Goal: Task Accomplishment & Management: Manage account settings

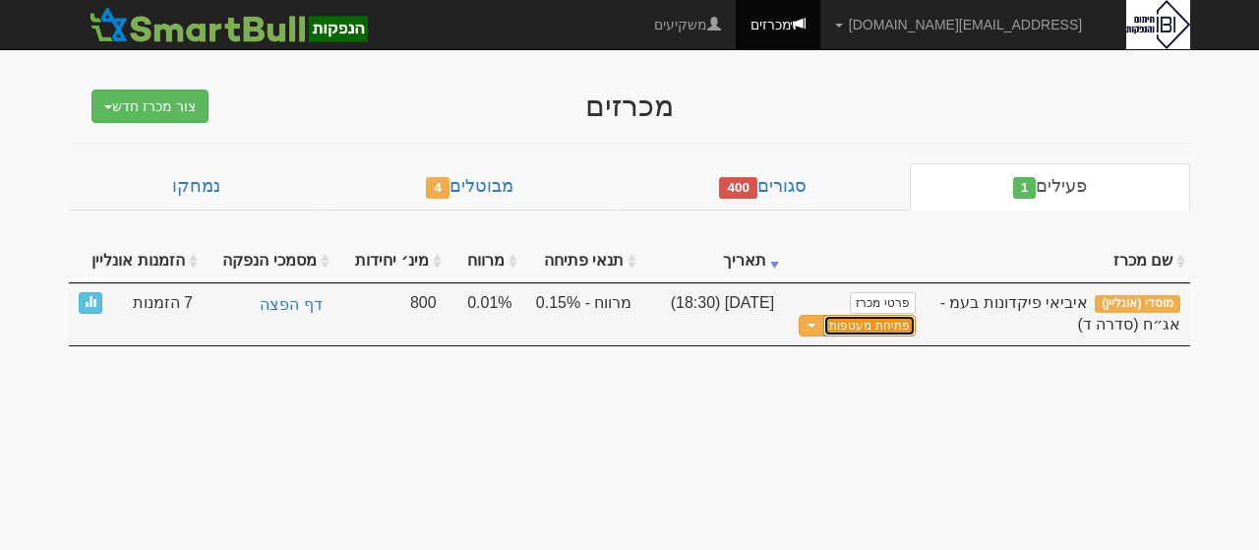
click at [872, 321] on button "פתיחת מעטפות" at bounding box center [868, 326] width 91 height 23
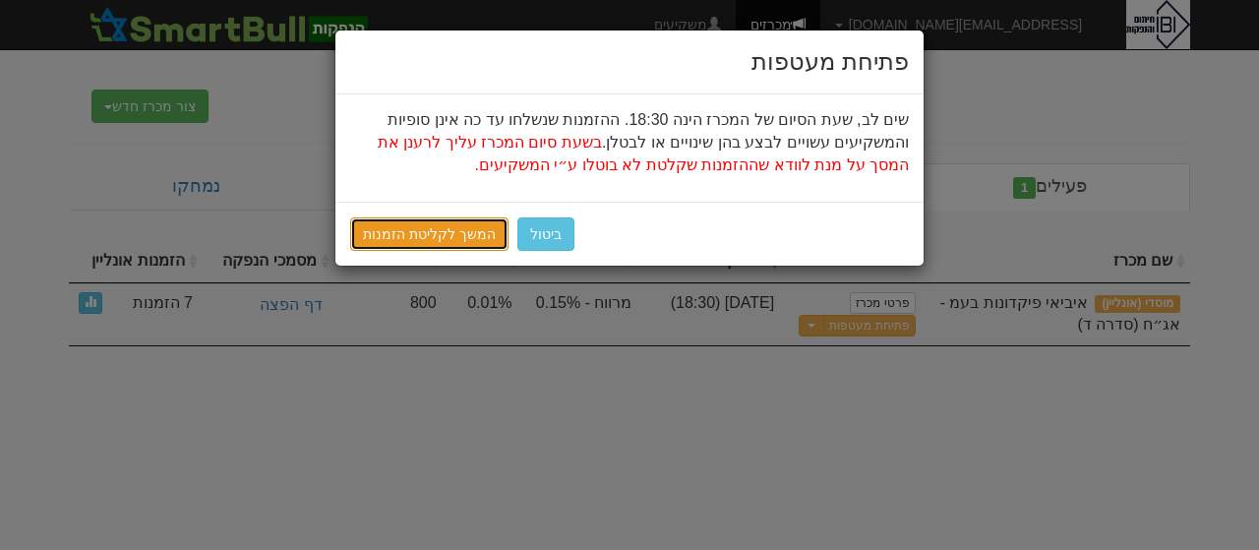
click at [433, 236] on link "המשך לקליטת הזמנות" at bounding box center [429, 233] width 158 height 33
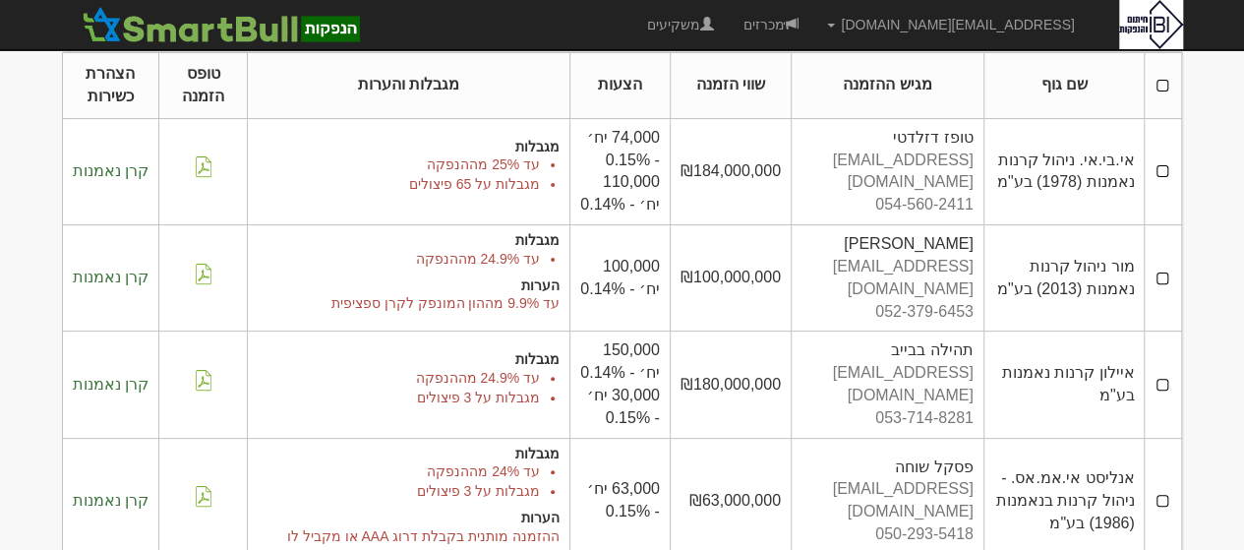
scroll to position [193, 0]
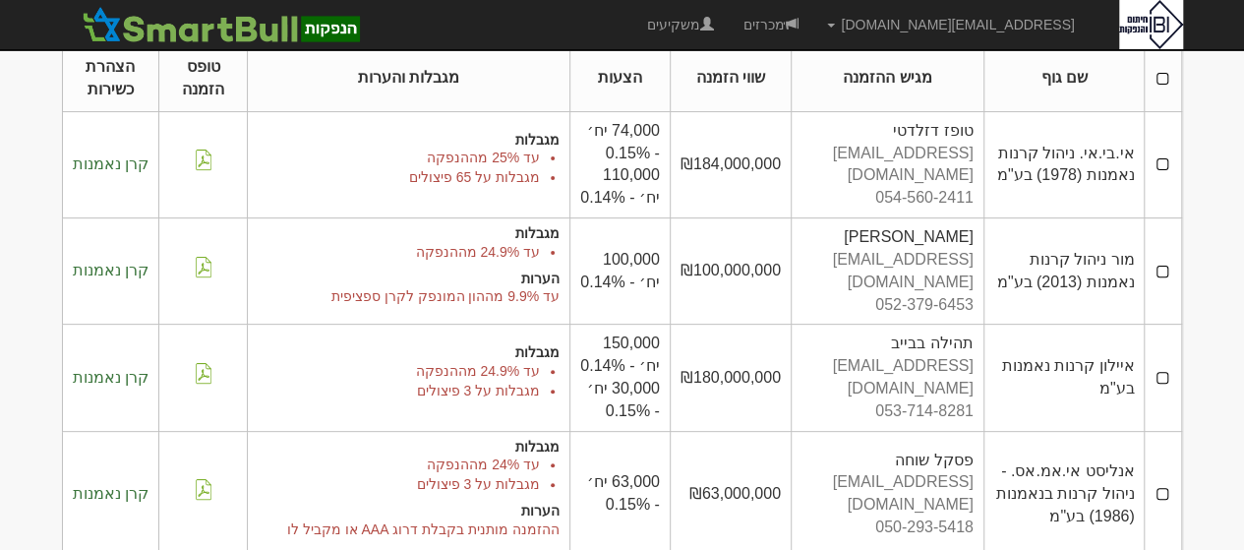
click at [1156, 168] on td at bounding box center [1163, 164] width 36 height 106
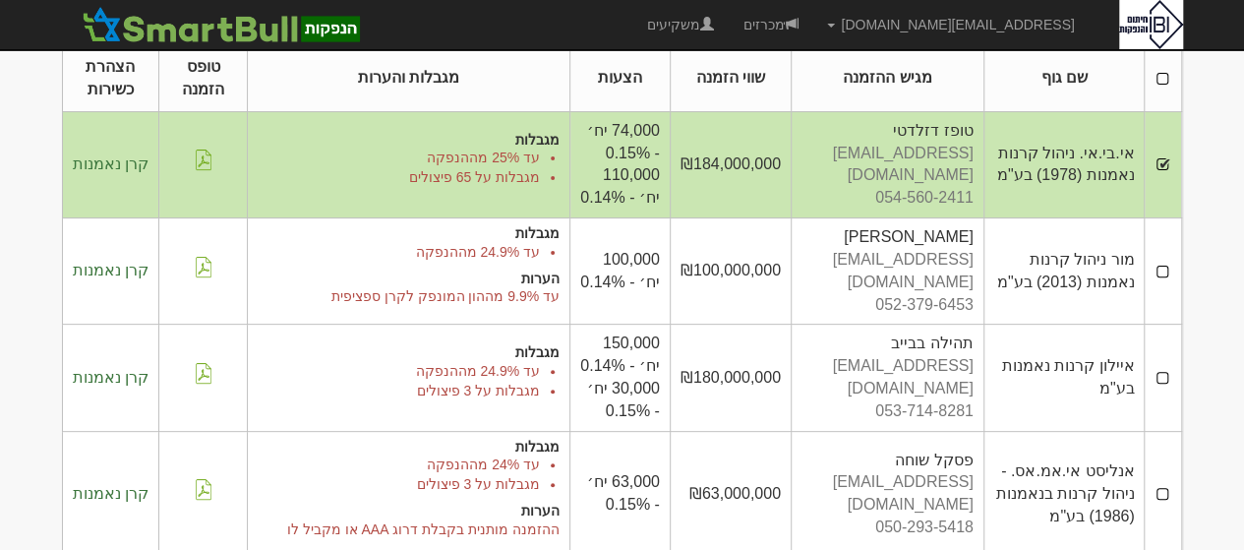
click at [1164, 267] on td at bounding box center [1163, 271] width 36 height 106
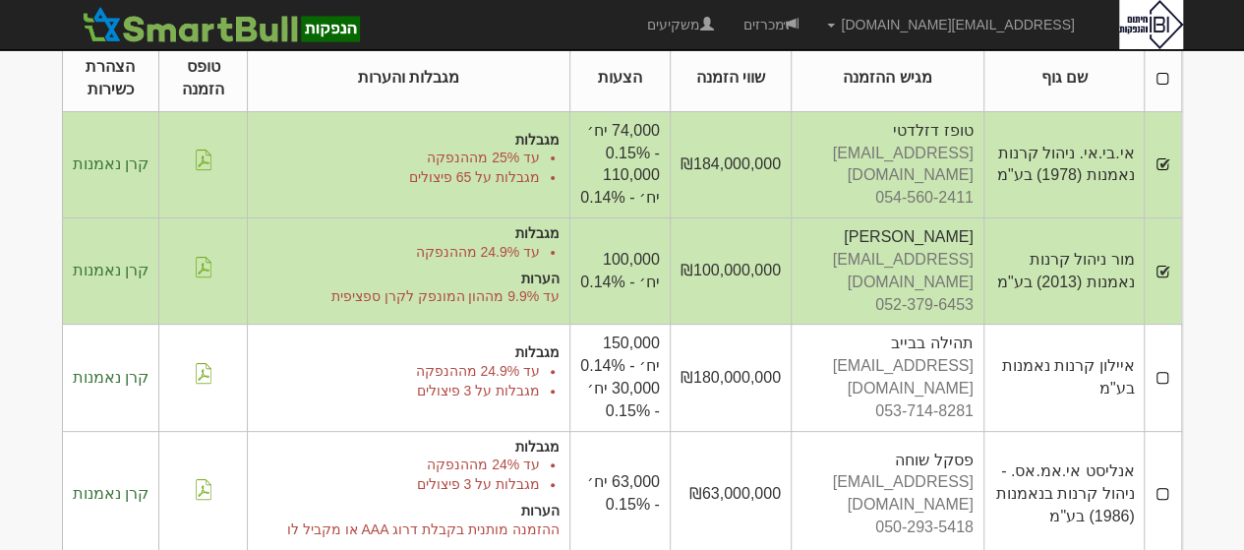
click at [1156, 364] on td at bounding box center [1163, 377] width 36 height 106
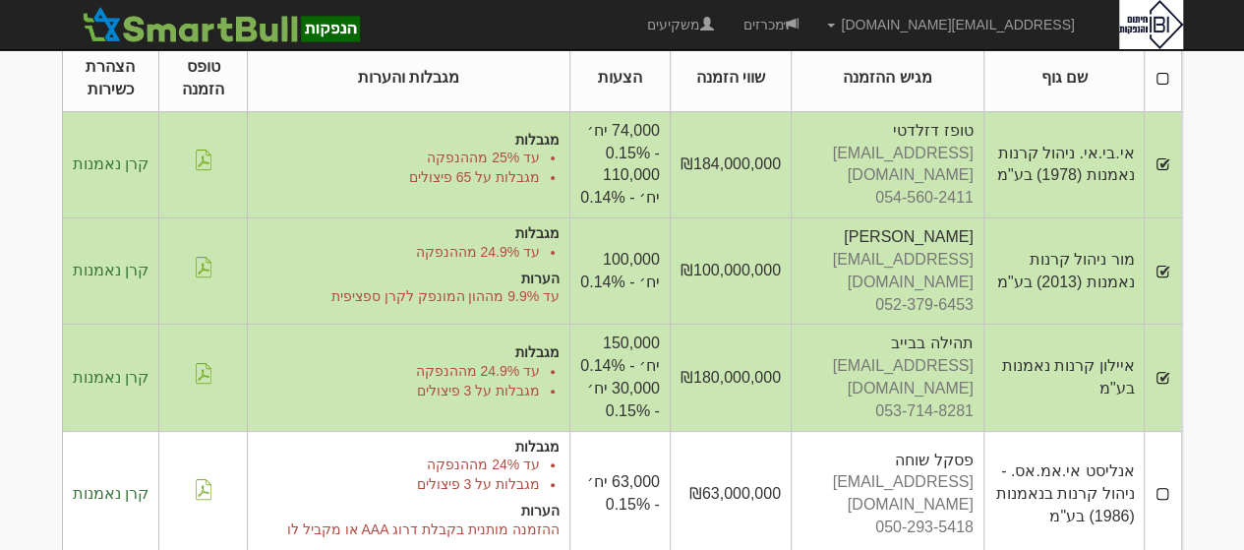
drag, startPoint x: 1243, startPoint y: 309, endPoint x: 1243, endPoint y: 370, distance: 61.0
click at [1243, 370] on html "shir@ibi.co.il הגדרות חשבונות הנפקה תבניות הודעות קיבול" at bounding box center [622, 410] width 1244 height 1207
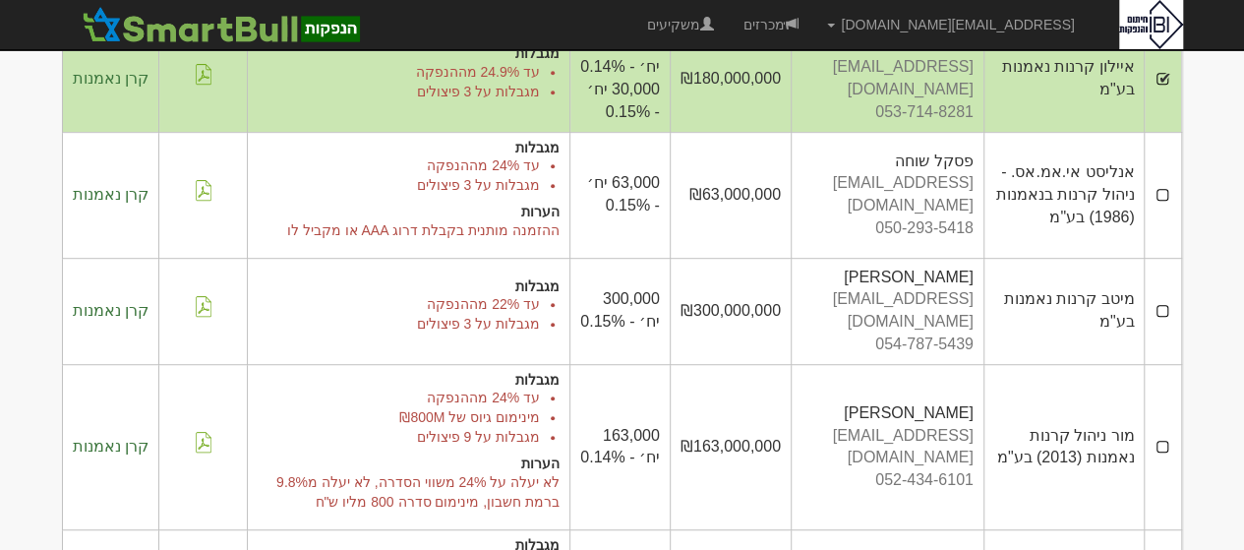
scroll to position [488, 0]
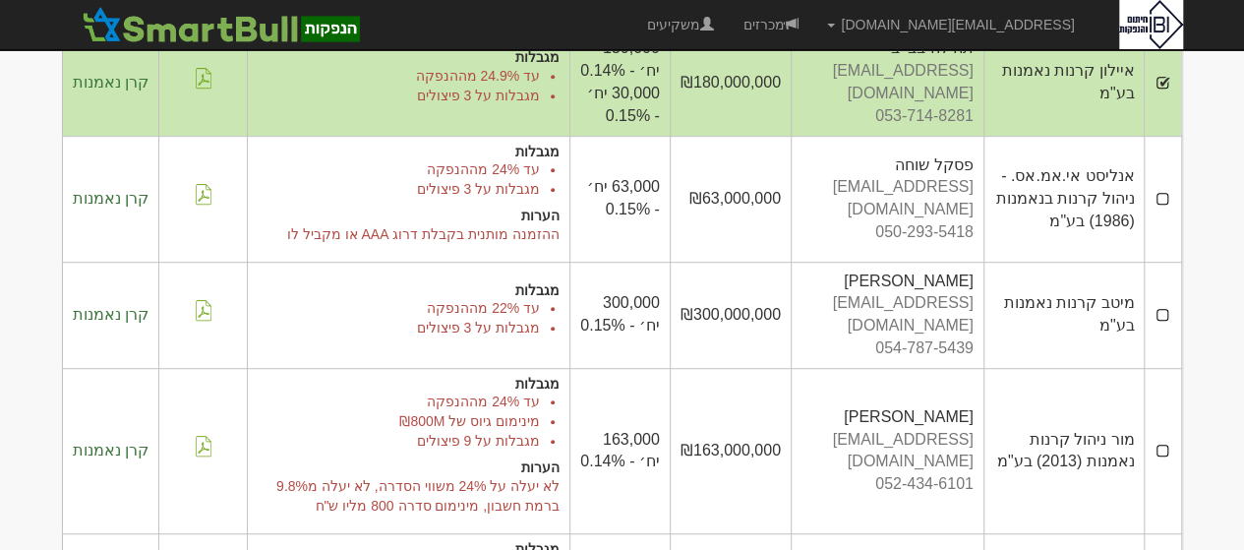
click at [1159, 200] on td at bounding box center [1163, 199] width 36 height 126
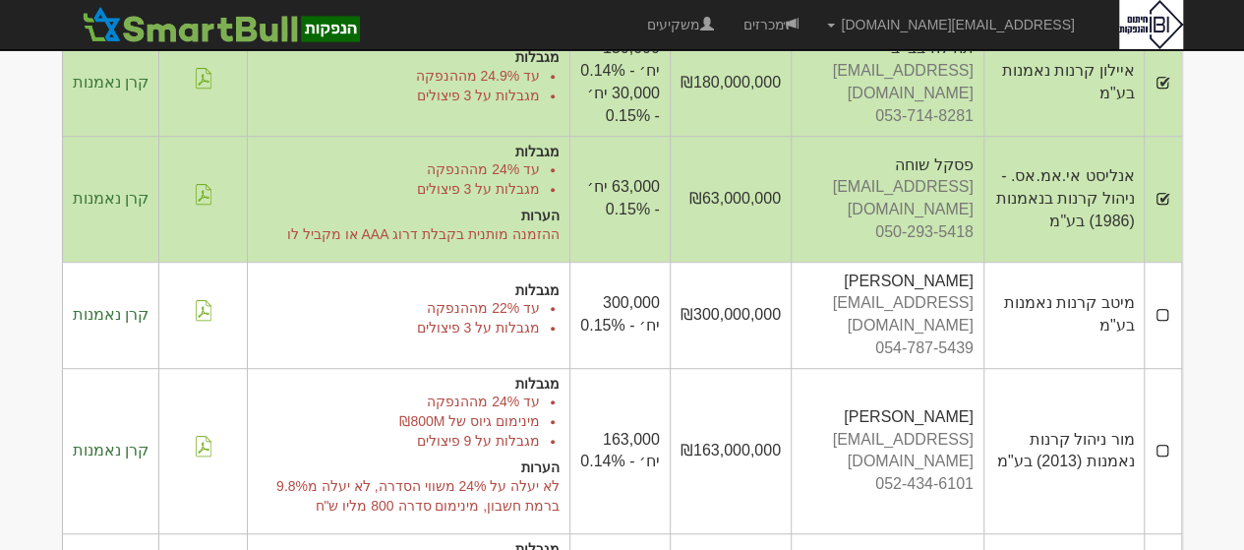
click at [1170, 301] on td at bounding box center [1163, 315] width 36 height 106
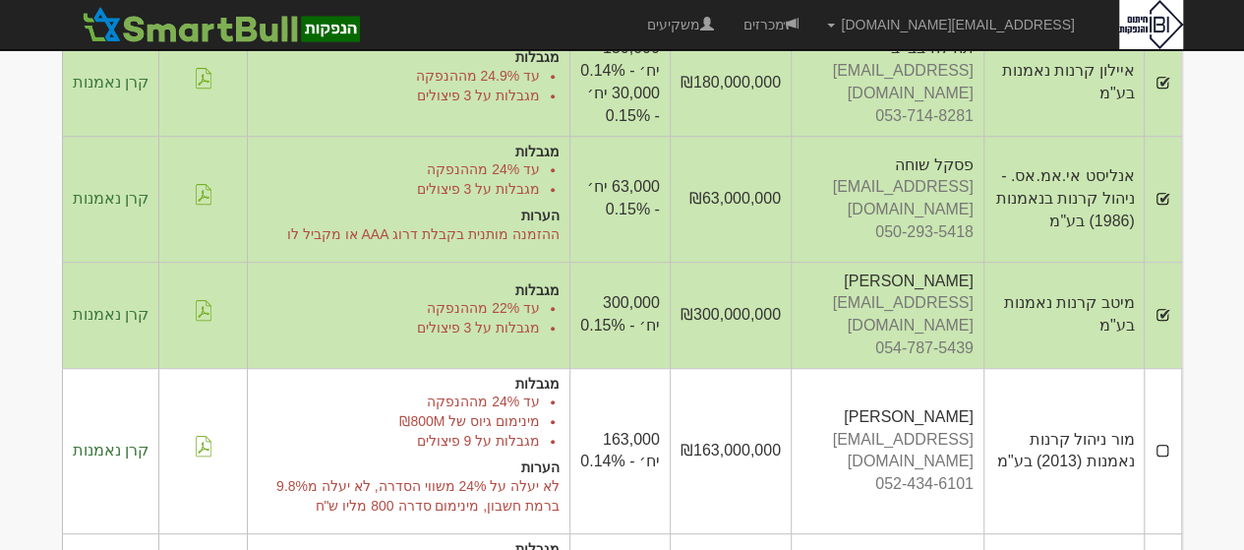
click at [1166, 422] on td at bounding box center [1163, 450] width 36 height 165
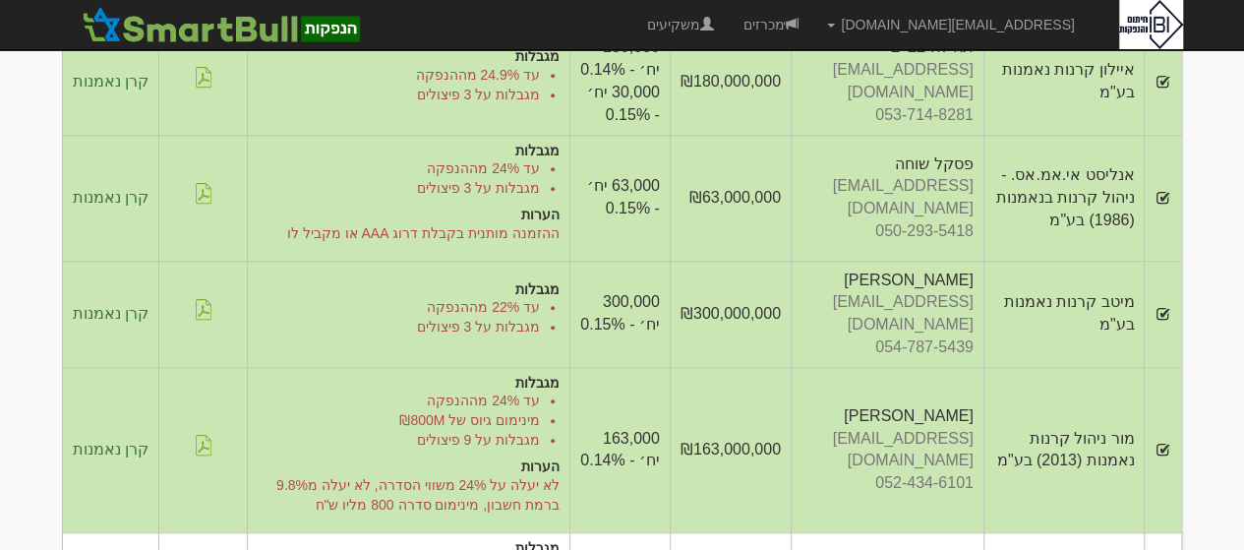
scroll to position [608, 0]
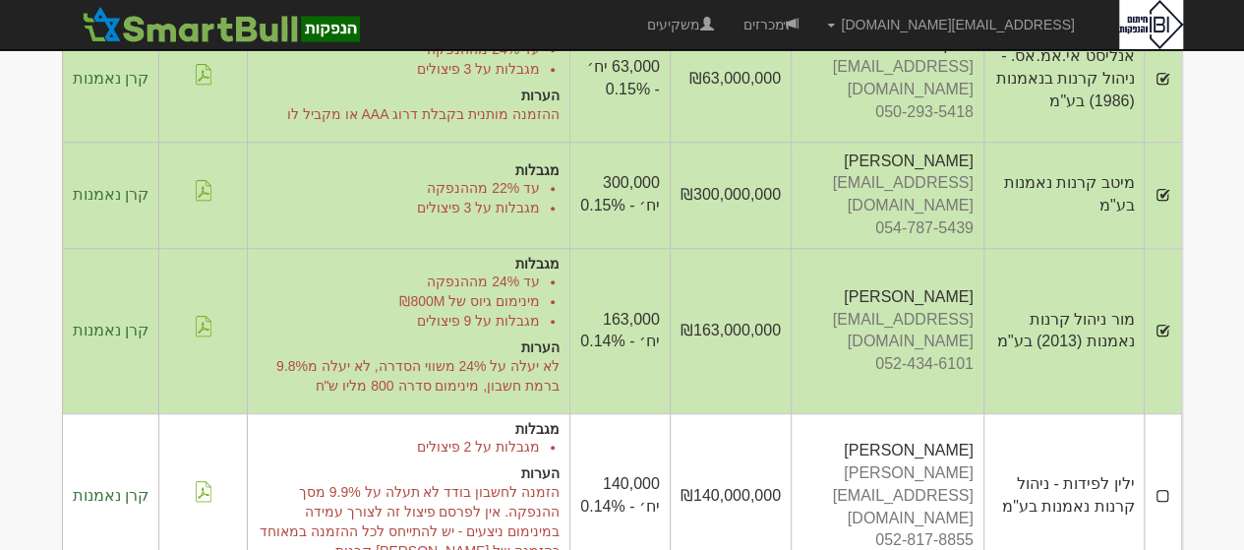
click at [1164, 460] on td at bounding box center [1163, 495] width 36 height 165
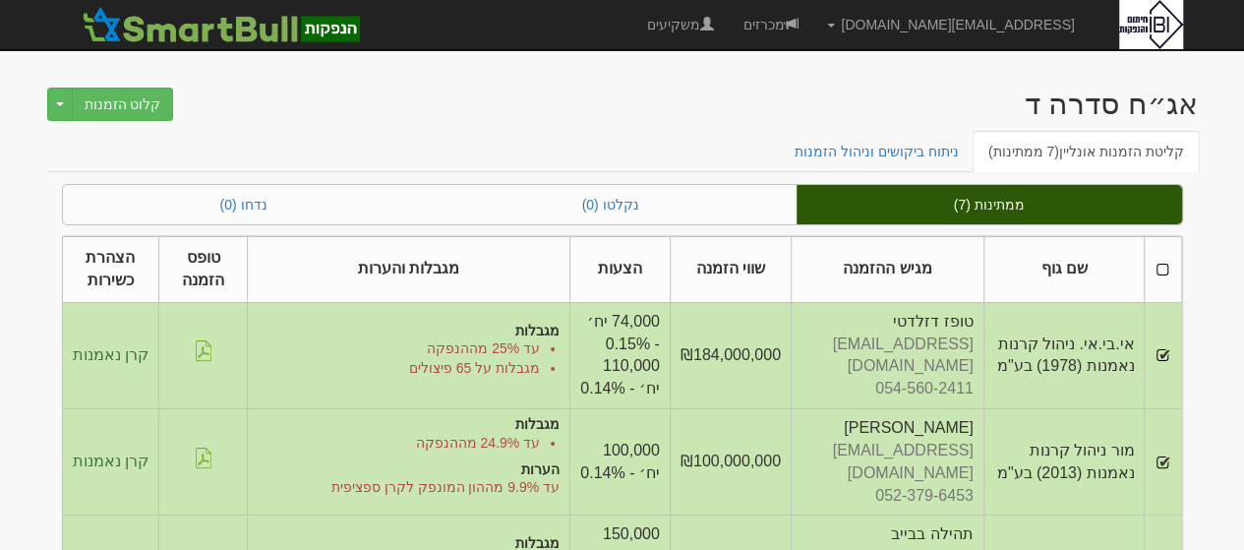
scroll to position [0, 0]
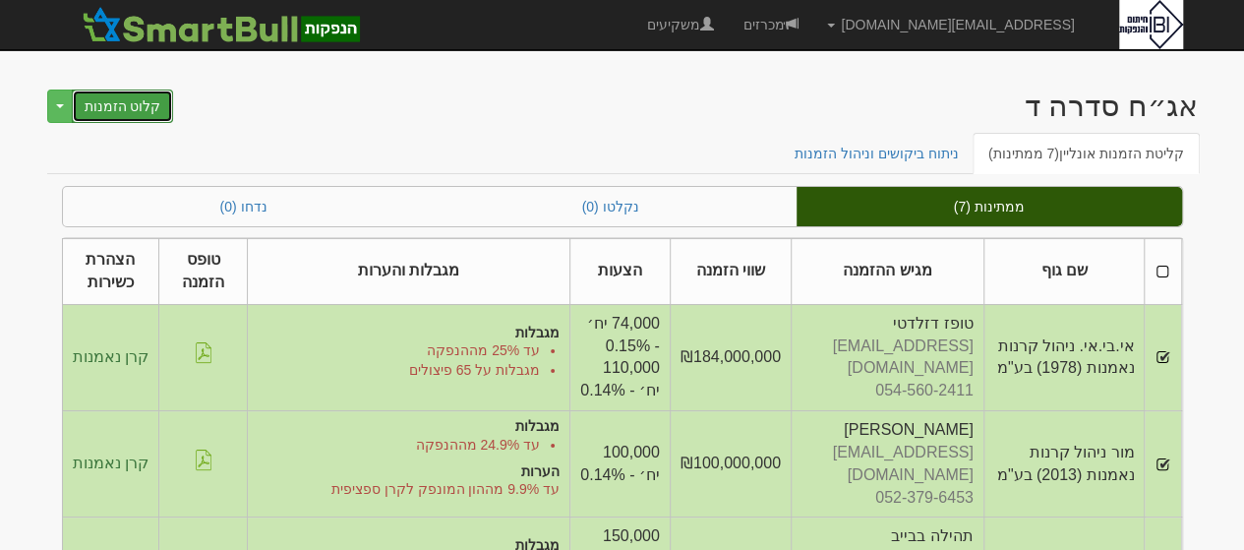
click at [129, 105] on button "קלוט הזמנות" at bounding box center [123, 105] width 102 height 33
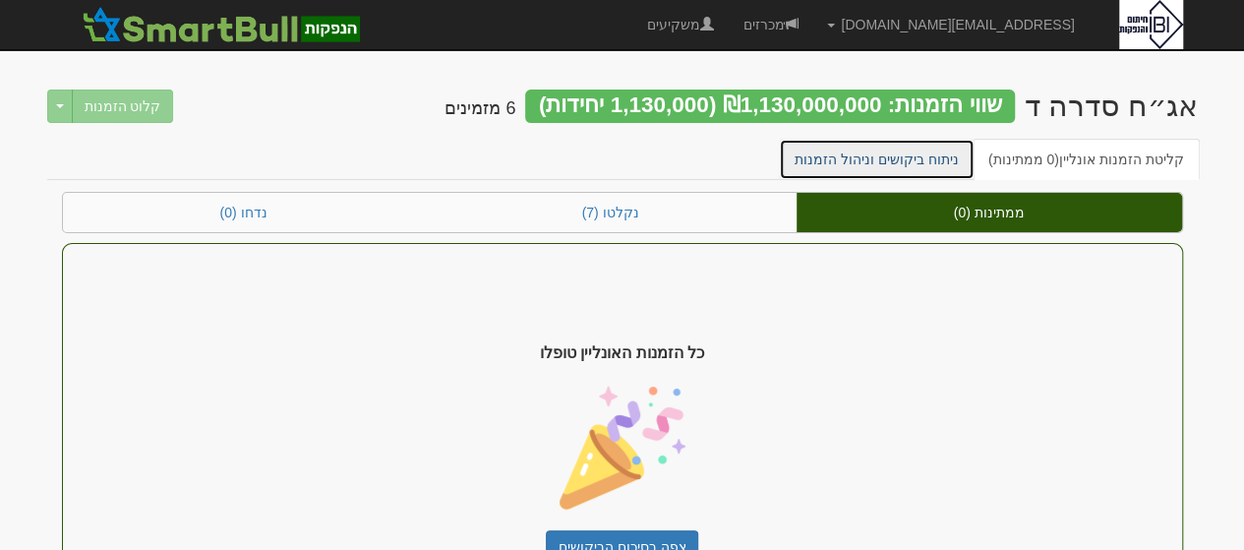
click at [875, 162] on link "ניתוח ביקושים וניהול הזמנות" at bounding box center [877, 159] width 196 height 41
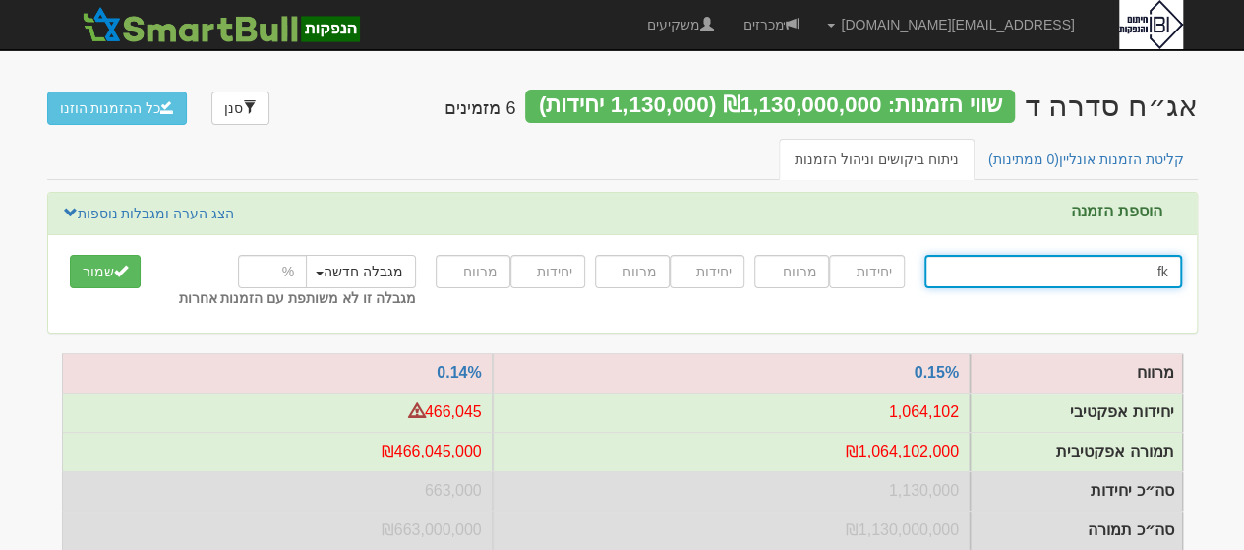
type input "f"
type input "כל"
type input "כלל ביטוח הון כללי"
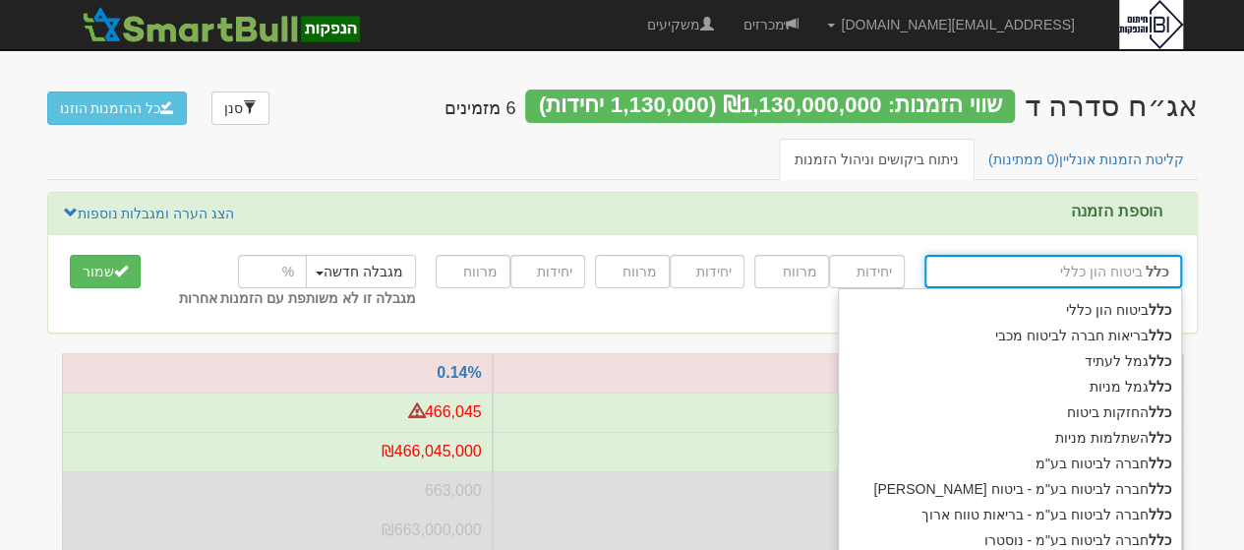
type input "כלל"
type input "כלל ח"
type input "כלל חברה לביטוח בע"מ"
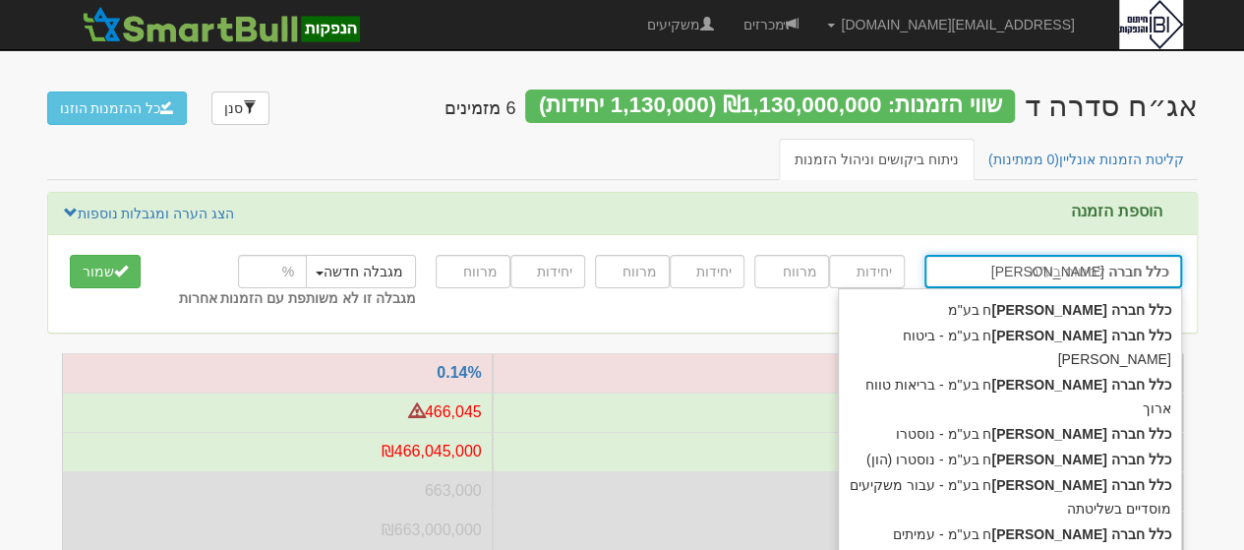
type input "כלל חברה לביטוח"
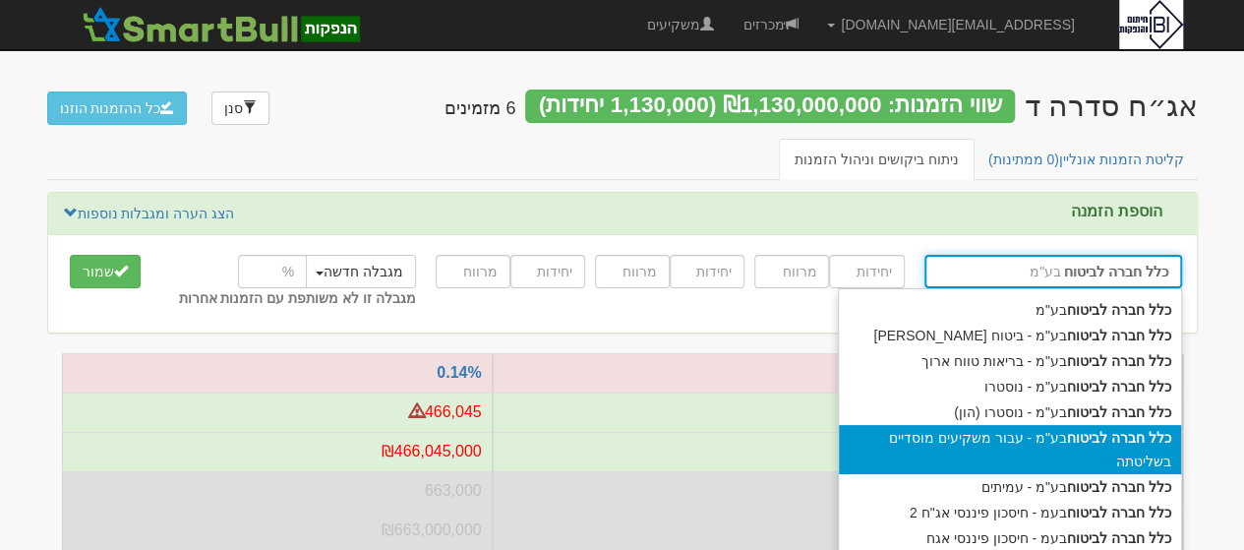
click at [995, 433] on div "כלל חברה לביטוח בע"מ - עבור משקיעים מוסדיים בשליטתה" at bounding box center [1010, 449] width 342 height 49
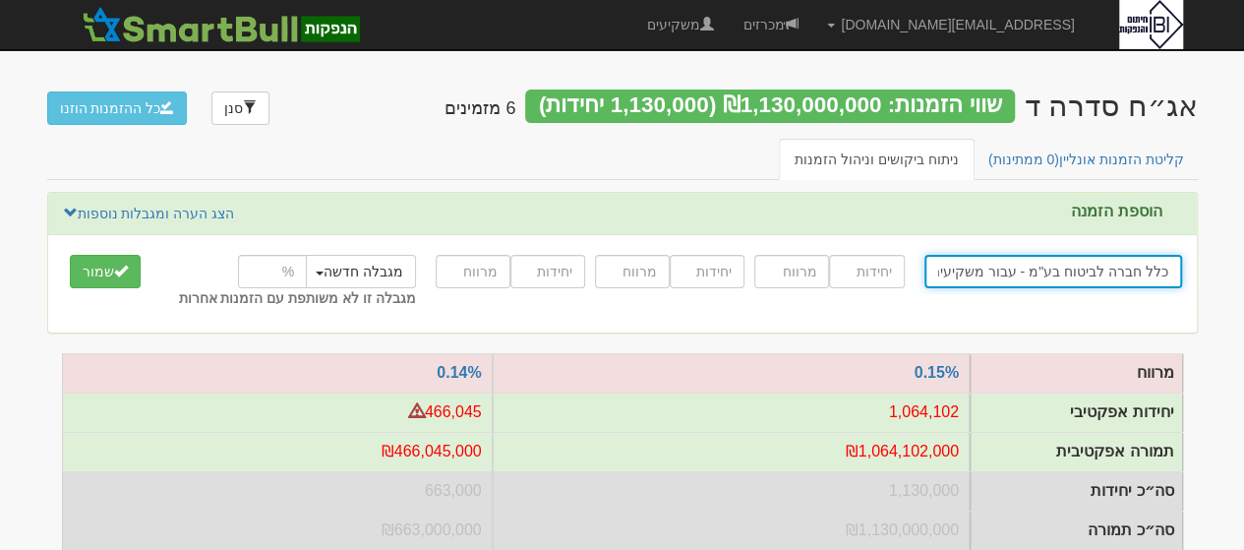
type input "כלל חברה לביטוח בע"מ - עבור משקיעים מוסדיים בשליטתה"
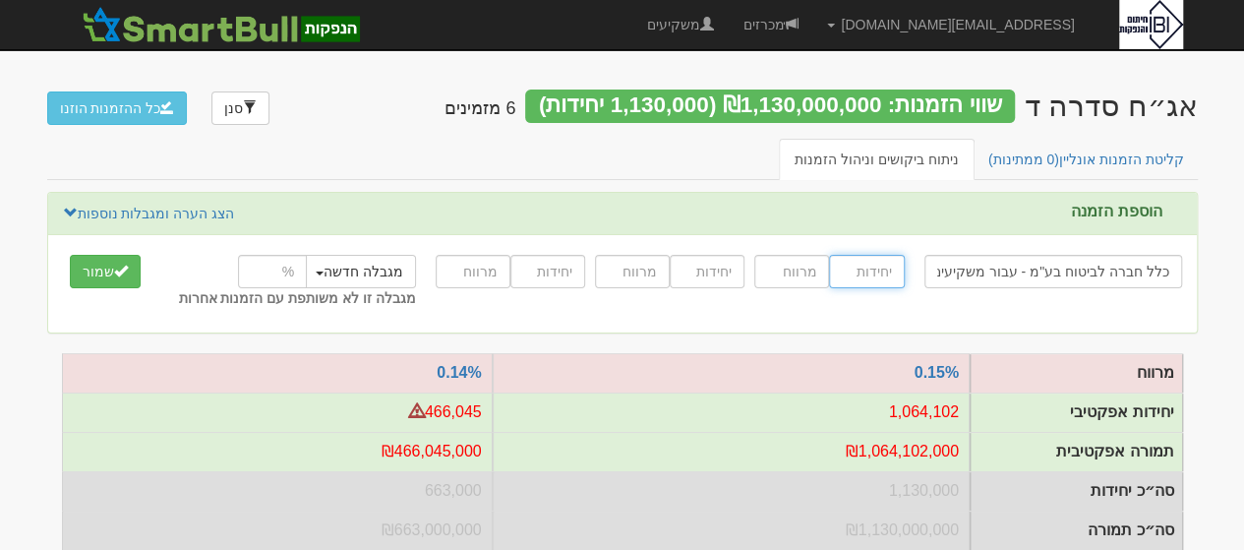
click at [885, 283] on input "number" at bounding box center [866, 271] width 75 height 33
type input "75000"
click at [804, 271] on input "number" at bounding box center [791, 271] width 75 height 33
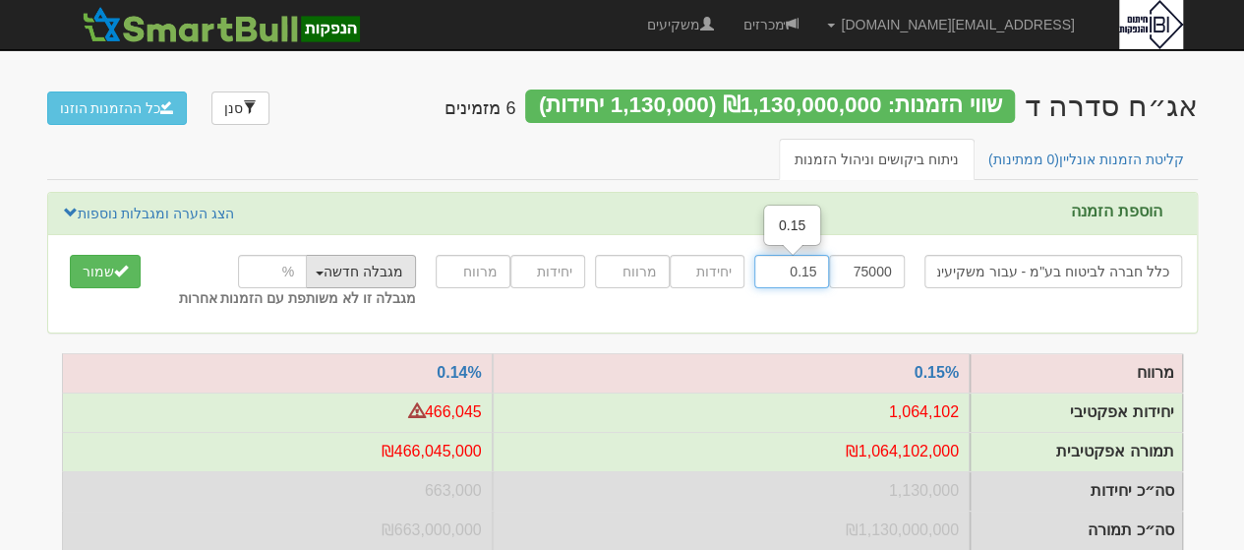
type input "0.15"
click at [329, 276] on button "מגבלה חדשה" at bounding box center [359, 271] width 113 height 33
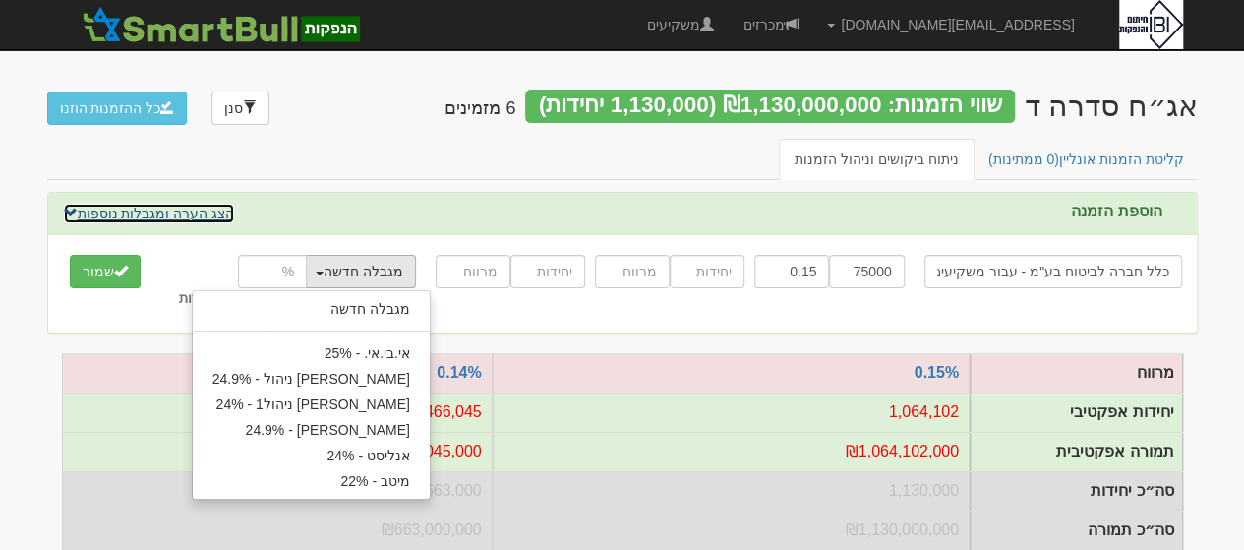
click at [195, 214] on link "הצג הערה ומגבלות נוספות" at bounding box center [149, 214] width 173 height 22
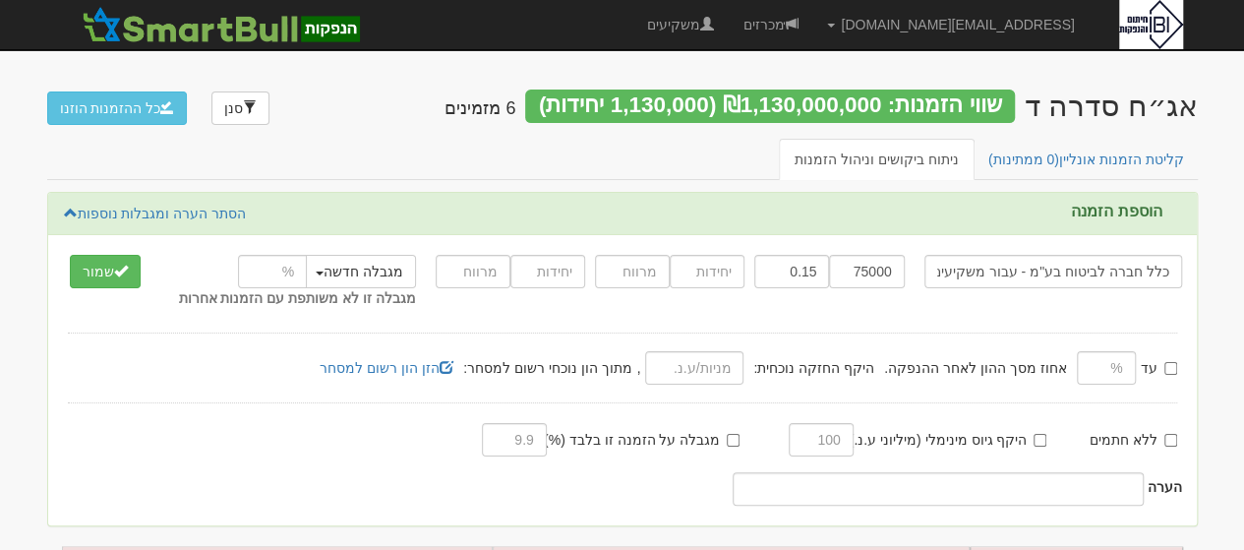
click at [1038, 445] on label "היקף גיוס מינימלי (מיליוני ע.נ.):" at bounding box center [947, 440] width 202 height 20
click at [1038, 445] on input "היקף גיוס מינימלי (מיליוני ע.נ.):" at bounding box center [1039, 440] width 13 height 13
checkbox input "true"
click at [823, 434] on input "text" at bounding box center [821, 439] width 65 height 33
type input "800"
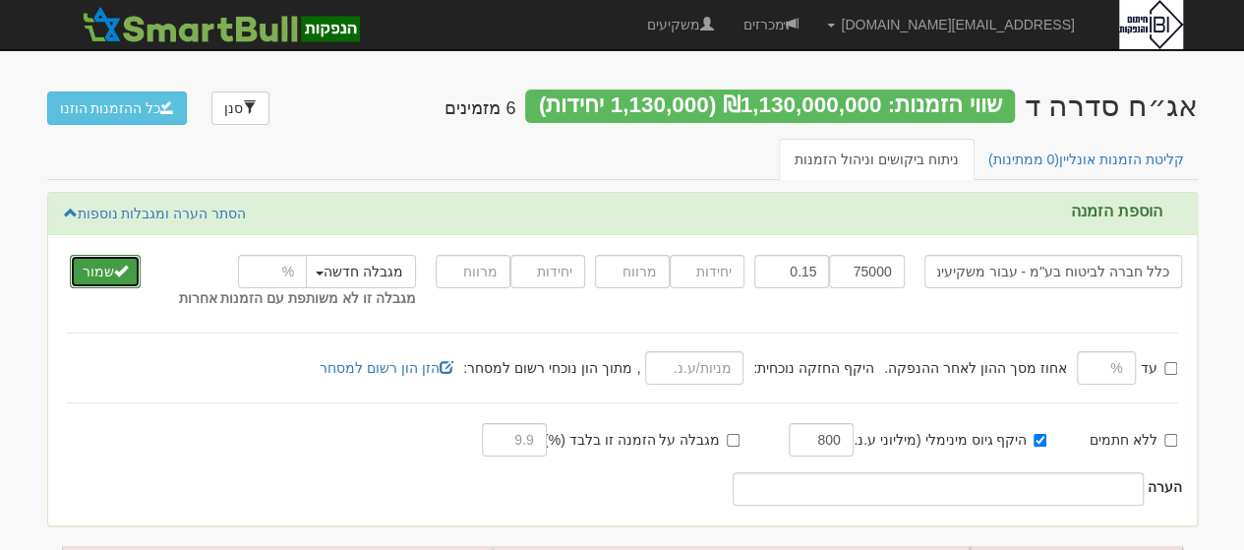
click at [99, 280] on button "שמור" at bounding box center [105, 271] width 71 height 33
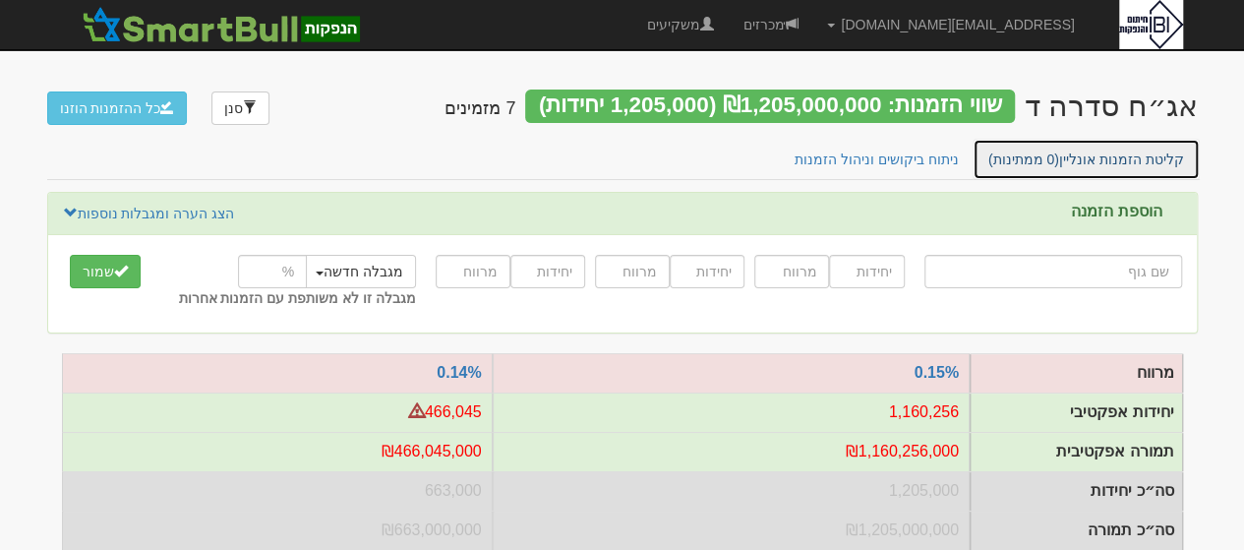
click at [1143, 166] on link "קליטת הזמנות אונליין (0 ממתינות)" at bounding box center [1085, 159] width 227 height 41
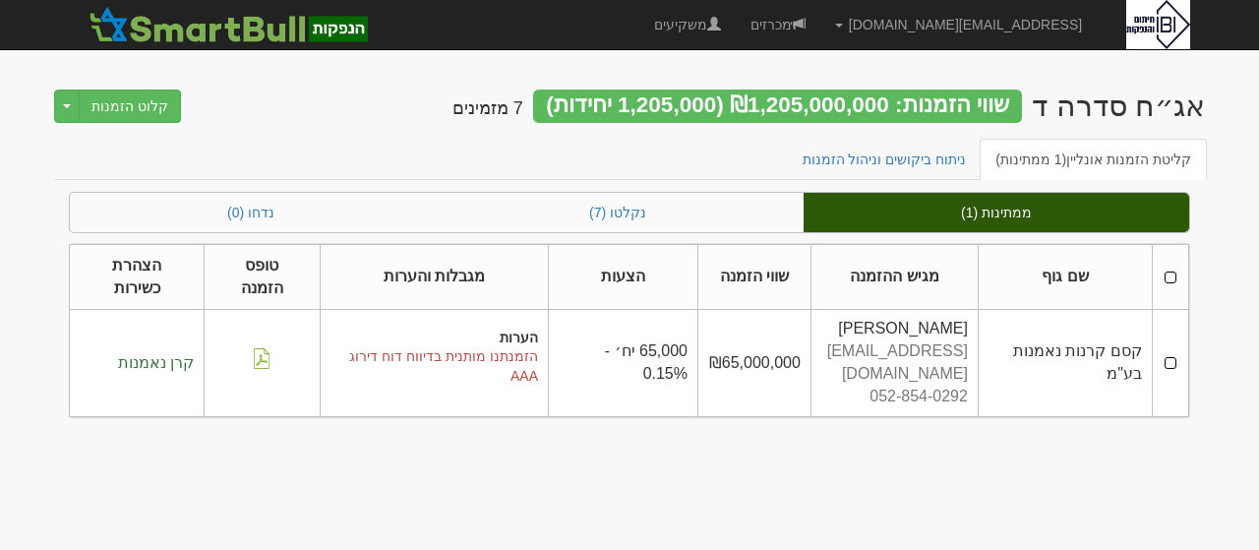
click at [1172, 324] on td at bounding box center [1169, 363] width 36 height 106
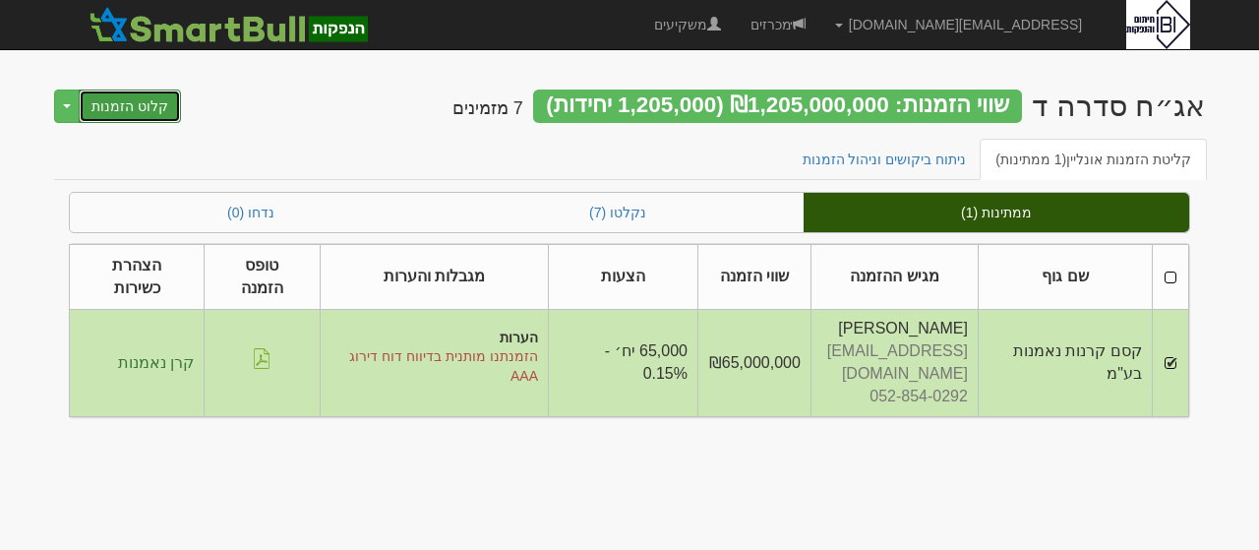
click at [123, 113] on button "קלוט הזמנות" at bounding box center [130, 105] width 102 height 33
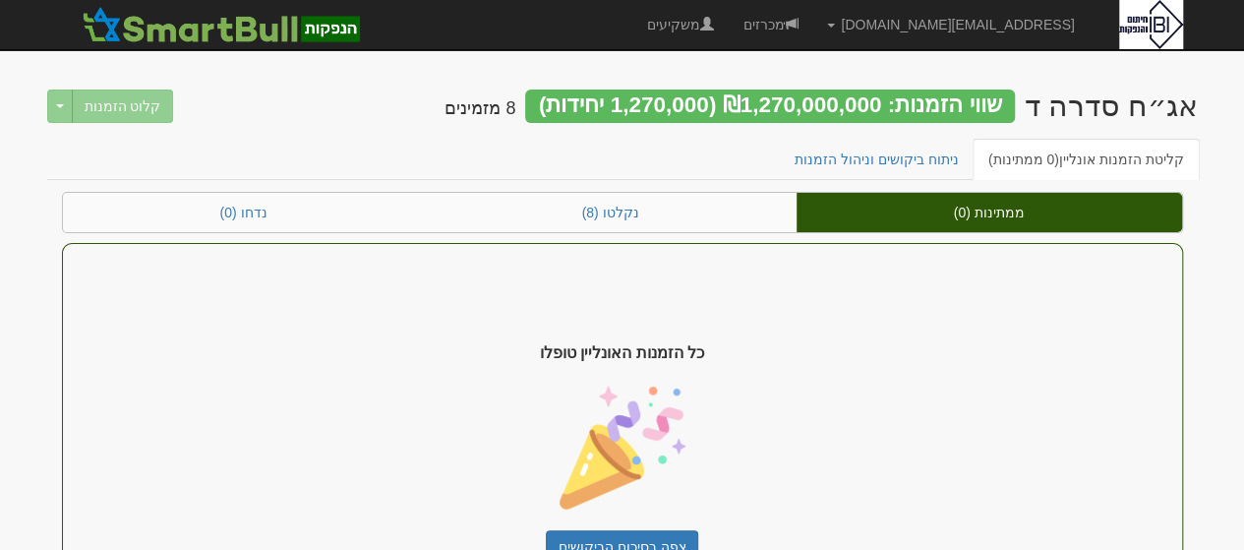
click at [769, 335] on div "כל הזמנות האונליין טופלו צפה בסיכום הביקושים" at bounding box center [622, 453] width 1121 height 420
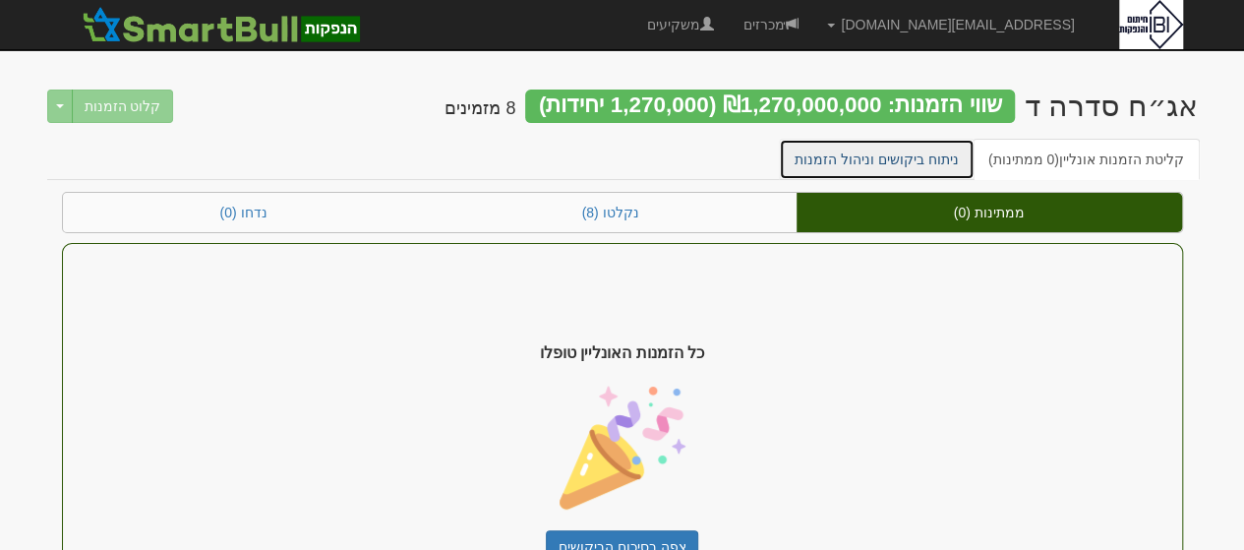
click at [883, 153] on link "ניתוח ביקושים וניהול הזמנות" at bounding box center [877, 159] width 196 height 41
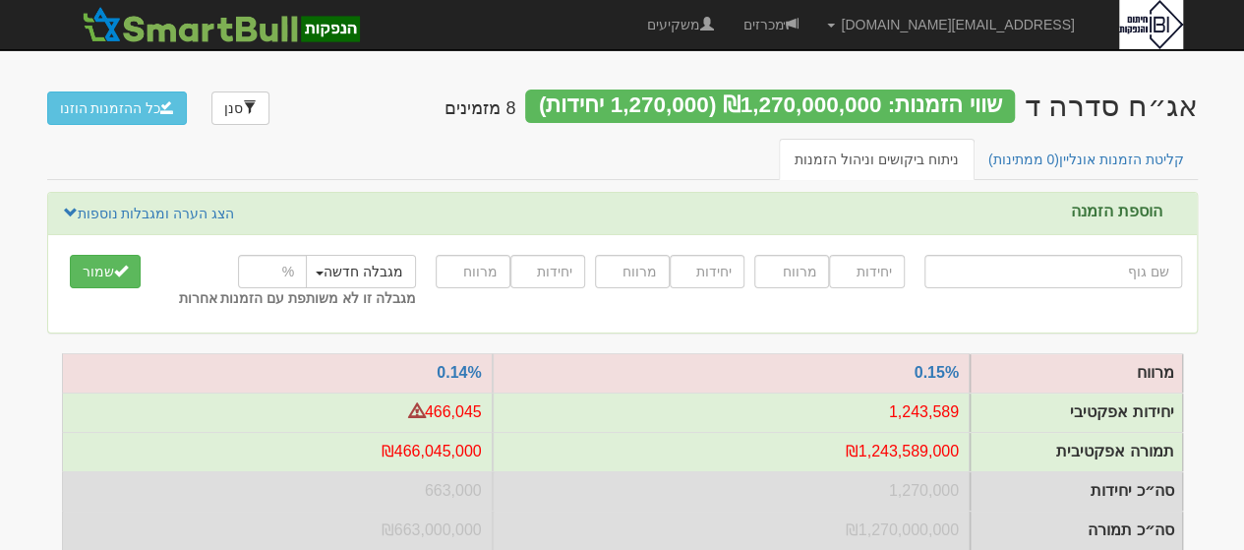
type input "ה"
type input "הרי ספיר ניהול השקעות בע"מ"
type input "הר"
type input "הראל (0A) מסלול אג"ח"
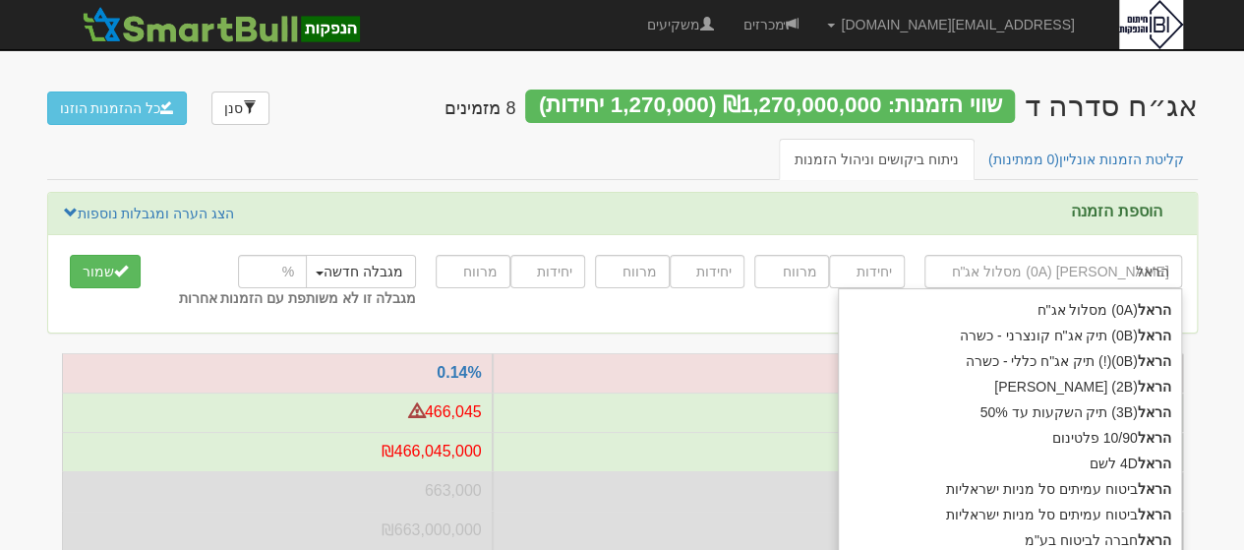
type input "הראל"
type input "הראל פ"
type input "הראל פיא קרנות נאמנות"
type input "הראל פי"
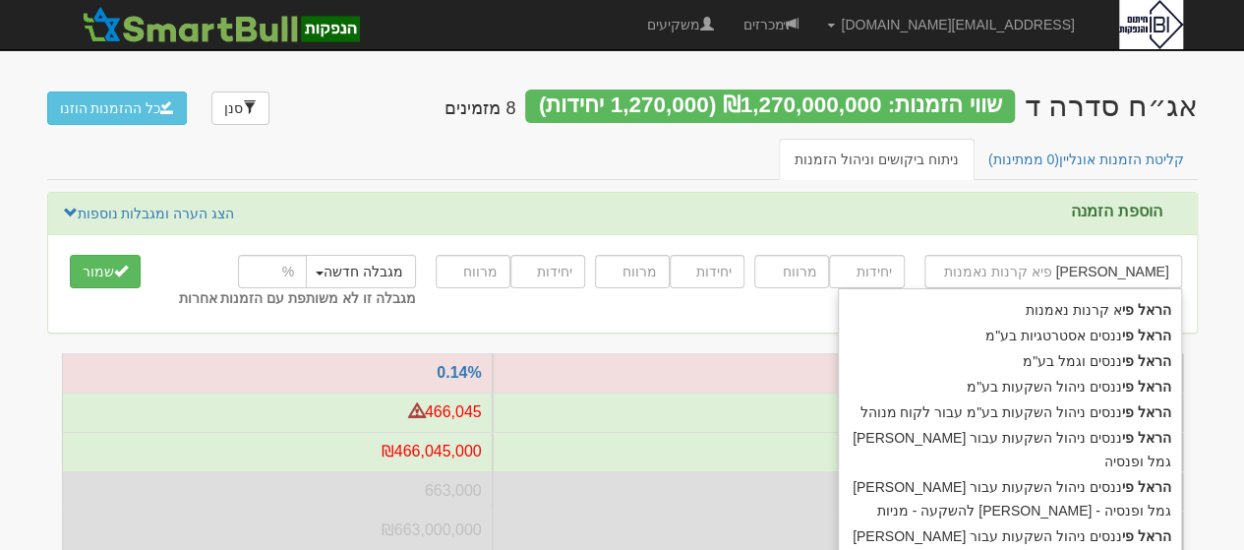
type input "הראל פיננסים אסטרטגיות בע"מ"
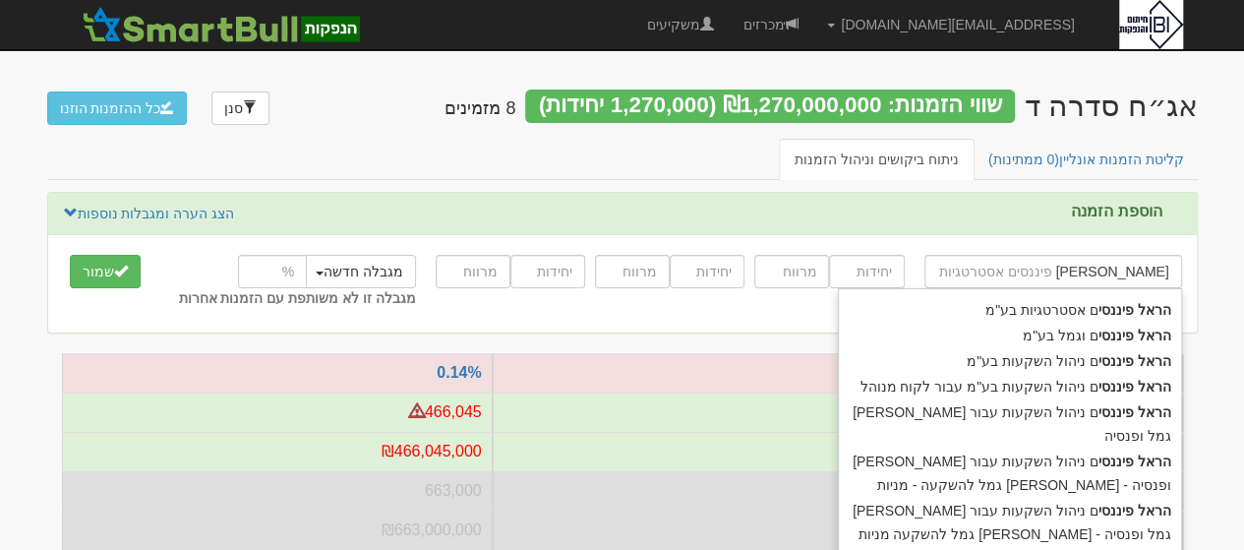
type input "הראל פיננסים"
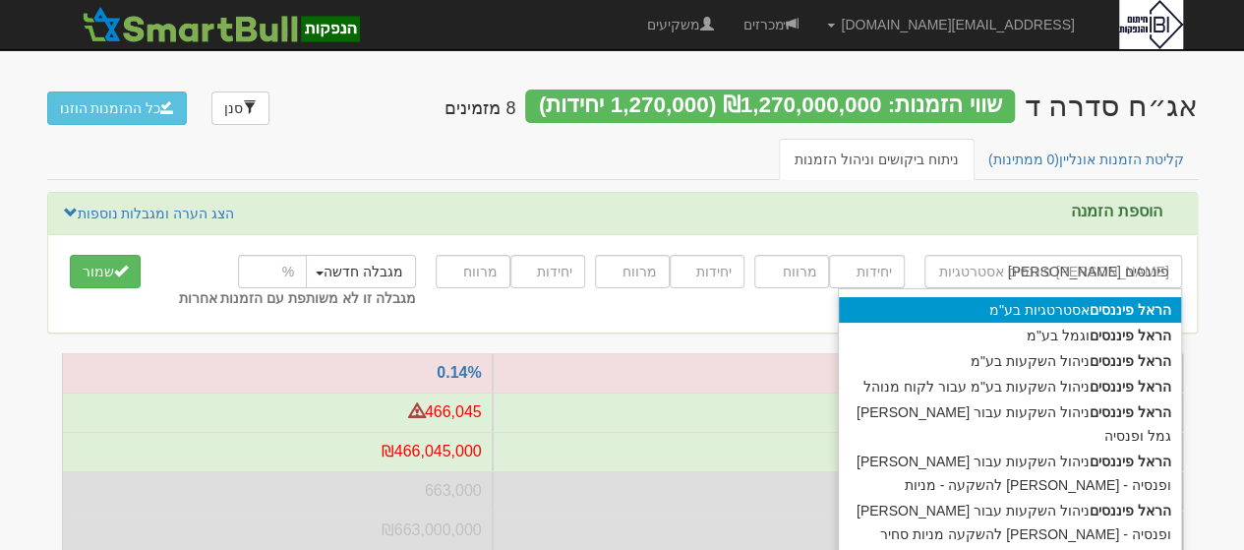
click at [994, 310] on div "הראל פיננסים אסטרטגיות בע"מ" at bounding box center [1010, 310] width 342 height 26
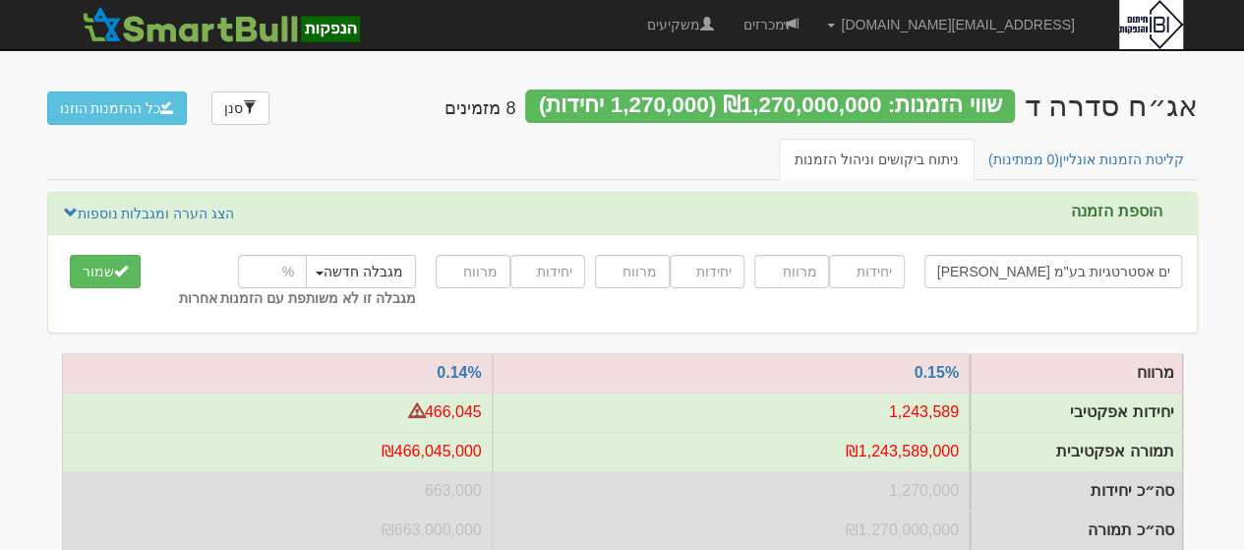
type input "הראל פיננסים אסטרטגיות בע"מ"
click at [882, 259] on input "number" at bounding box center [866, 271] width 75 height 33
type input "30000"
click at [798, 272] on input "number" at bounding box center [791, 271] width 75 height 33
type input "0.15"
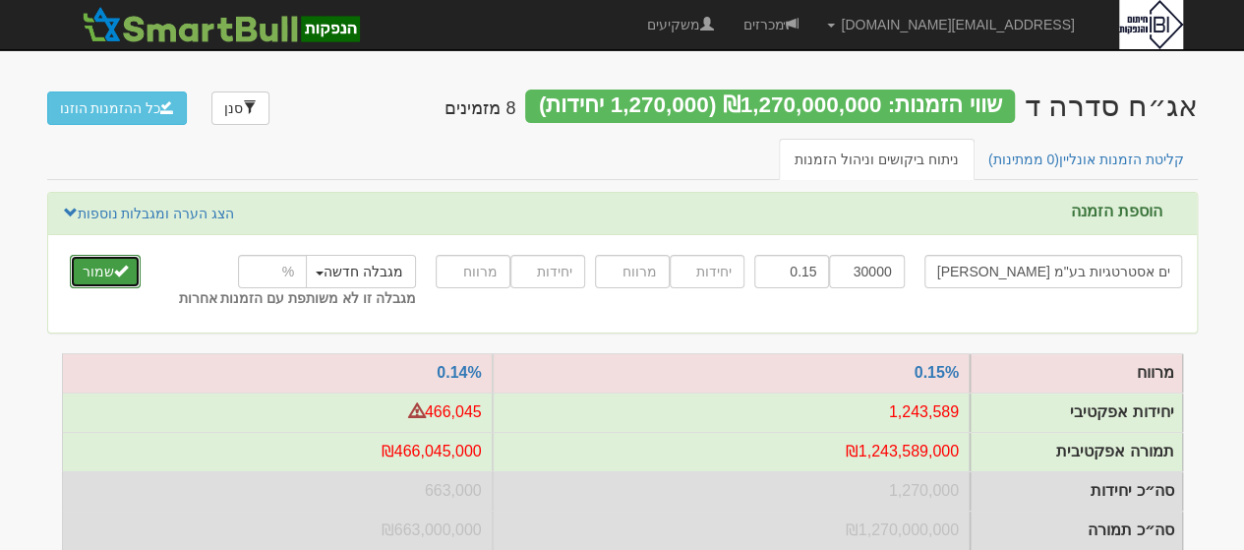
click at [100, 269] on button "שמור" at bounding box center [105, 271] width 71 height 33
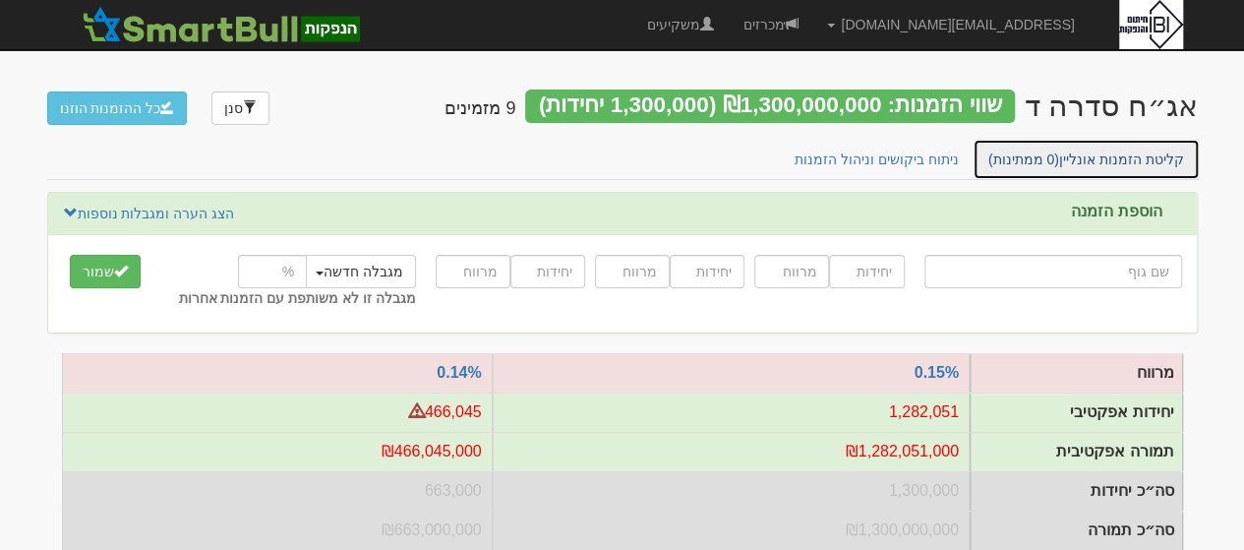
click at [1095, 156] on link "קליטת הזמנות אונליין (0 ממתינות)" at bounding box center [1085, 159] width 227 height 41
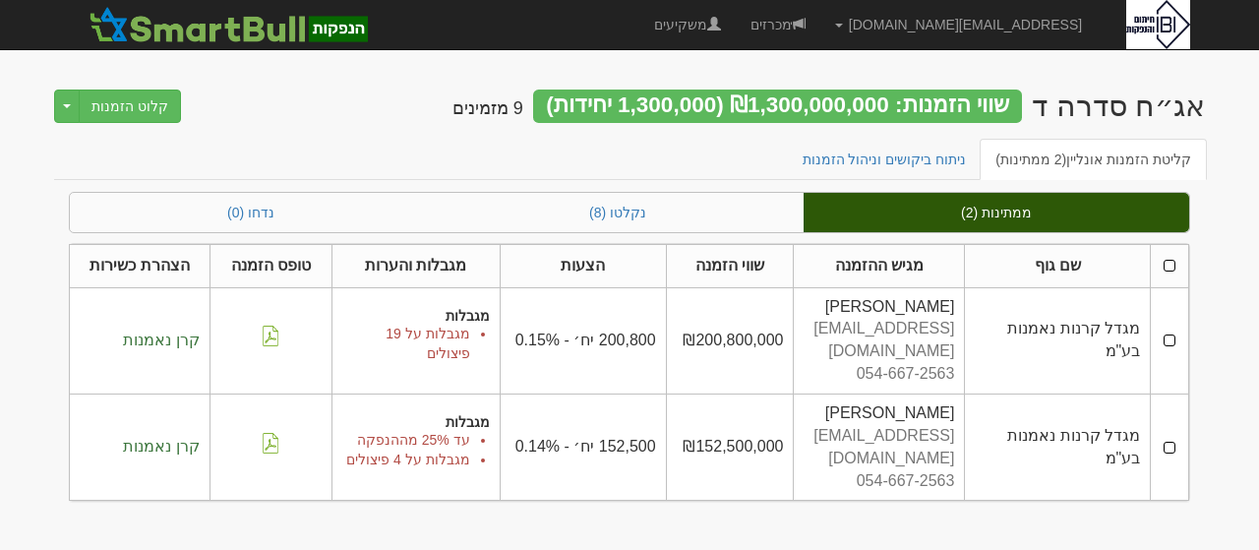
click at [1173, 327] on td at bounding box center [1169, 340] width 38 height 106
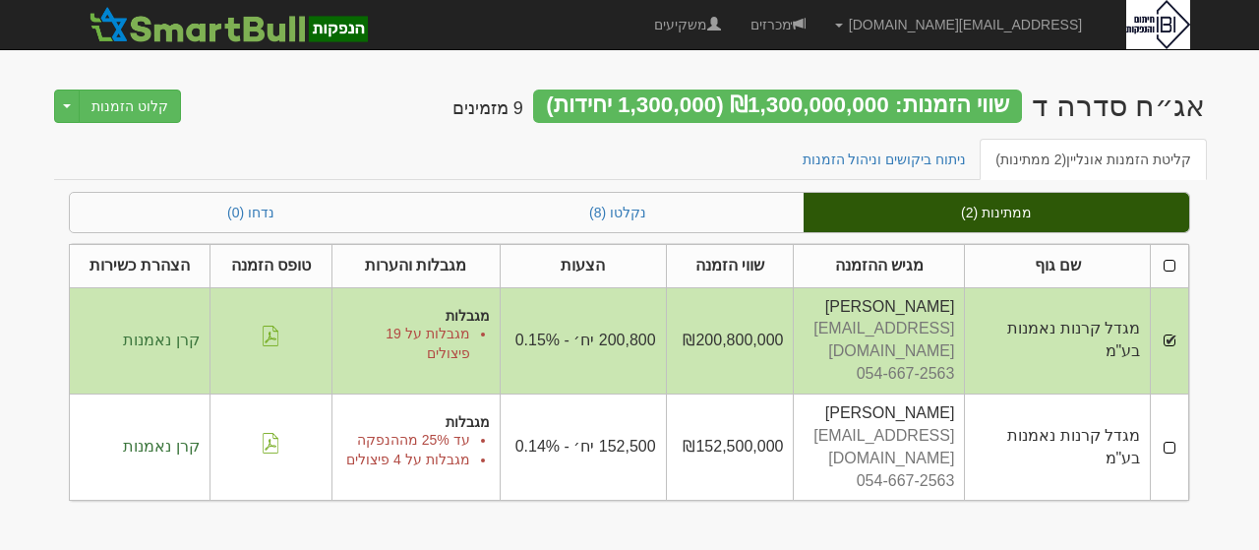
click at [1174, 408] on td at bounding box center [1169, 447] width 38 height 106
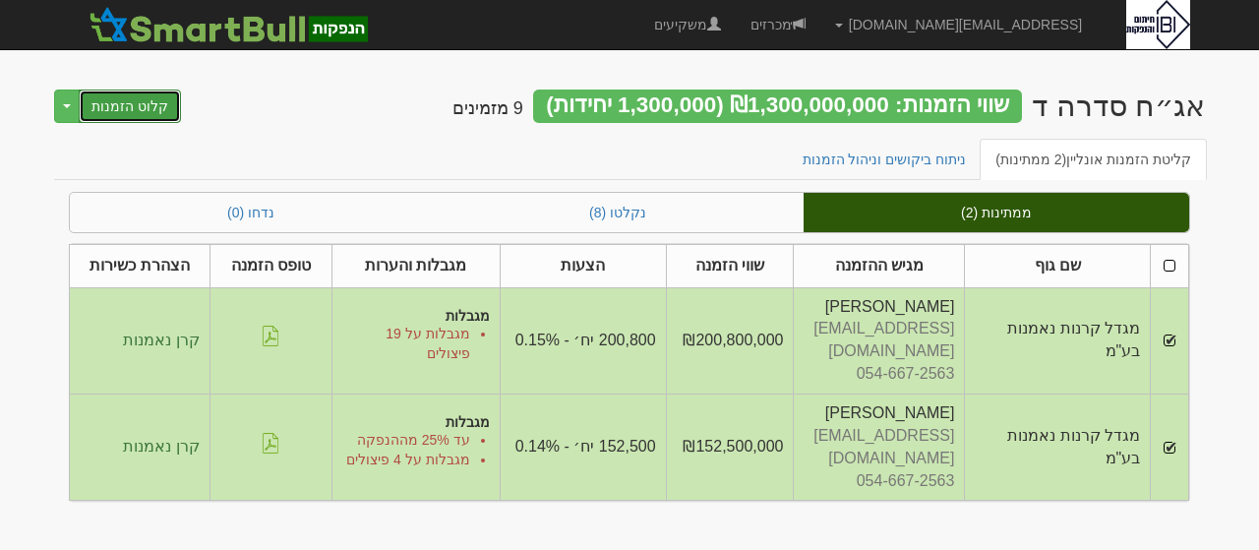
click at [142, 106] on button "קלוט הזמנות" at bounding box center [130, 105] width 102 height 33
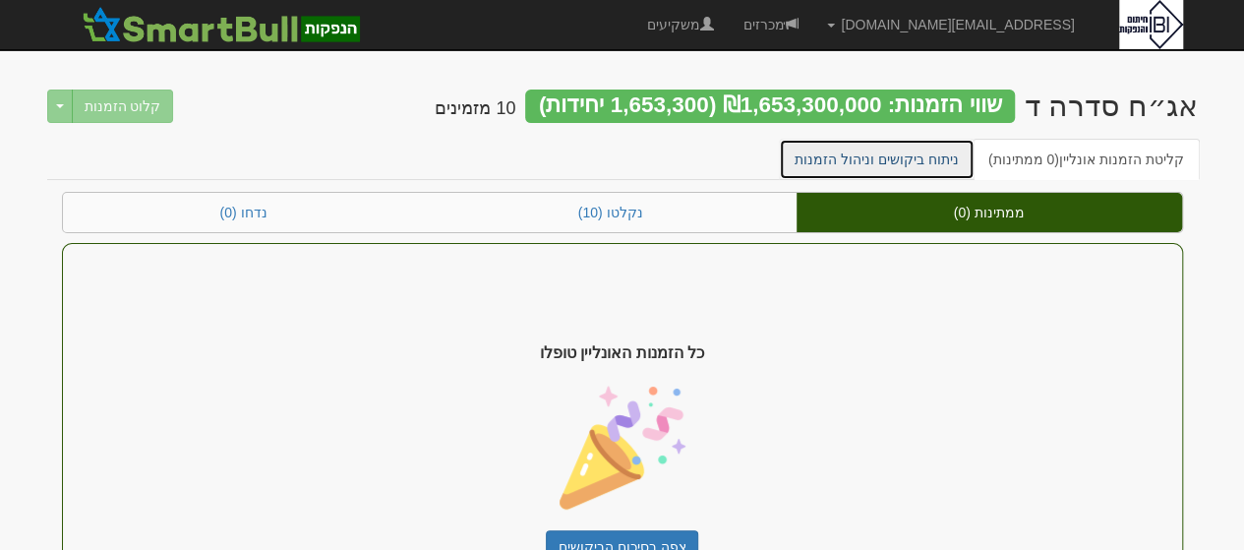
click at [903, 168] on link "ניתוח ביקושים וניהול הזמנות" at bounding box center [877, 159] width 196 height 41
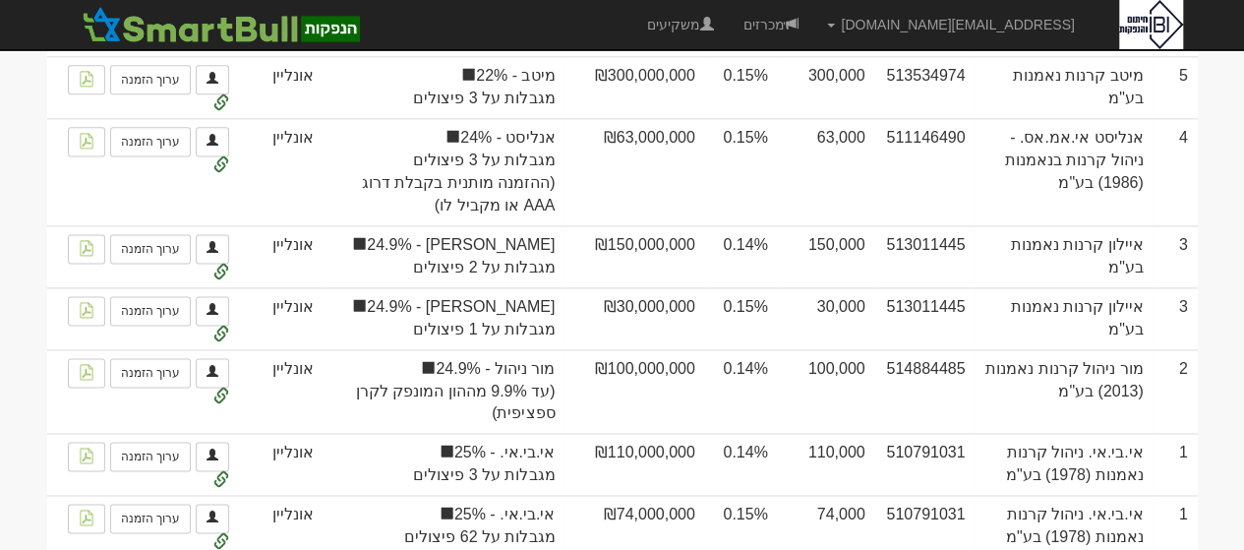
scroll to position [1285, 0]
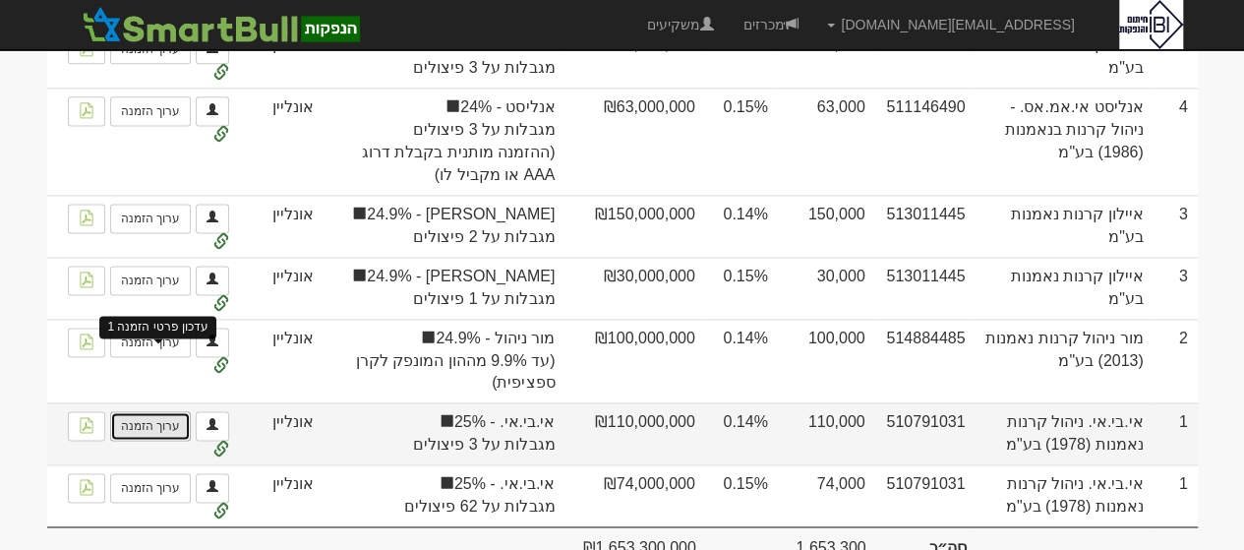
click at [167, 411] on link "ערוך הזמנה" at bounding box center [150, 425] width 81 height 29
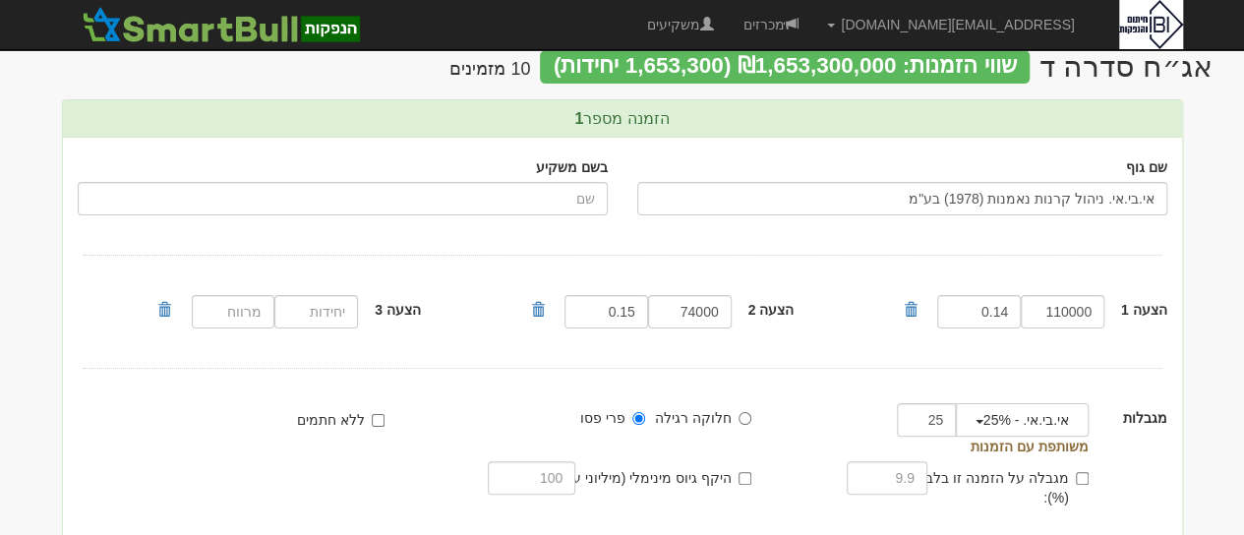
scroll to position [79, 0]
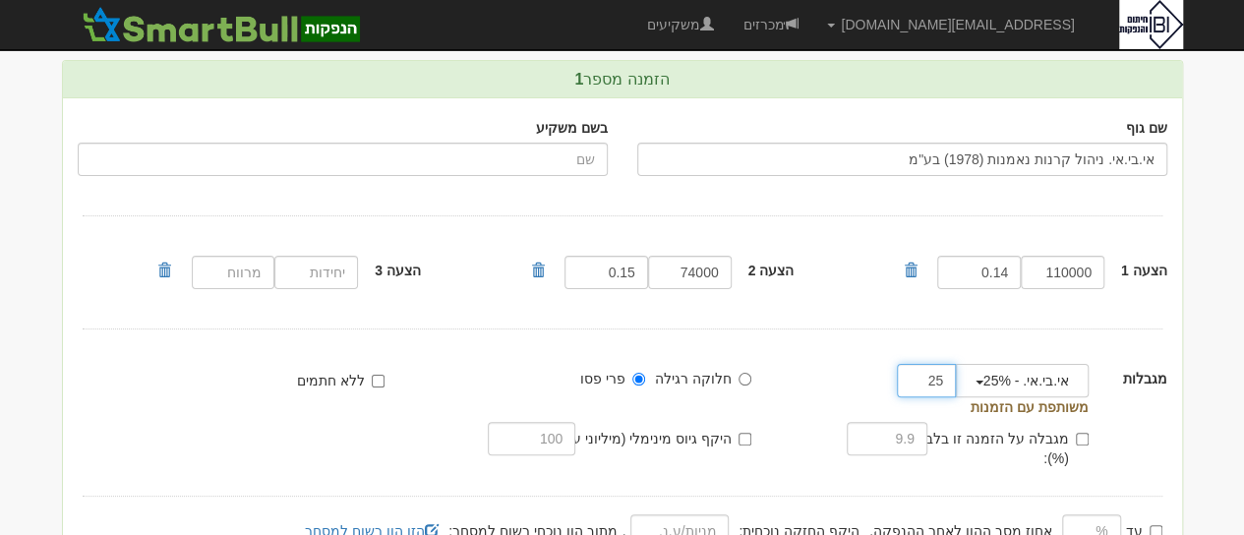
click at [940, 371] on input "25" at bounding box center [926, 380] width 59 height 33
click at [928, 382] on input "25" at bounding box center [926, 380] width 59 height 33
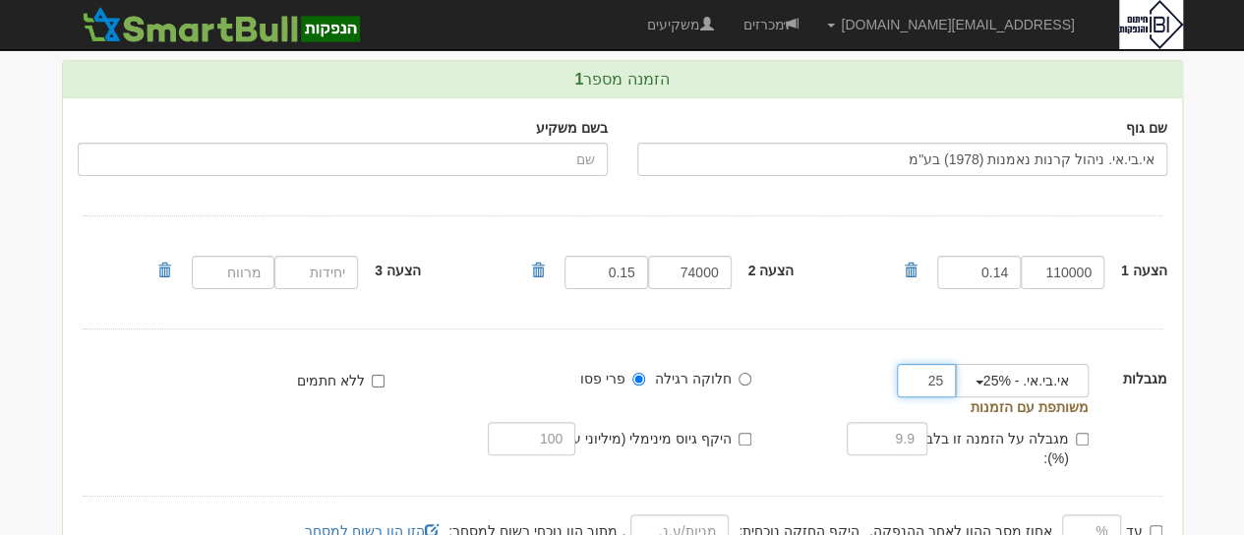
click at [927, 382] on input "25" at bounding box center [926, 380] width 59 height 33
type input "15"
click at [1056, 385] on button "אי.בי.אי. - 25%" at bounding box center [1022, 380] width 133 height 33
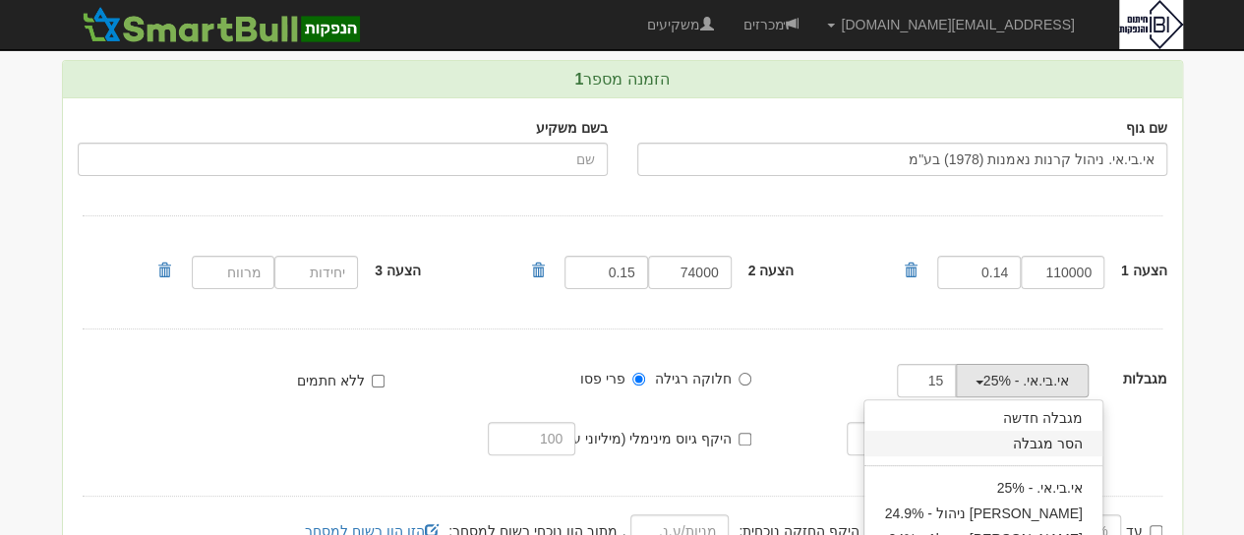
click at [1073, 442] on link "הסר מגבלה" at bounding box center [982, 444] width 237 height 26
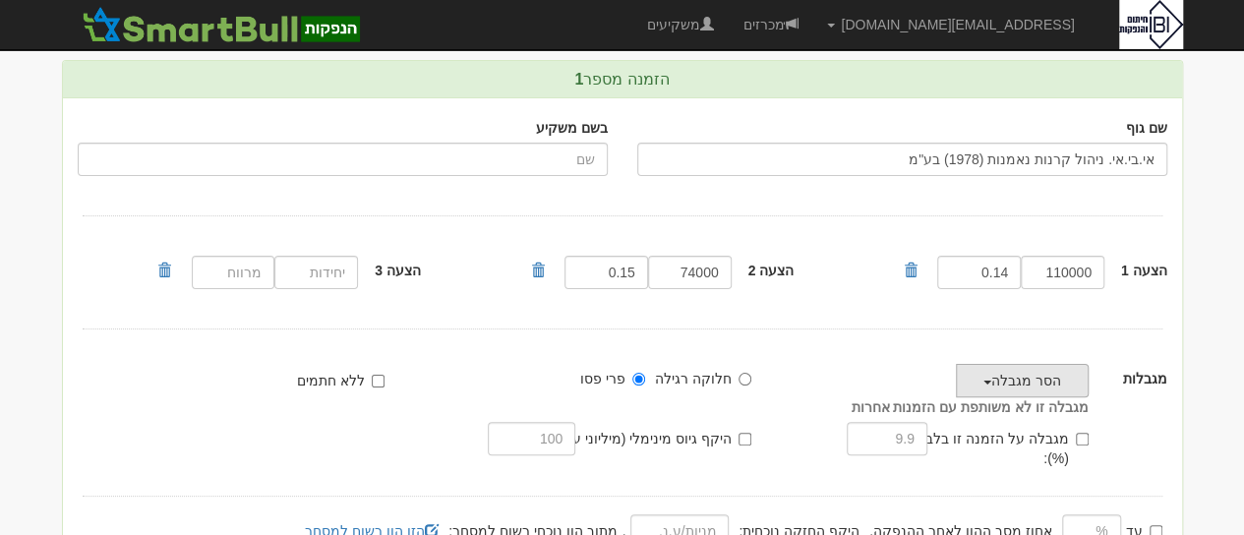
click at [1014, 383] on button "הסר מגבלה" at bounding box center [1022, 380] width 133 height 33
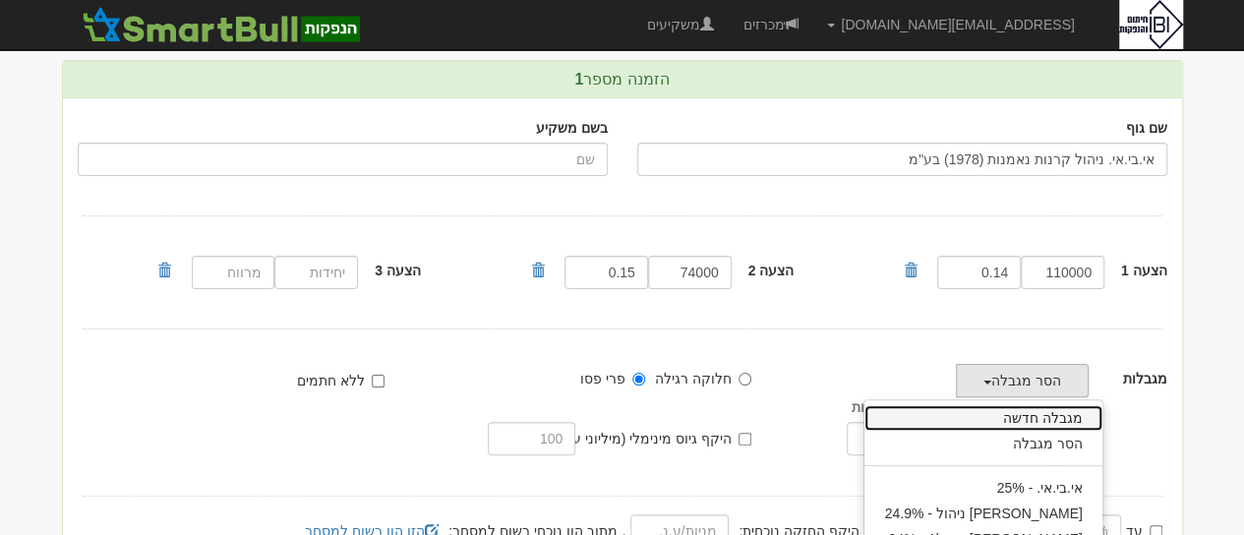
click at [1027, 413] on link "מגבלה חדשה" at bounding box center [982, 418] width 237 height 26
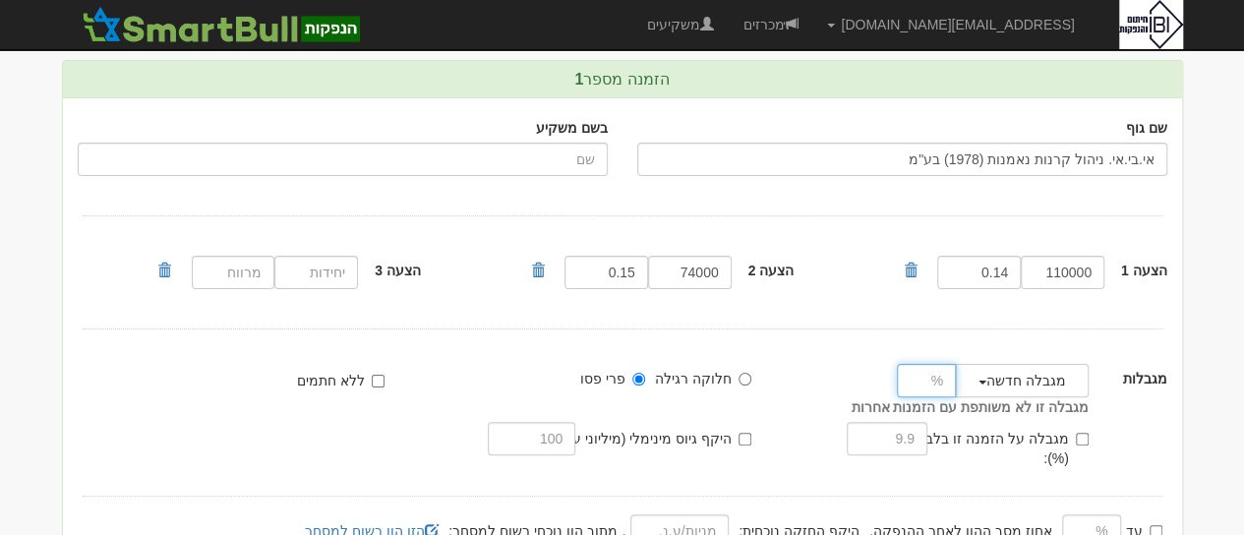
click at [927, 379] on input "number" at bounding box center [926, 380] width 59 height 33
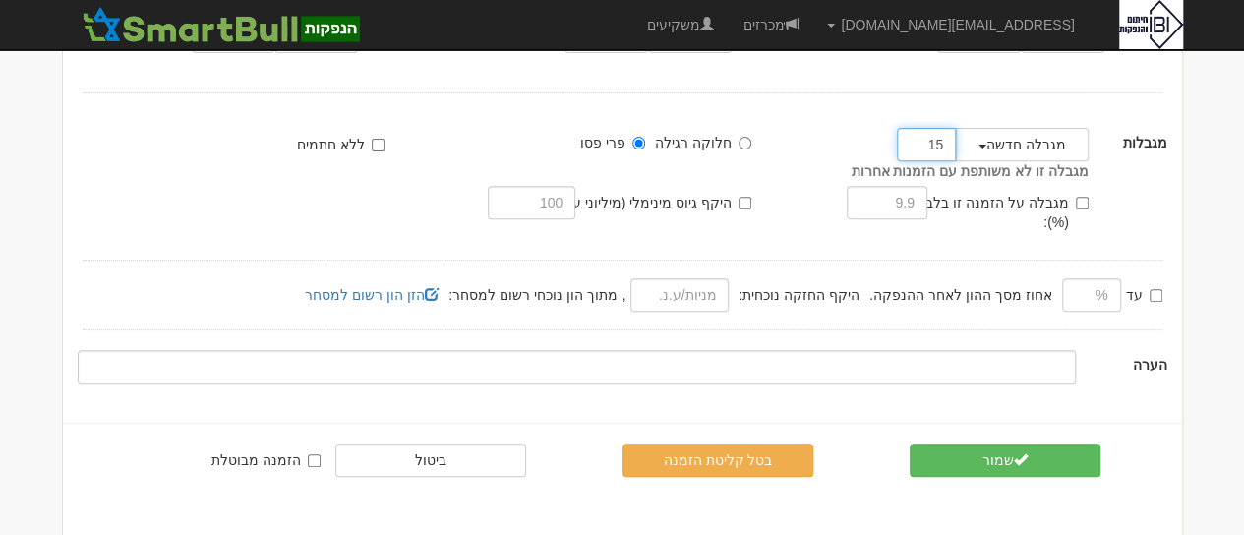
scroll to position [323, 0]
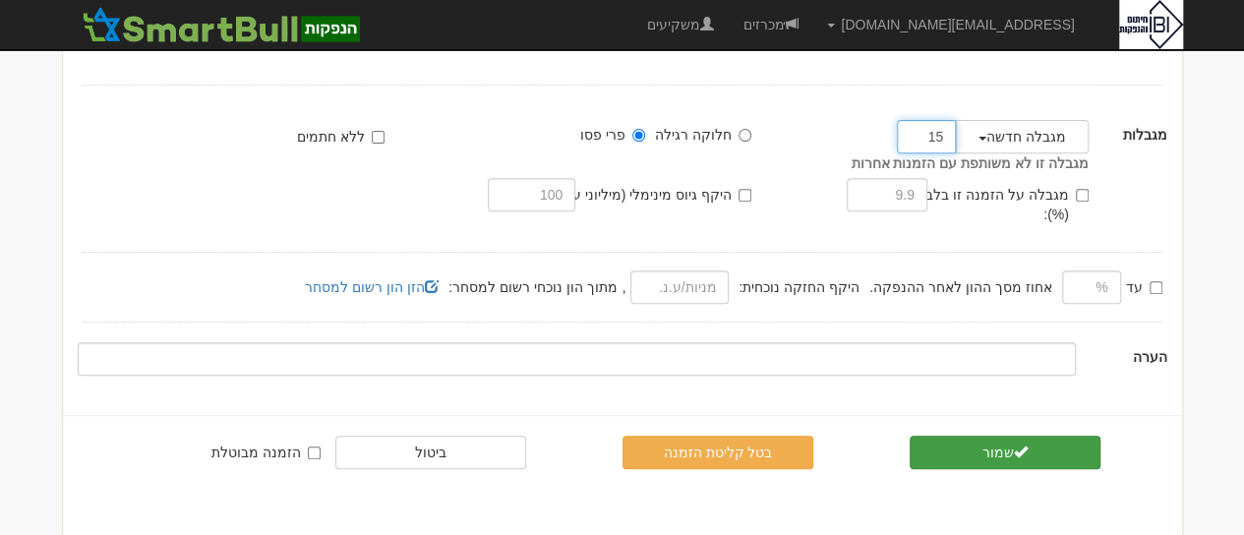
type input "15"
click at [1029, 436] on button "שמור" at bounding box center [1006, 452] width 192 height 33
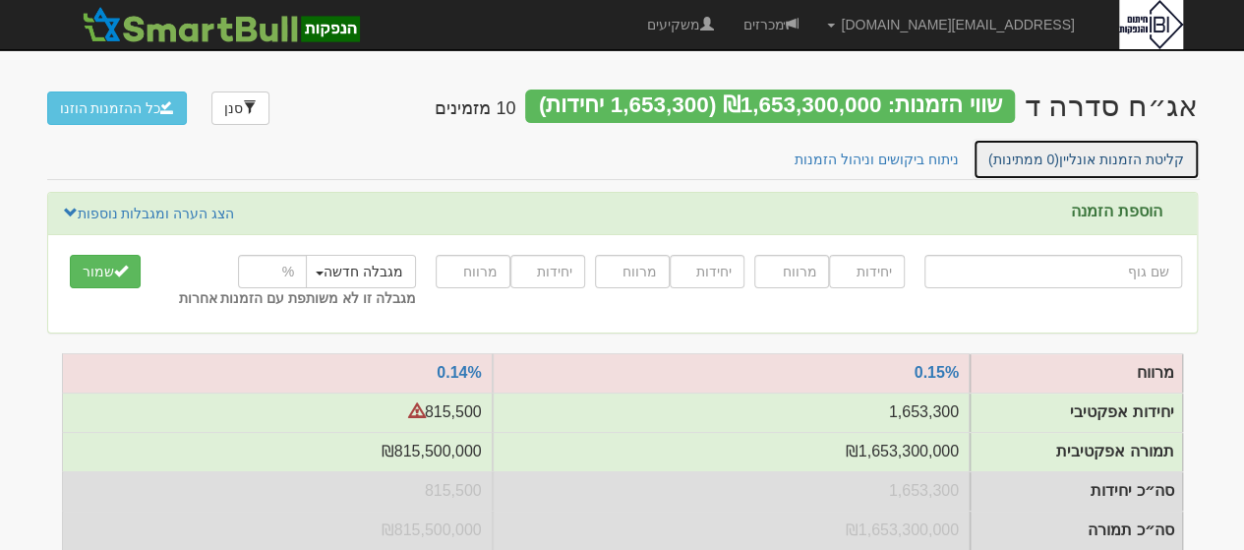
click at [1125, 159] on link "קליטת הזמנות אונליין (0 ממתינות)" at bounding box center [1085, 159] width 227 height 41
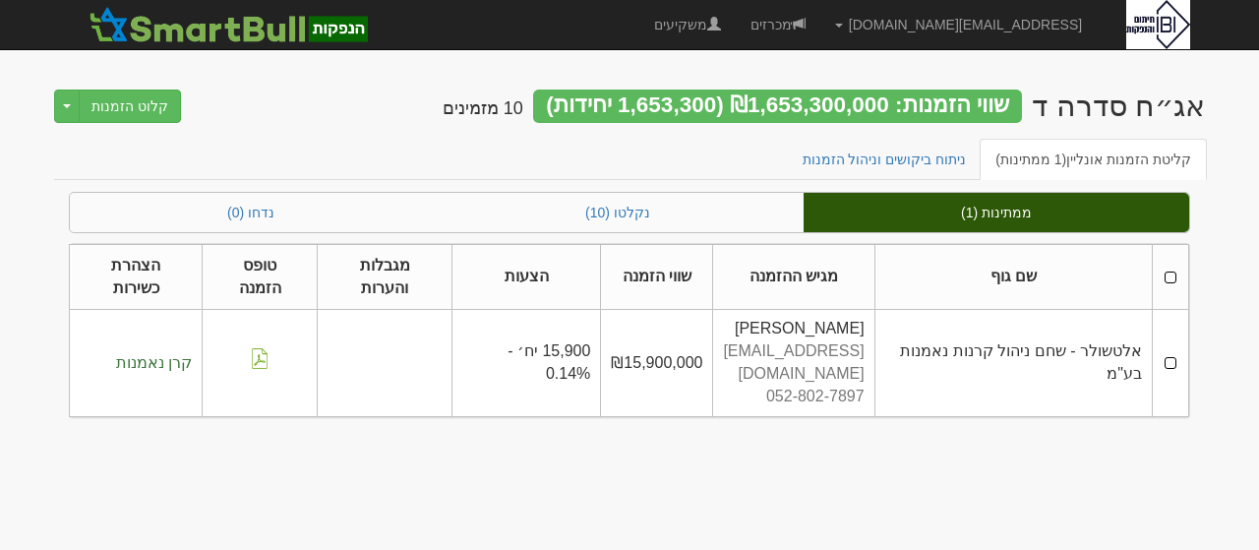
click at [1176, 326] on td at bounding box center [1170, 363] width 36 height 106
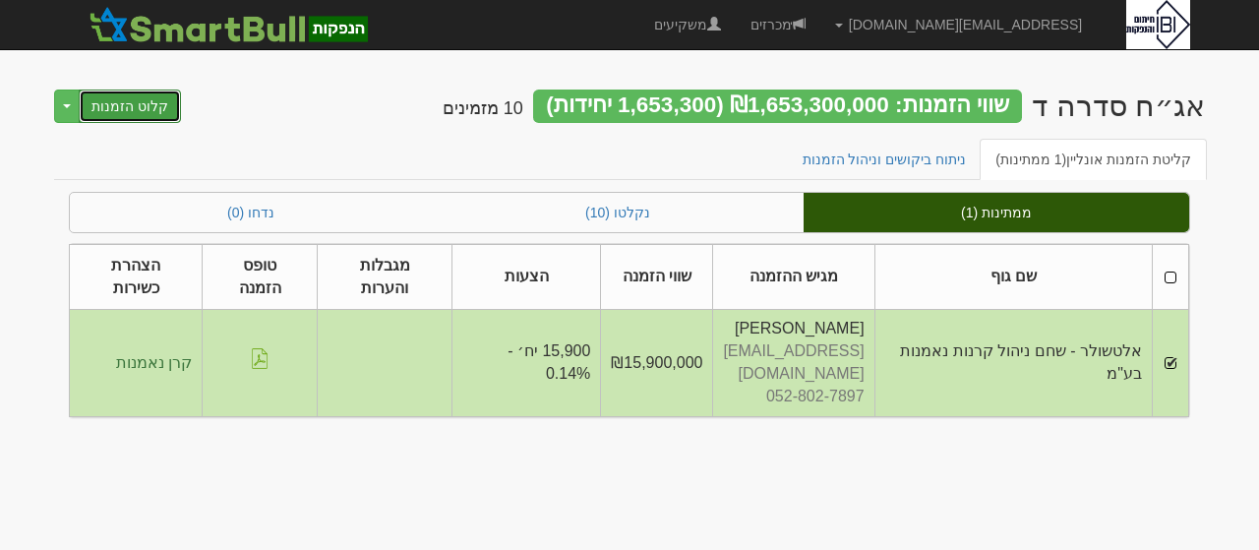
click at [137, 108] on button "קלוט הזמנות" at bounding box center [130, 105] width 102 height 33
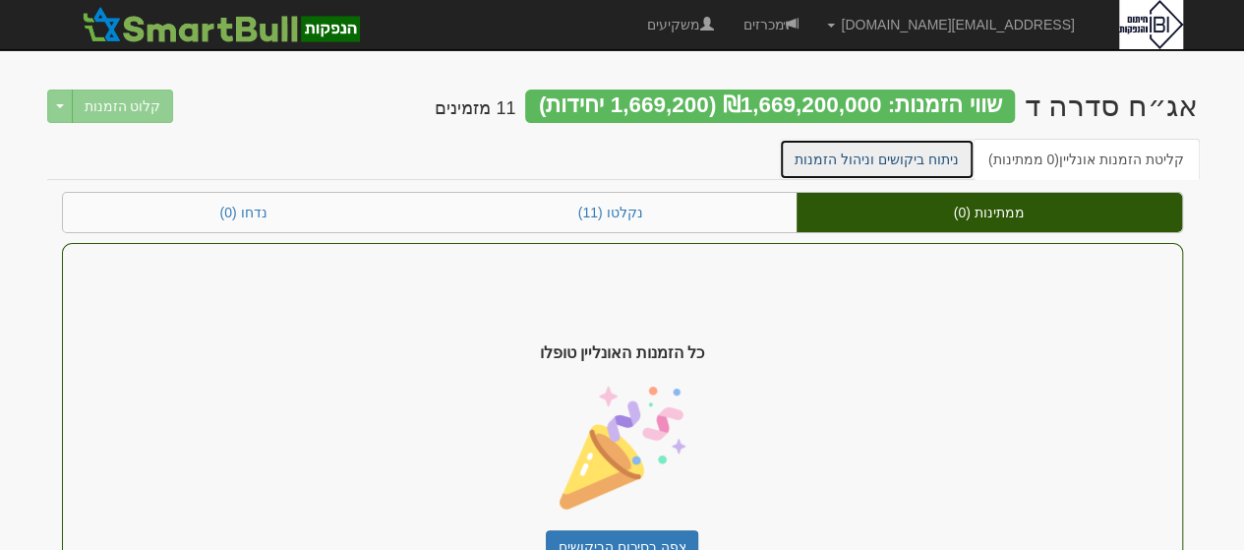
click at [861, 154] on link "ניתוח ביקושים וניהול הזמנות" at bounding box center [877, 159] width 196 height 41
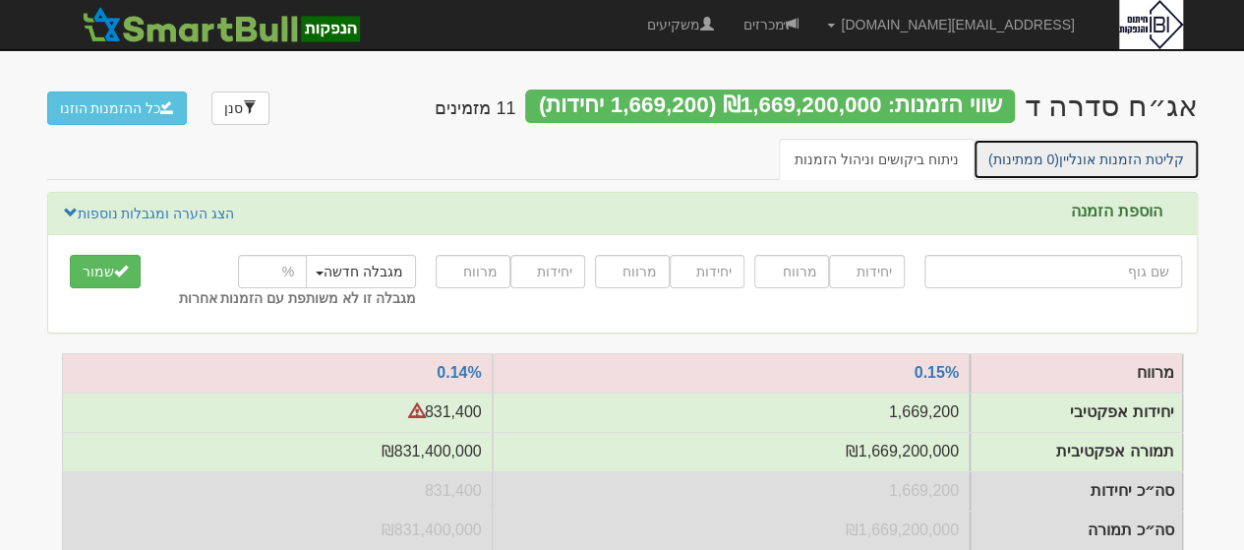
click at [1056, 161] on span "(0 ממתינות)" at bounding box center [1023, 159] width 71 height 16
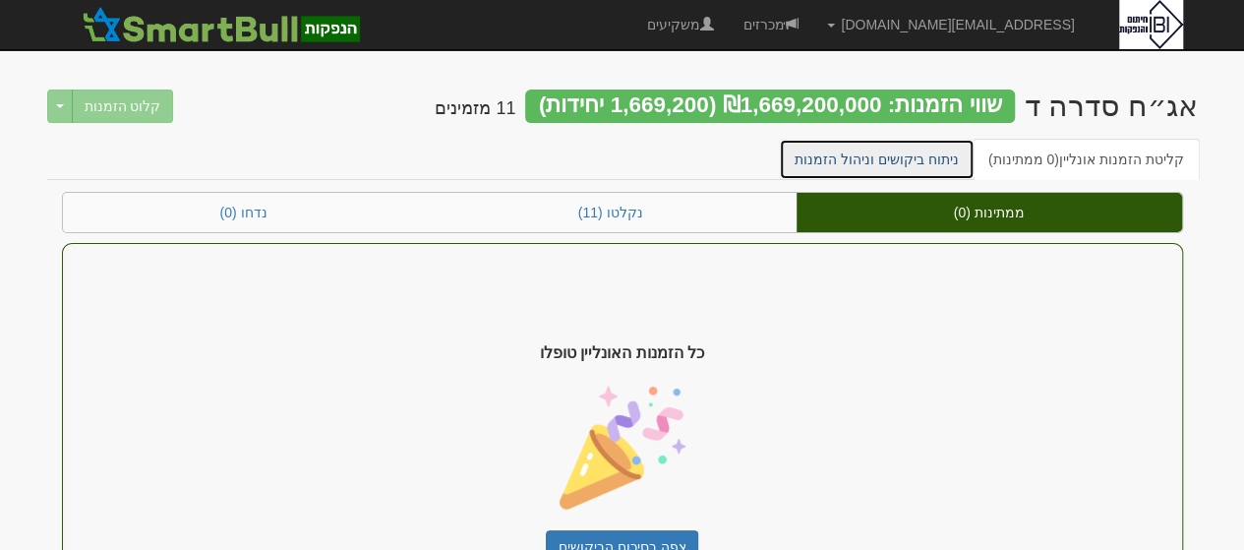
click at [867, 159] on link "ניתוח ביקושים וניהול הזמנות" at bounding box center [877, 159] width 196 height 41
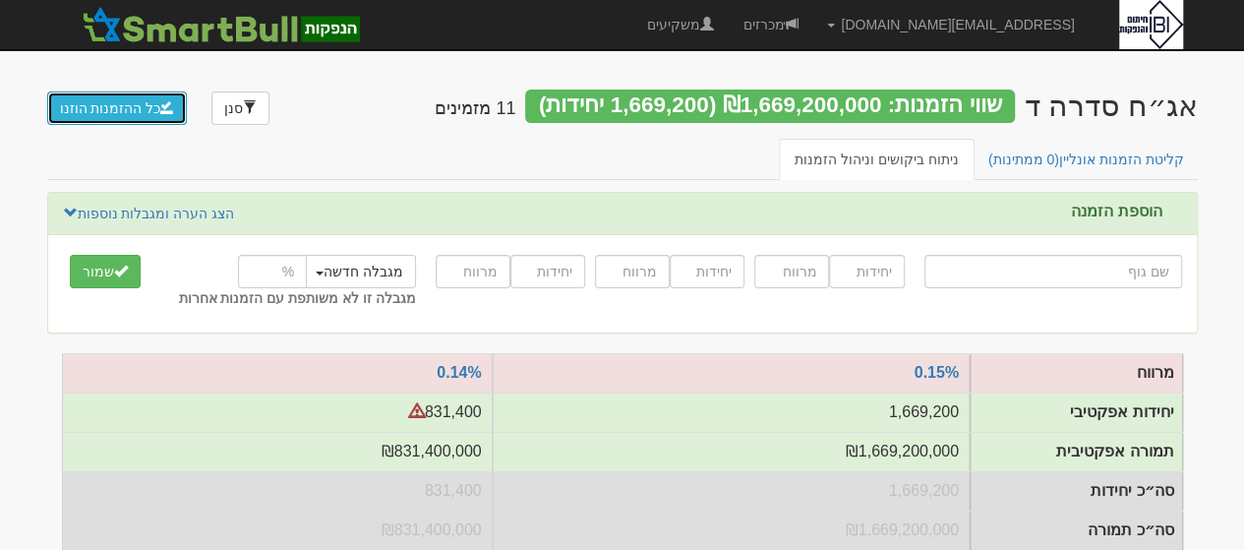
click at [122, 99] on button "כל ההזמנות הוזנו" at bounding box center [117, 107] width 141 height 33
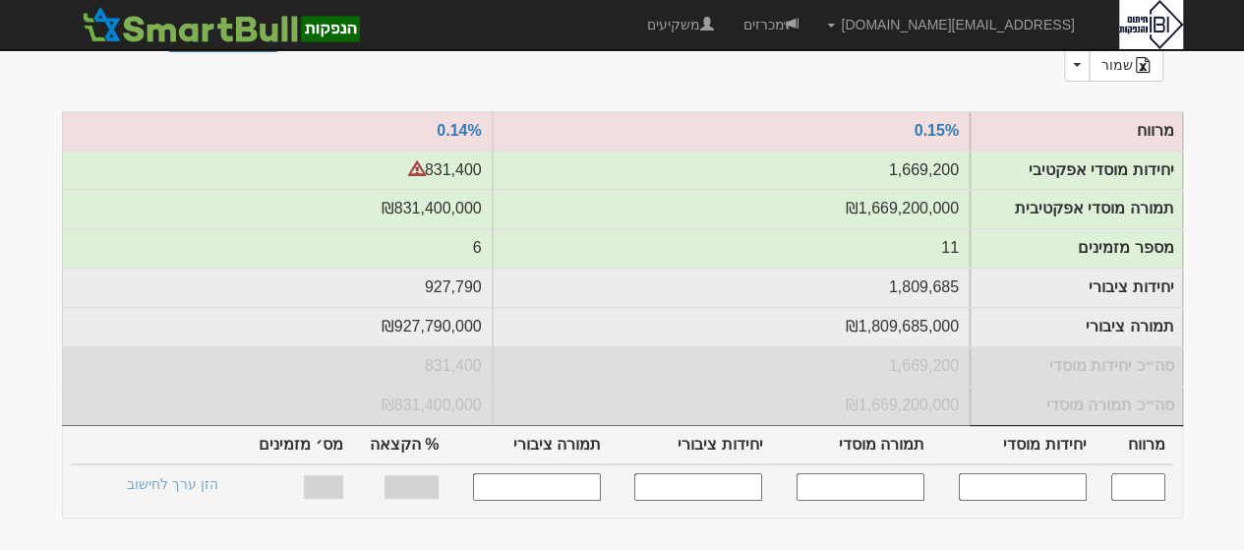
scroll to position [285, 0]
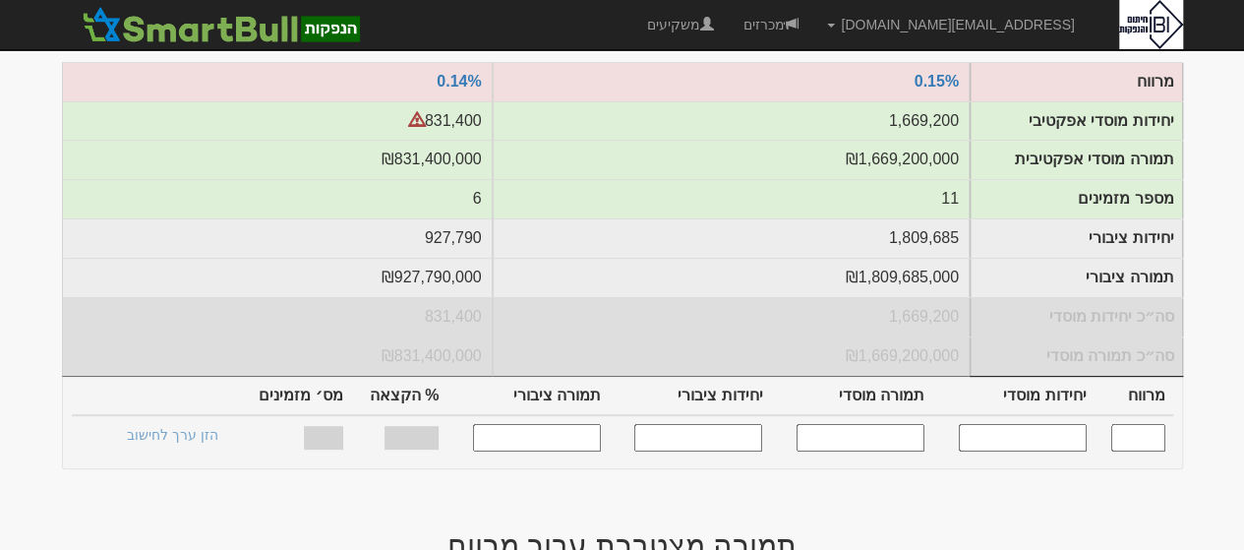
click at [1054, 424] on input "text" at bounding box center [1023, 437] width 128 height 27
type input "1300000"
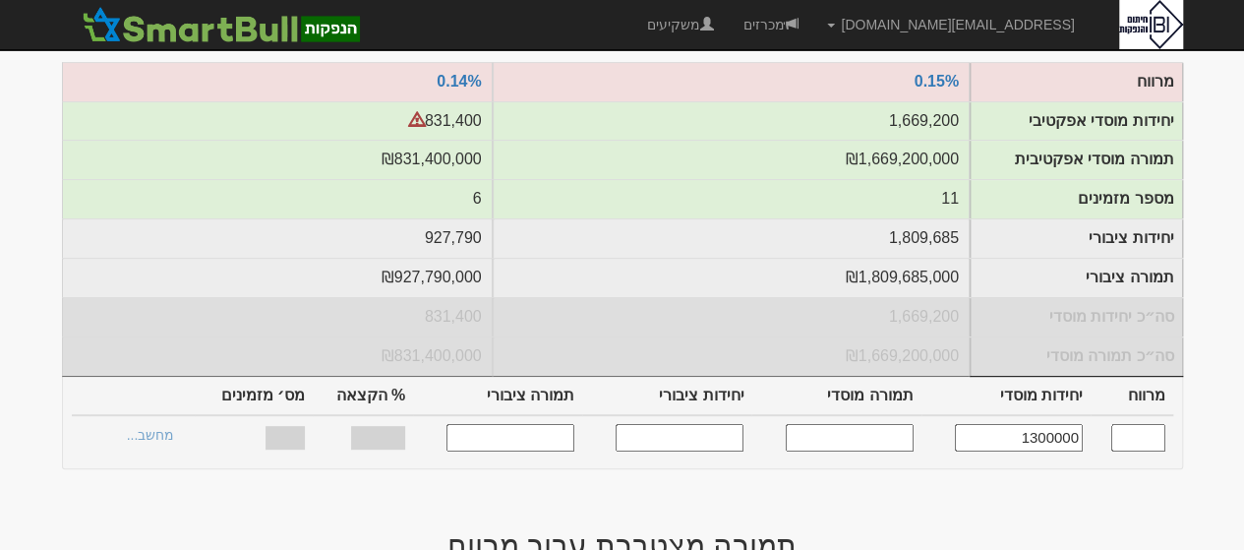
type input "0.150"
type input "1,300,000"
type input "1,300,000,000"
type input "1,421,053"
type input "1,421,053,000"
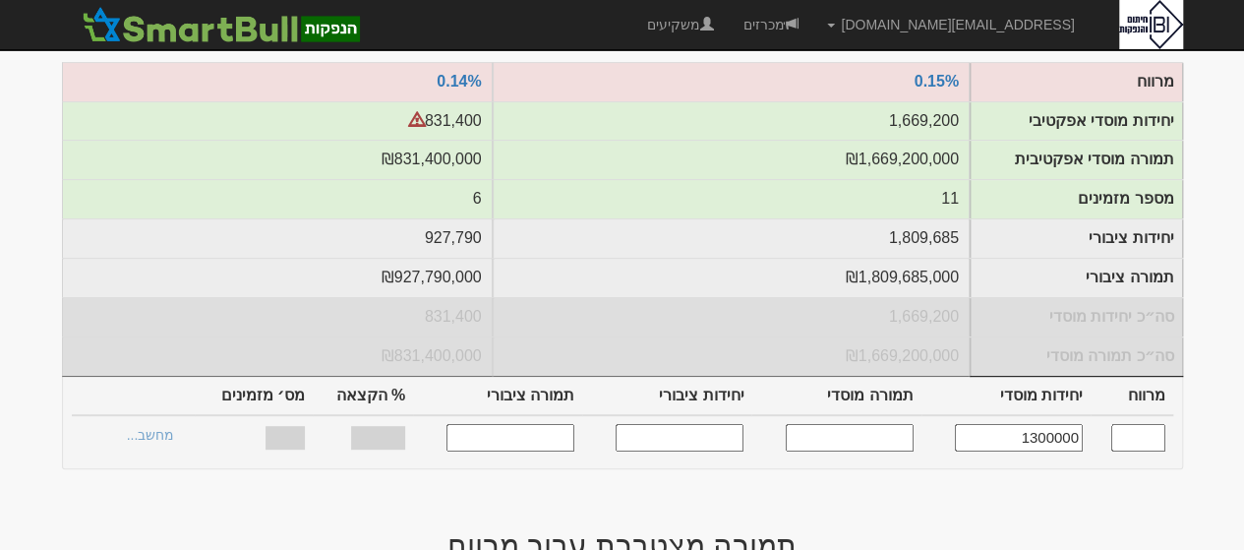
type input "55.93%"
type input "11"
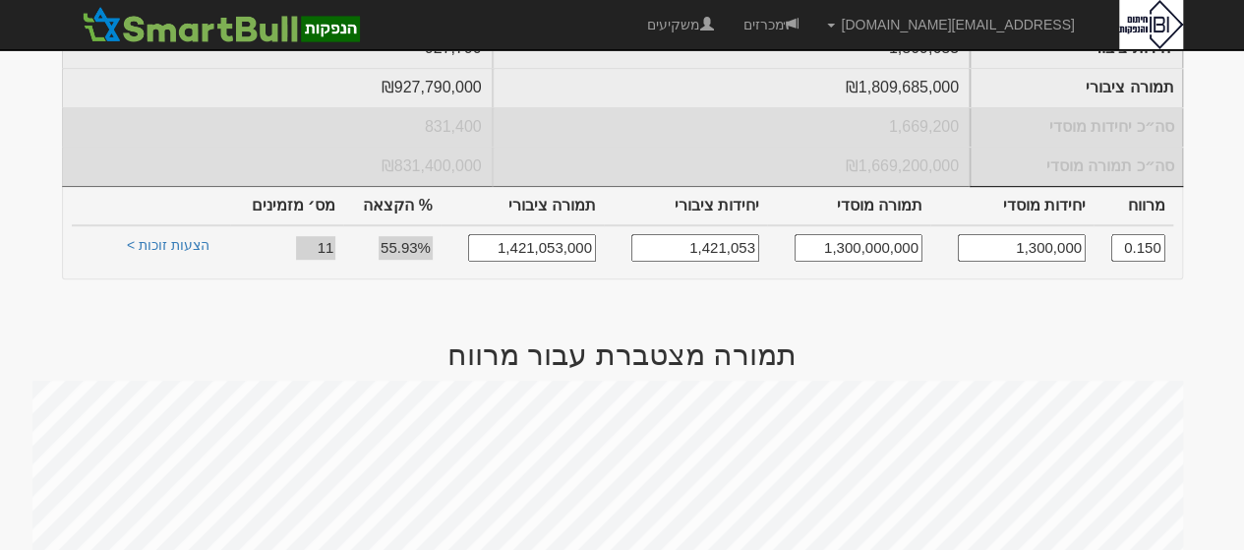
scroll to position [549, 0]
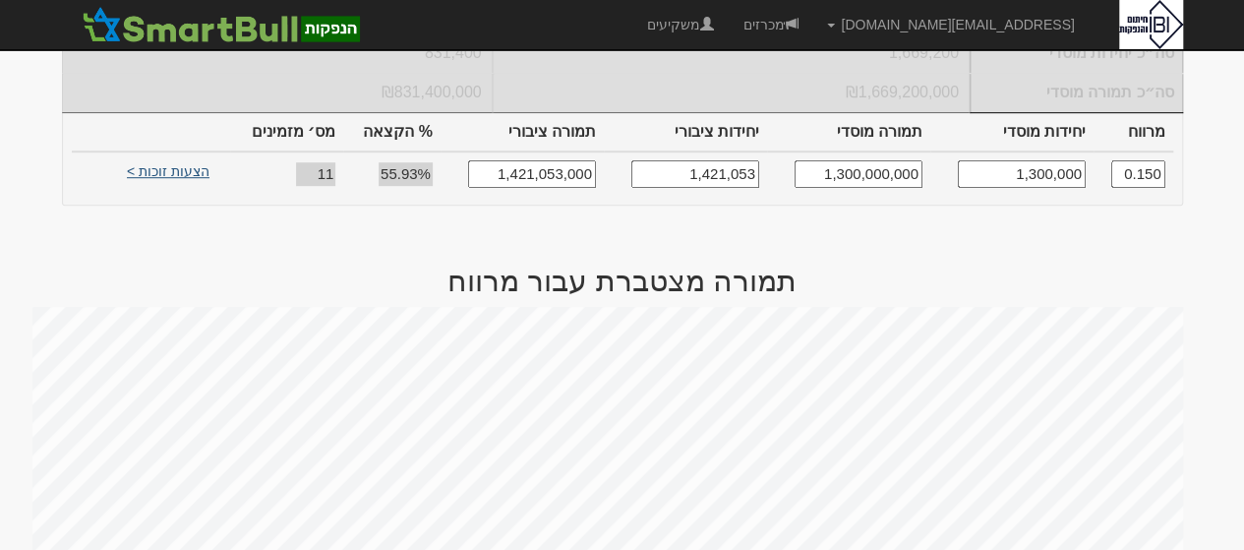
type input "1,300,000"
click at [179, 160] on link "הצעות זוכות >" at bounding box center [168, 174] width 108 height 28
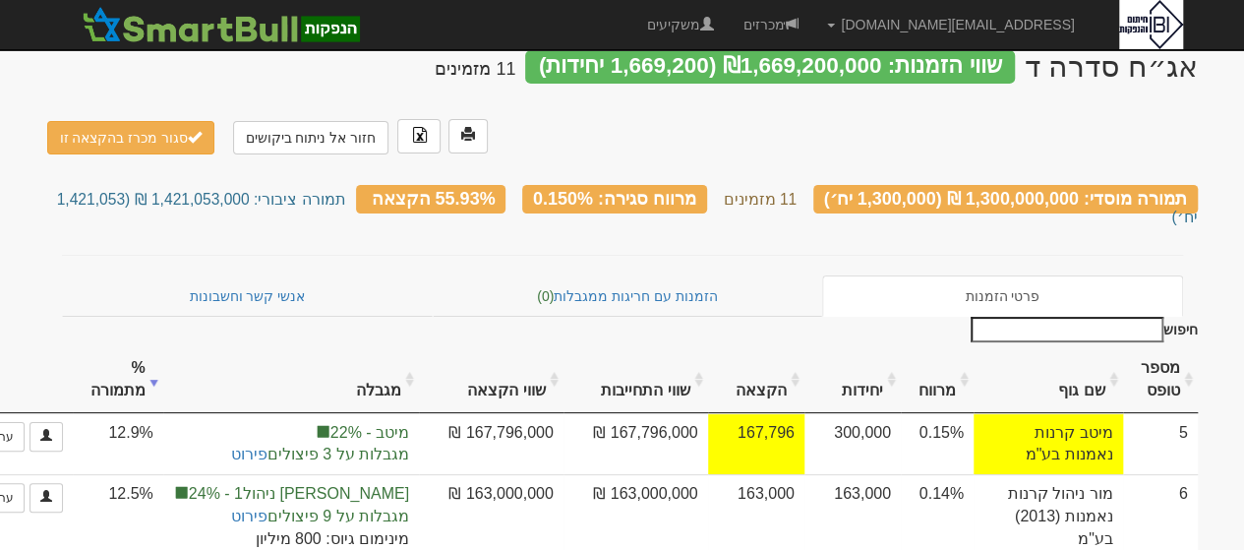
scroll to position [64, 0]
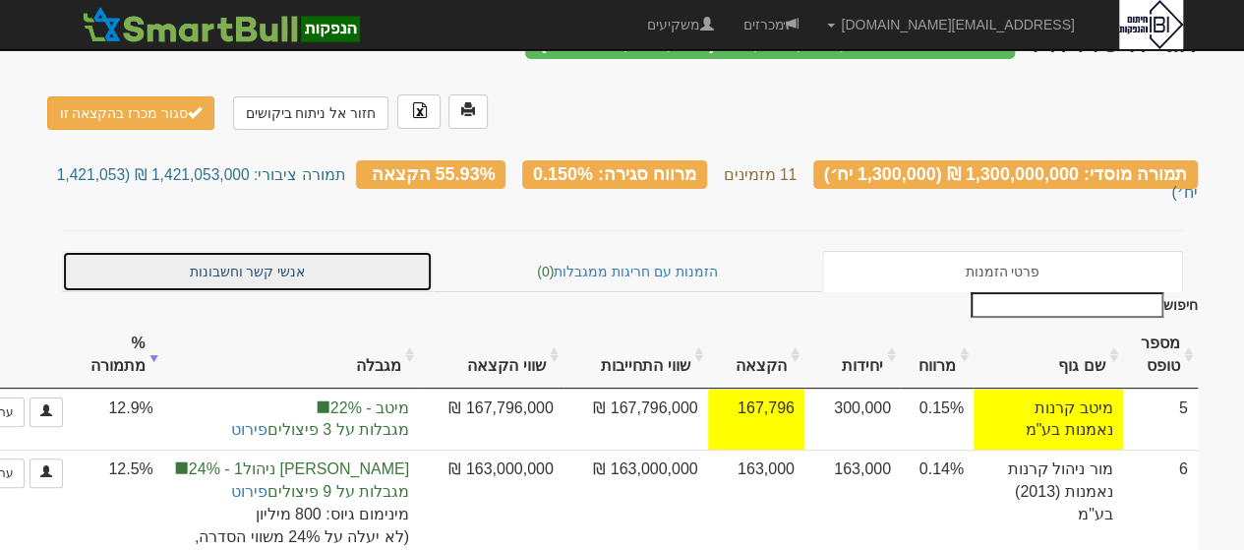
click at [277, 251] on link "אנשי קשר וחשבונות" at bounding box center [248, 271] width 372 height 41
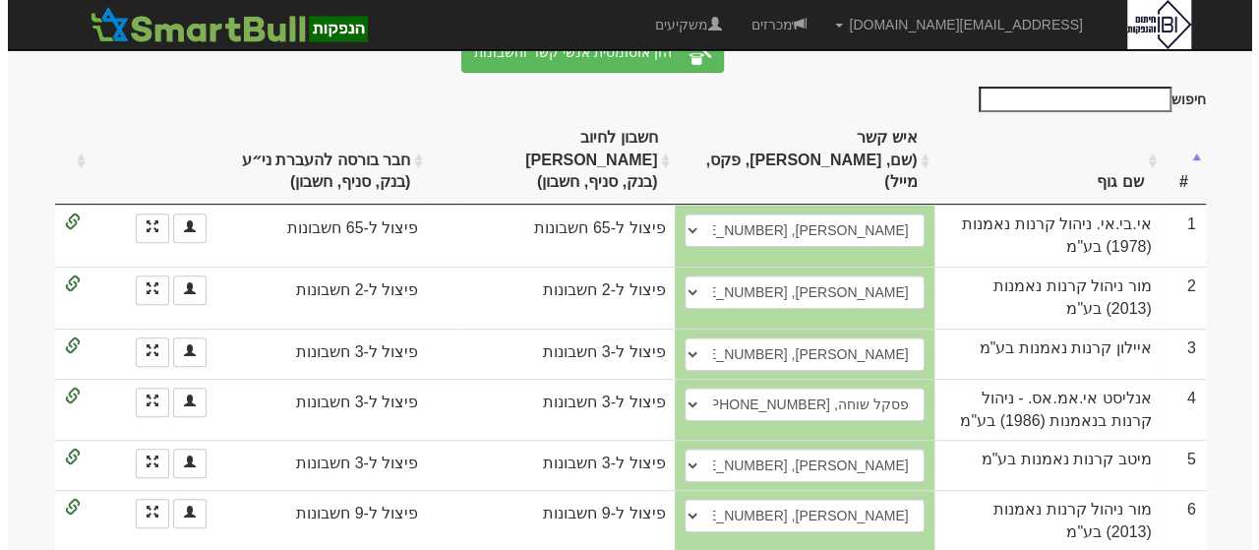
scroll to position [315, 0]
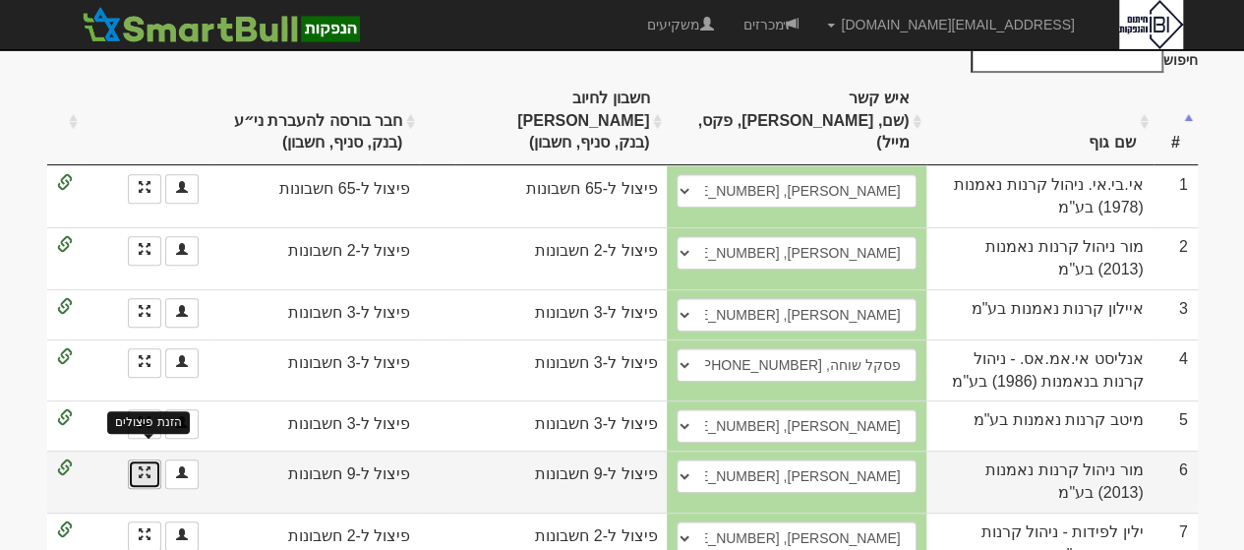
click at [141, 466] on span at bounding box center [145, 472] width 12 height 12
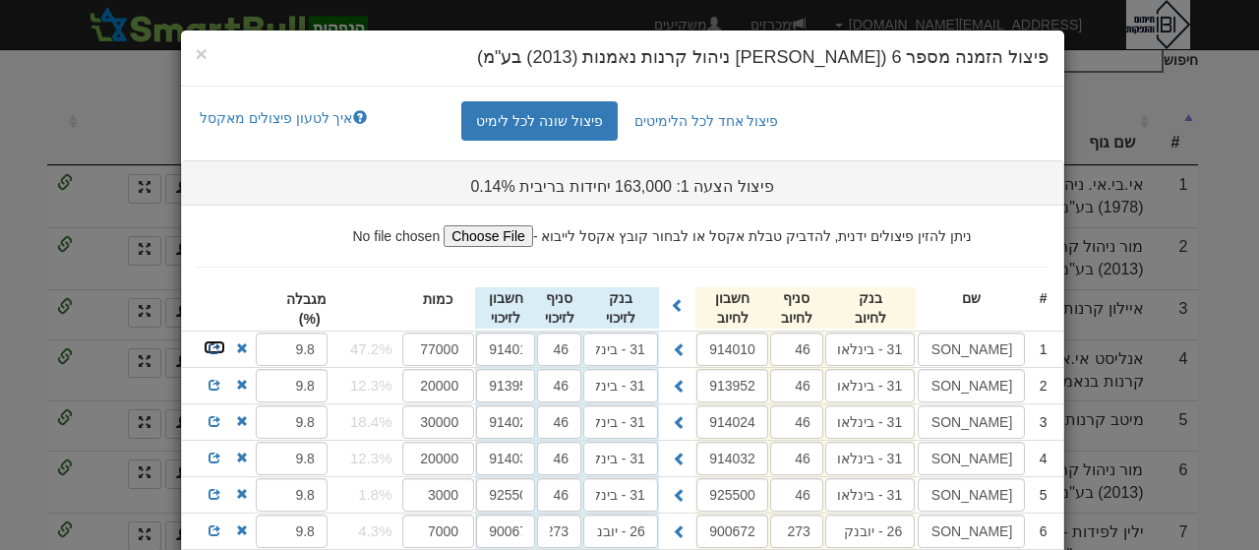
click at [220, 347] on span at bounding box center [214, 348] width 12 height 12
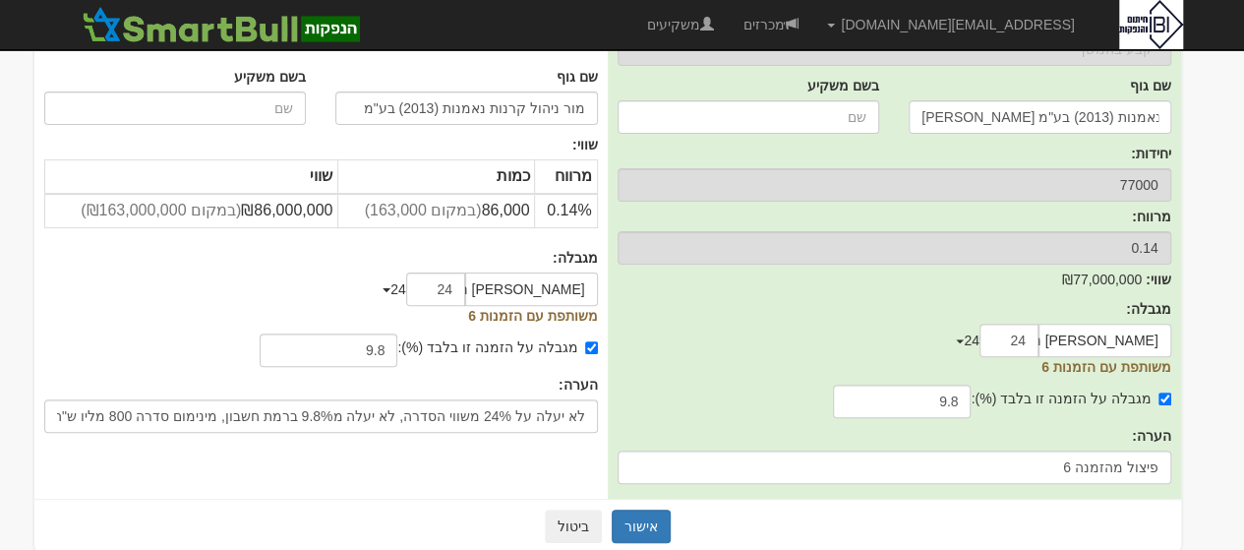
scroll to position [178, 0]
click at [639, 526] on button "אישור" at bounding box center [641, 524] width 59 height 33
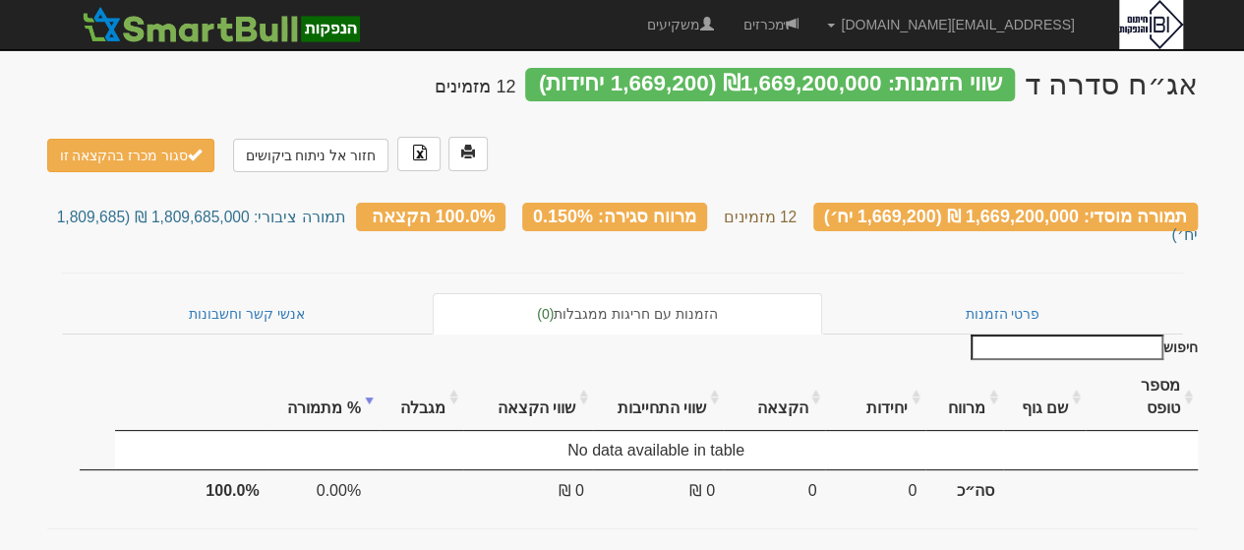
scroll to position [51, 0]
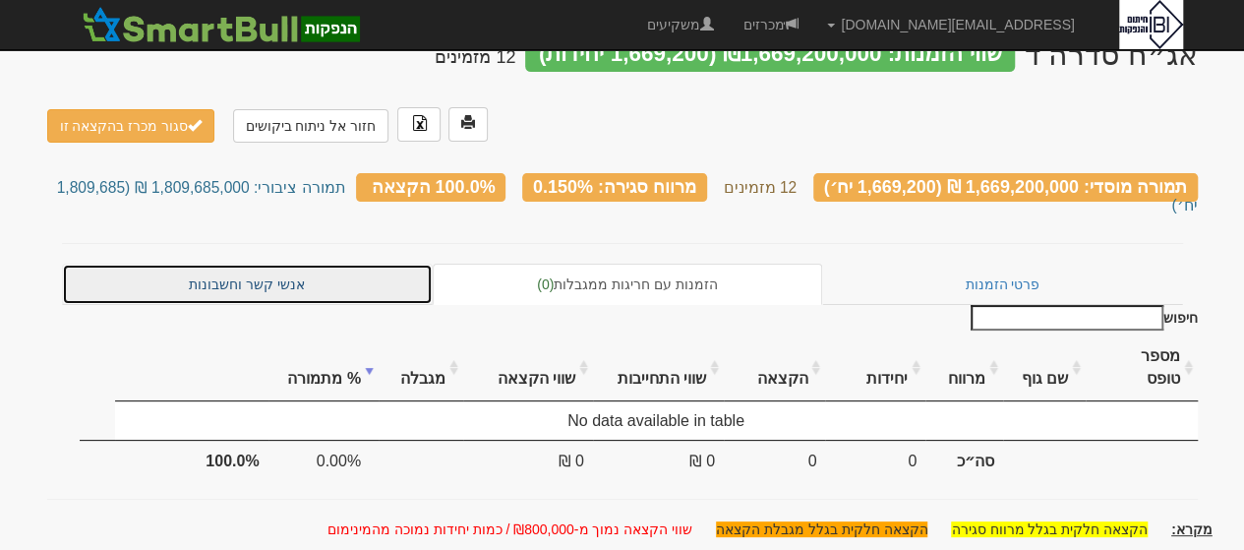
click at [230, 264] on link "אנשי קשר וחשבונות" at bounding box center [248, 284] width 372 height 41
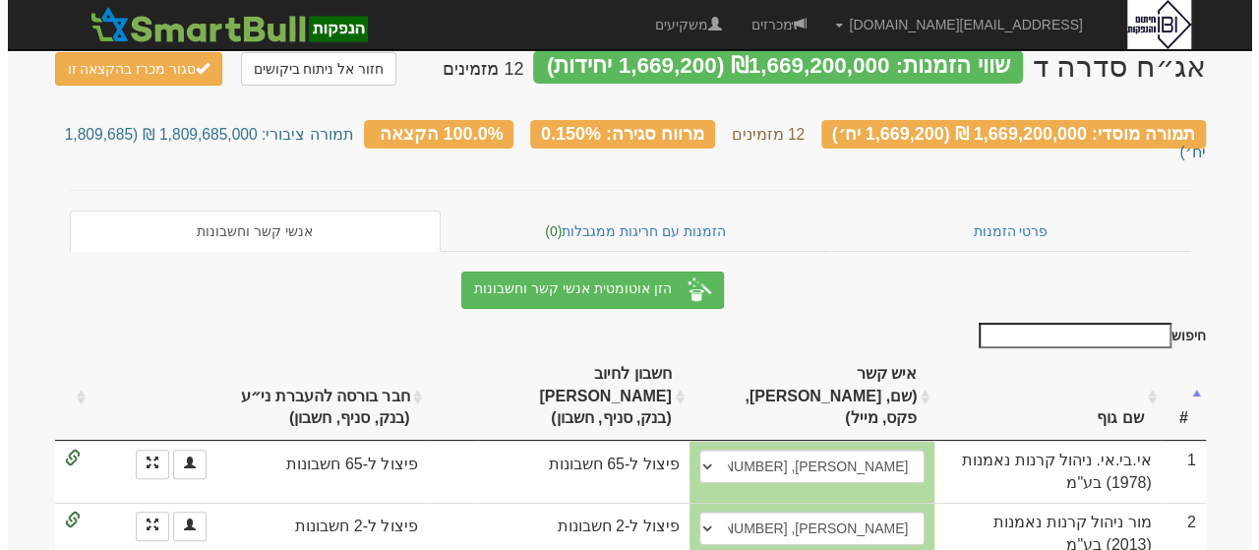
scroll to position [79, 0]
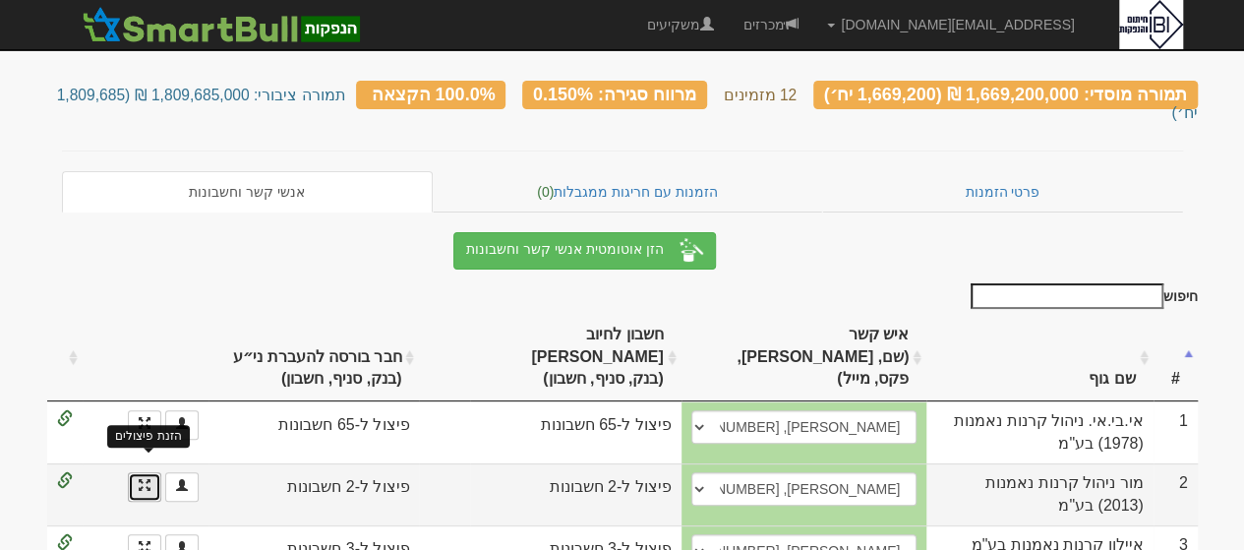
click at [150, 479] on span at bounding box center [145, 485] width 12 height 12
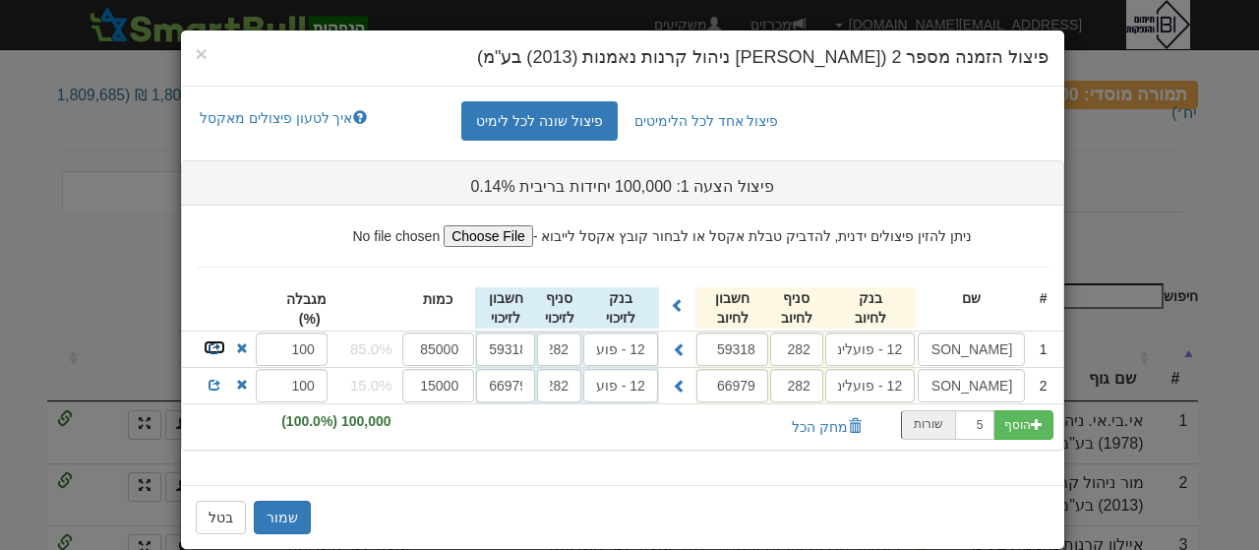
click at [220, 345] on span at bounding box center [214, 348] width 12 height 12
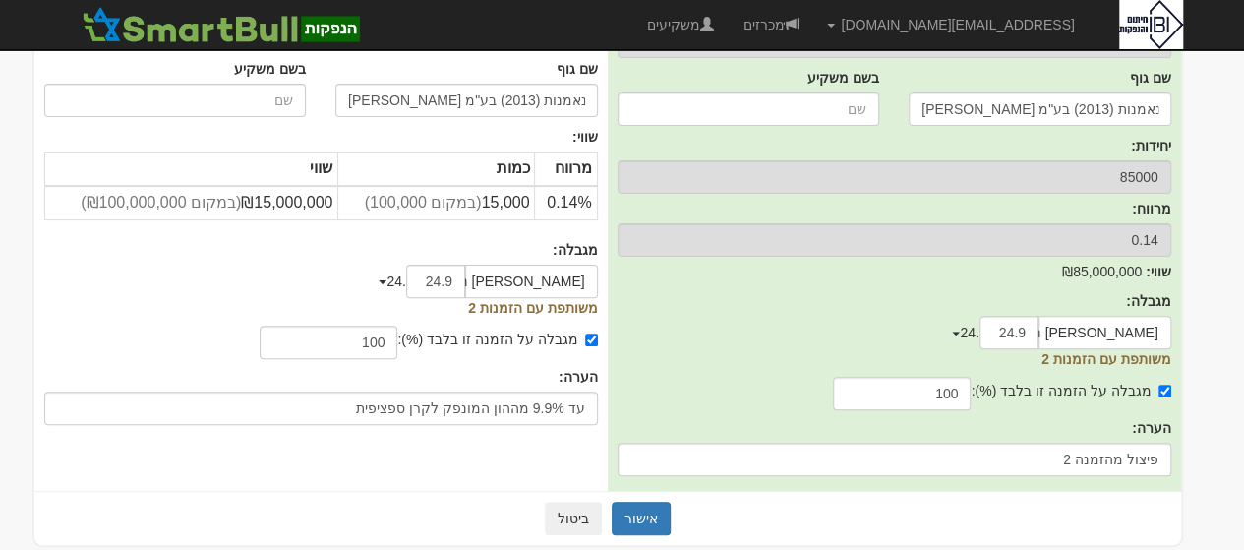
scroll to position [194, 0]
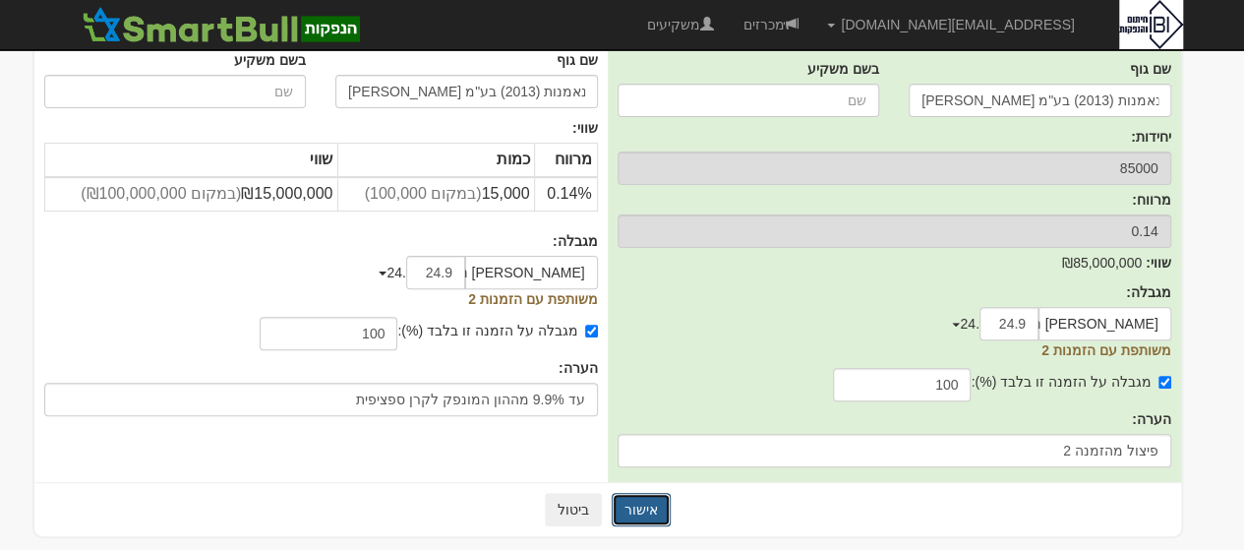
click at [653, 507] on button "אישור" at bounding box center [641, 509] width 59 height 33
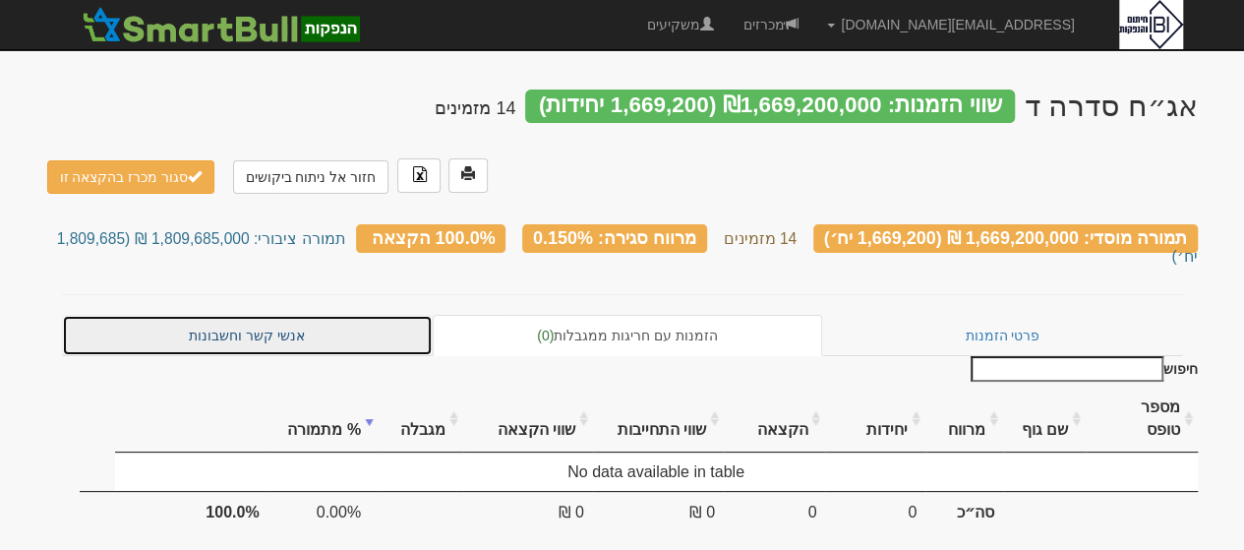
click at [231, 315] on link "אנשי קשר וחשבונות" at bounding box center [248, 335] width 372 height 41
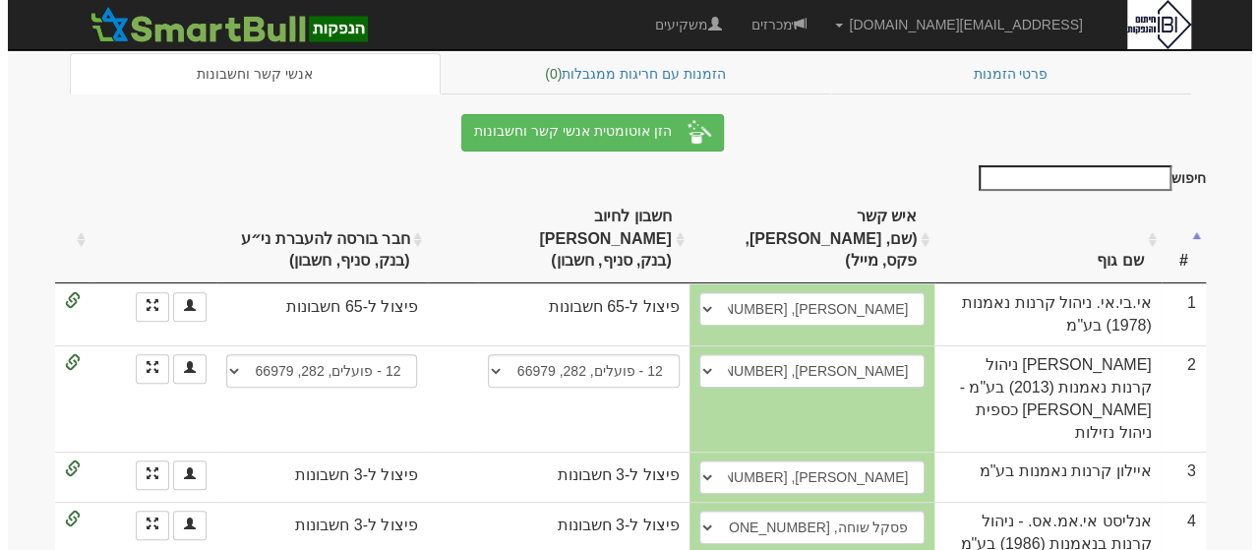
scroll to position [236, 0]
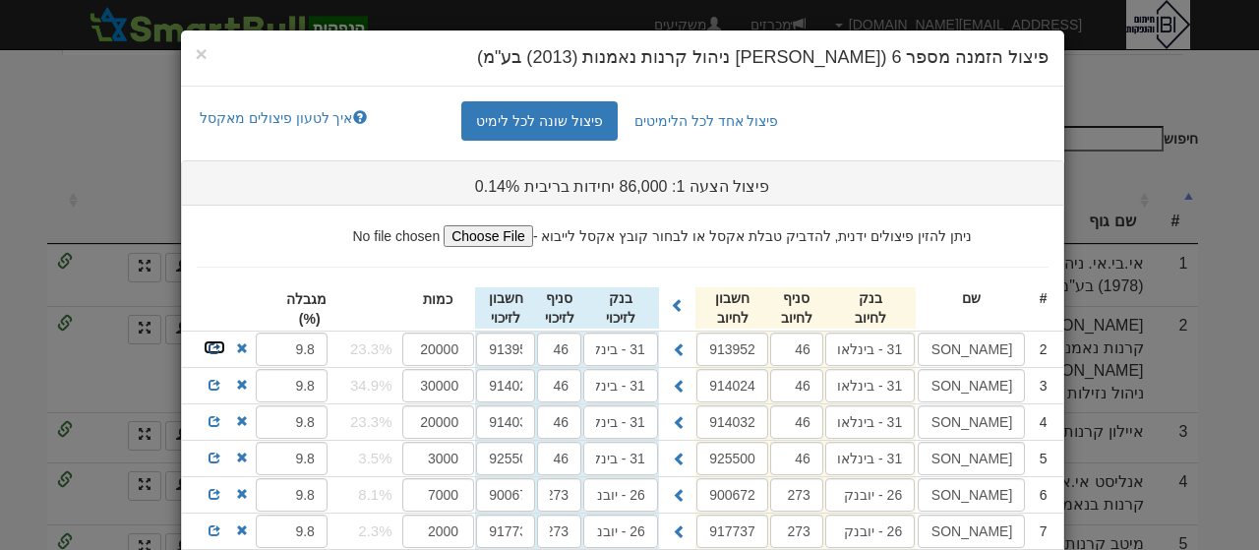
click at [220, 345] on span at bounding box center [214, 348] width 12 height 12
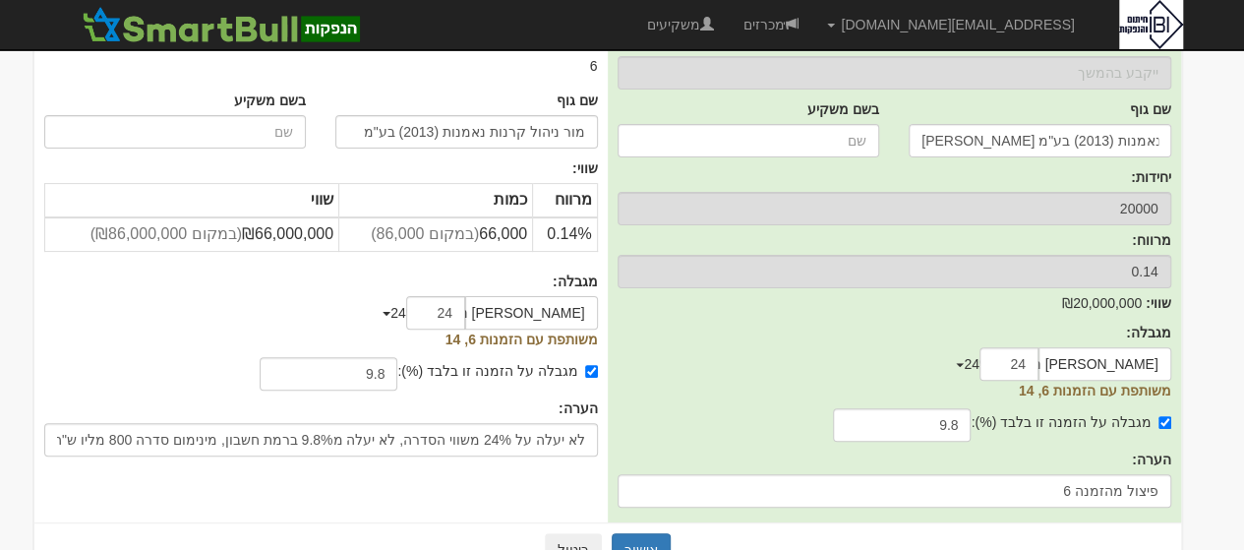
scroll to position [194, 0]
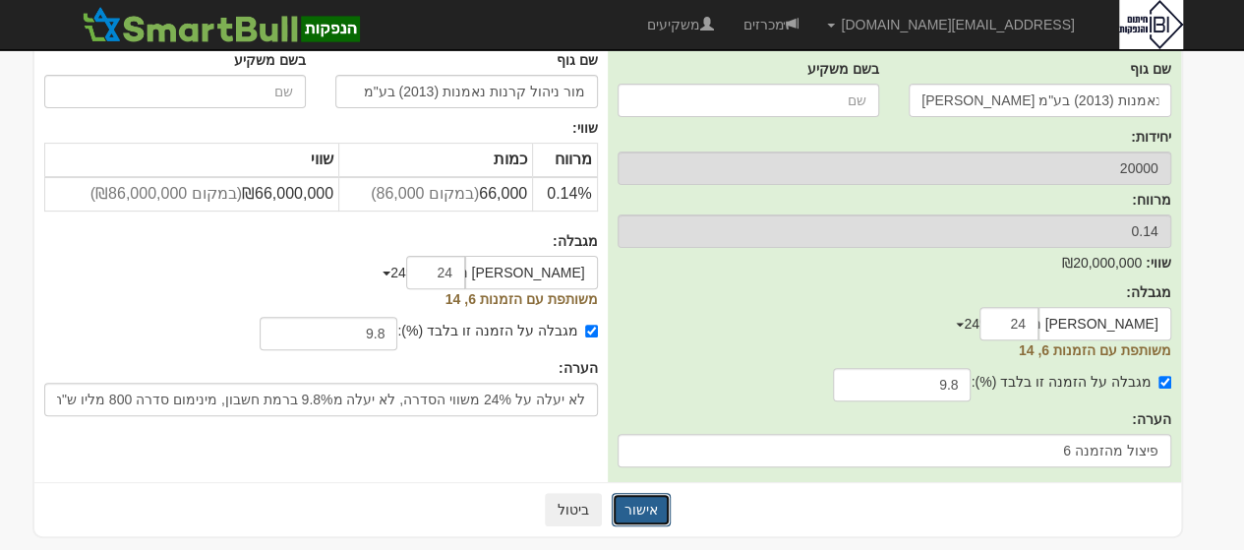
click at [638, 508] on button "אישור" at bounding box center [641, 509] width 59 height 33
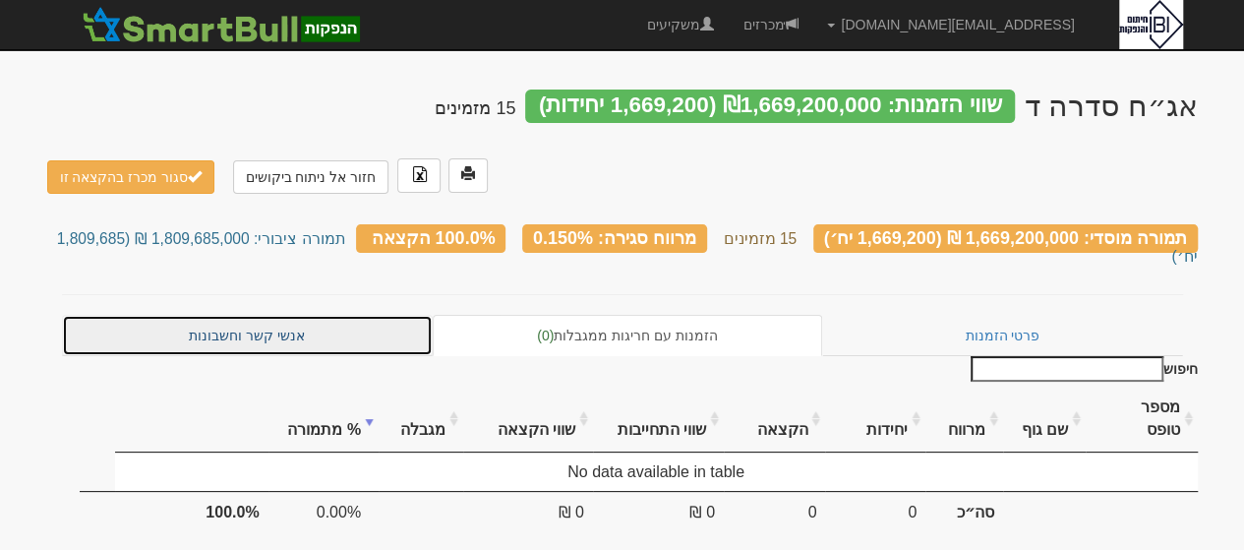
click at [246, 316] on link "אנשי קשר וחשבונות" at bounding box center [248, 335] width 372 height 41
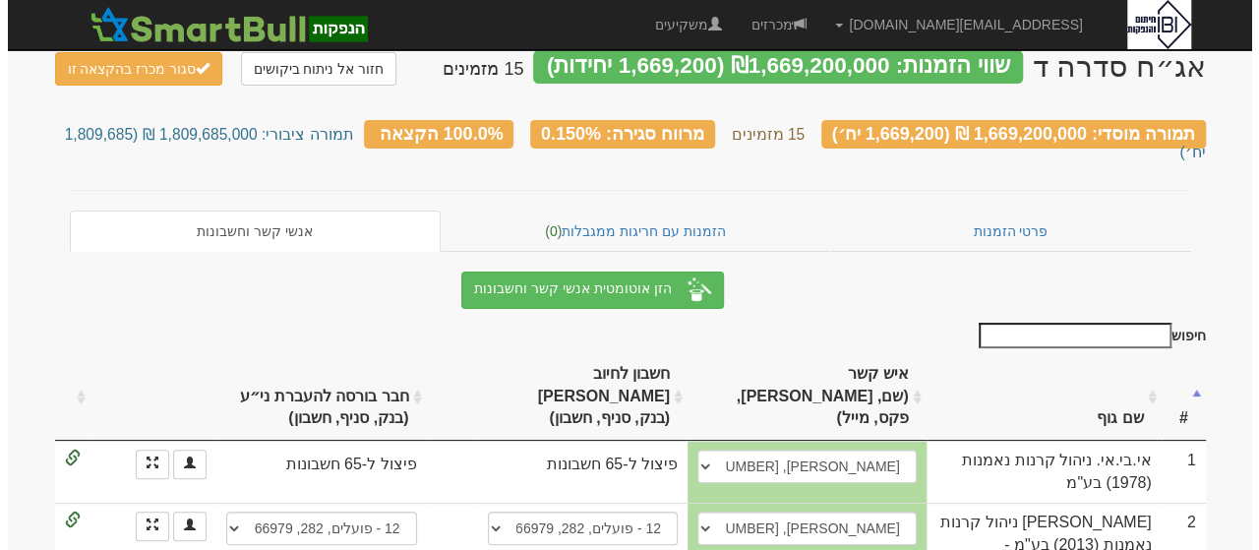
scroll to position [285, 0]
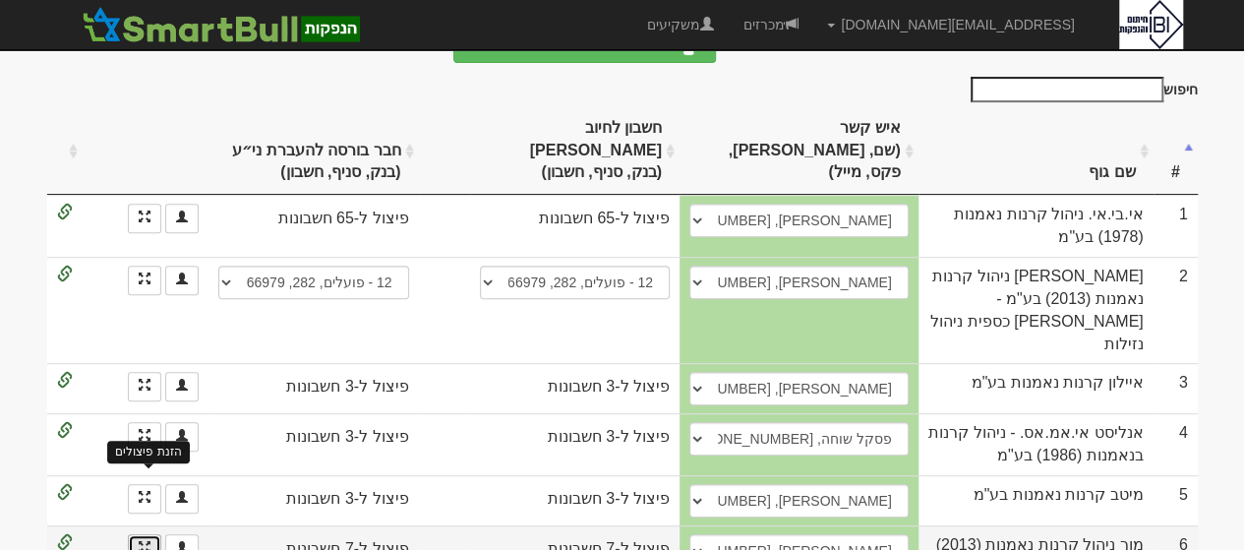
click at [146, 541] on span at bounding box center [145, 547] width 12 height 12
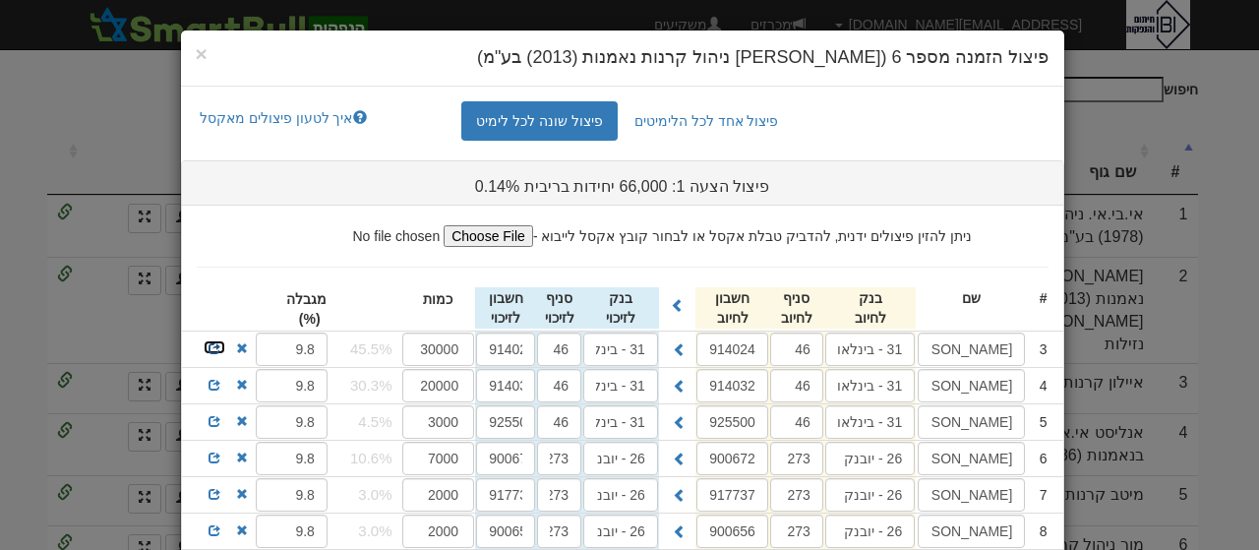
click at [220, 349] on span at bounding box center [214, 348] width 12 height 12
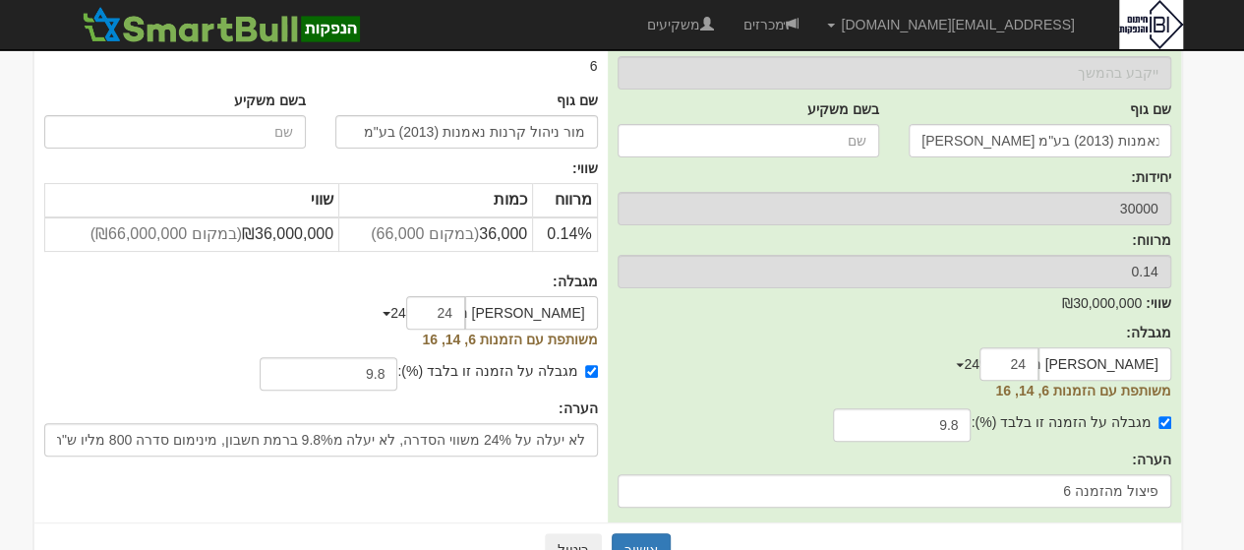
scroll to position [194, 0]
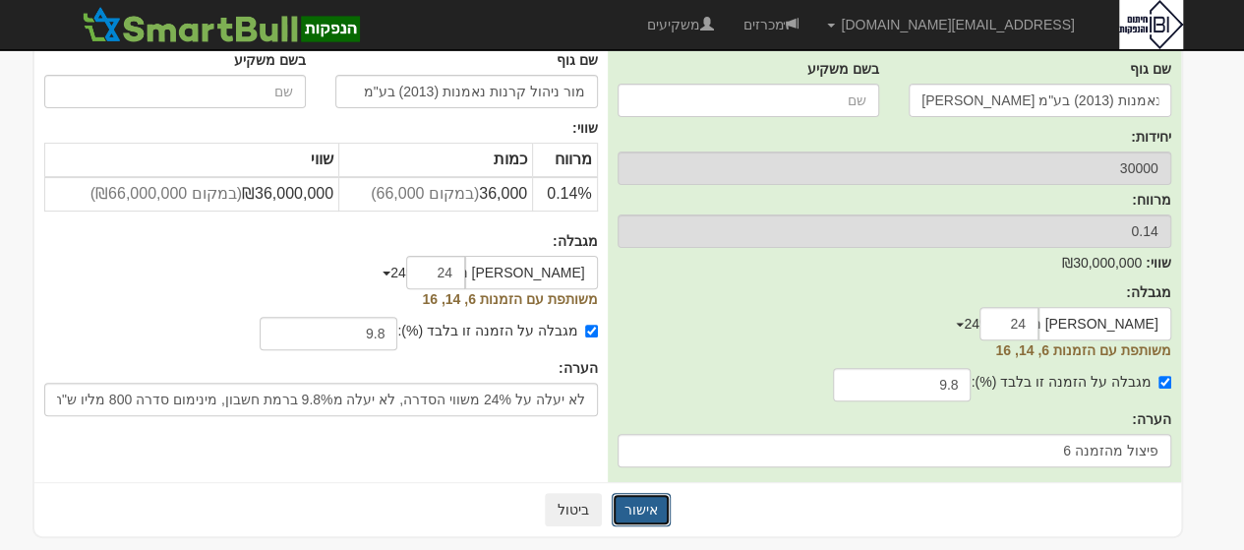
click at [642, 507] on button "אישור" at bounding box center [641, 509] width 59 height 33
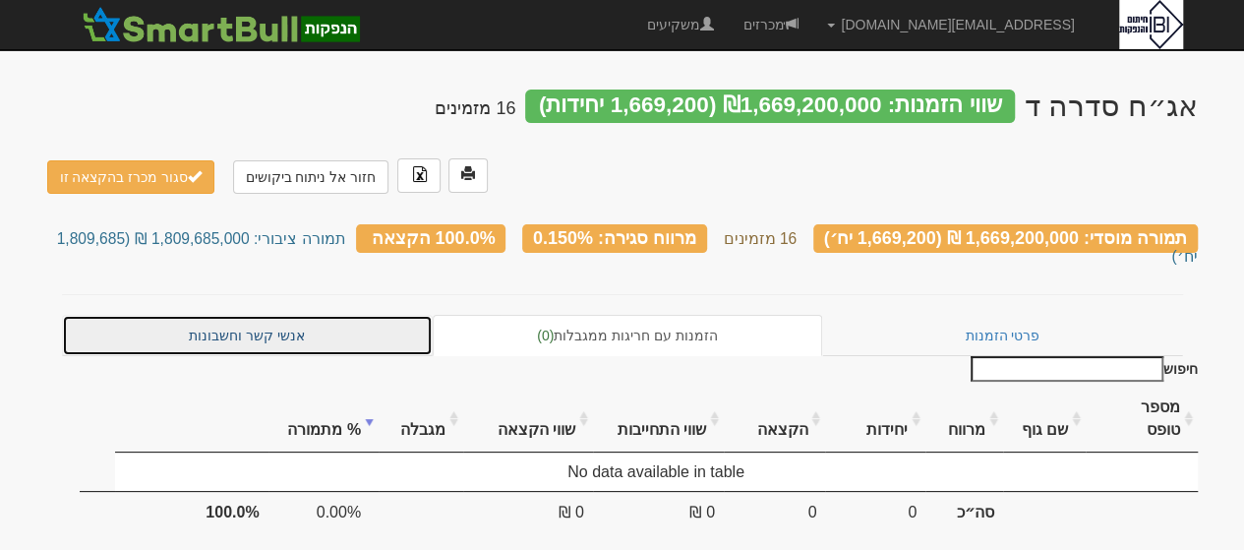
click at [245, 315] on link "אנשי קשר וחשבונות" at bounding box center [248, 335] width 372 height 41
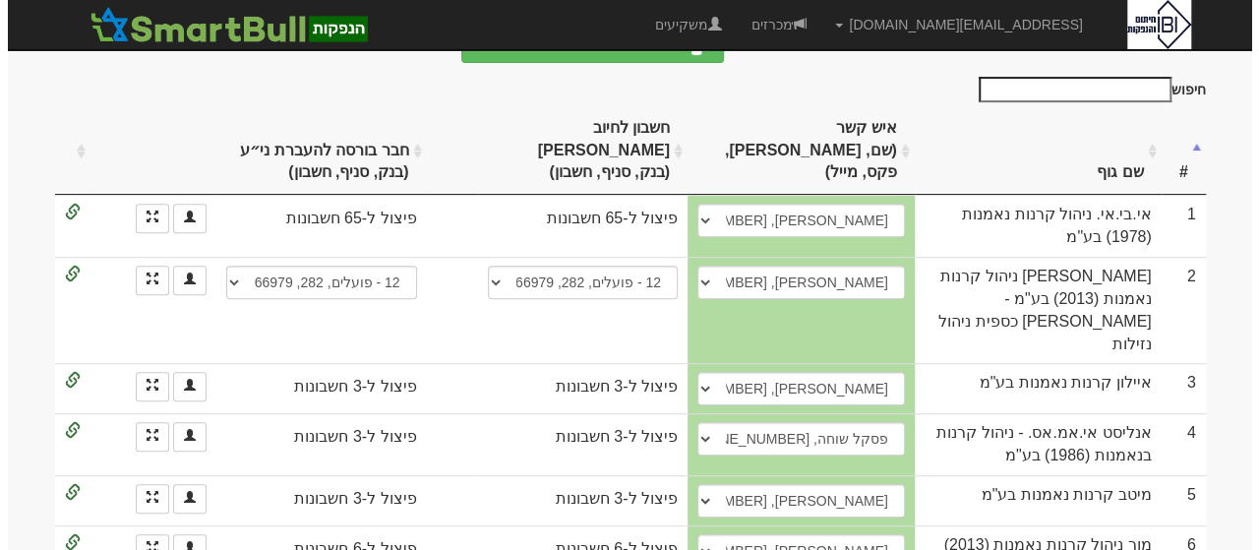
scroll to position [324, 0]
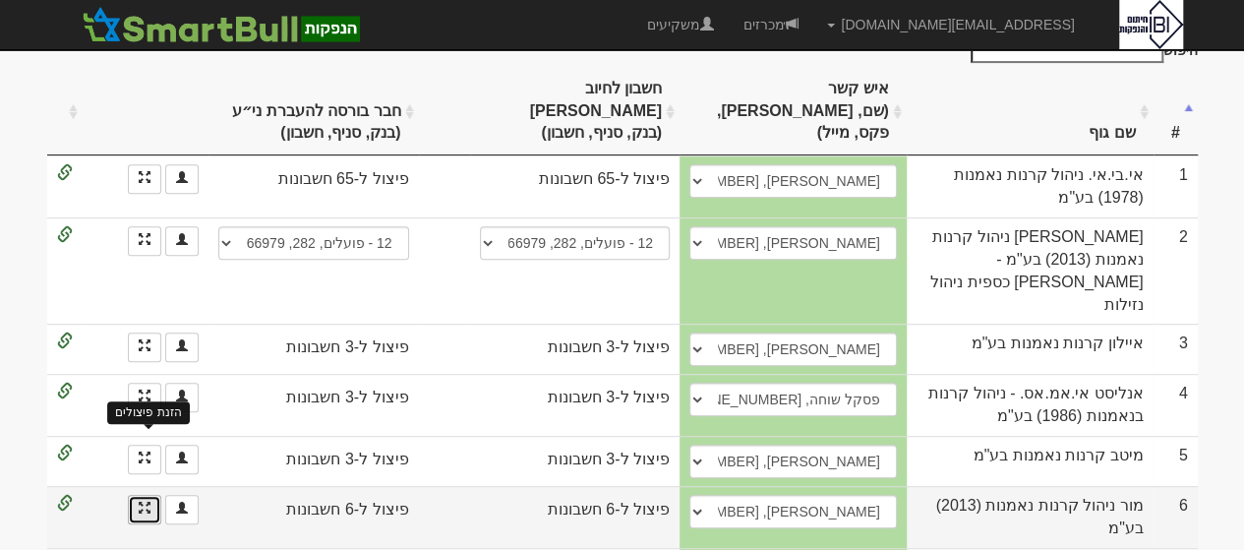
click at [146, 501] on span at bounding box center [145, 507] width 12 height 12
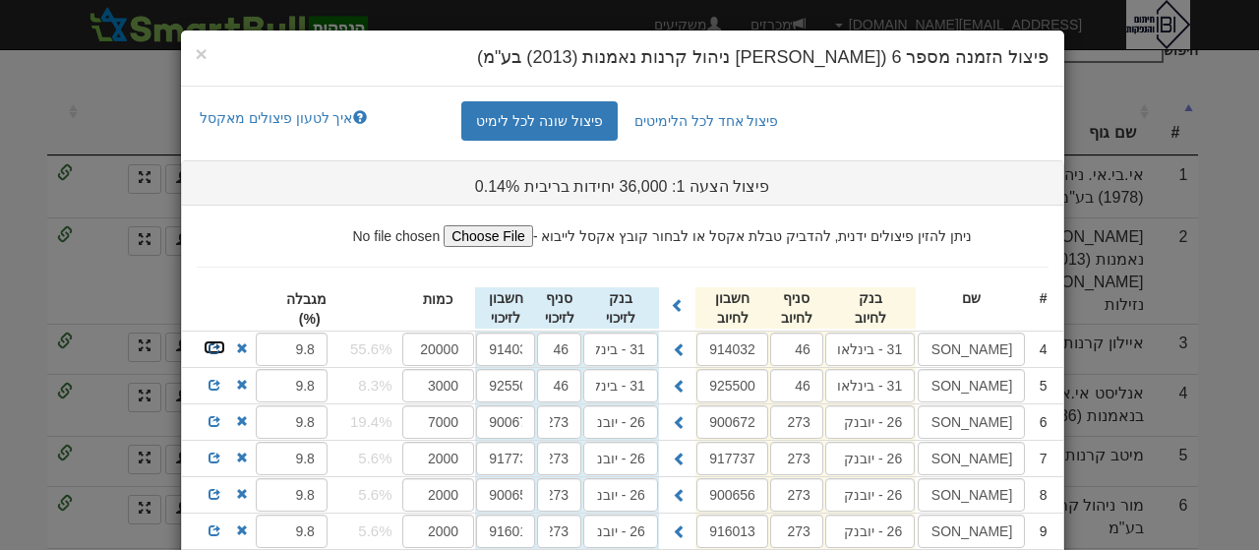
click at [220, 345] on span at bounding box center [214, 348] width 12 height 12
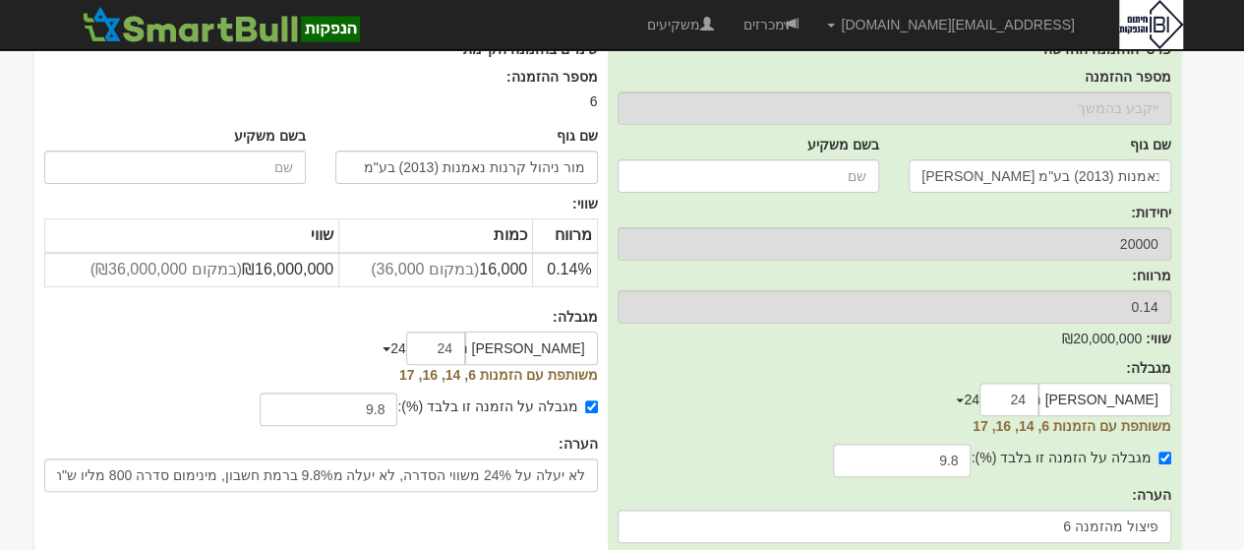
scroll to position [157, 0]
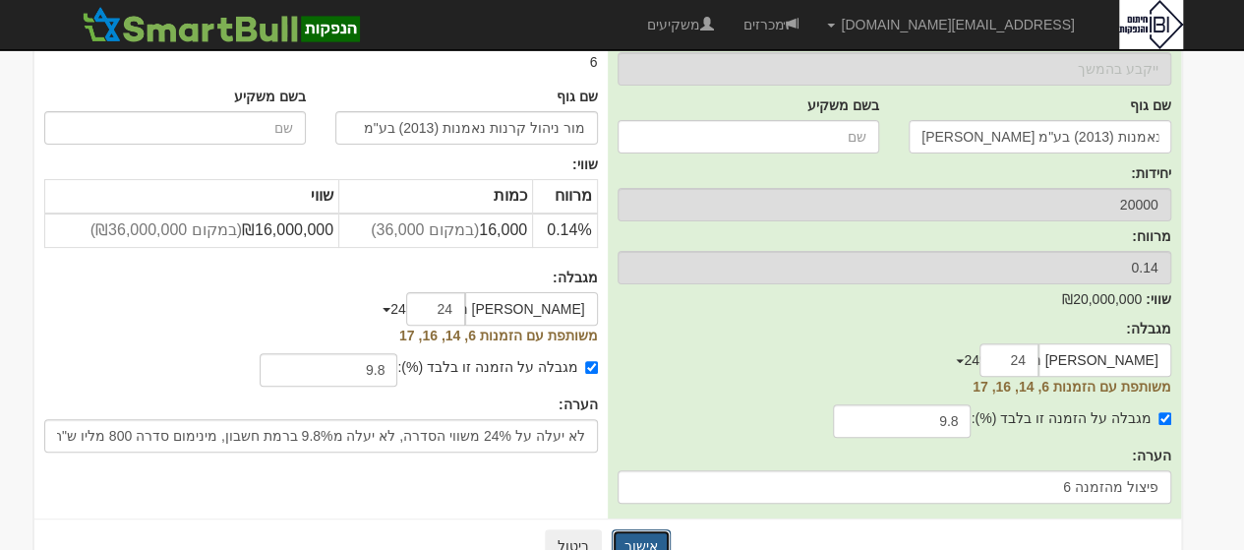
click at [643, 544] on button "אישור" at bounding box center [641, 545] width 59 height 33
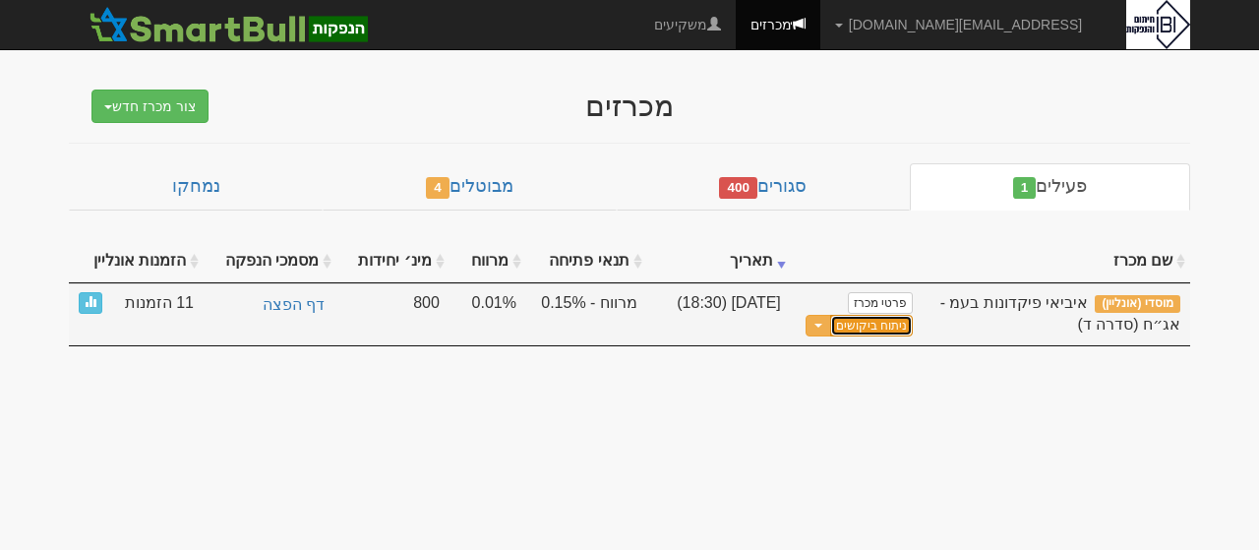
click at [881, 319] on link "ניתוח ביקושים" at bounding box center [871, 326] width 83 height 23
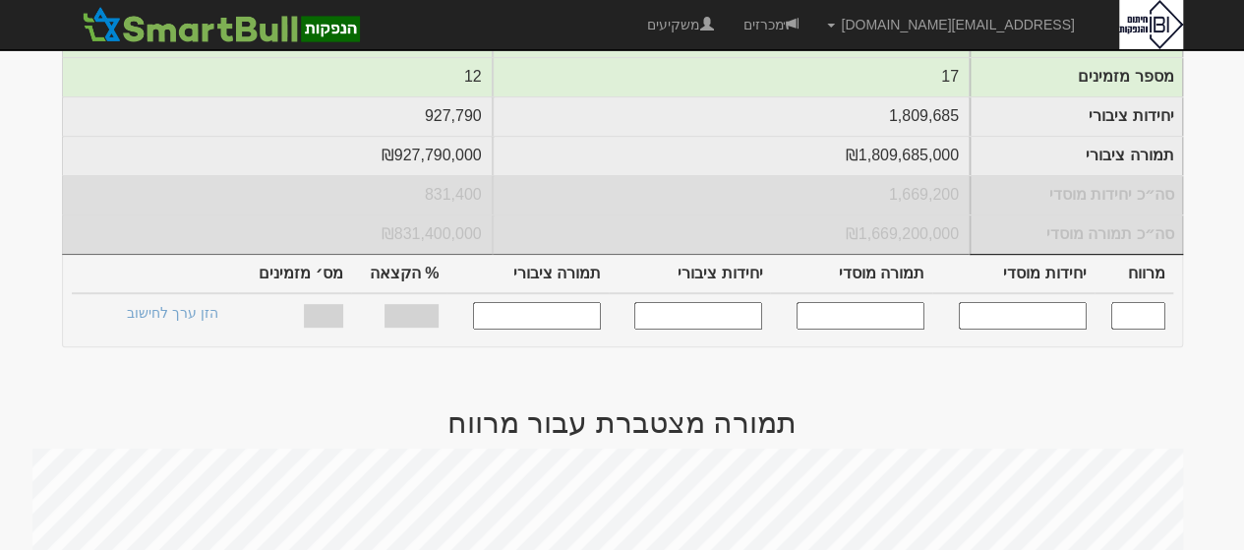
scroll to position [432, 0]
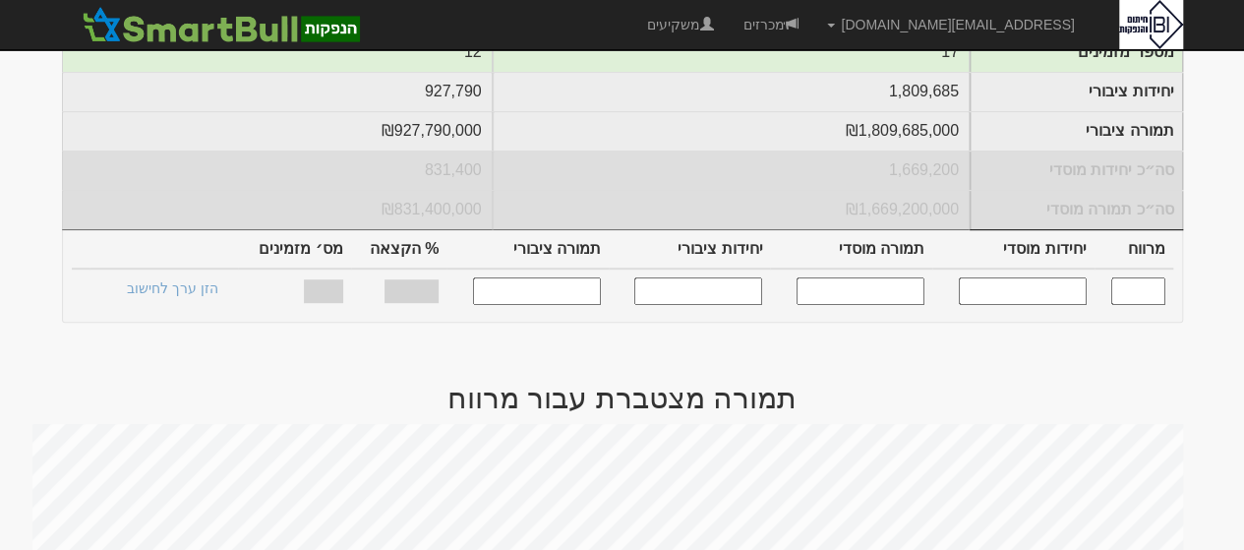
click at [1024, 277] on input "text" at bounding box center [1023, 290] width 128 height 27
type input "1300000"
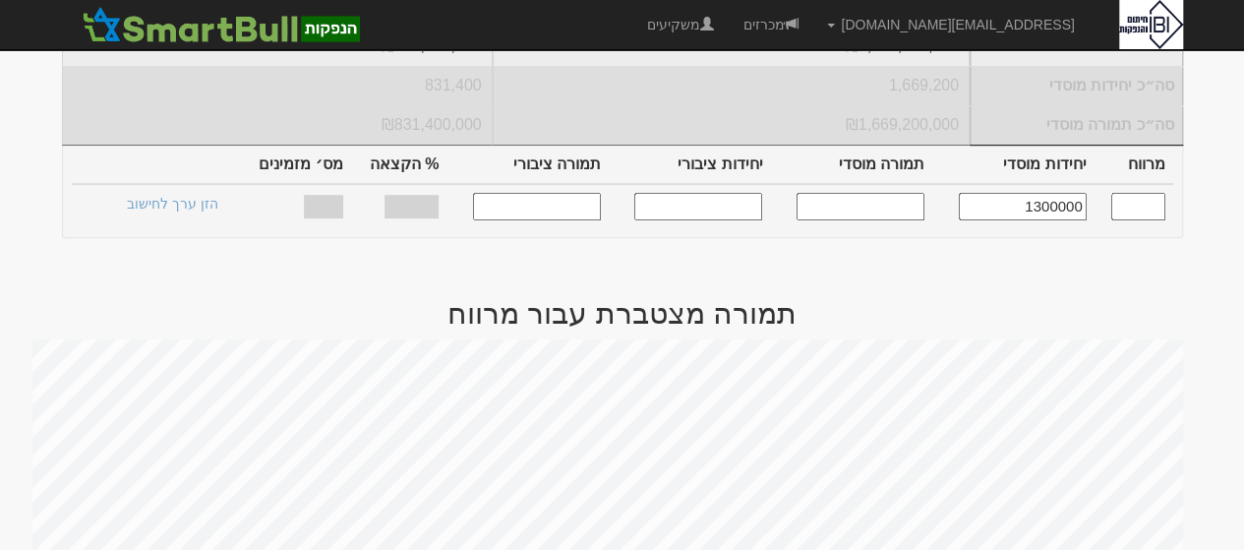
scroll to position [507, 0]
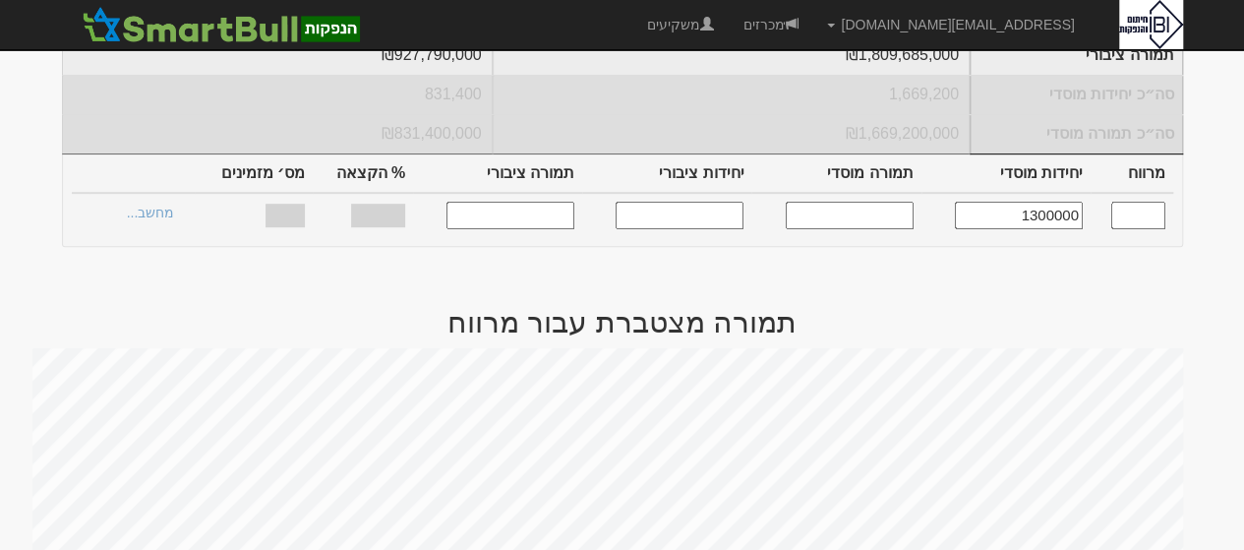
type input "0.150"
type input "1,300,000"
type input "1,300,000,000"
type input "1,421,053"
type input "1,421,053,000"
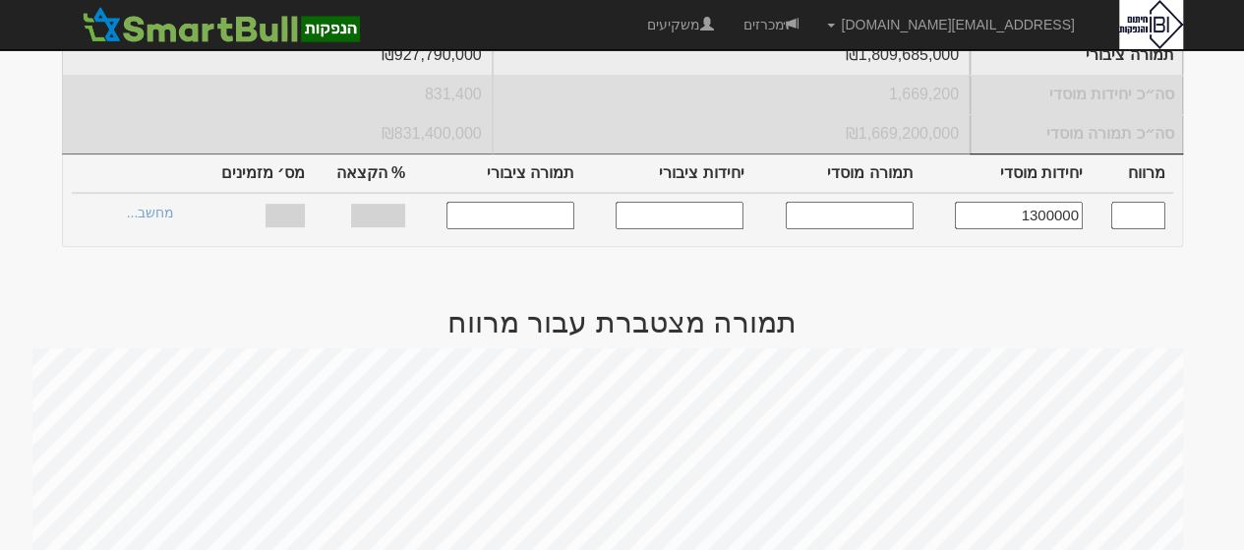
type input "55.93%"
type input "17"
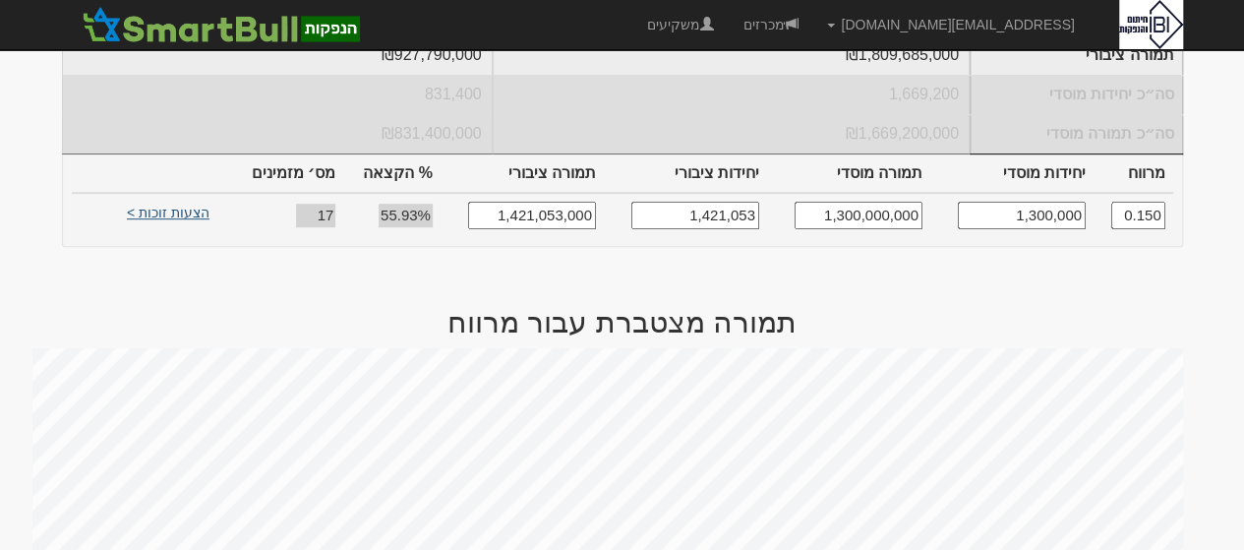
type input "1,300,000"
click at [189, 202] on link "הצעות זוכות >" at bounding box center [168, 216] width 108 height 28
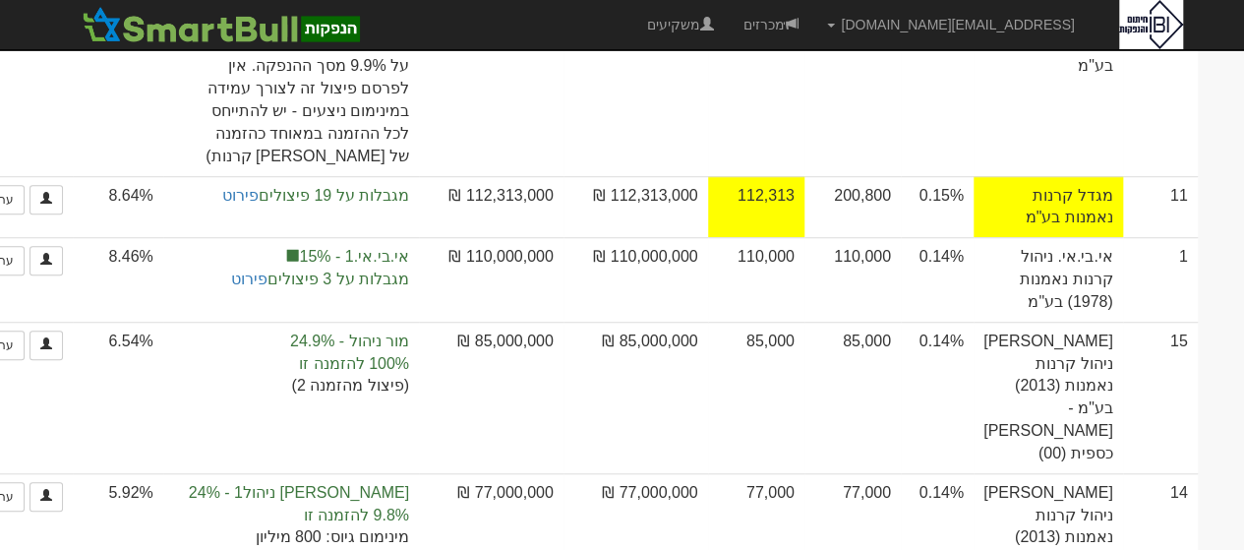
scroll to position [165, 0]
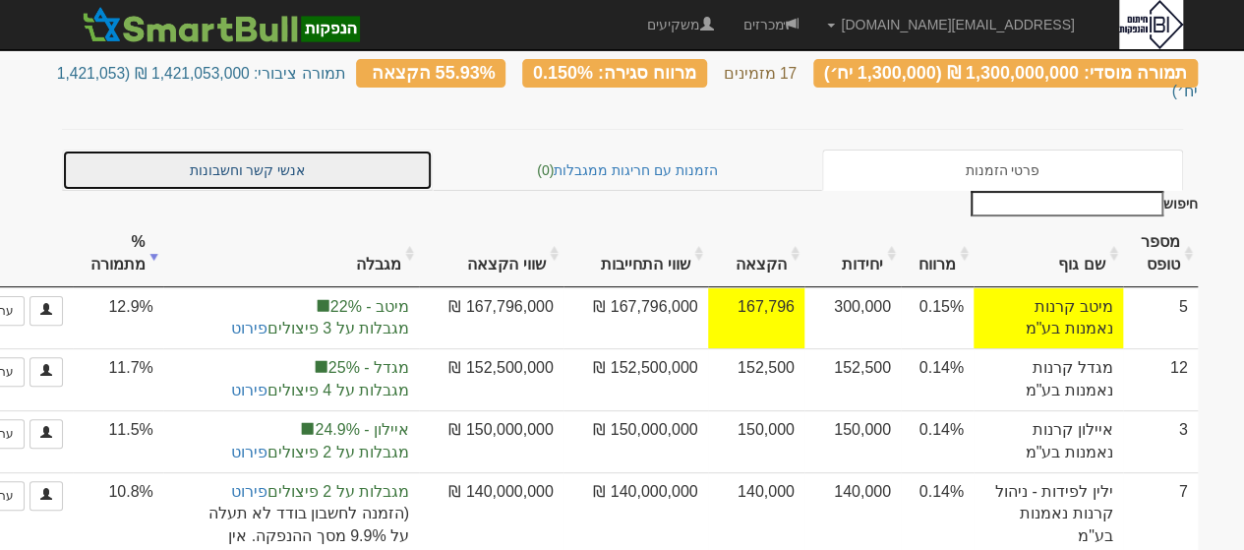
click at [262, 149] on link "אנשי קשר וחשבונות" at bounding box center [248, 169] width 372 height 41
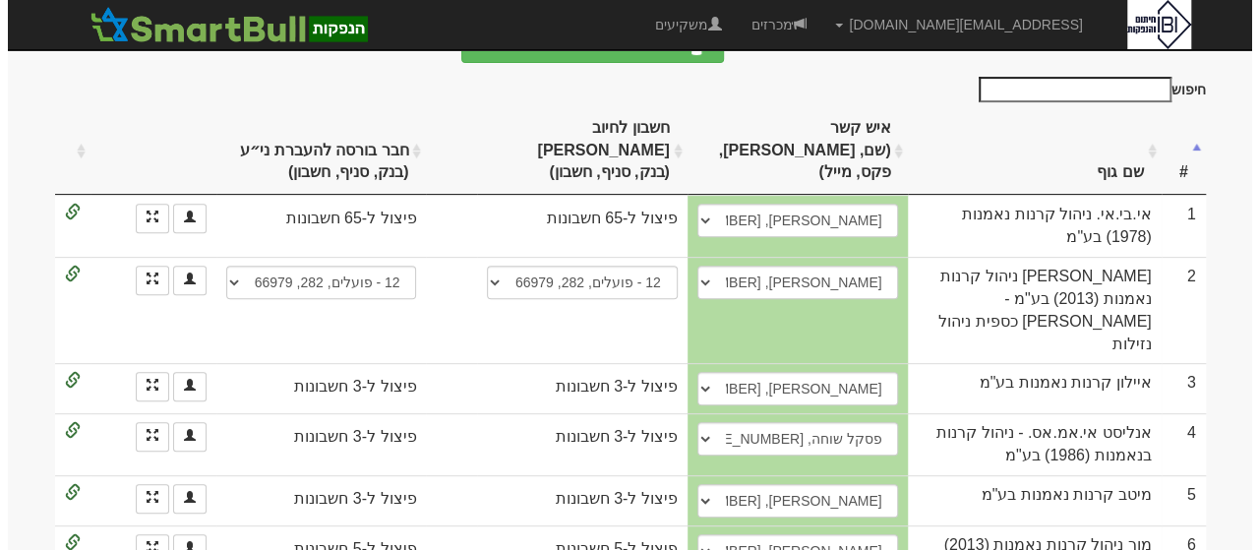
scroll to position [324, 0]
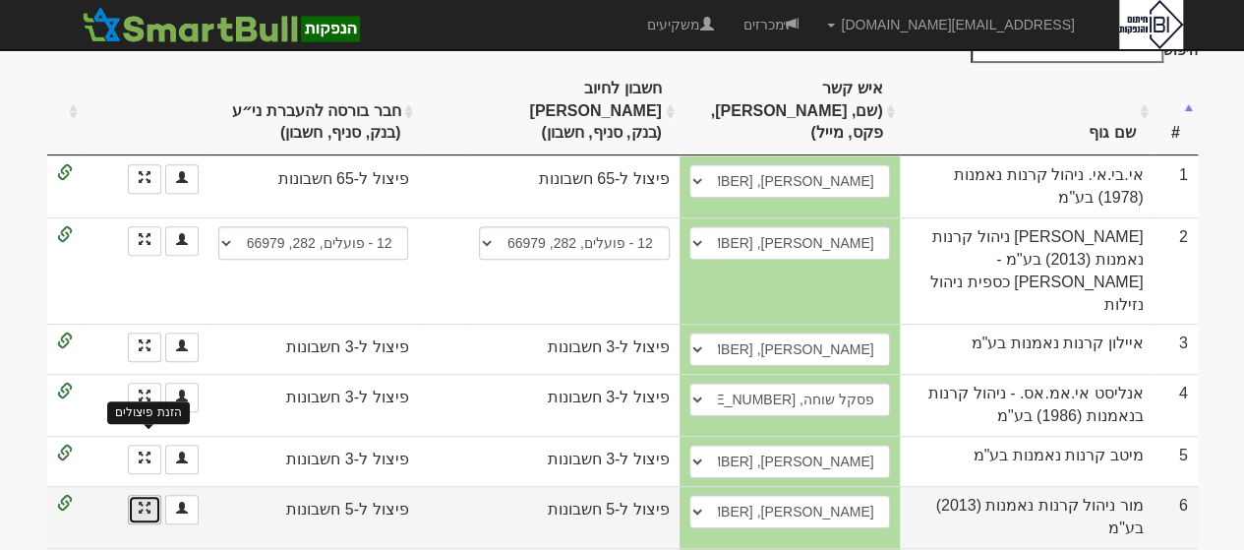
click at [144, 501] on span at bounding box center [145, 507] width 12 height 12
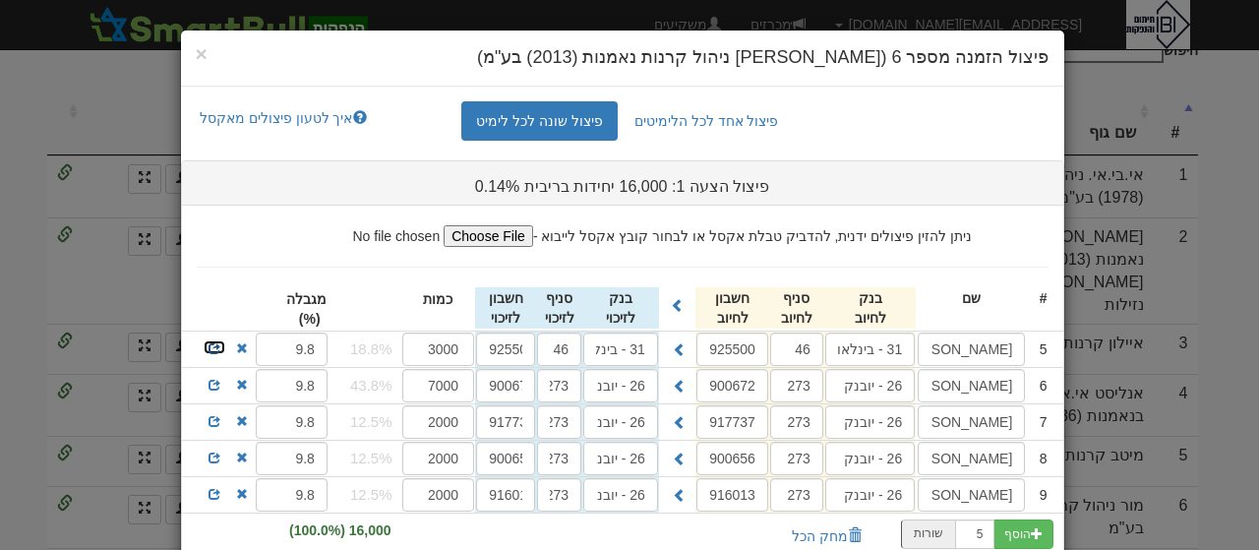
click at [220, 345] on span at bounding box center [214, 348] width 12 height 12
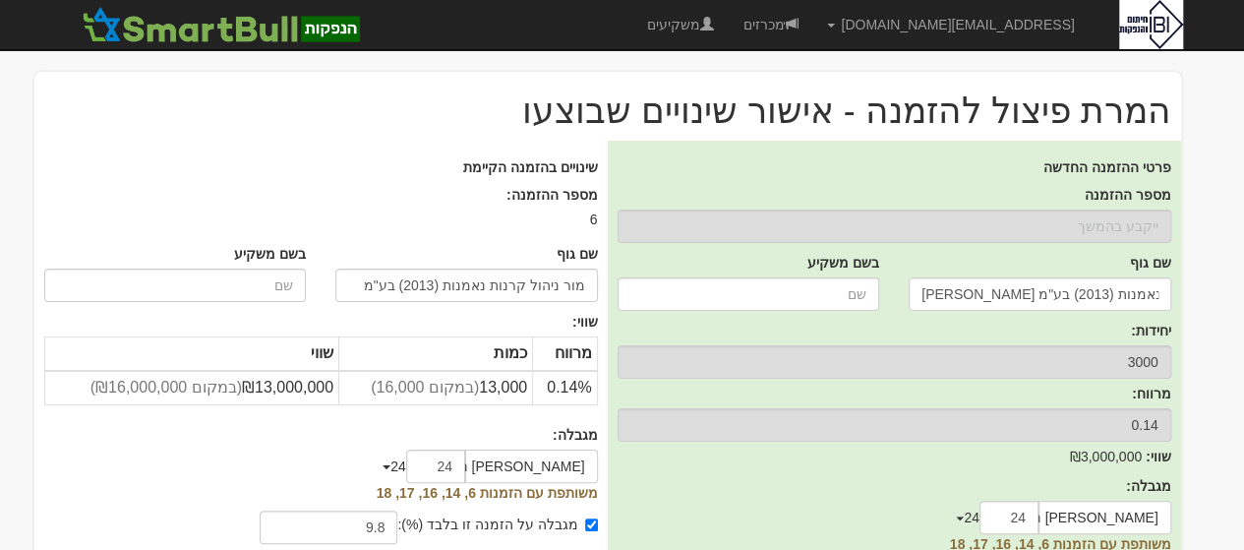
scroll to position [194, 0]
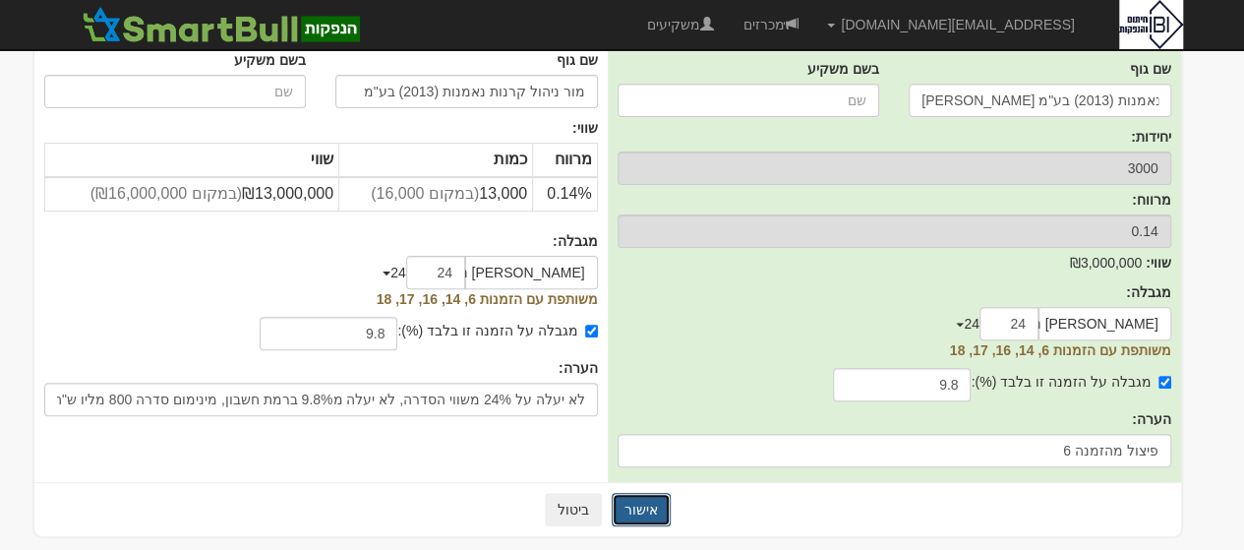
click at [642, 502] on button "אישור" at bounding box center [641, 509] width 59 height 33
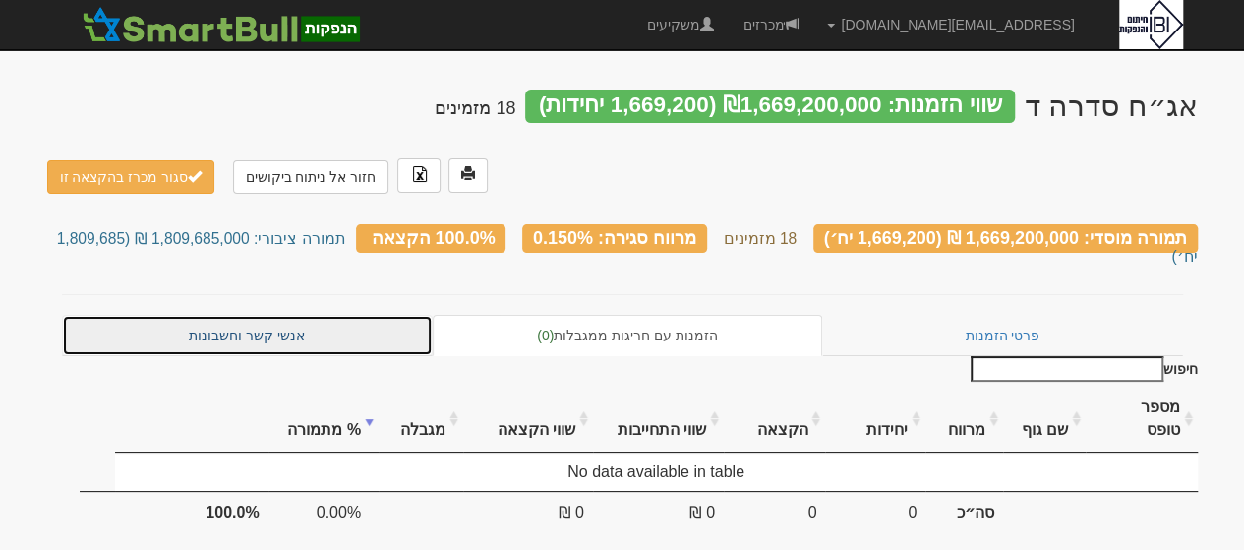
click at [247, 315] on link "אנשי קשר וחשבונות" at bounding box center [248, 335] width 372 height 41
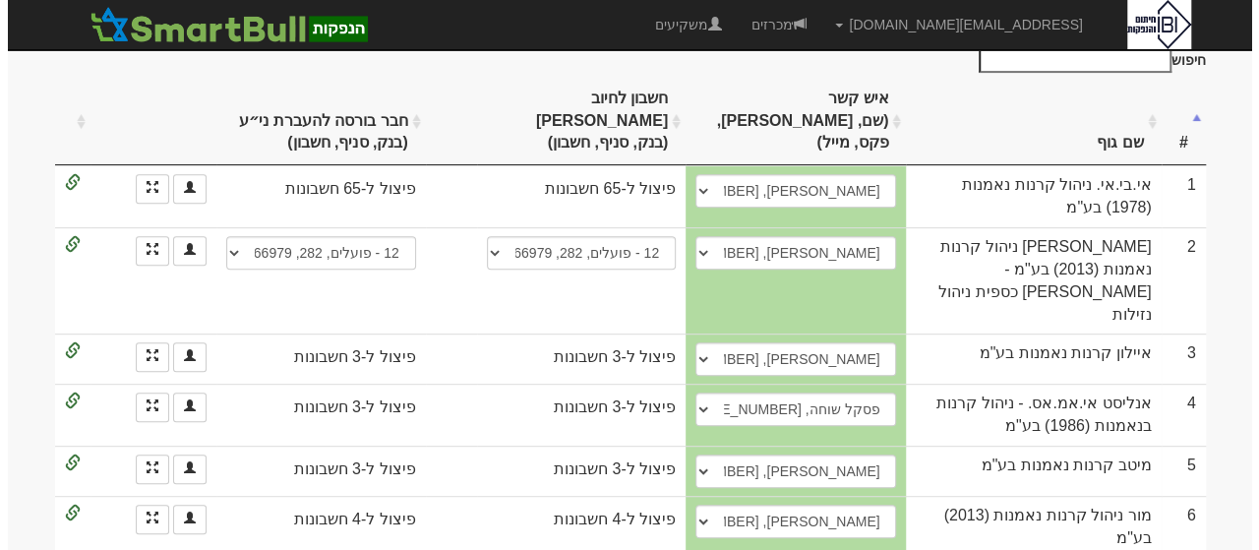
scroll to position [354, 0]
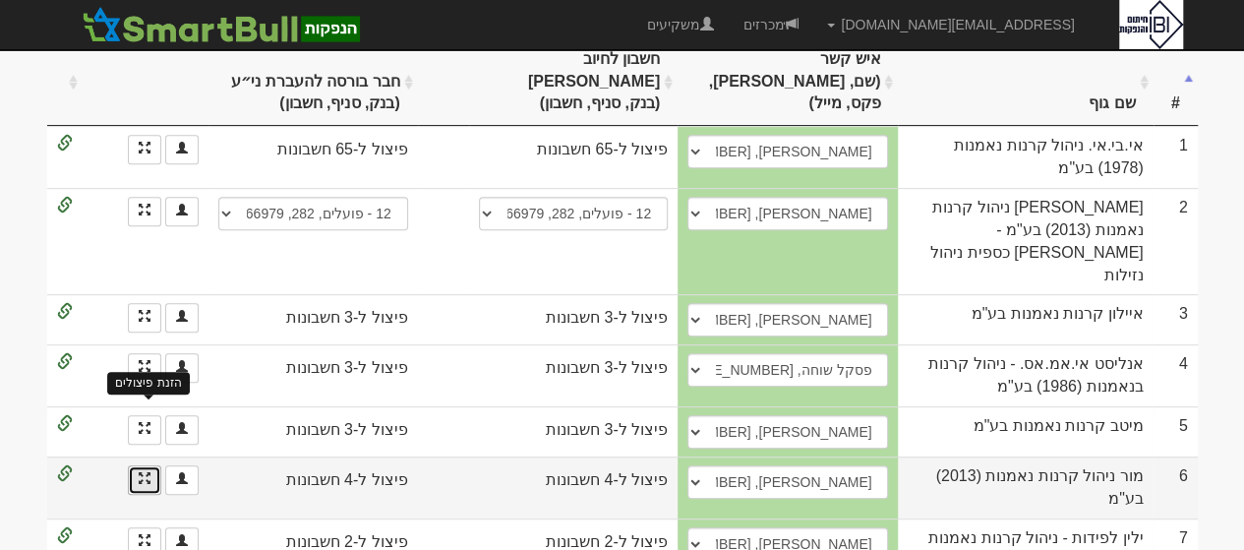
click at [144, 472] on span at bounding box center [145, 478] width 12 height 12
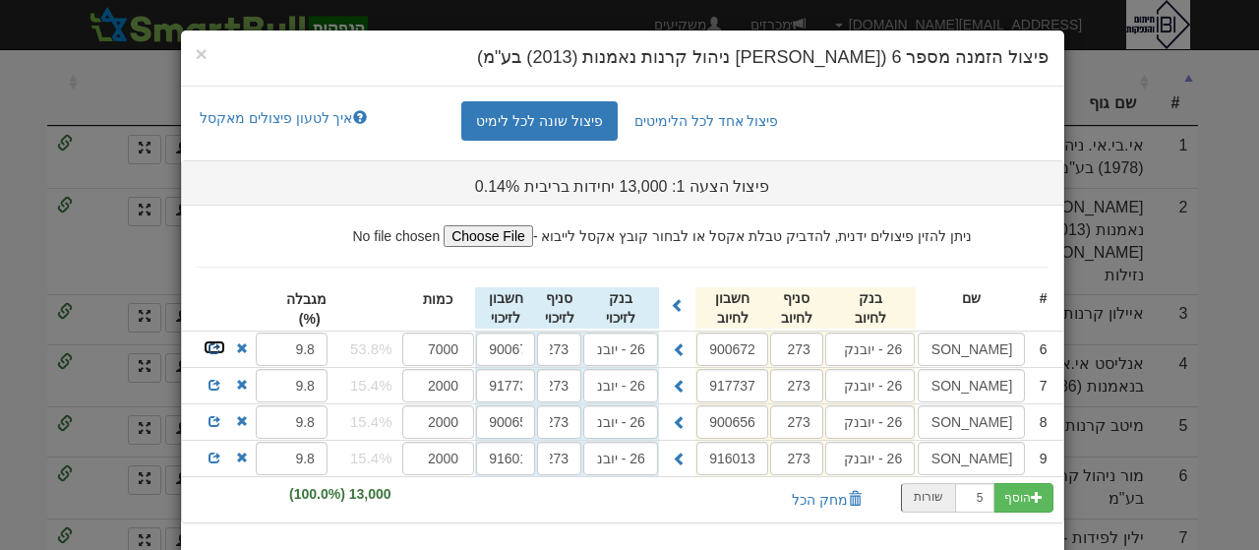
click at [220, 342] on span at bounding box center [214, 348] width 12 height 12
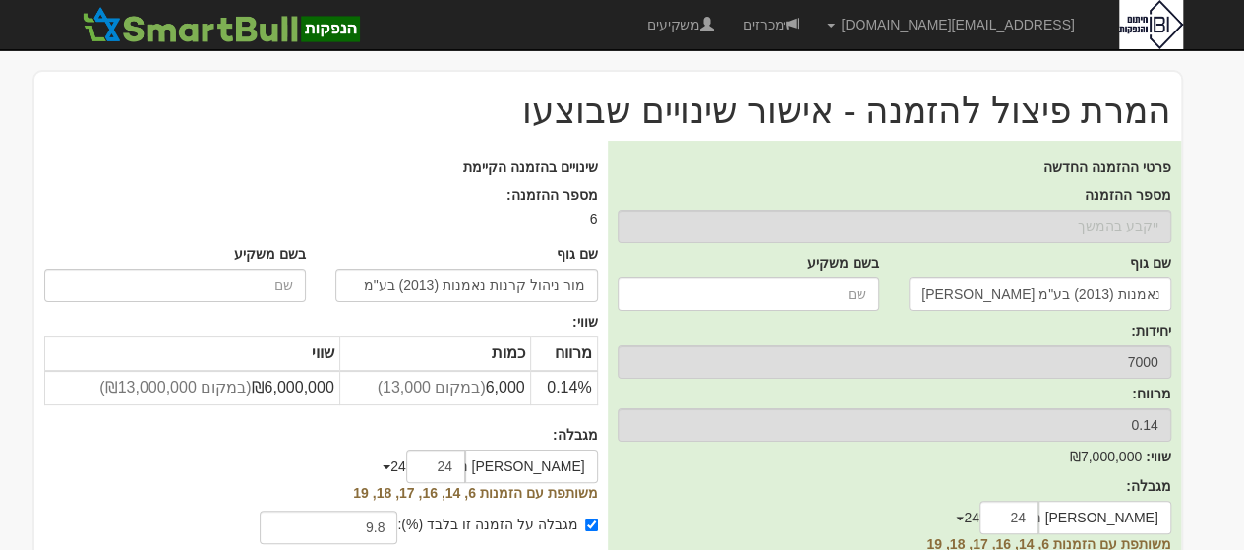
scroll to position [194, 0]
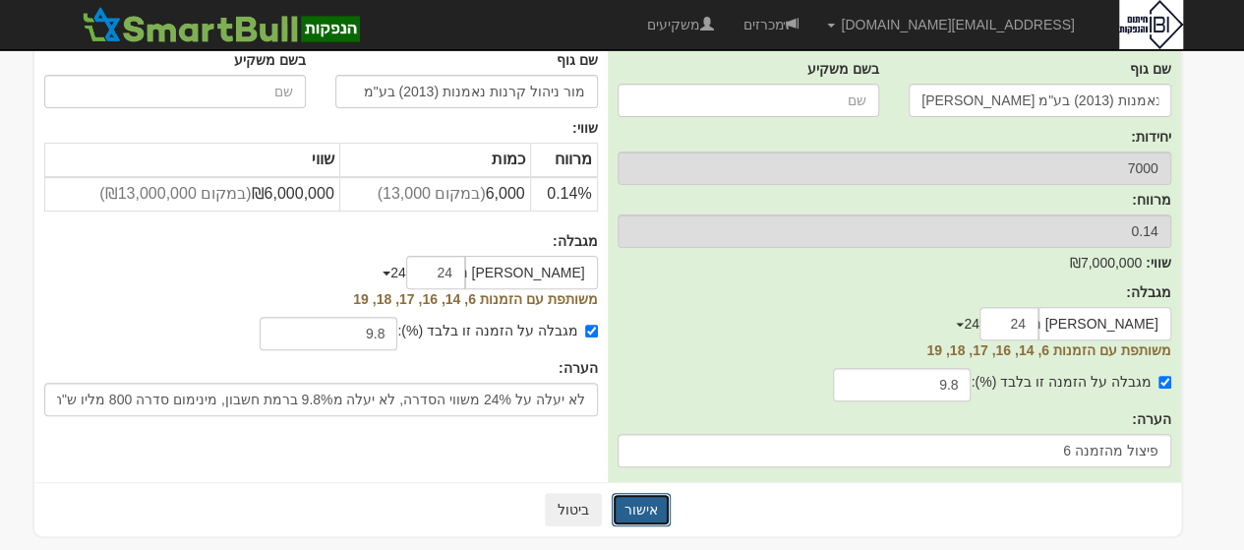
click at [647, 508] on button "אישור" at bounding box center [641, 509] width 59 height 33
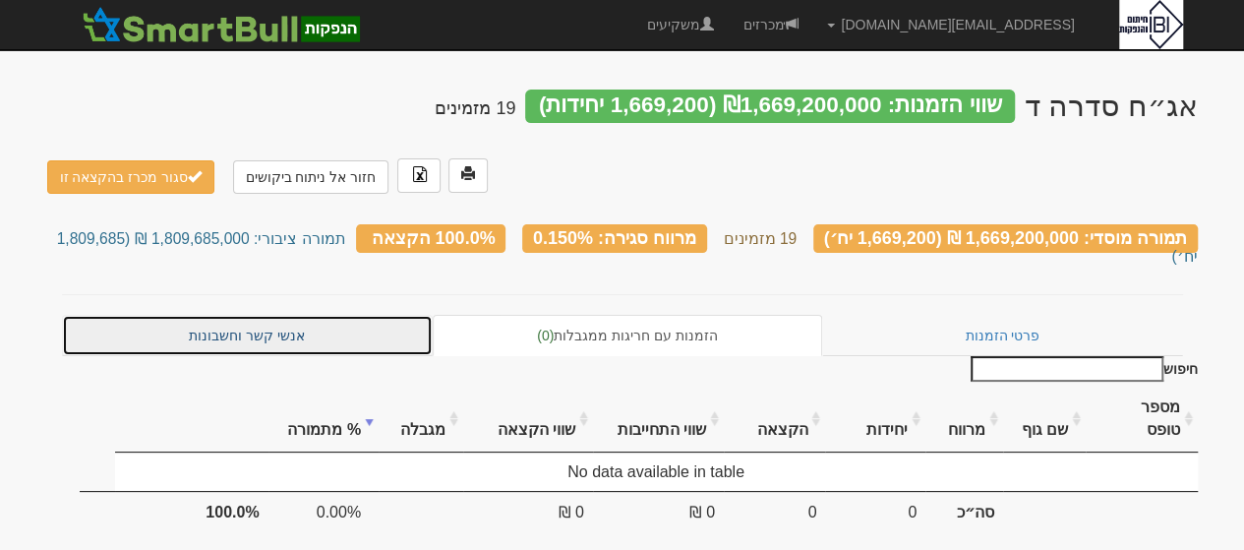
click at [261, 315] on link "אנשי קשר וחשבונות" at bounding box center [248, 335] width 372 height 41
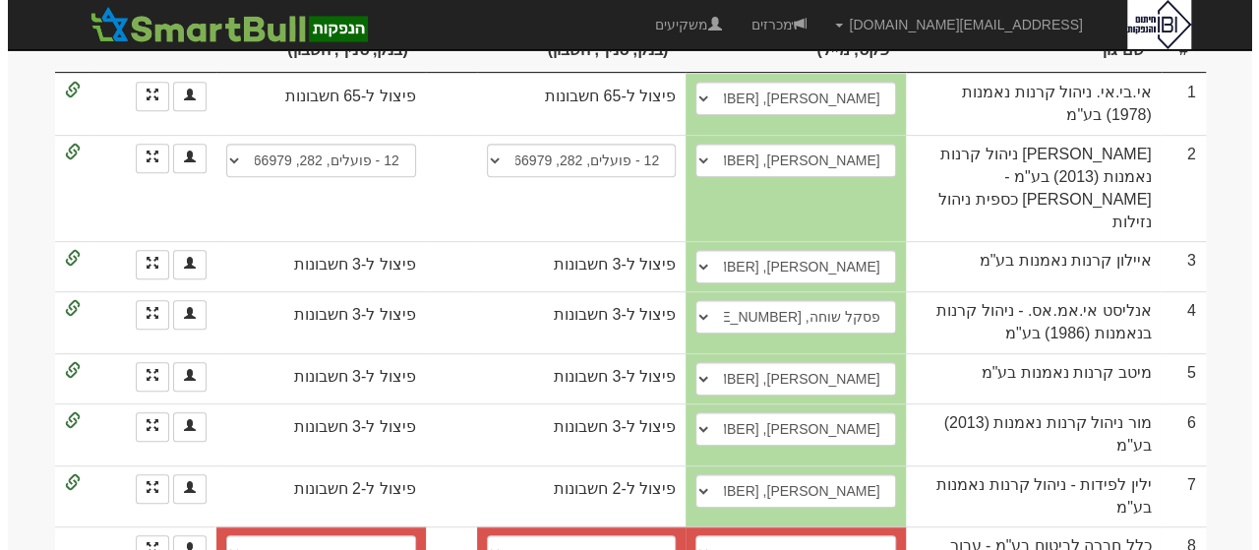
scroll to position [433, 0]
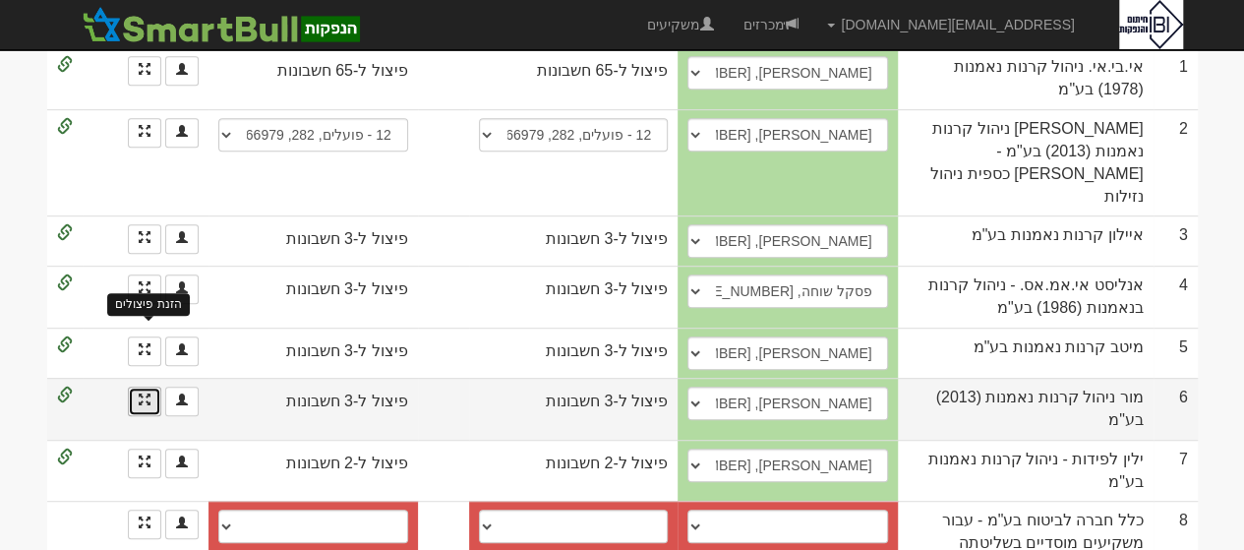
click at [144, 393] on span at bounding box center [145, 399] width 12 height 12
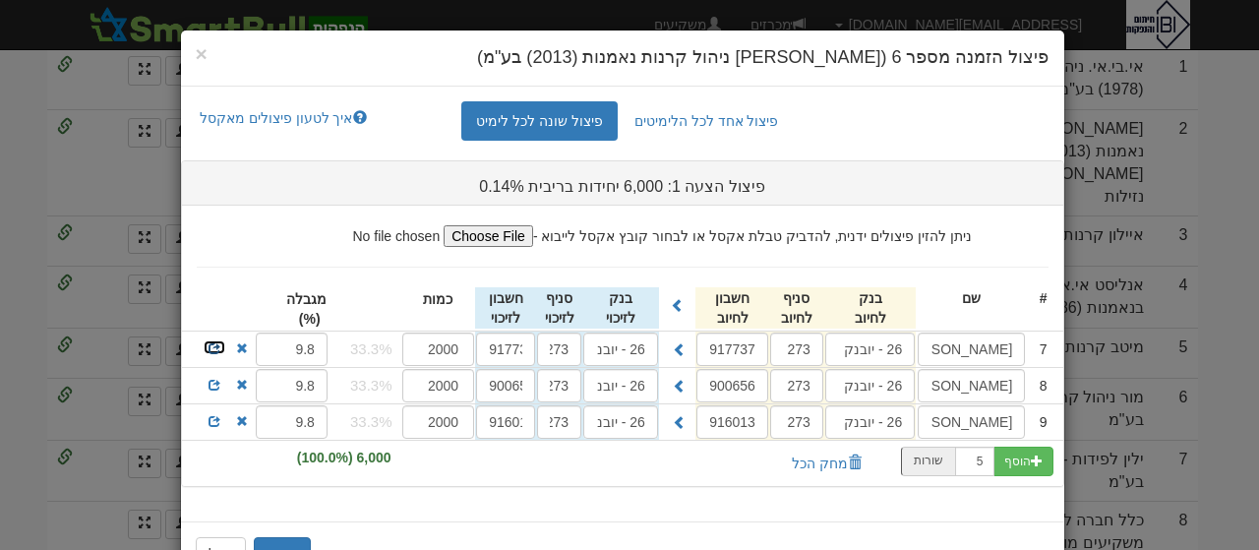
click at [220, 344] on span at bounding box center [214, 348] width 12 height 12
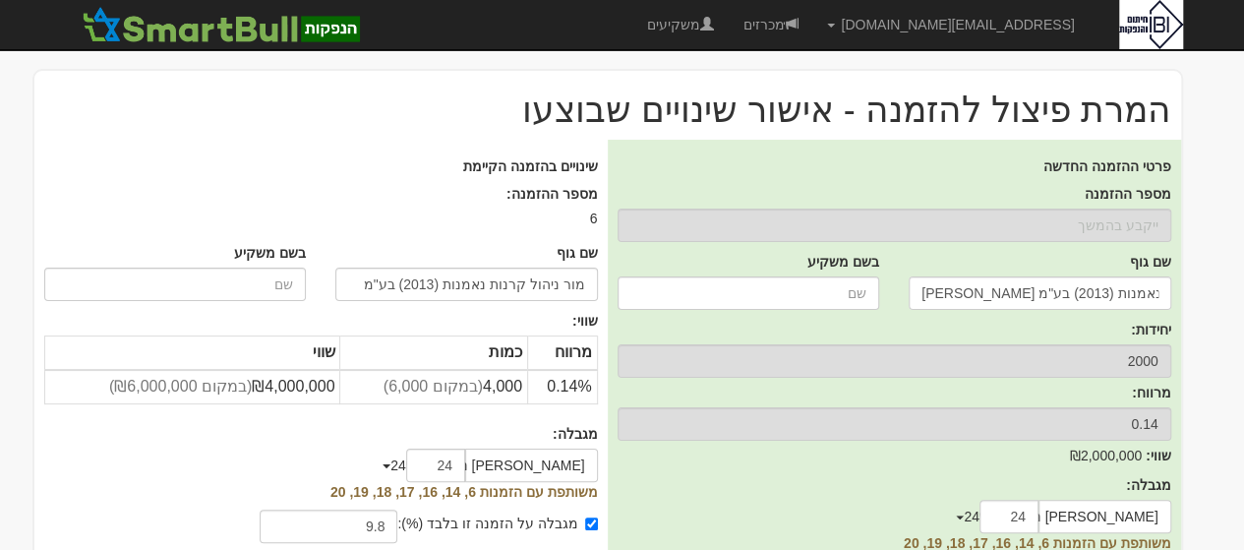
scroll to position [194, 0]
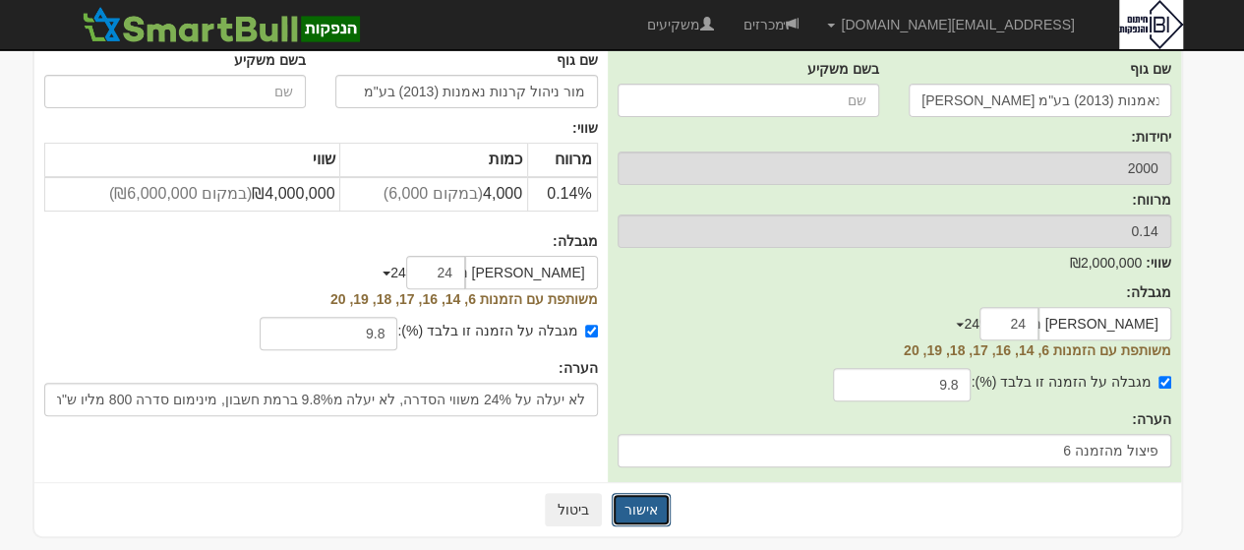
click at [649, 499] on button "אישור" at bounding box center [641, 509] width 59 height 33
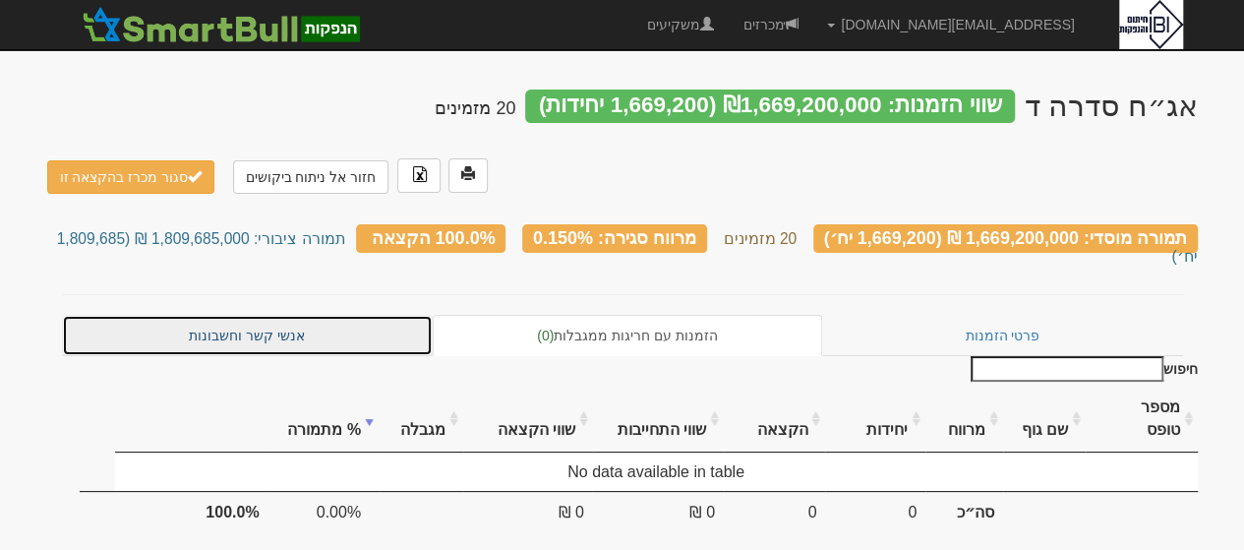
click at [230, 315] on link "אנשי קשר וחשבונות" at bounding box center [248, 335] width 372 height 41
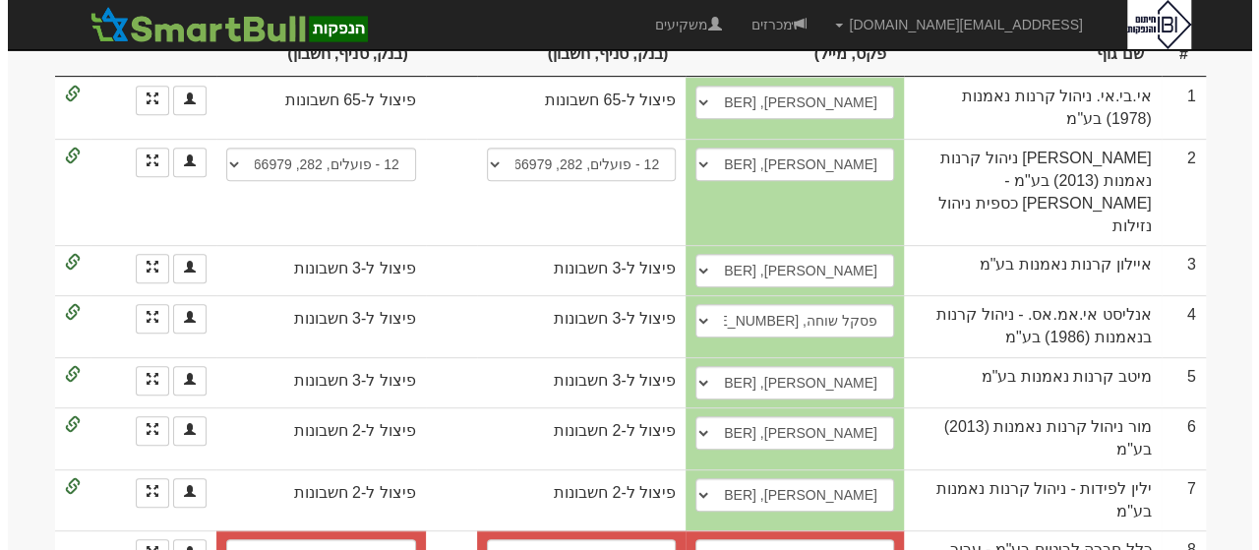
scroll to position [427, 0]
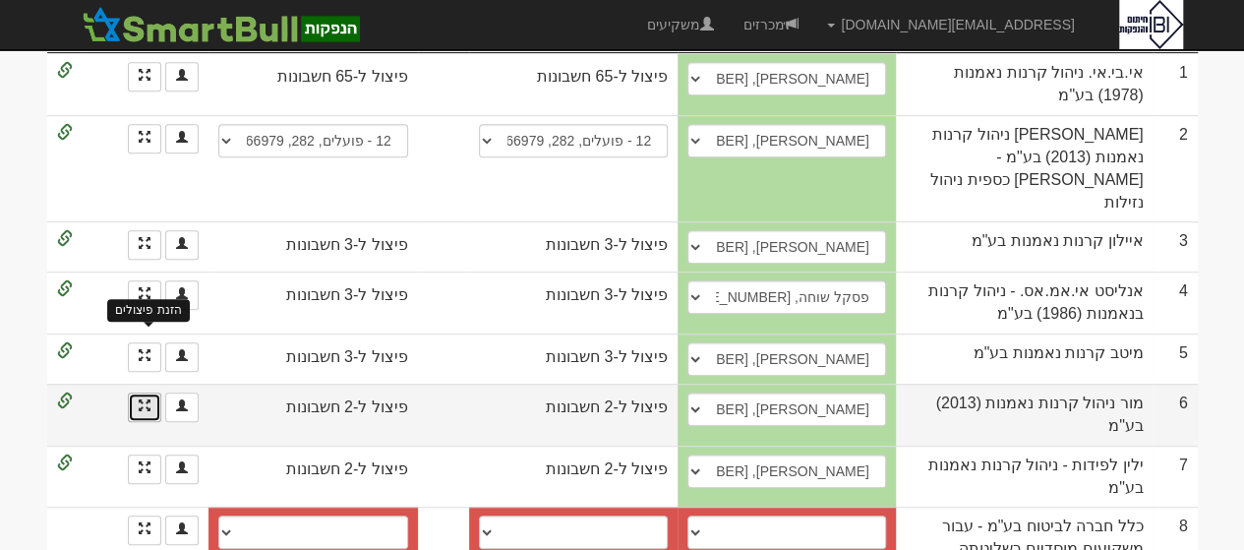
click at [151, 392] on link "הזנת פיצולים" at bounding box center [144, 406] width 33 height 29
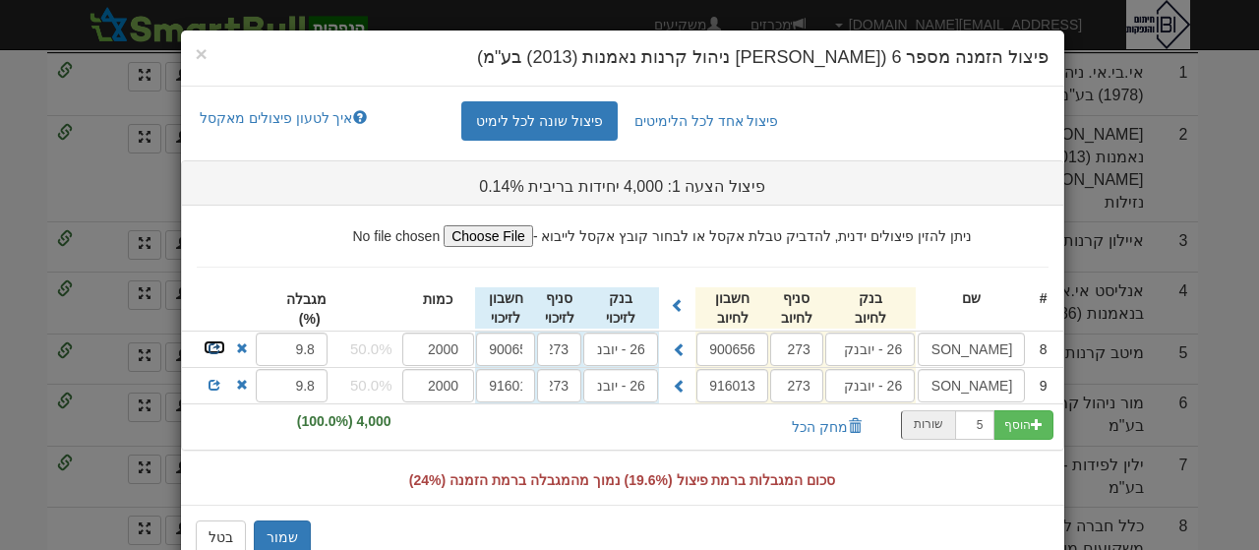
click at [220, 342] on span at bounding box center [214, 348] width 12 height 12
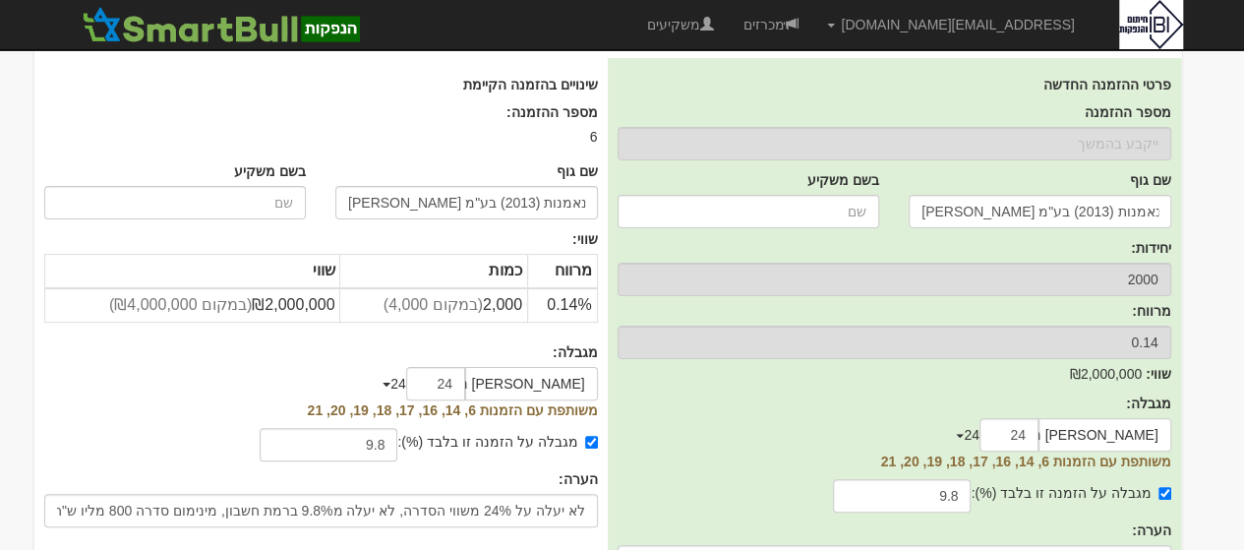
scroll to position [194, 0]
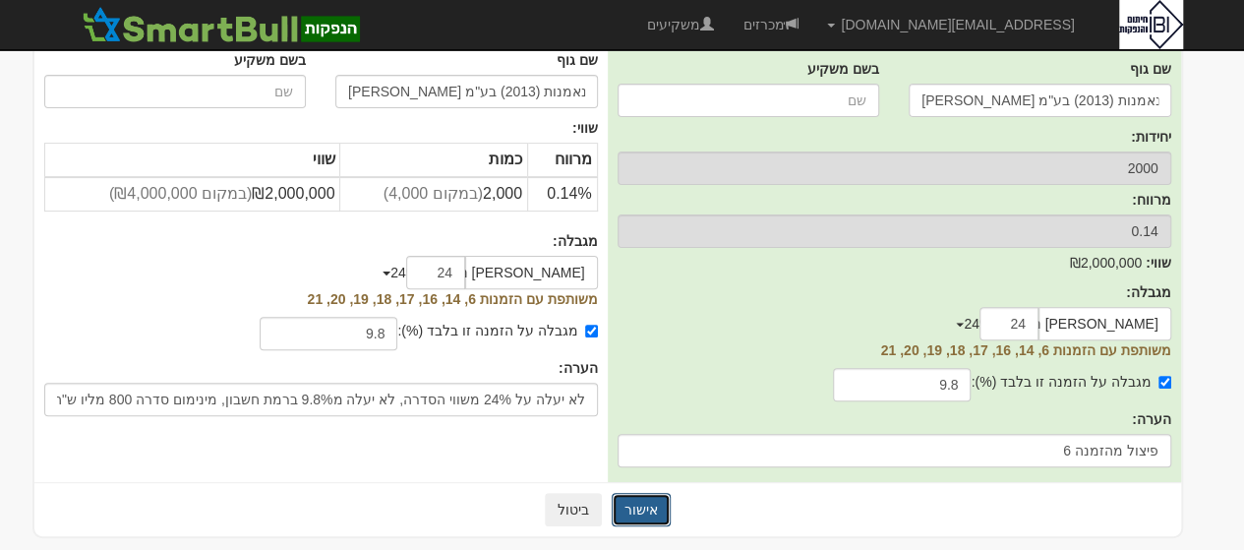
click at [649, 510] on button "אישור" at bounding box center [641, 509] width 59 height 33
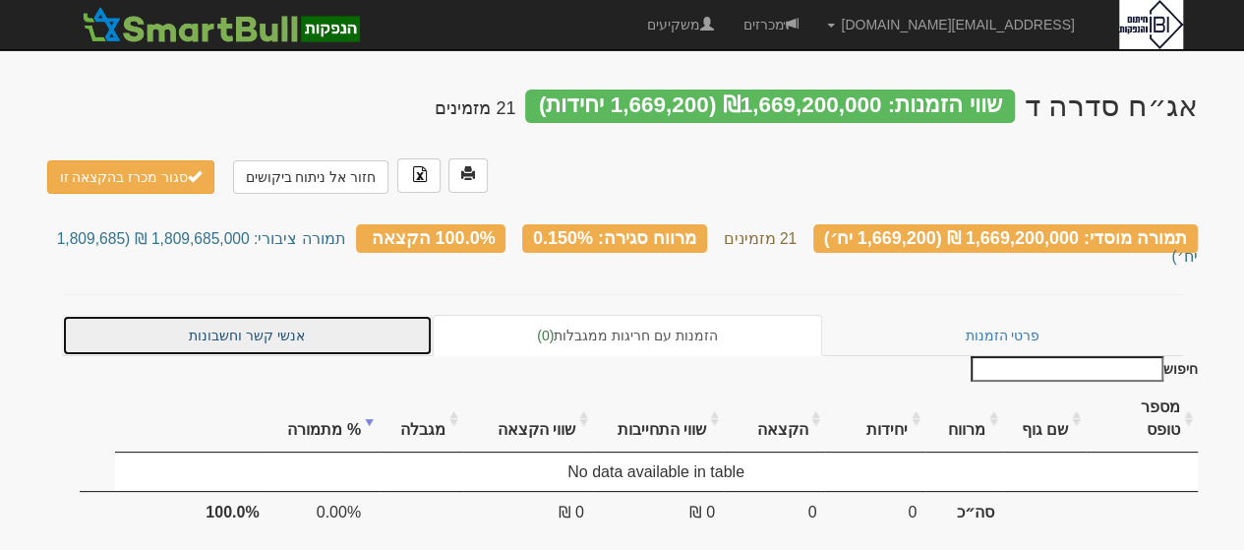
click at [245, 317] on link "אנשי קשר וחשבונות" at bounding box center [248, 335] width 372 height 41
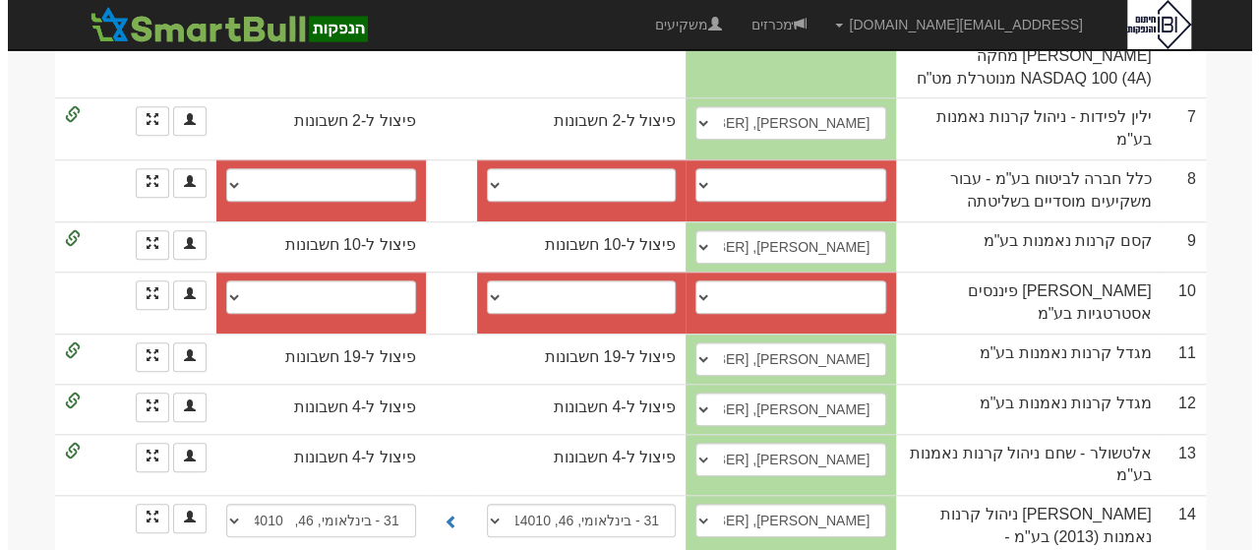
scroll to position [792, 0]
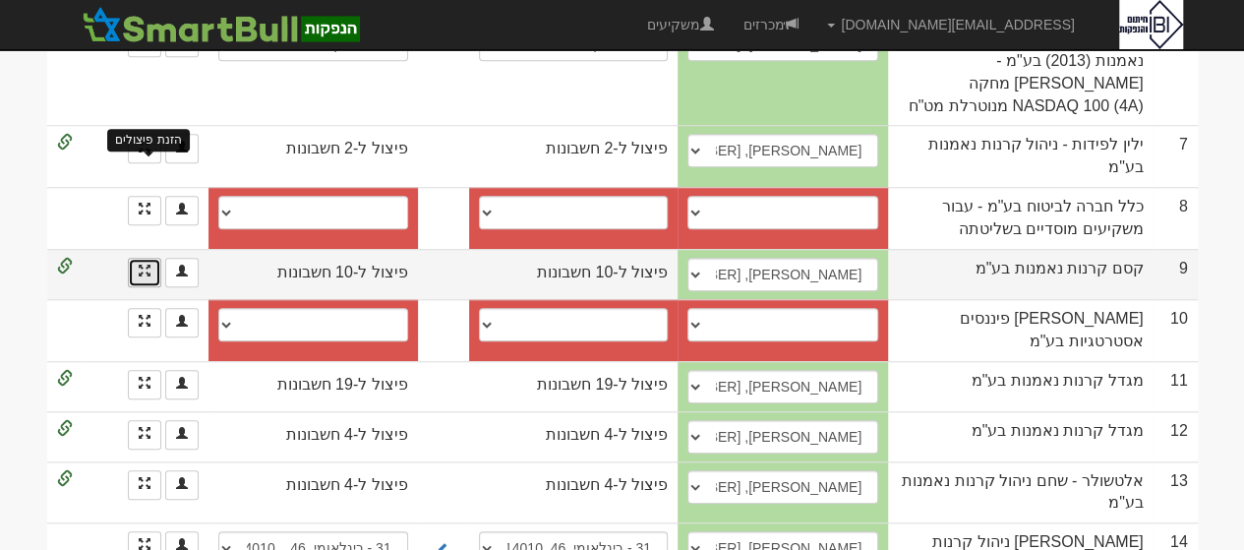
click at [147, 264] on span at bounding box center [145, 270] width 12 height 12
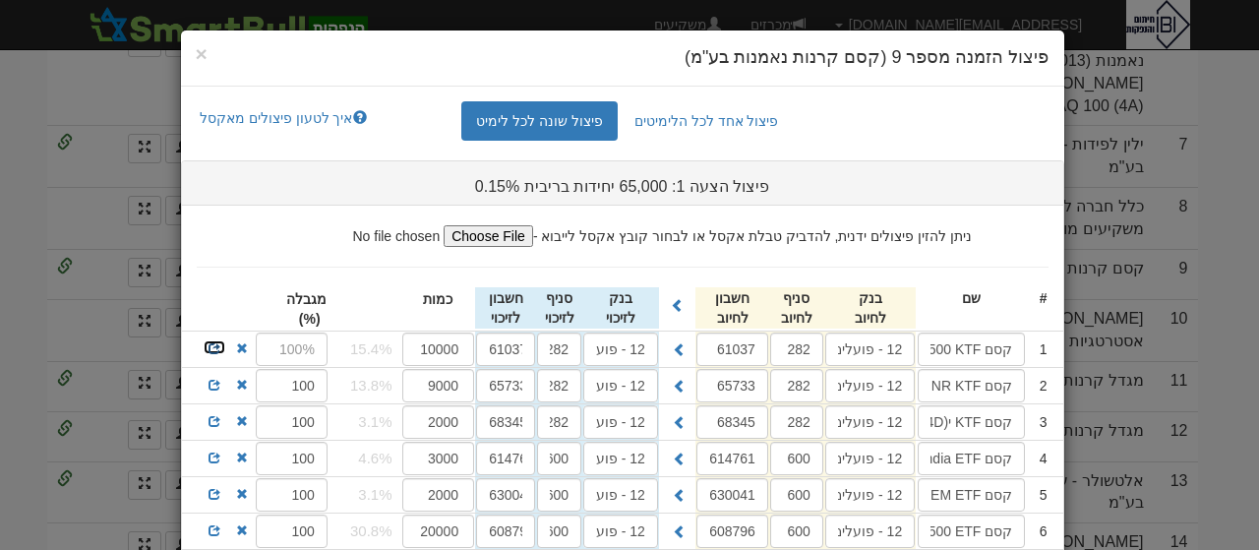
click at [226, 341] on link at bounding box center [215, 347] width 24 height 16
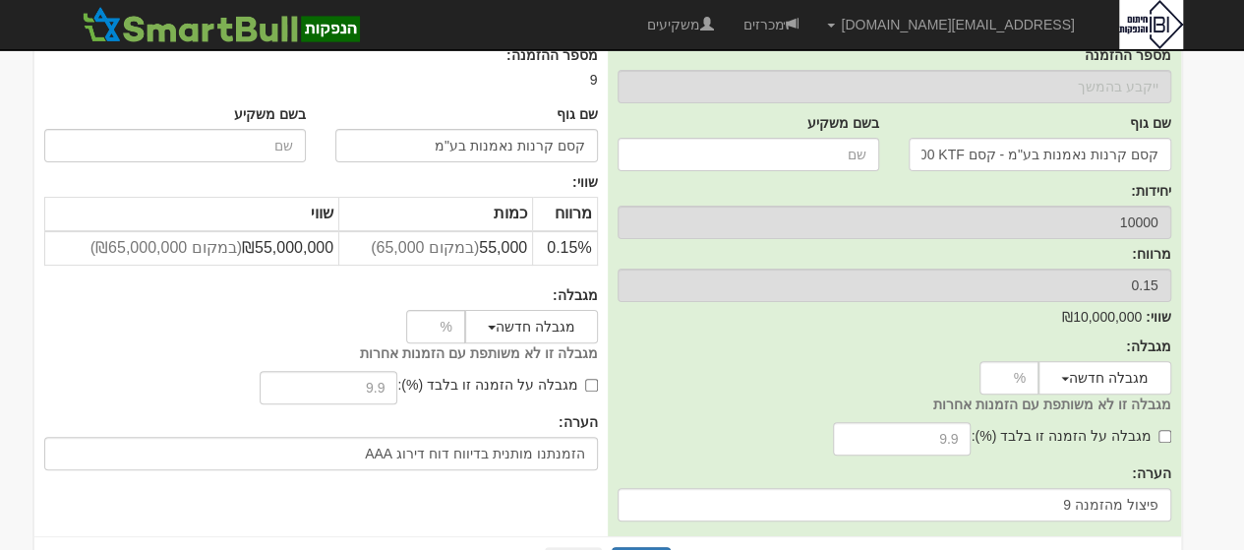
scroll to position [158, 0]
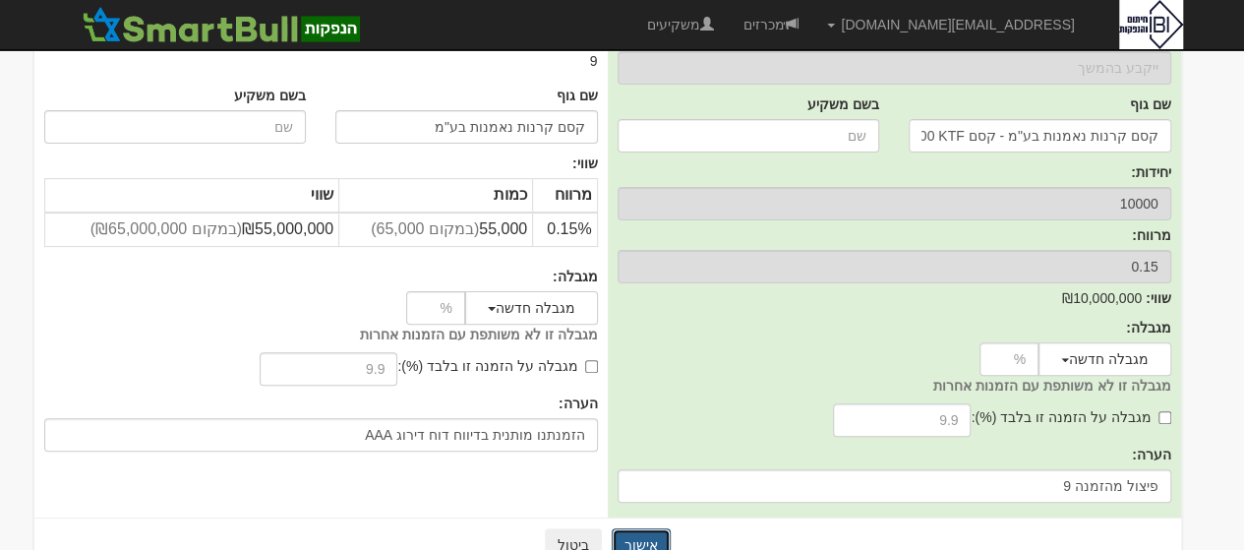
click at [638, 536] on button "אישור" at bounding box center [641, 544] width 59 height 33
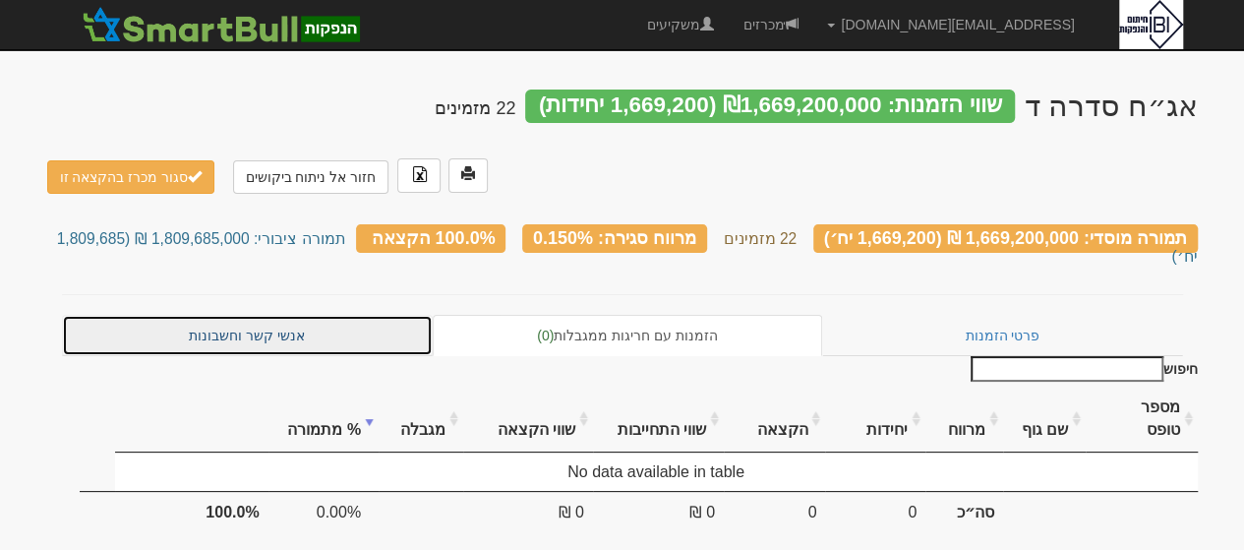
click at [235, 315] on link "אנשי קשר וחשבונות" at bounding box center [248, 335] width 372 height 41
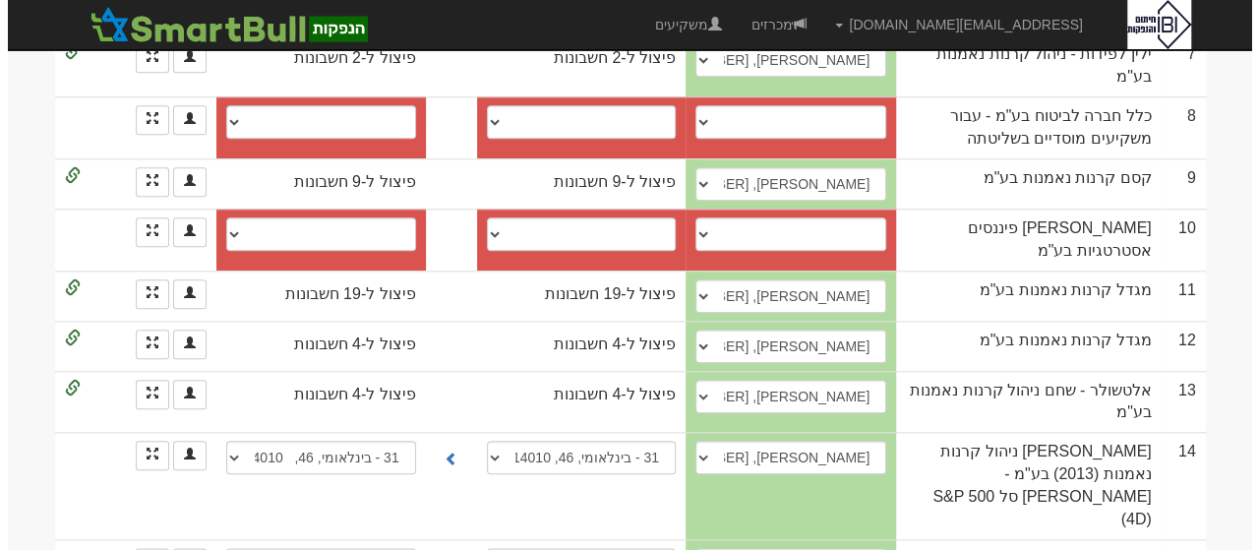
scroll to position [843, 0]
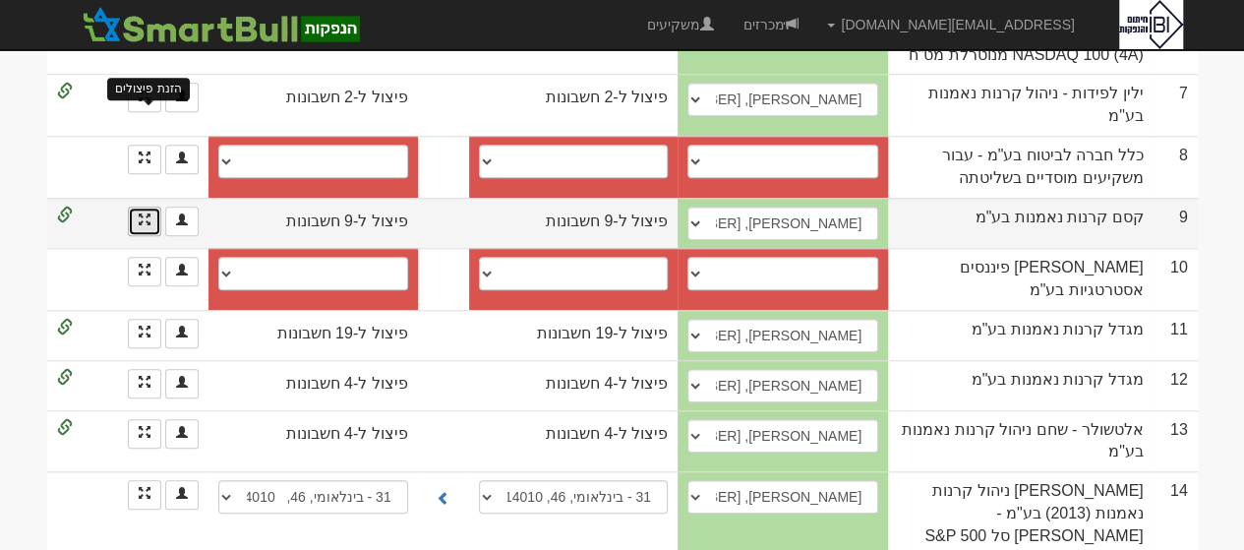
click at [147, 213] on span at bounding box center [145, 219] width 12 height 12
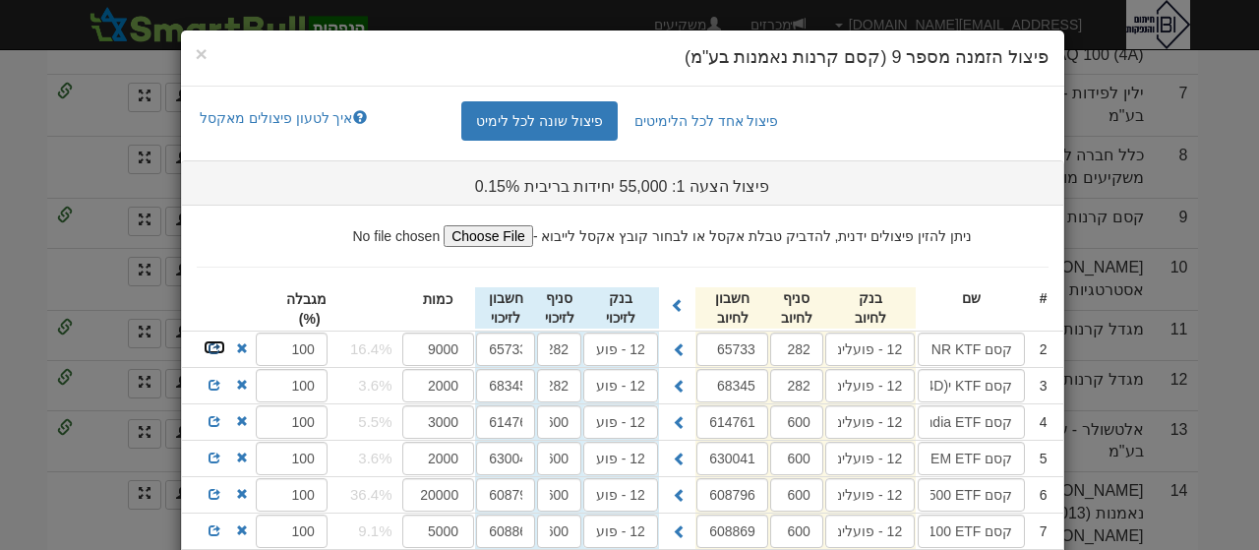
click at [220, 347] on span at bounding box center [214, 348] width 12 height 12
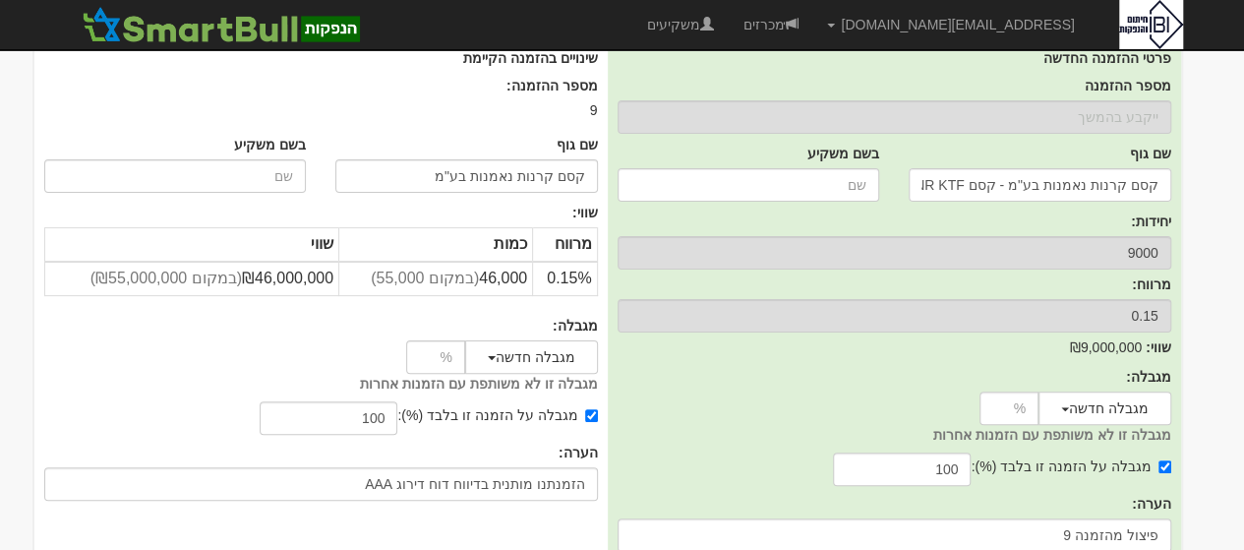
scroll to position [194, 0]
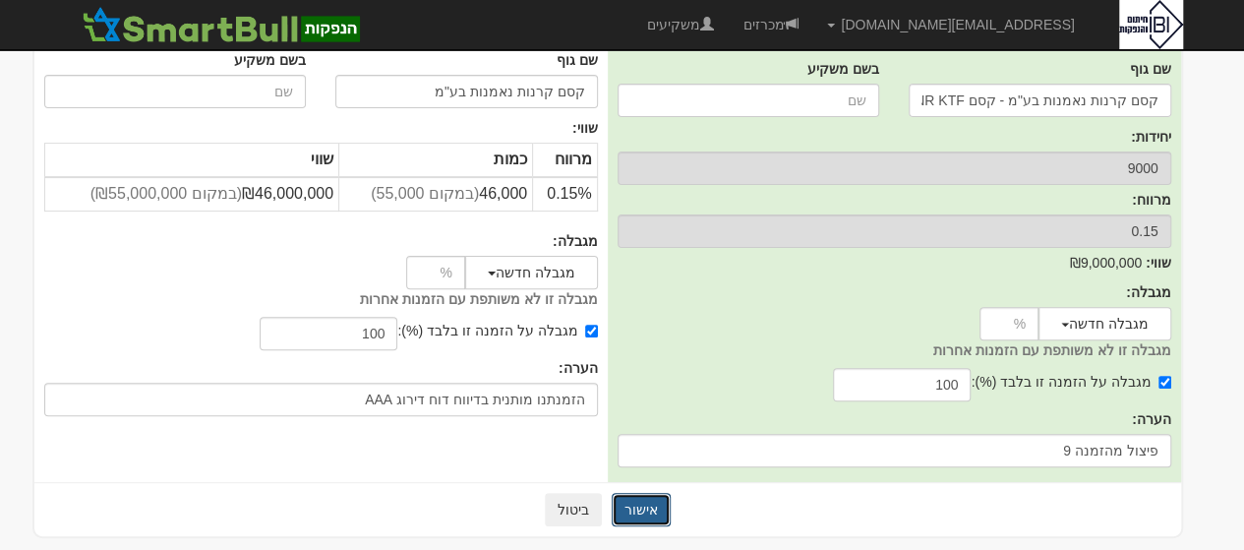
click at [644, 509] on button "אישור" at bounding box center [641, 509] width 59 height 33
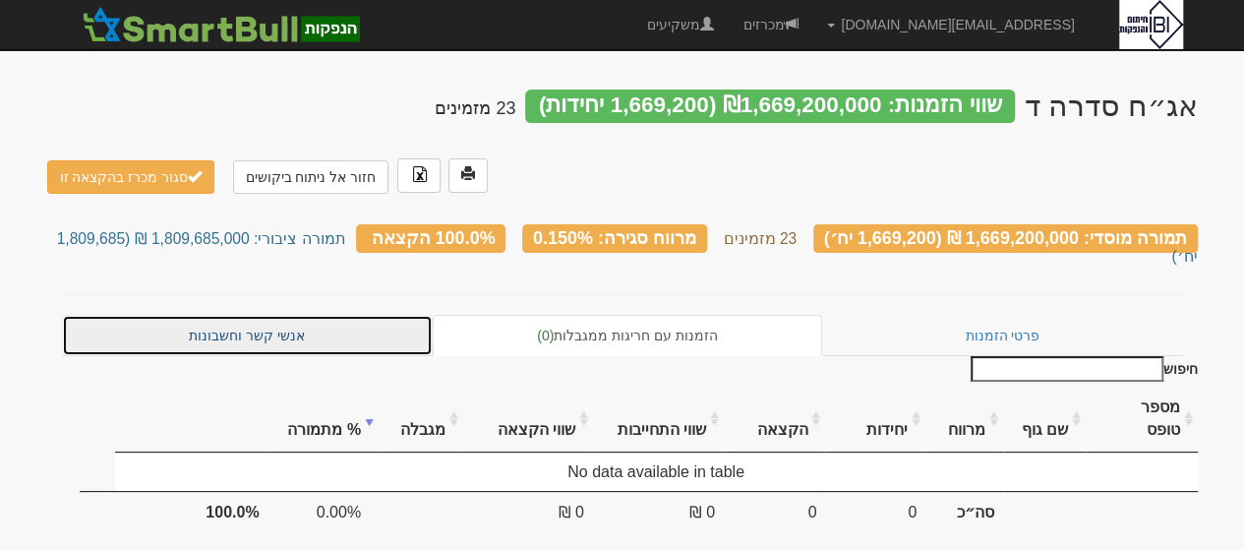
click at [233, 315] on link "אנשי קשר וחשבונות" at bounding box center [248, 335] width 372 height 41
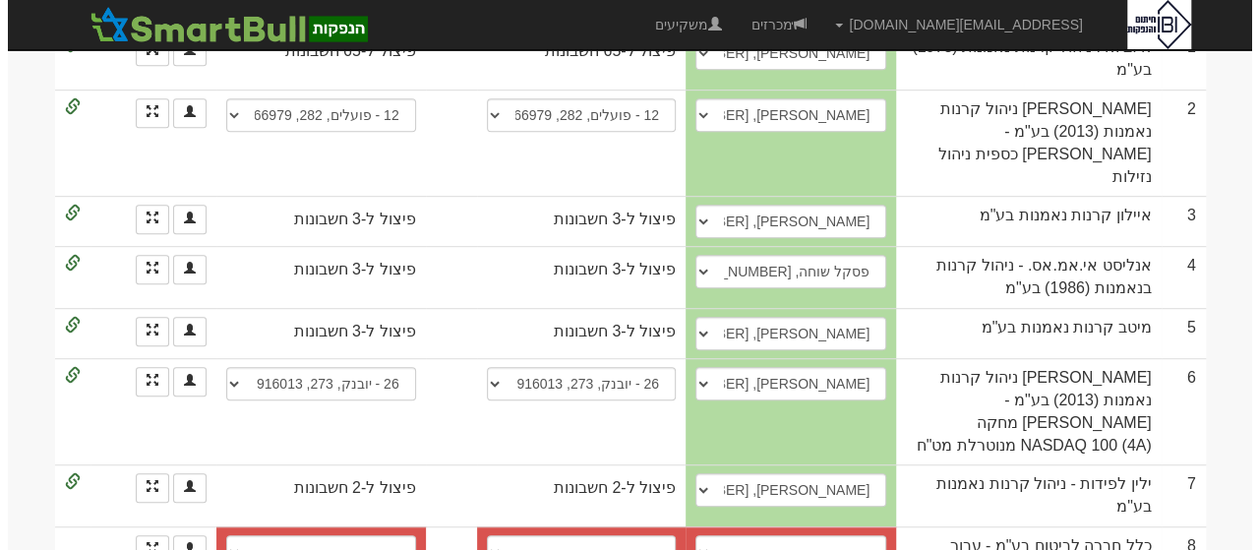
scroll to position [492, 0]
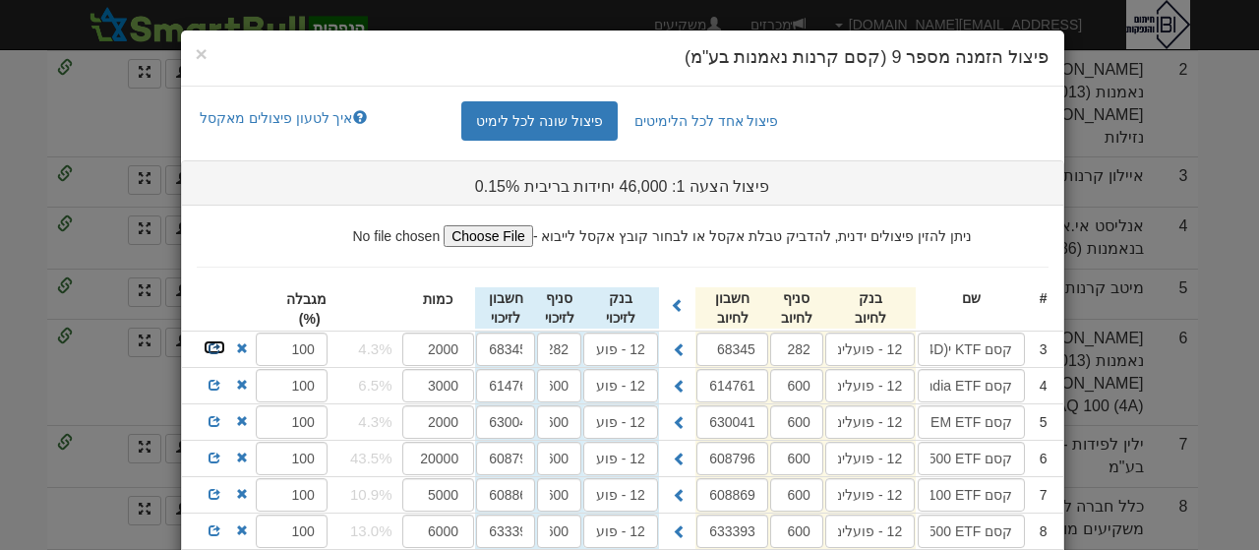
click at [220, 343] on span at bounding box center [214, 348] width 12 height 12
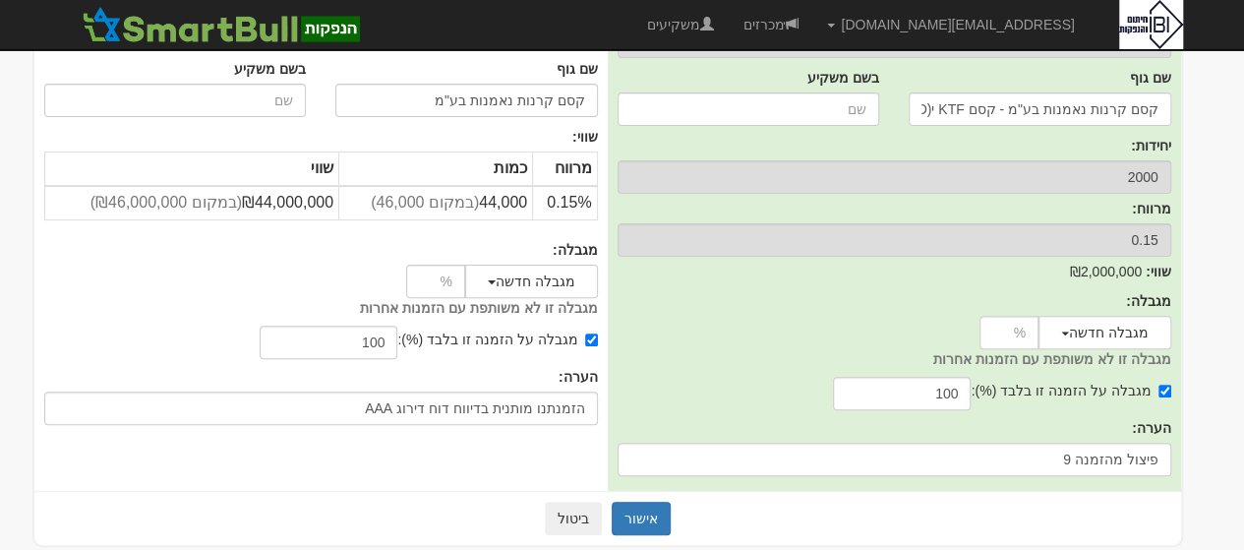
scroll to position [194, 0]
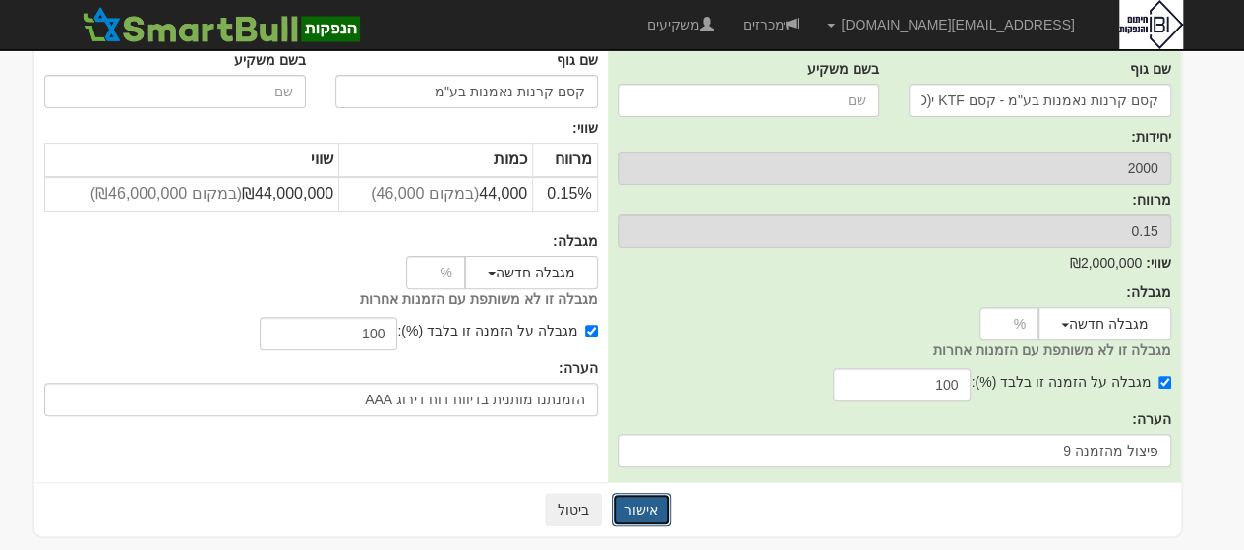
click at [661, 504] on button "אישור" at bounding box center [641, 509] width 59 height 33
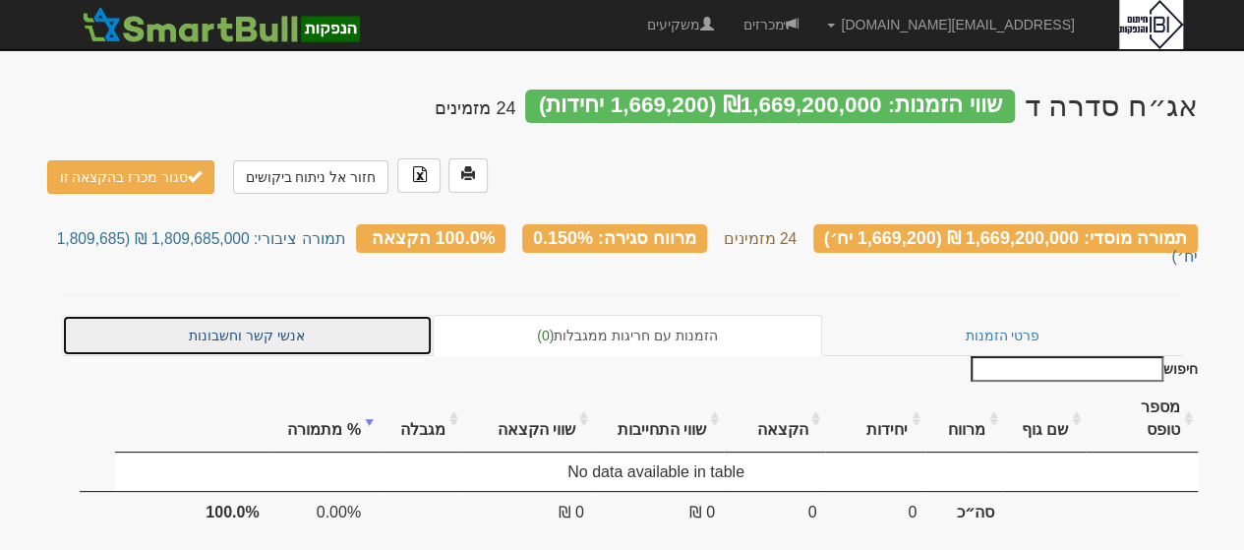
click at [282, 315] on link "אנשי קשר וחשבונות" at bounding box center [248, 335] width 372 height 41
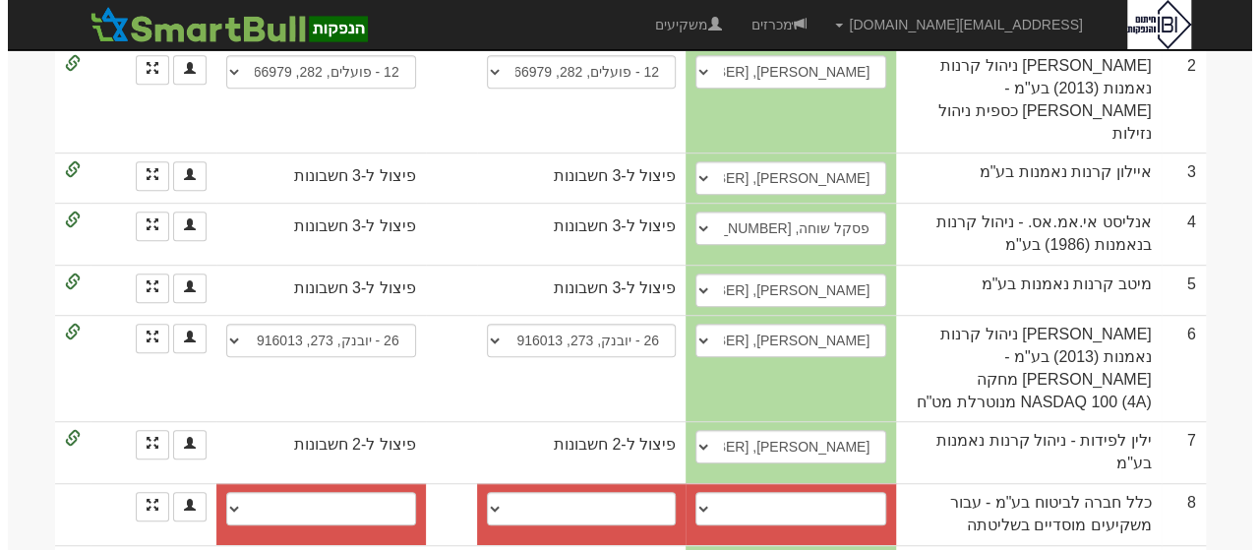
scroll to position [535, 0]
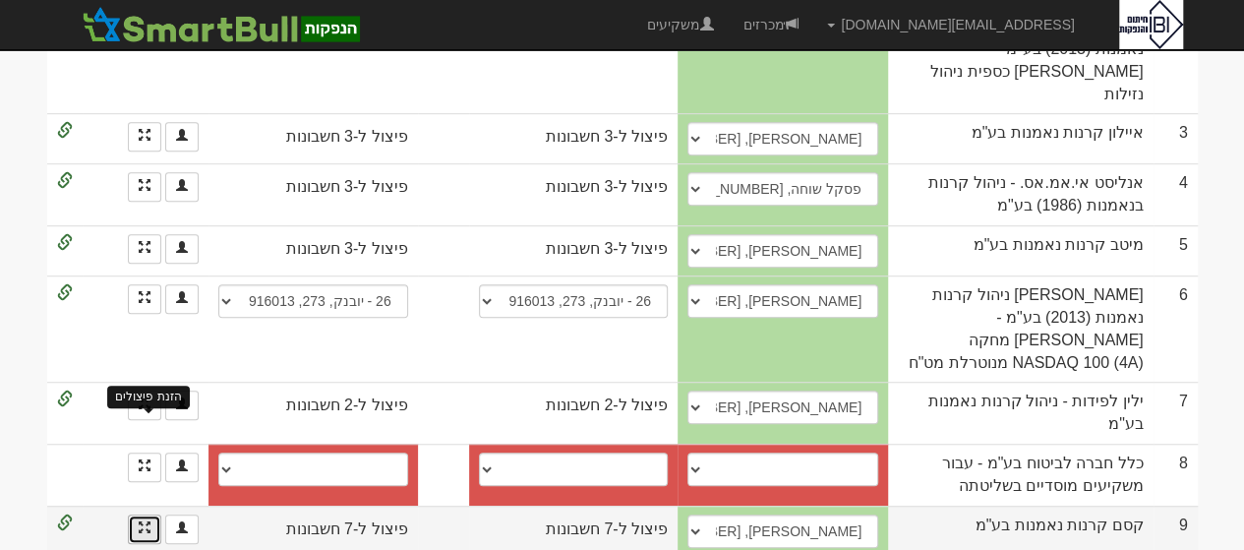
click at [147, 521] on span at bounding box center [145, 527] width 12 height 12
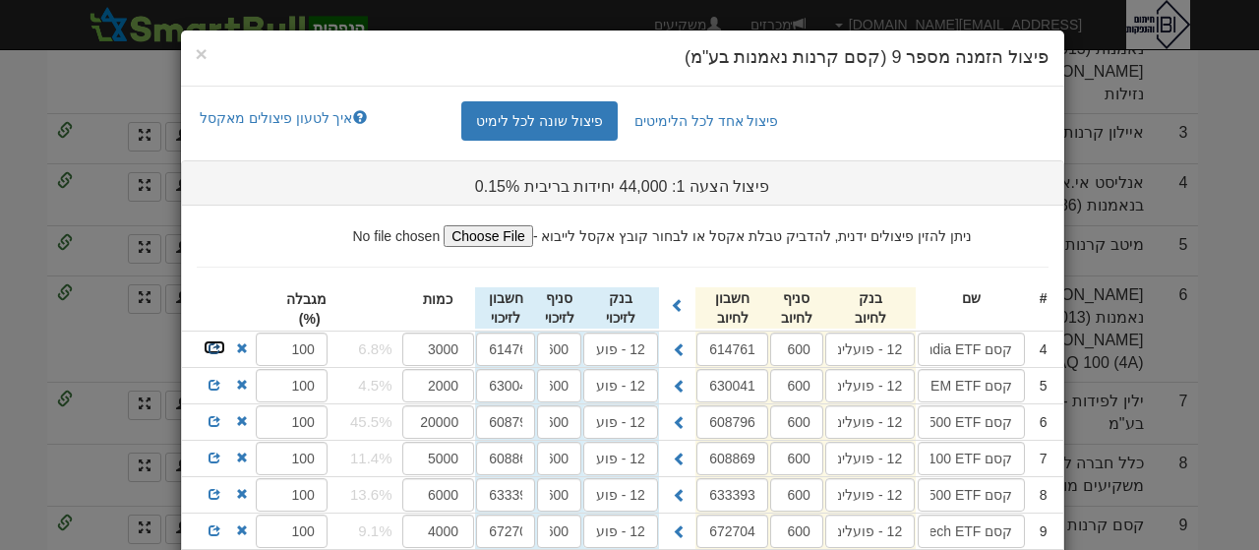
click at [220, 347] on span at bounding box center [214, 348] width 12 height 12
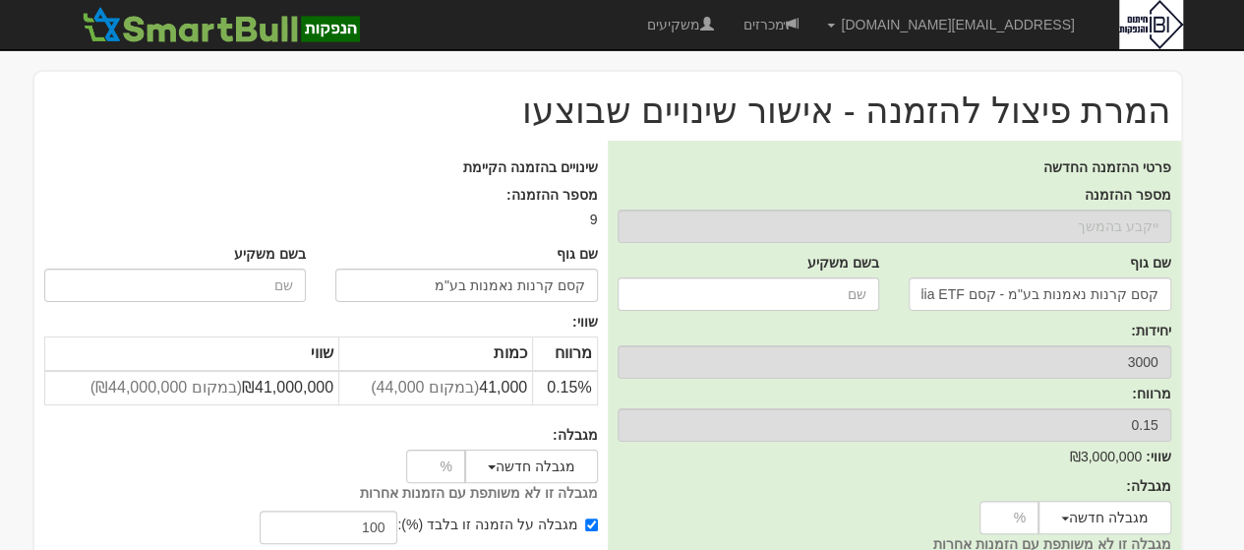
scroll to position [194, 0]
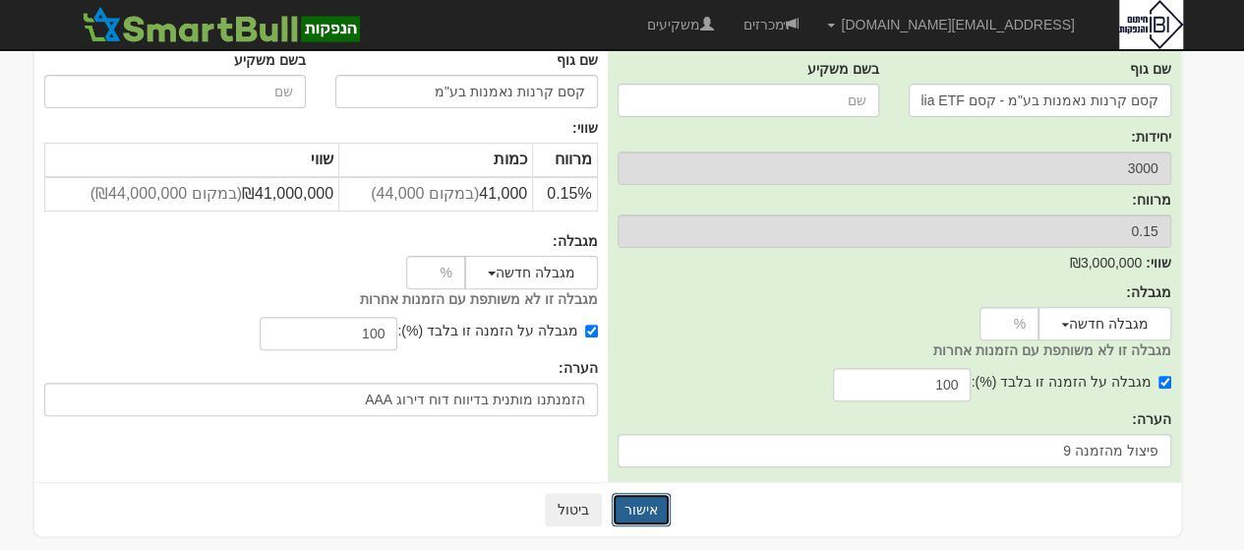
click at [647, 503] on button "אישור" at bounding box center [641, 509] width 59 height 33
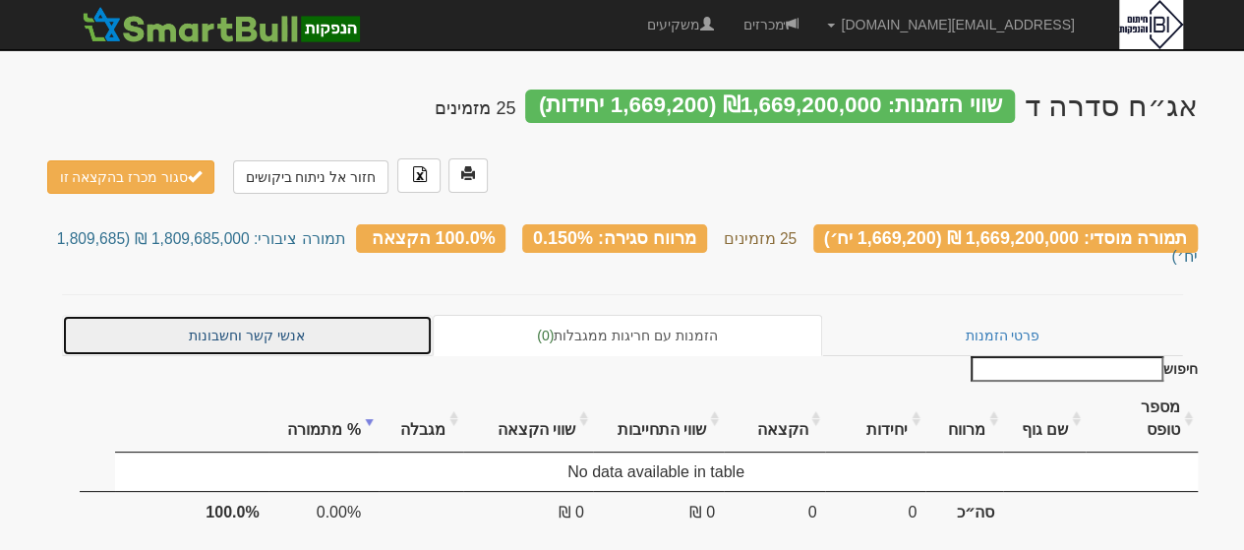
click at [249, 315] on link "אנשי קשר וחשבונות" at bounding box center [248, 335] width 372 height 41
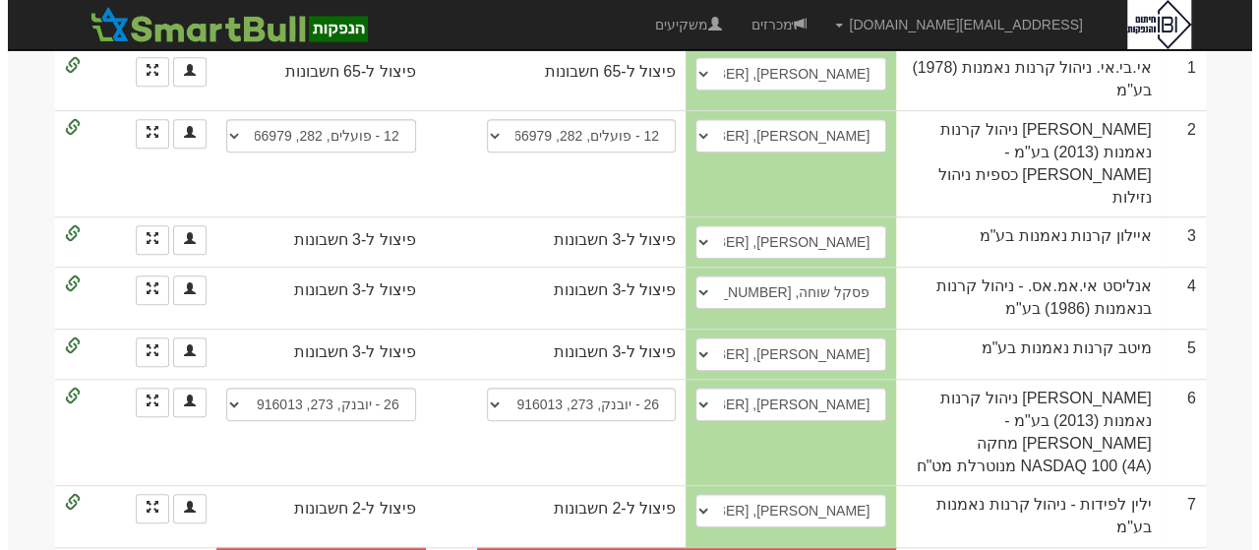
scroll to position [505, 0]
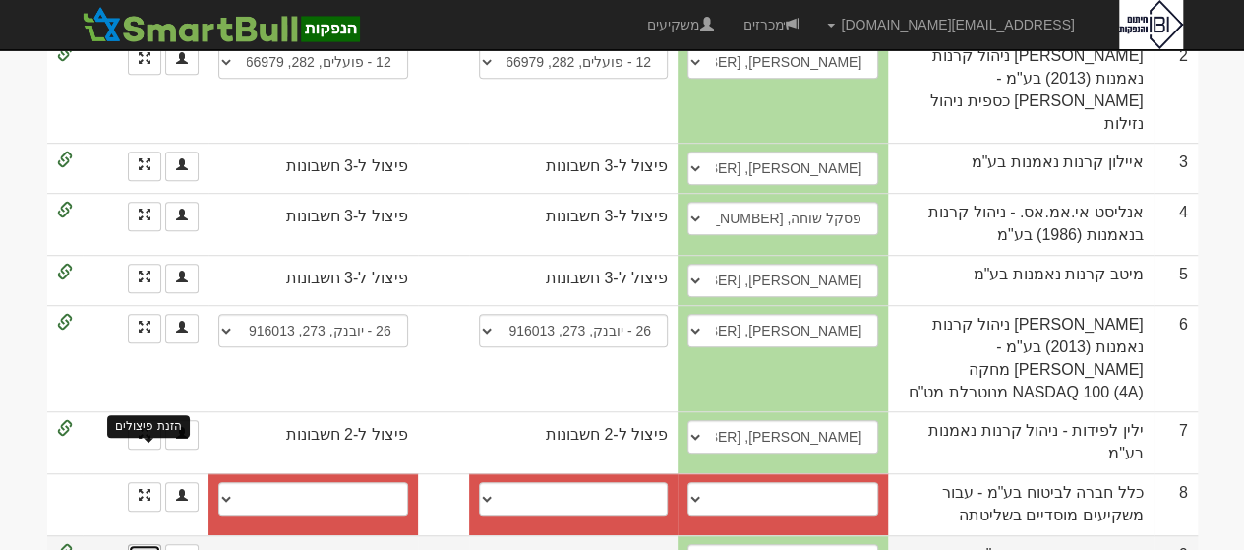
click at [143, 549] on span at bounding box center [145, 557] width 12 height 12
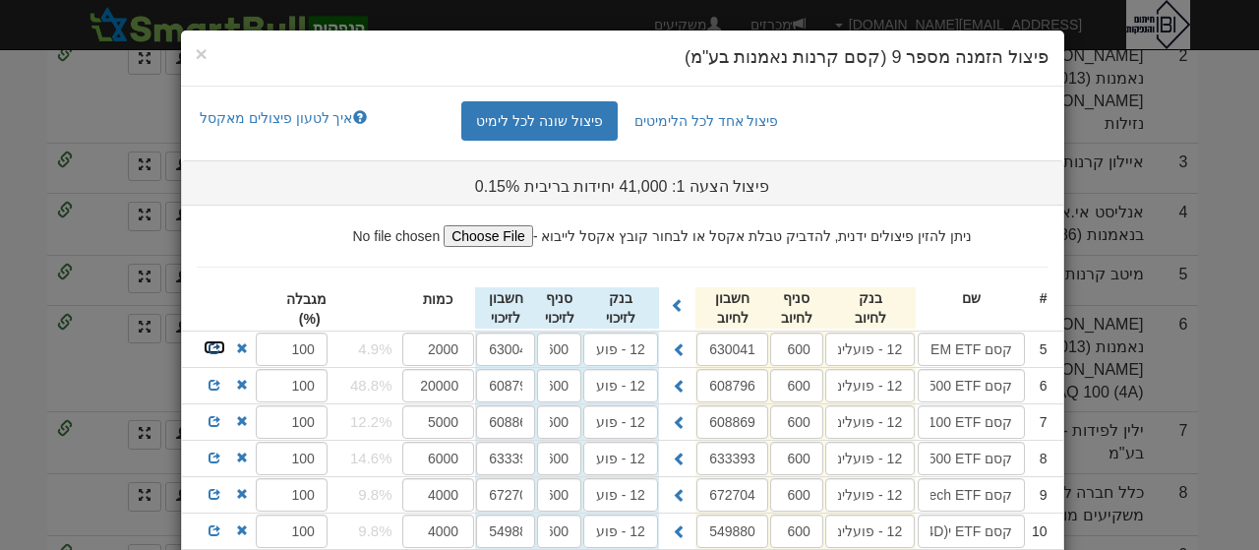
click at [220, 345] on span at bounding box center [214, 348] width 12 height 12
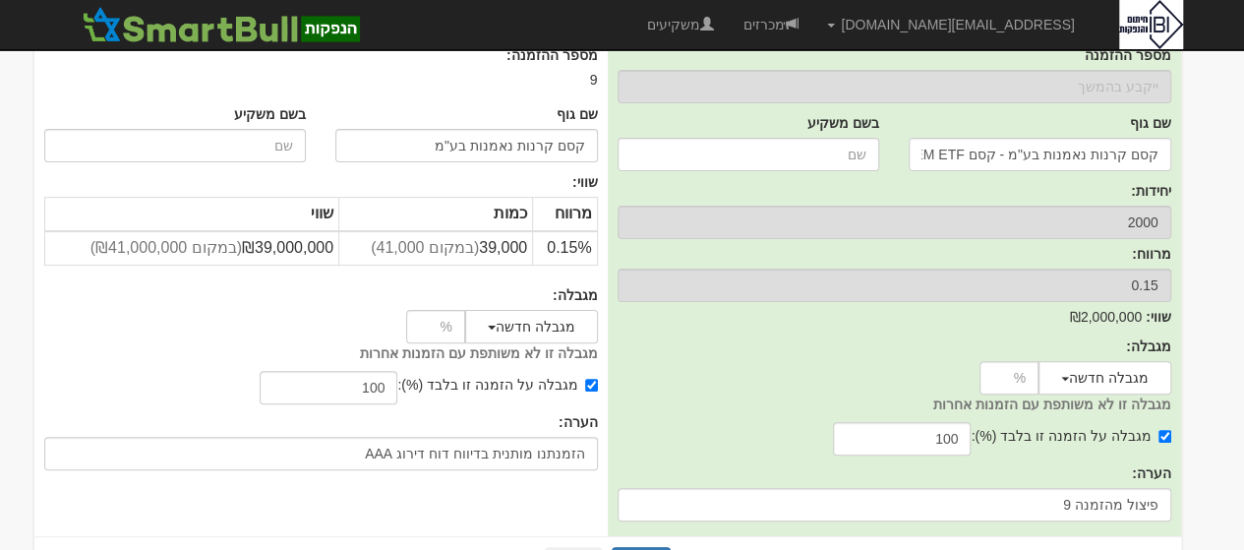
scroll to position [194, 0]
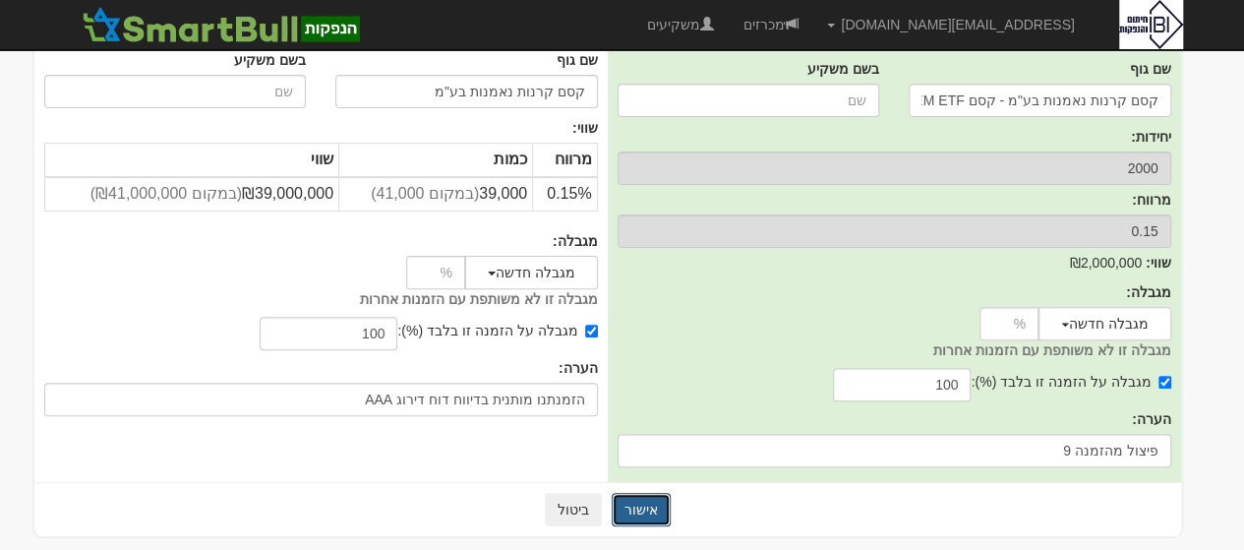
click at [641, 510] on button "אישור" at bounding box center [641, 509] width 59 height 33
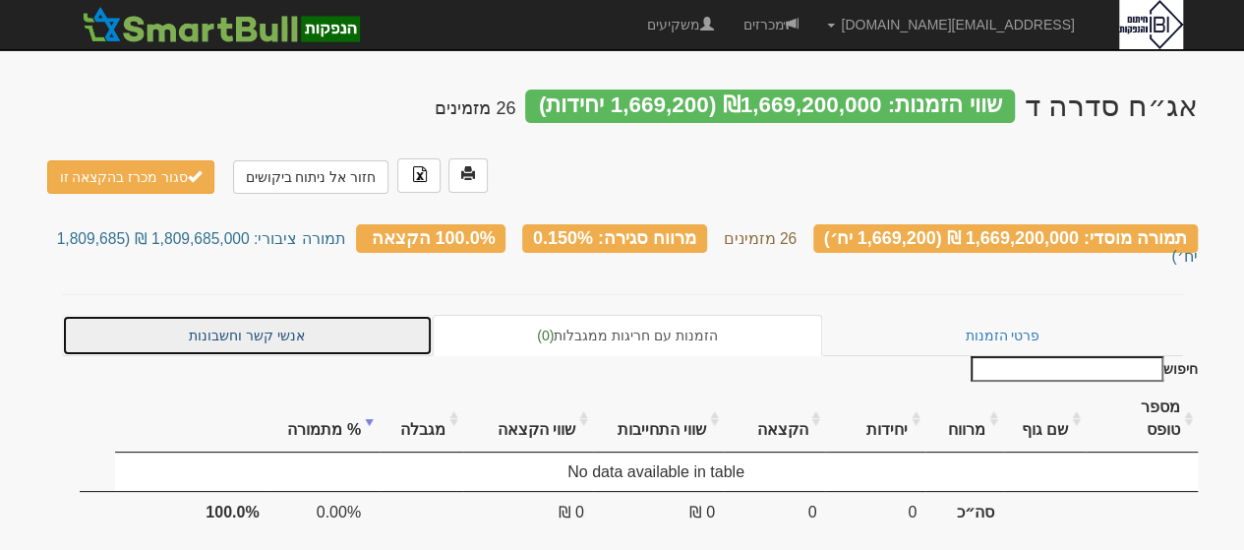
click at [255, 315] on link "אנשי קשר וחשבונות" at bounding box center [248, 335] width 372 height 41
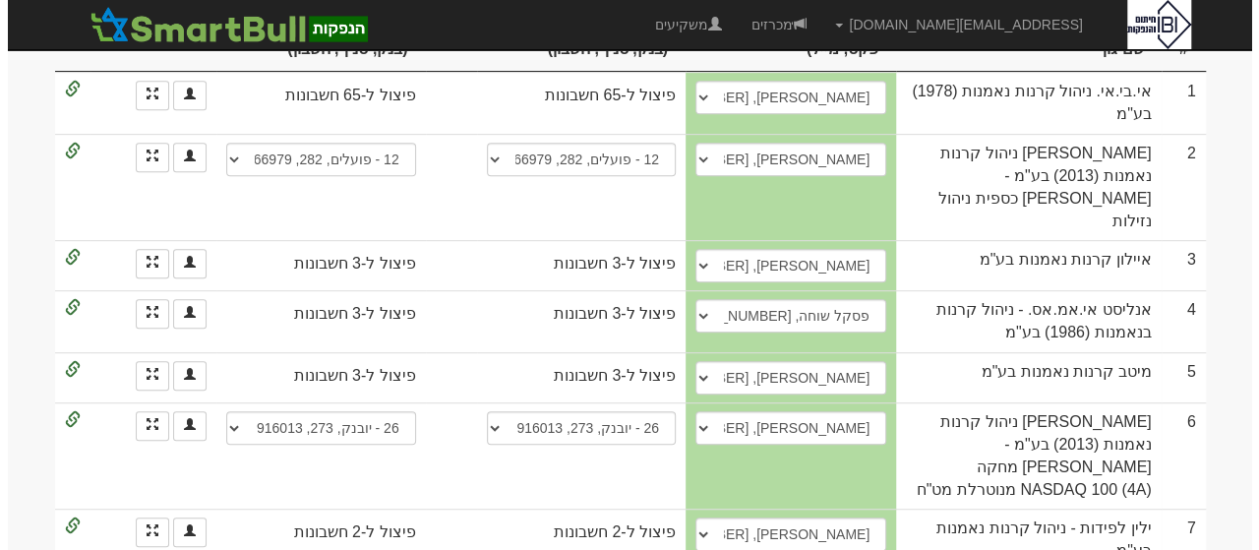
scroll to position [506, 0]
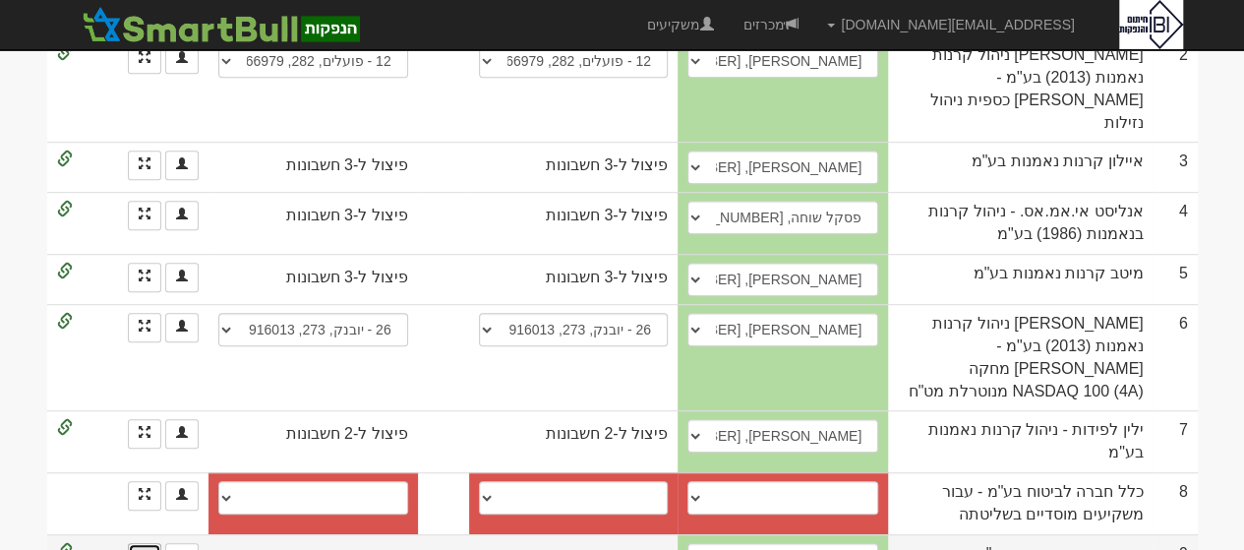
click at [149, 543] on link at bounding box center [144, 557] width 33 height 29
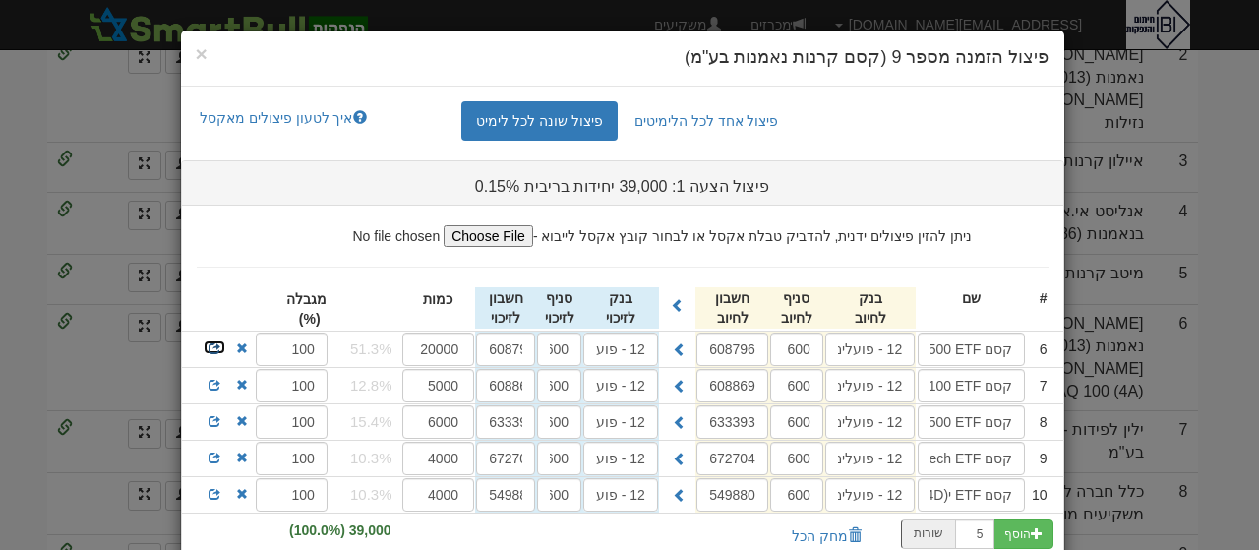
click at [220, 345] on span at bounding box center [214, 348] width 12 height 12
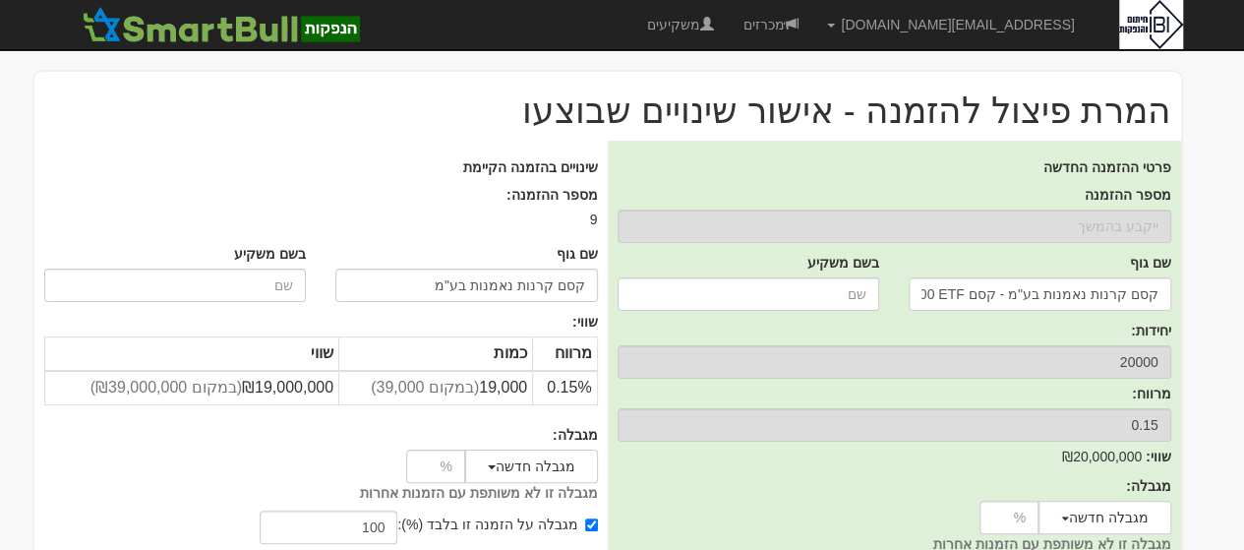
scroll to position [194, 0]
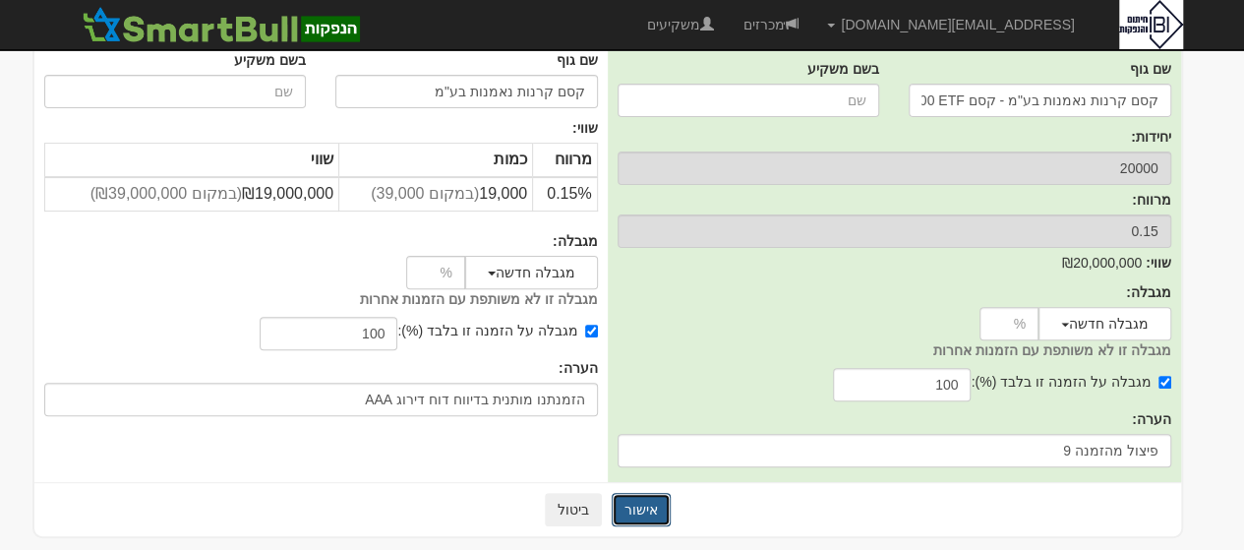
click at [654, 506] on button "אישור" at bounding box center [641, 509] width 59 height 33
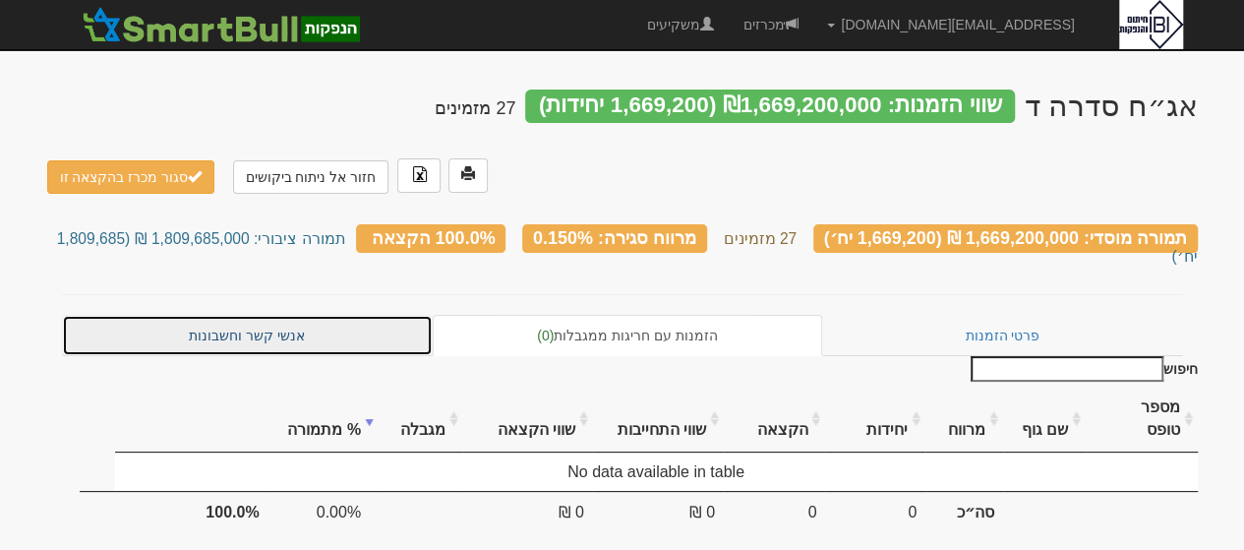
click at [238, 315] on link "אנשי קשר וחשבונות" at bounding box center [248, 335] width 372 height 41
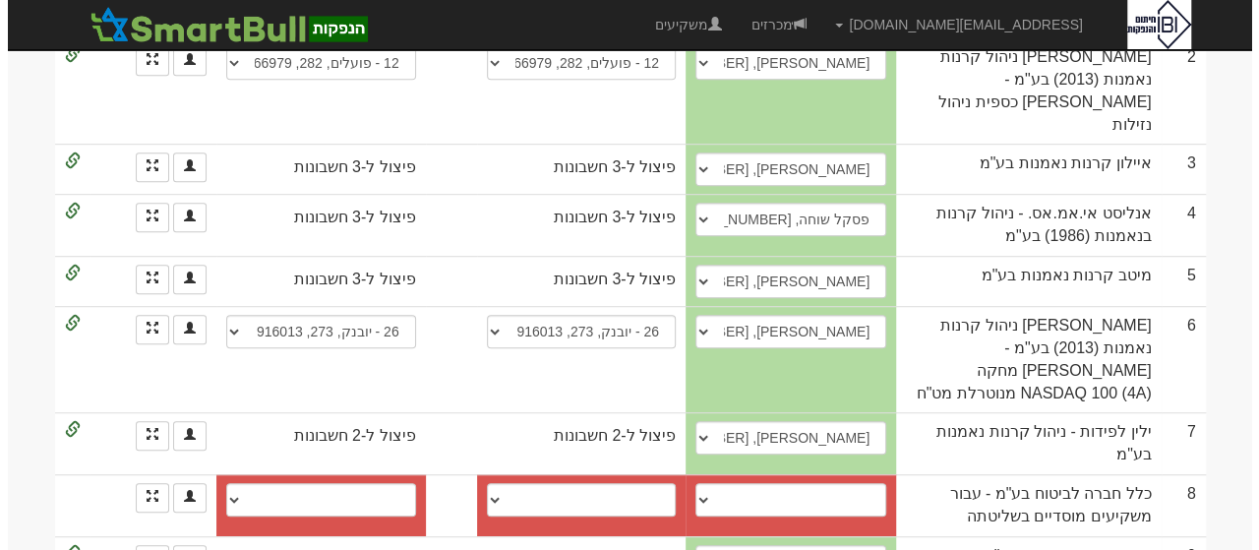
scroll to position [507, 0]
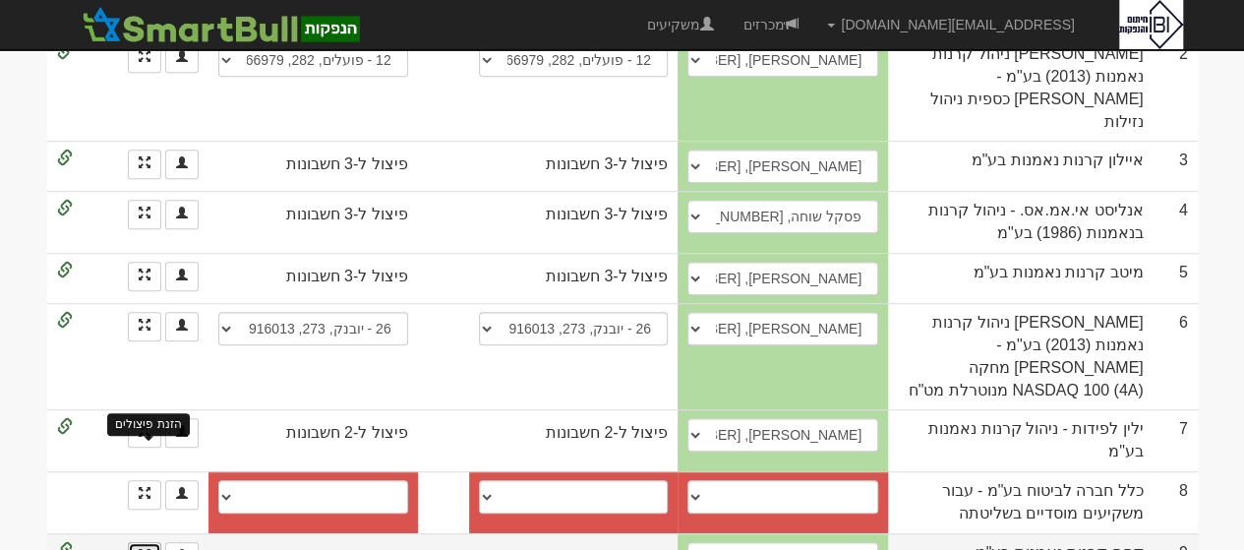
click at [146, 549] on span at bounding box center [145, 555] width 12 height 12
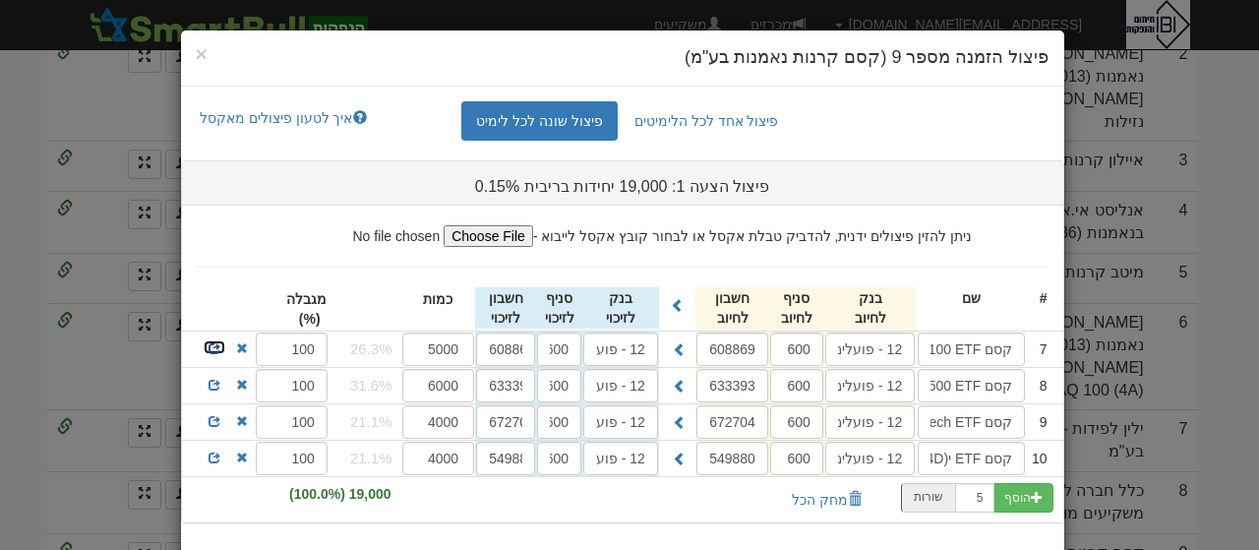
click at [220, 347] on span at bounding box center [214, 348] width 12 height 12
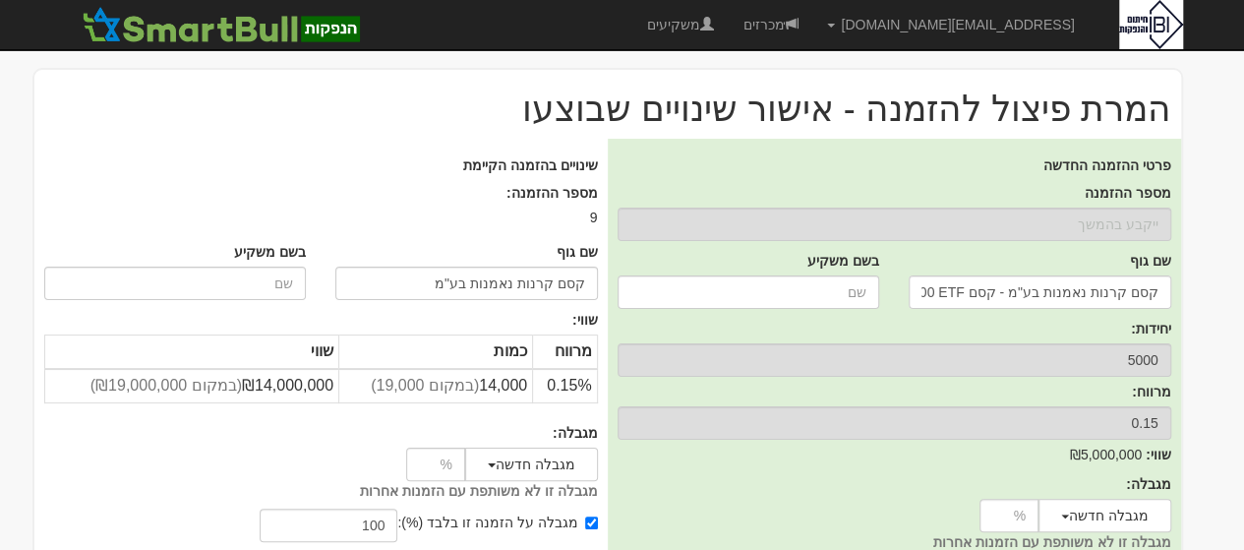
scroll to position [194, 0]
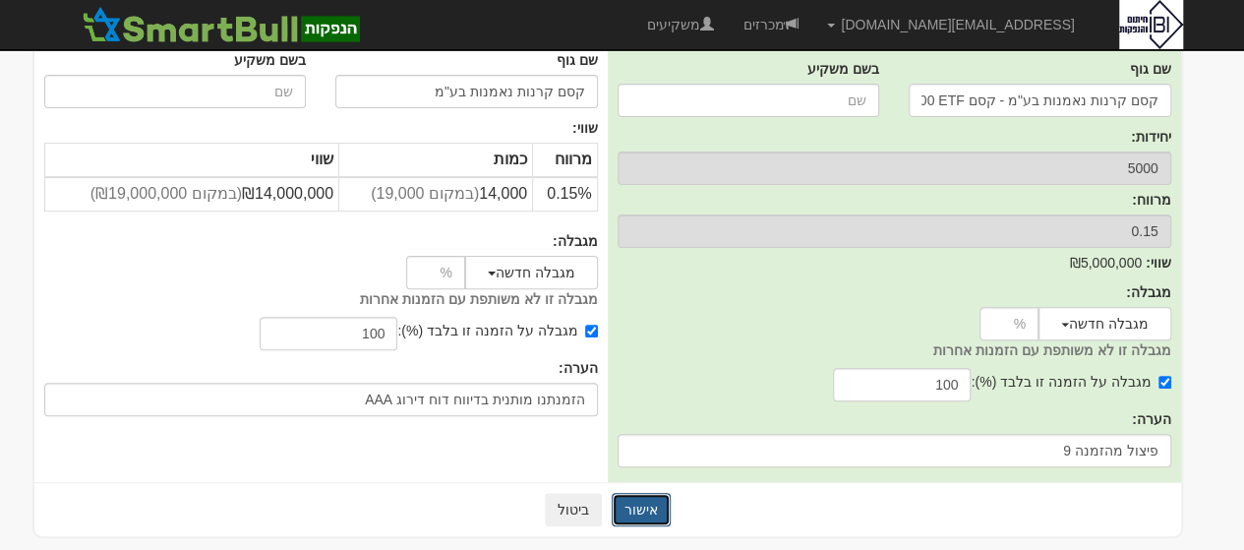
click at [627, 500] on button "אישור" at bounding box center [641, 509] width 59 height 33
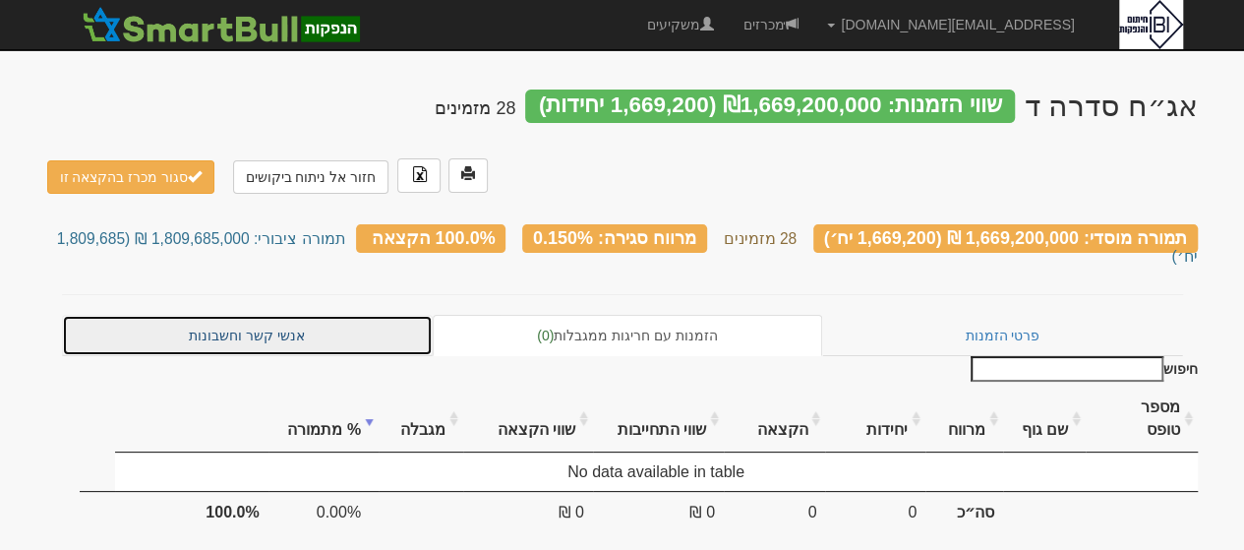
click at [285, 315] on link "אנשי קשר וחשבונות" at bounding box center [248, 335] width 372 height 41
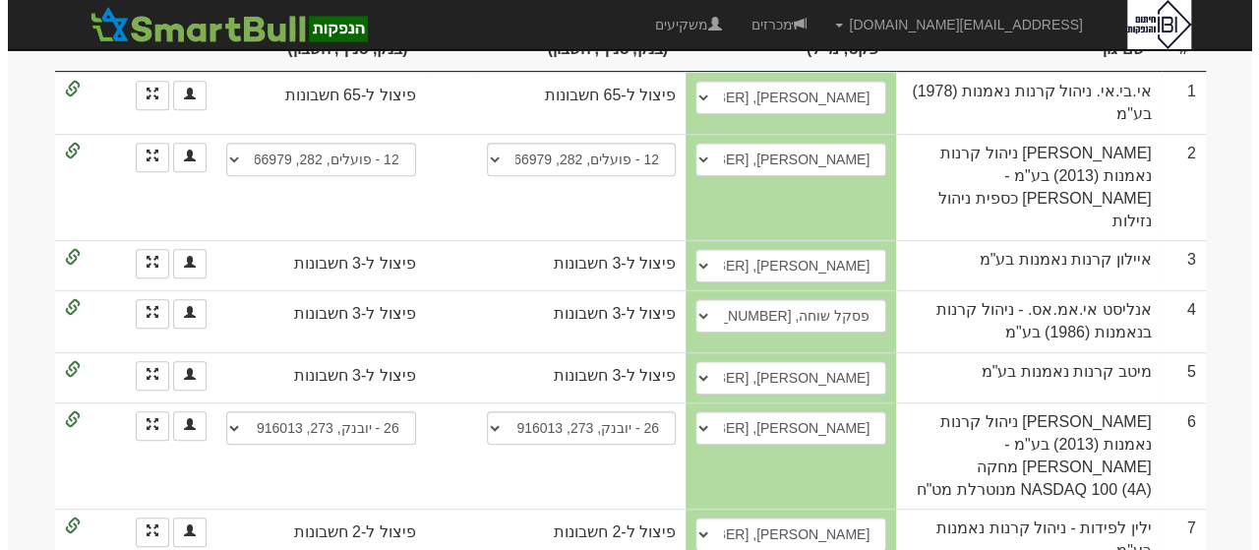
scroll to position [555, 0]
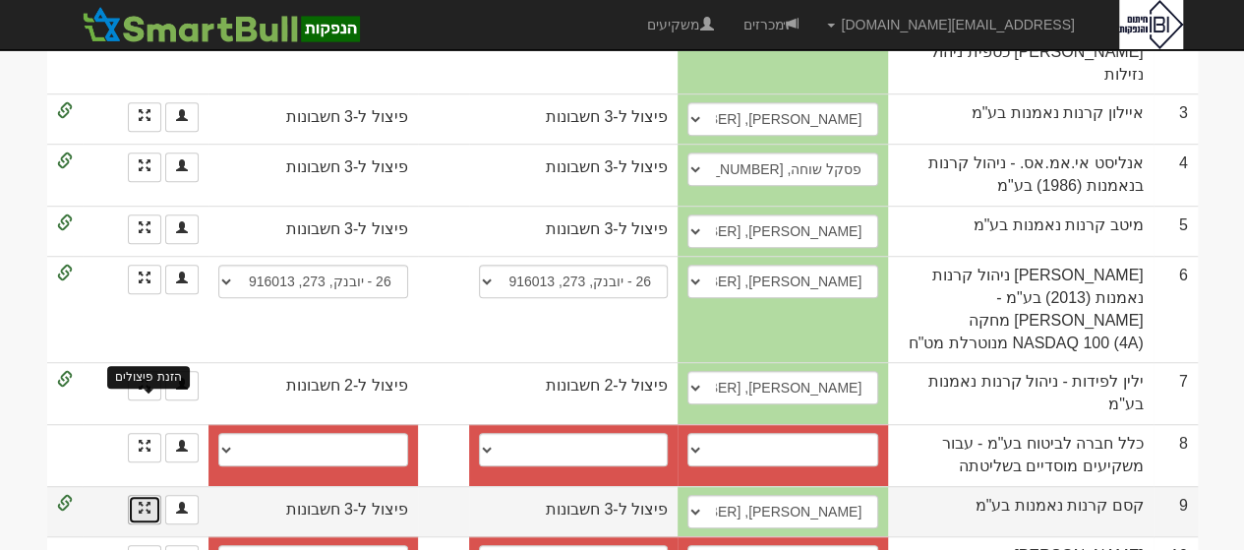
click at [146, 501] on span at bounding box center [145, 507] width 12 height 12
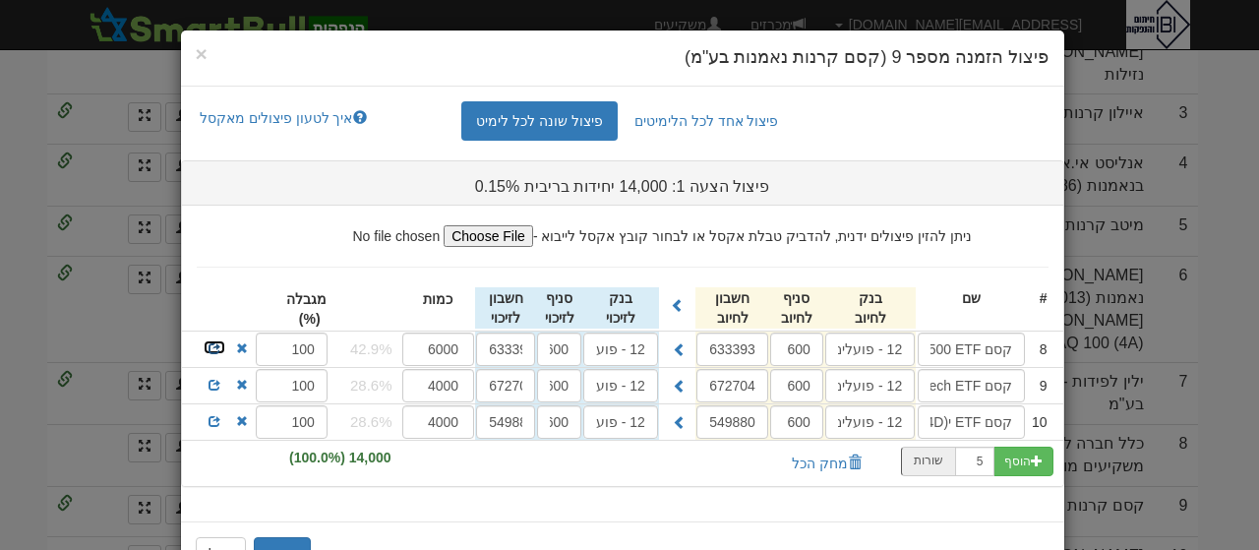
click at [220, 343] on span at bounding box center [214, 348] width 12 height 12
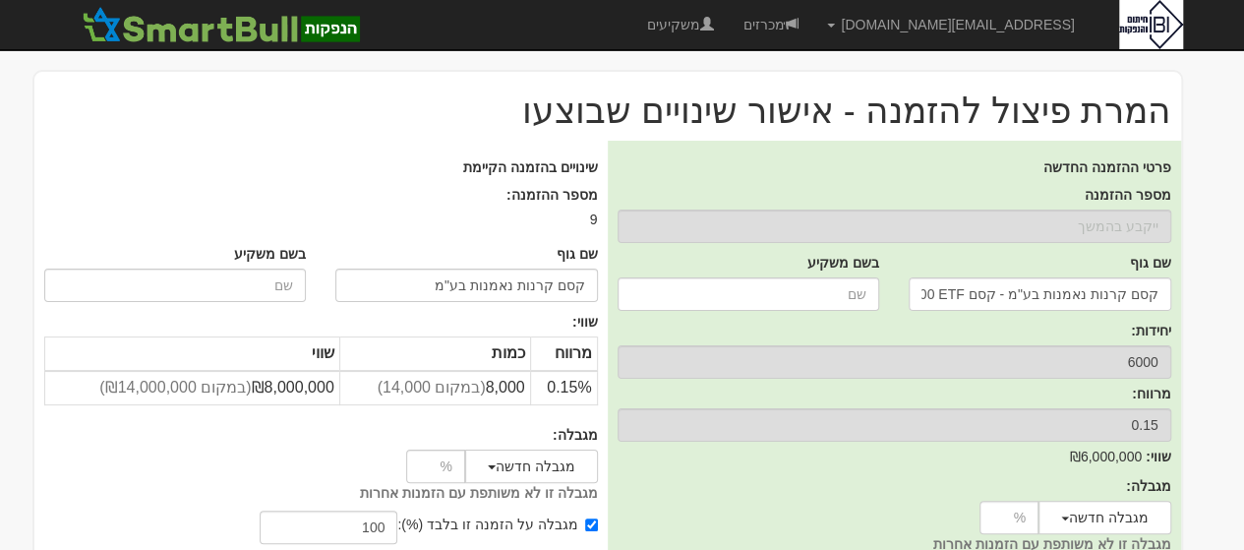
scroll to position [194, 0]
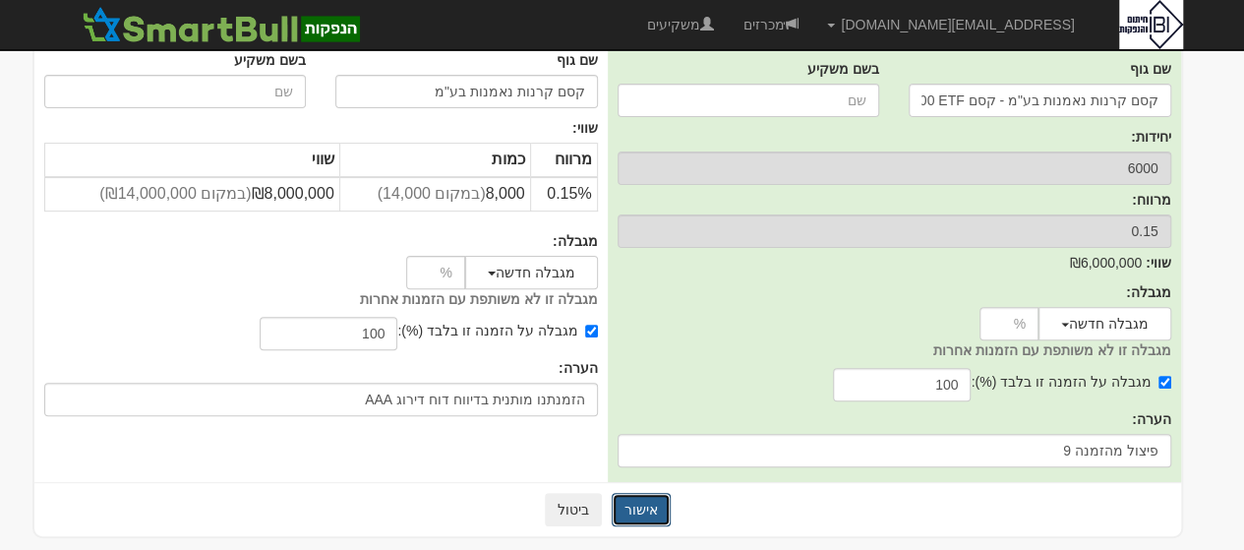
click at [658, 510] on button "אישור" at bounding box center [641, 509] width 59 height 33
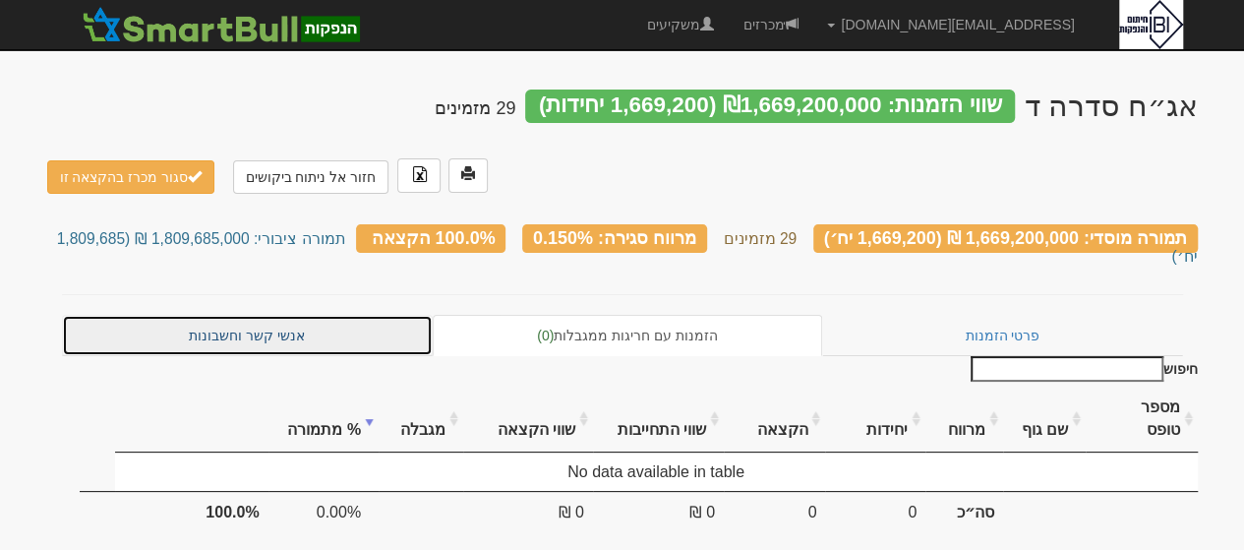
click at [267, 315] on link "אנשי קשר וחשבונות" at bounding box center [248, 335] width 372 height 41
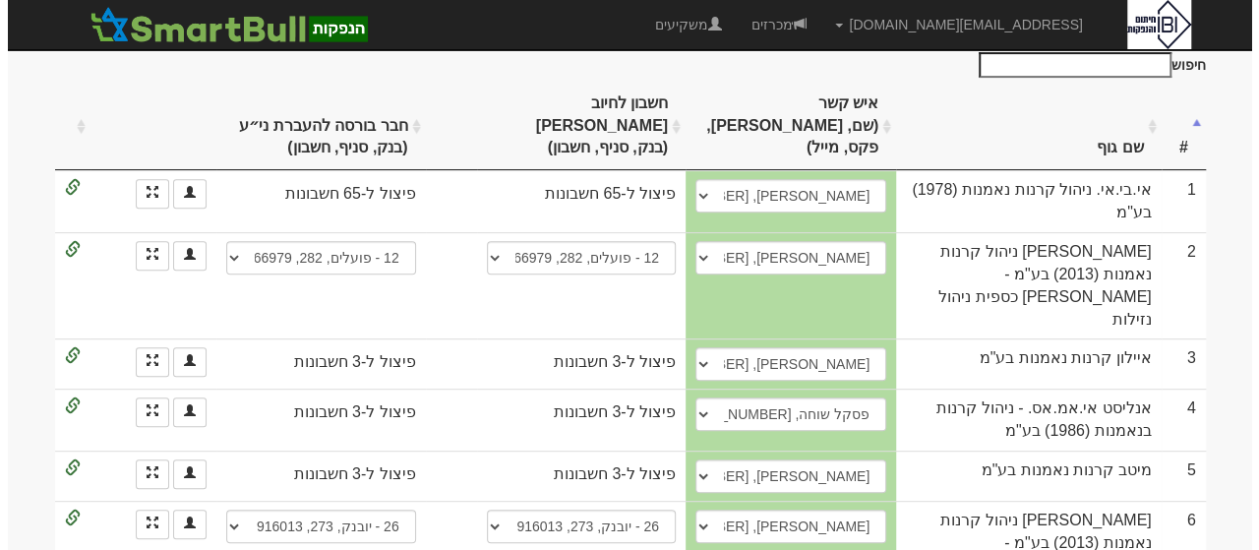
scroll to position [531, 0]
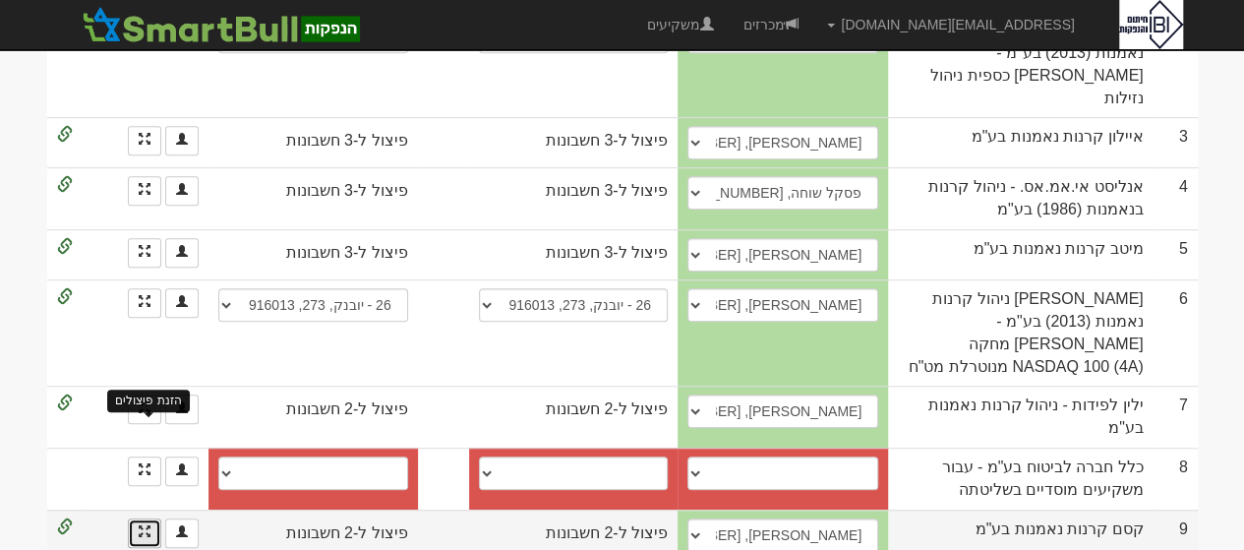
click at [140, 525] on span at bounding box center [145, 531] width 12 height 12
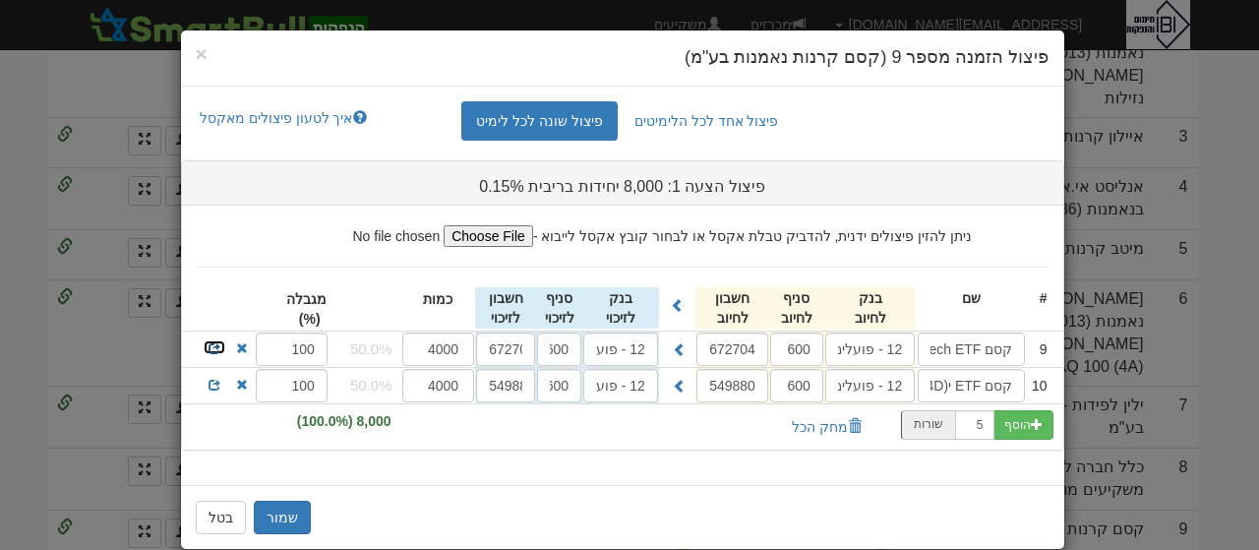
click at [218, 345] on span at bounding box center [214, 348] width 12 height 12
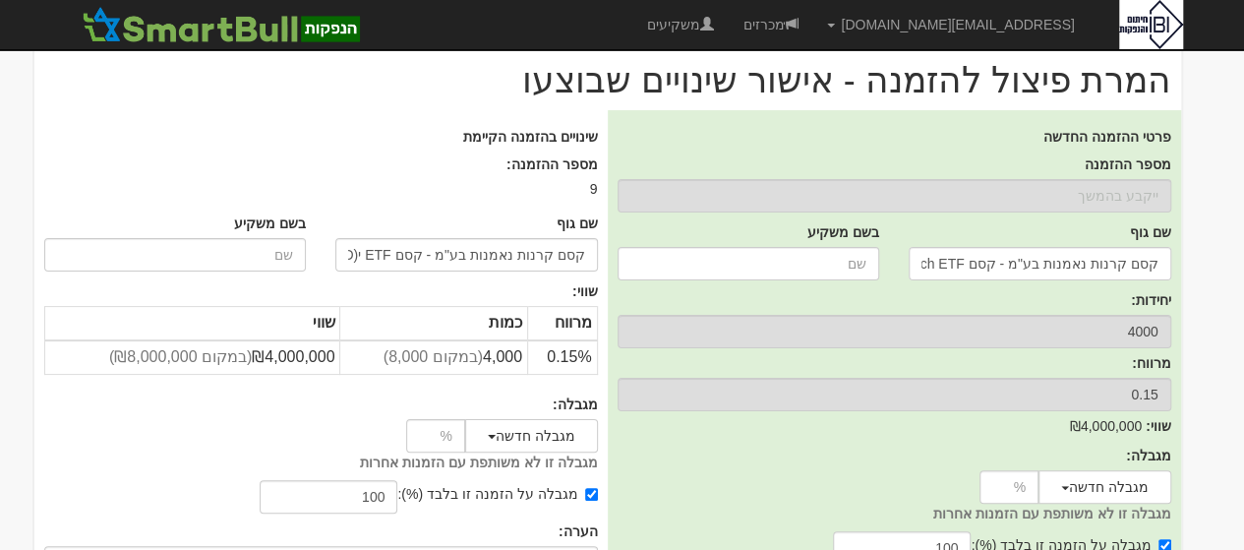
scroll to position [194, 0]
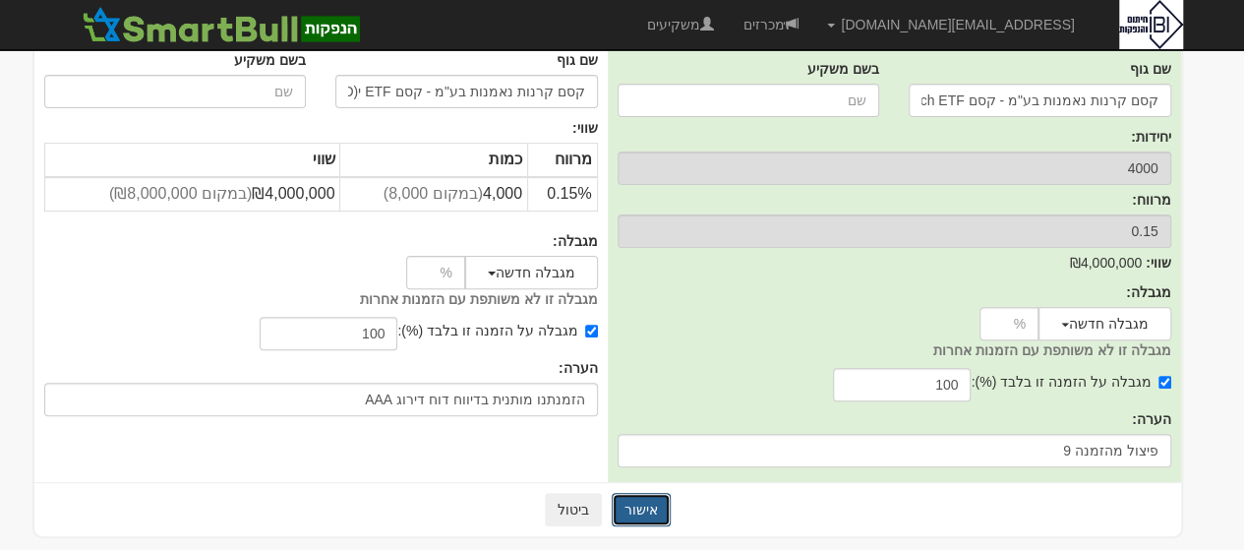
click at [635, 504] on button "אישור" at bounding box center [641, 509] width 59 height 33
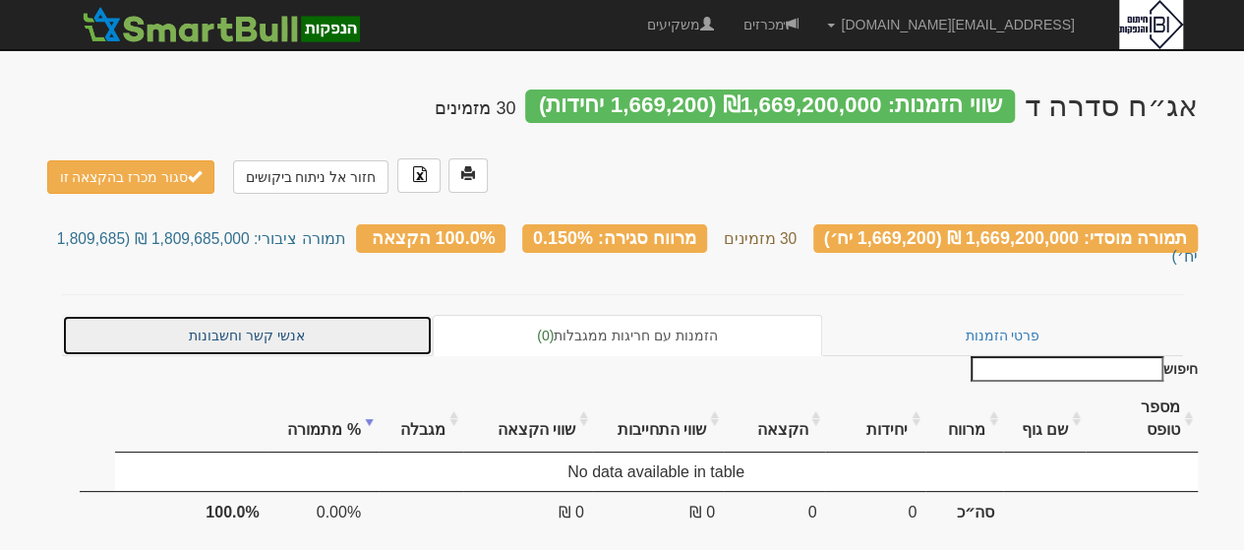
click at [242, 315] on link "אנשי קשר וחשבונות" at bounding box center [248, 335] width 372 height 41
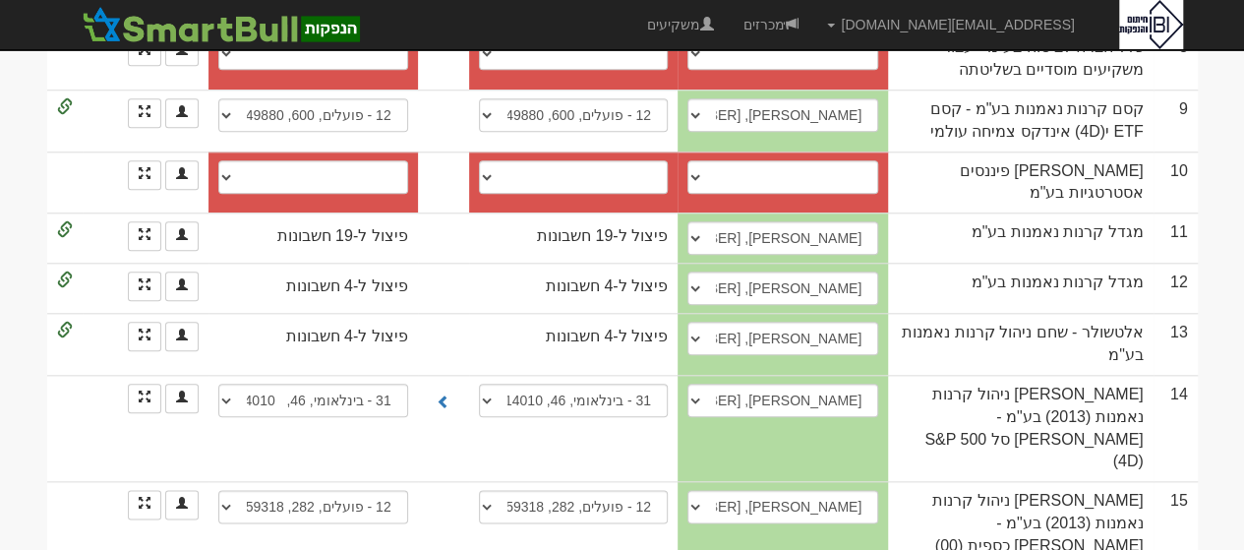
scroll to position [960, 0]
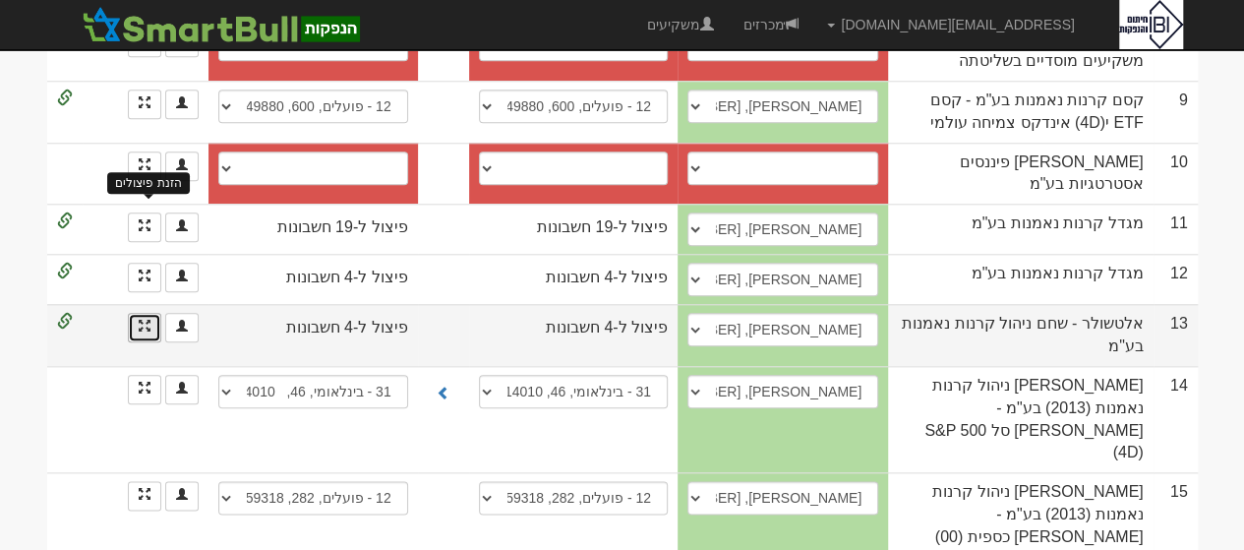
click at [142, 320] on span at bounding box center [145, 326] width 12 height 12
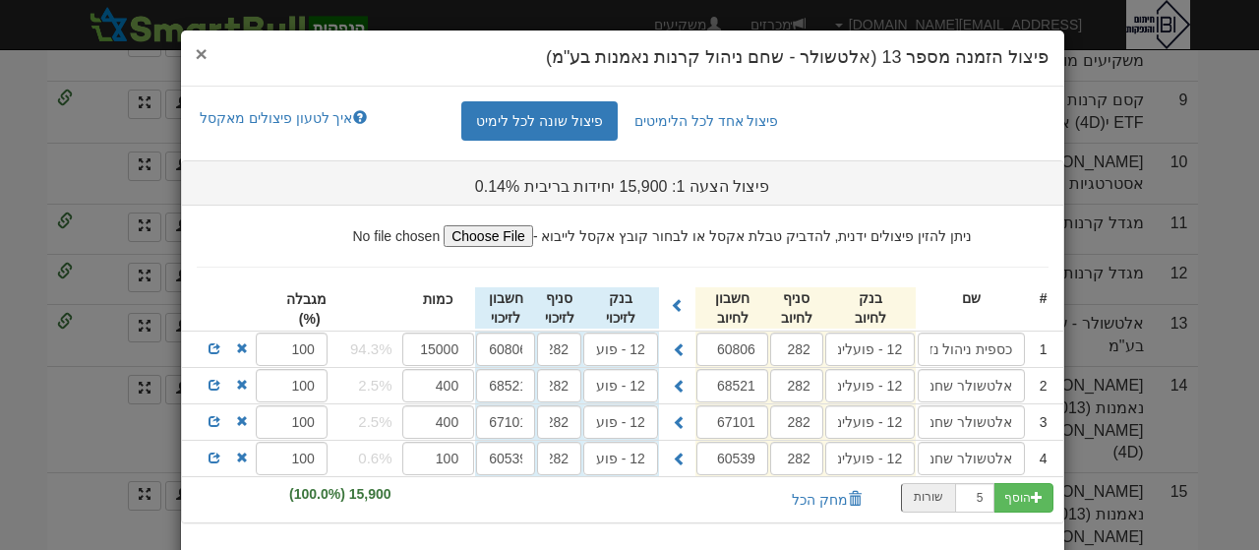
click at [206, 50] on span "×" at bounding box center [202, 53] width 12 height 23
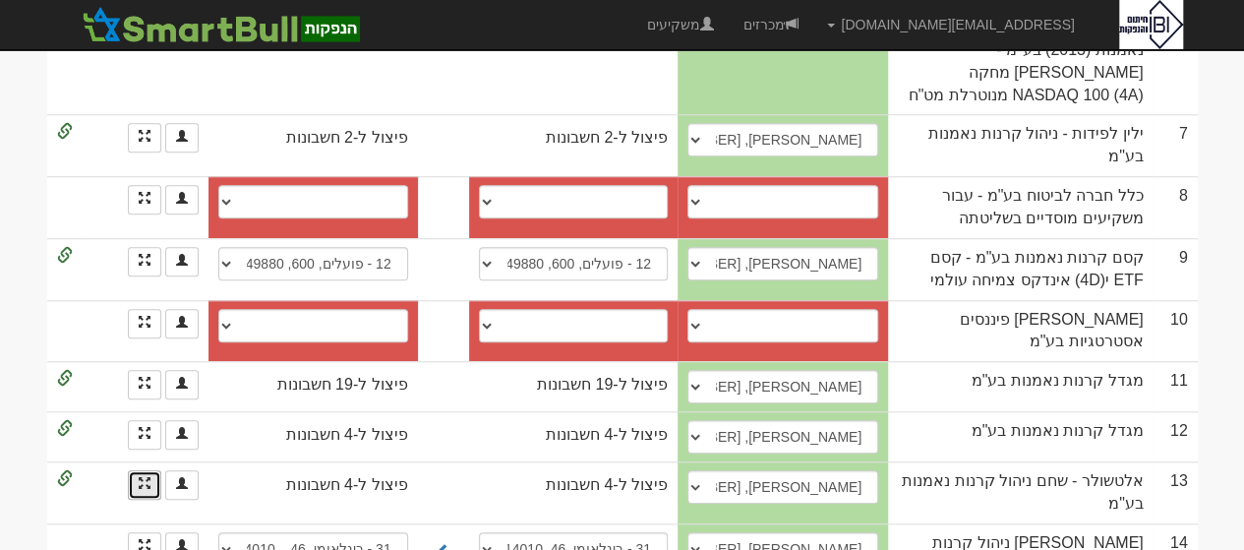
scroll to position [763, 0]
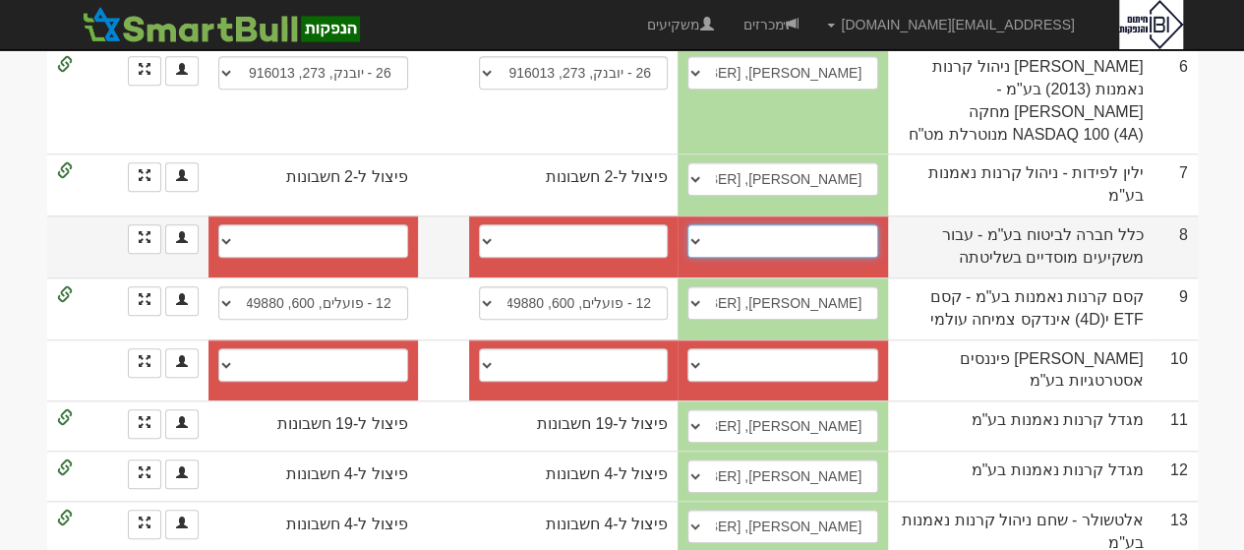
click at [700, 224] on select "קטי ברכה, 0546557155, kettyb@clal-ins.co.il ליאור מאיר, liormei@clal-ins.co.il …" at bounding box center [782, 240] width 191 height 33
select select "68060c4486945879be9902be"
click at [687, 224] on select "קטי ברכה, 0546557155, kettyb@clal-ins.co.il ליאור מאיר, liormei@clal-ins.co.il …" at bounding box center [782, 240] width 191 height 33
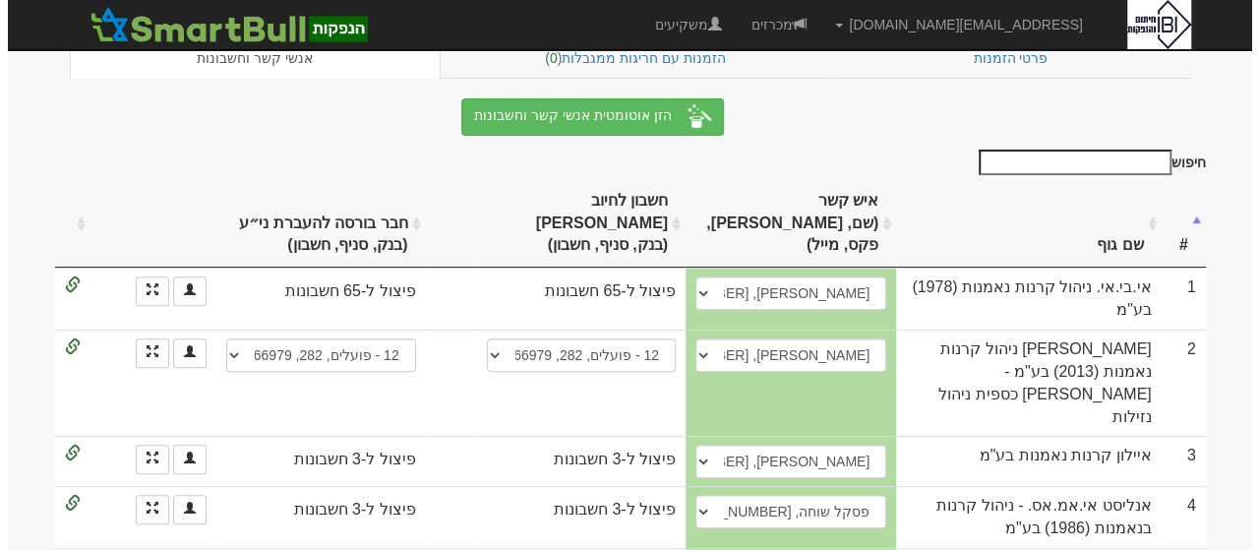
scroll to position [252, 0]
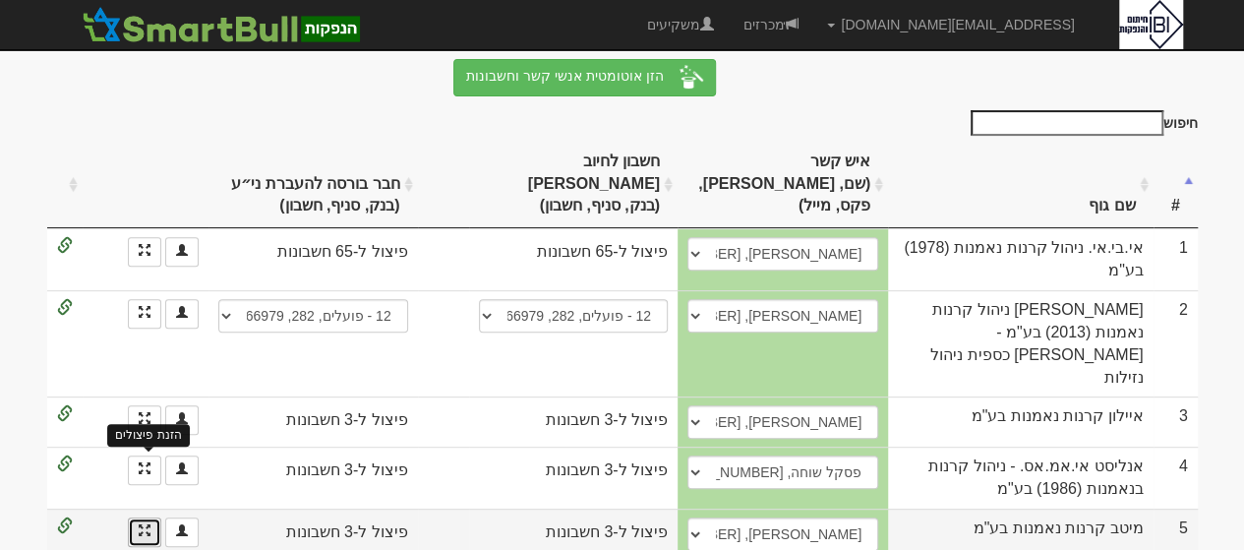
click at [147, 524] on span at bounding box center [145, 530] width 12 height 12
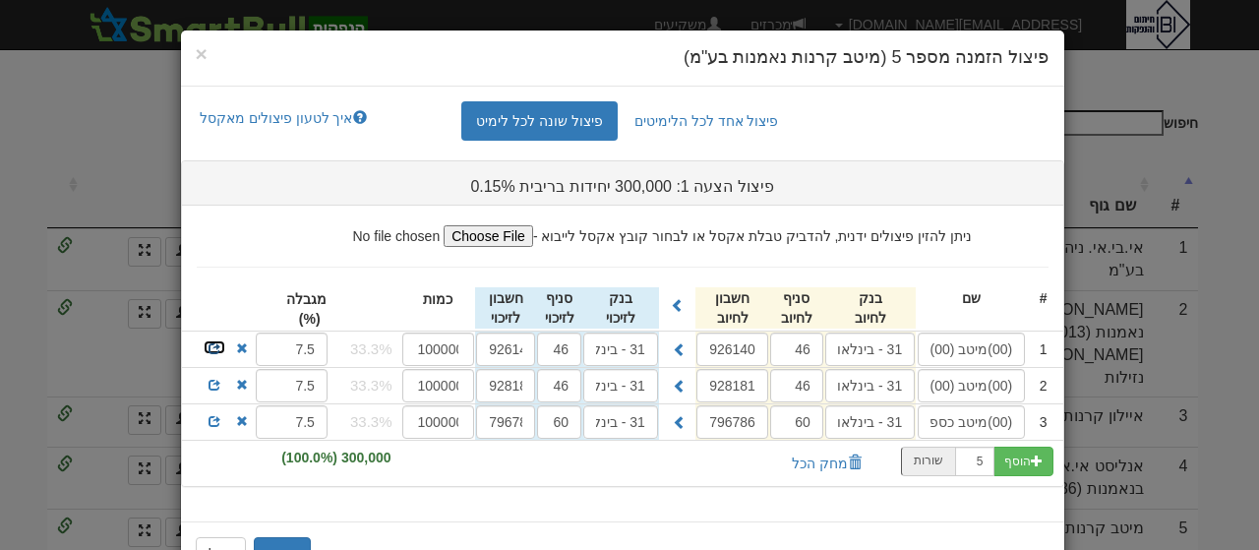
click at [220, 345] on span at bounding box center [214, 348] width 12 height 12
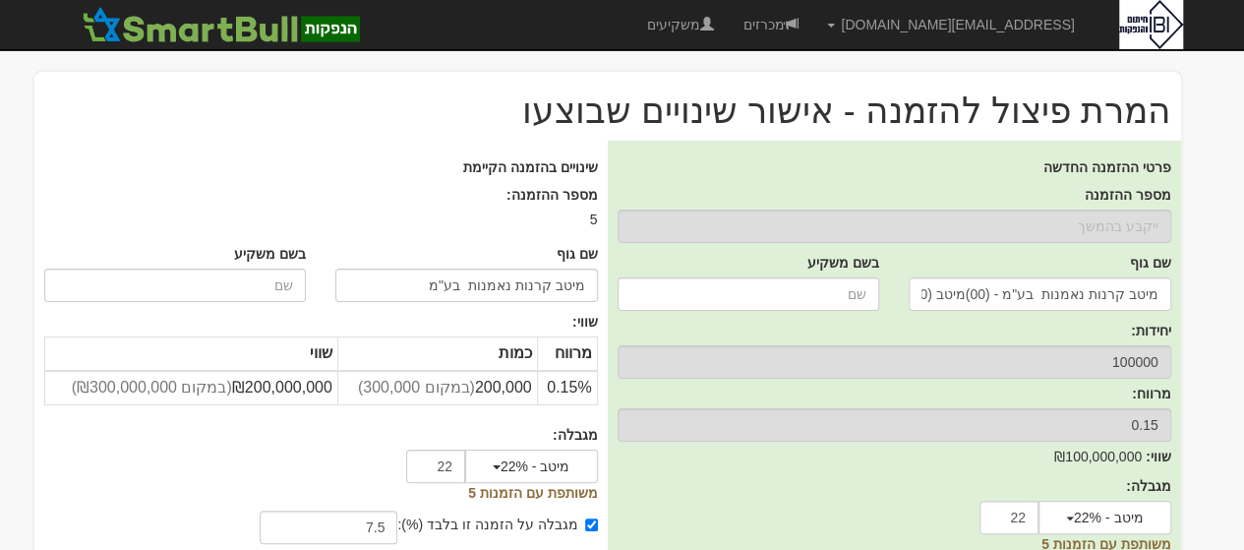
scroll to position [194, 0]
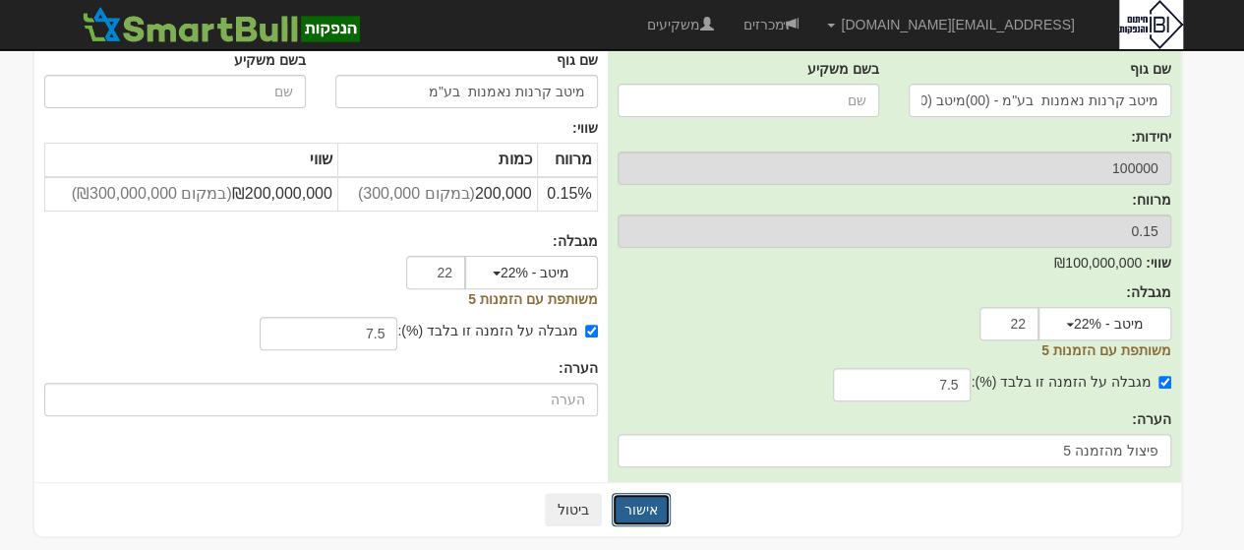
click at [648, 504] on button "אישור" at bounding box center [641, 509] width 59 height 33
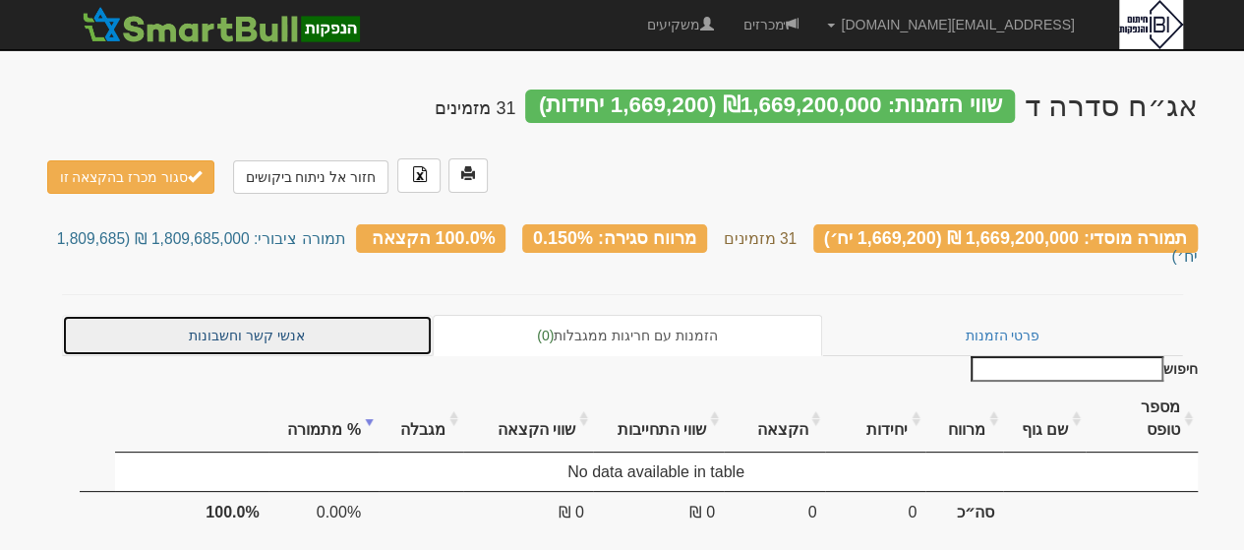
click at [249, 317] on link "אנשי קשר וחשבונות" at bounding box center [248, 335] width 372 height 41
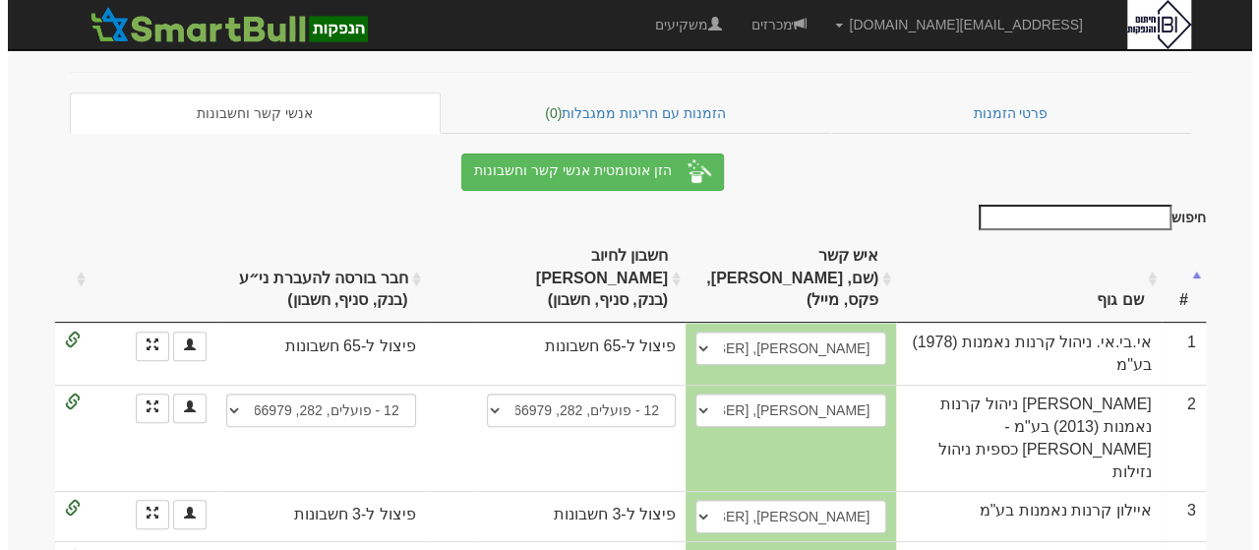
scroll to position [197, 0]
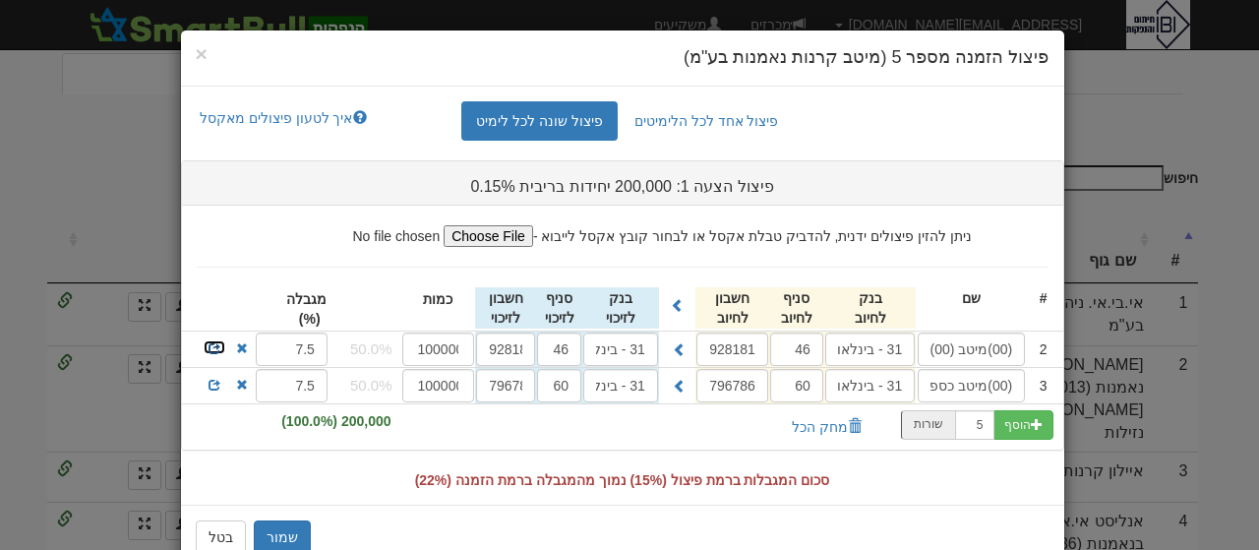
click at [220, 343] on span at bounding box center [214, 348] width 12 height 12
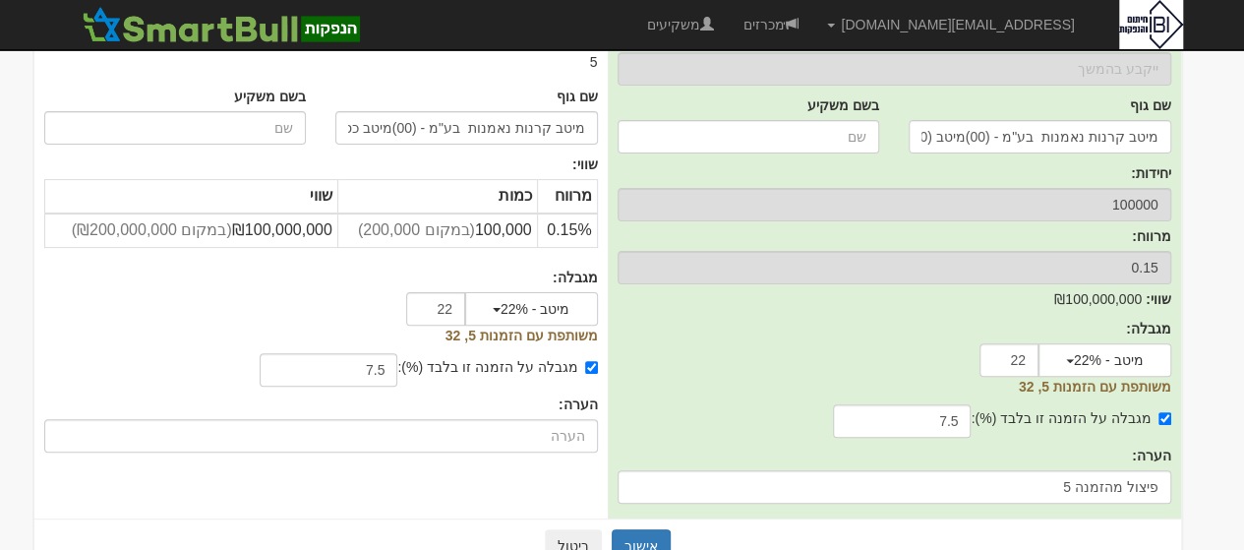
scroll to position [194, 0]
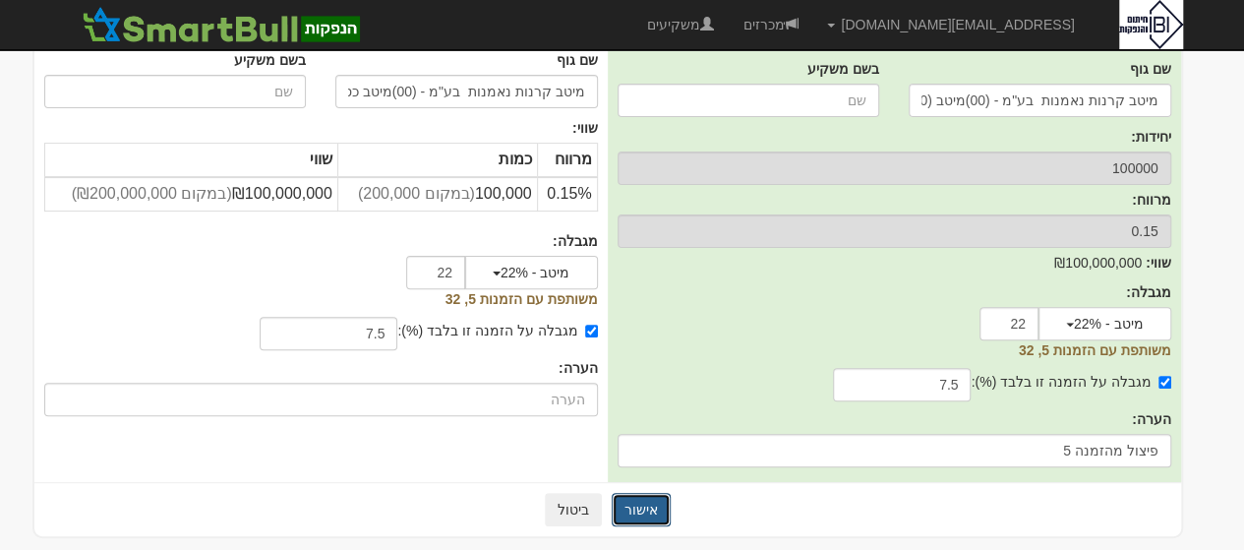
click at [643, 506] on button "אישור" at bounding box center [641, 509] width 59 height 33
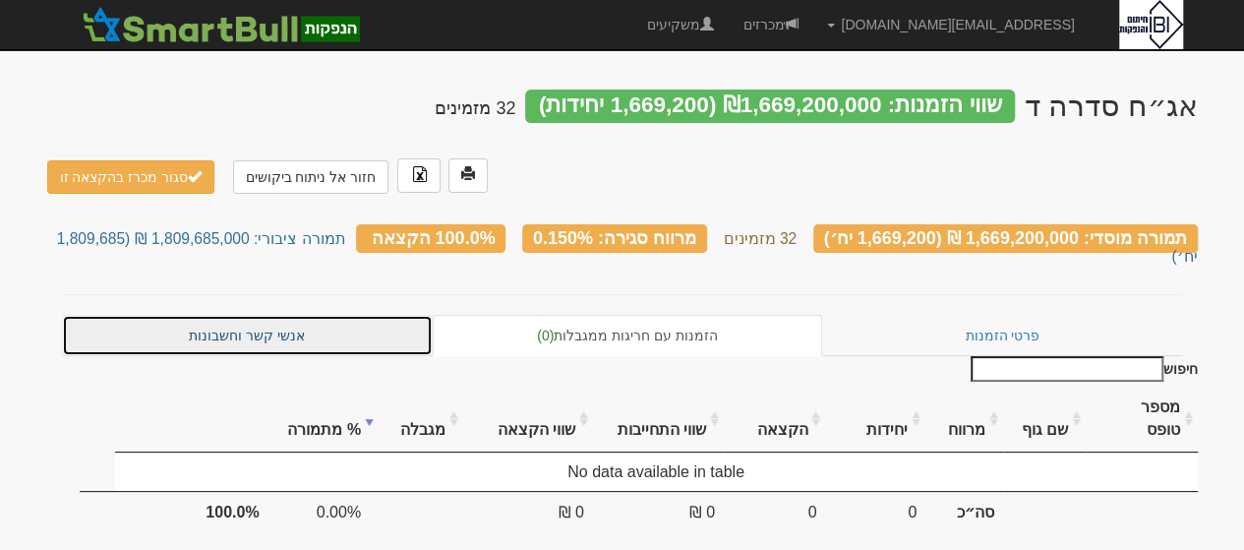
click at [275, 320] on link "אנשי קשר וחשבונות" at bounding box center [248, 335] width 372 height 41
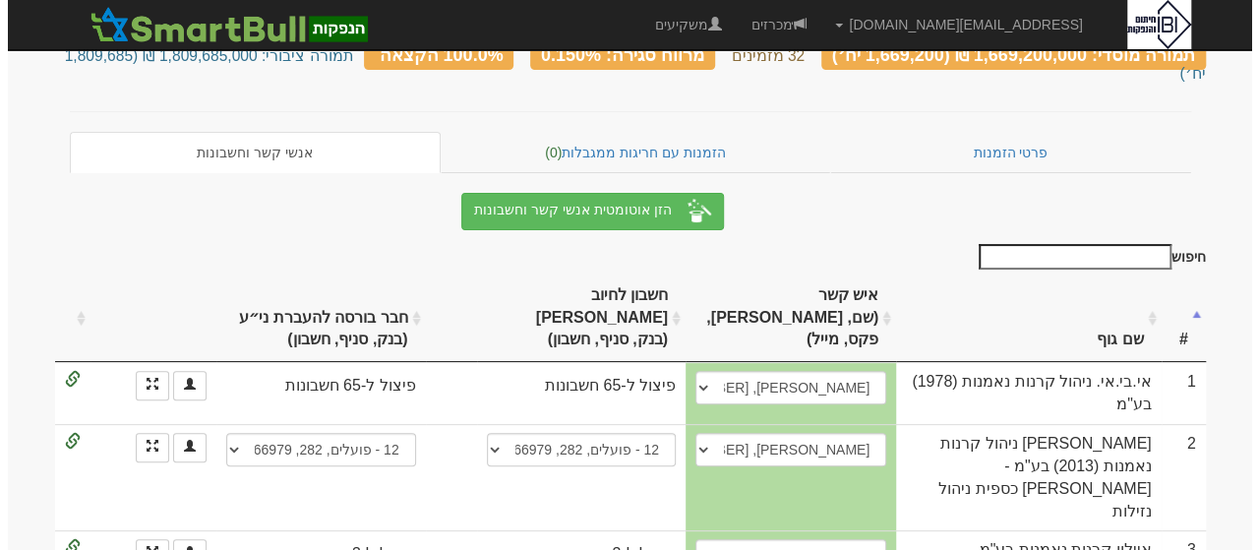
scroll to position [157, 0]
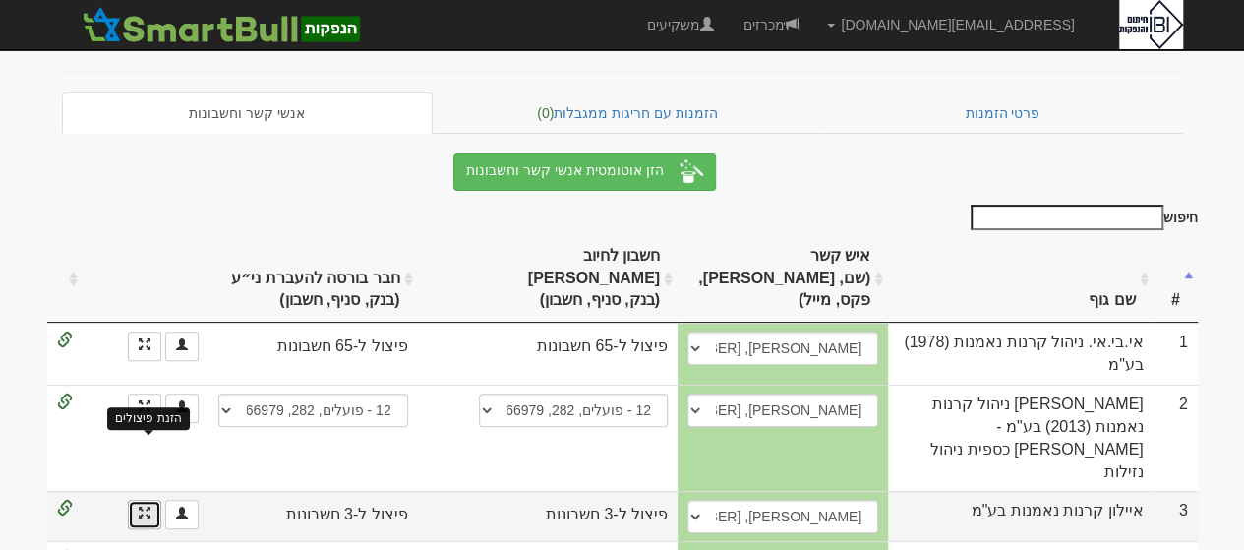
click at [140, 506] on span at bounding box center [145, 512] width 12 height 12
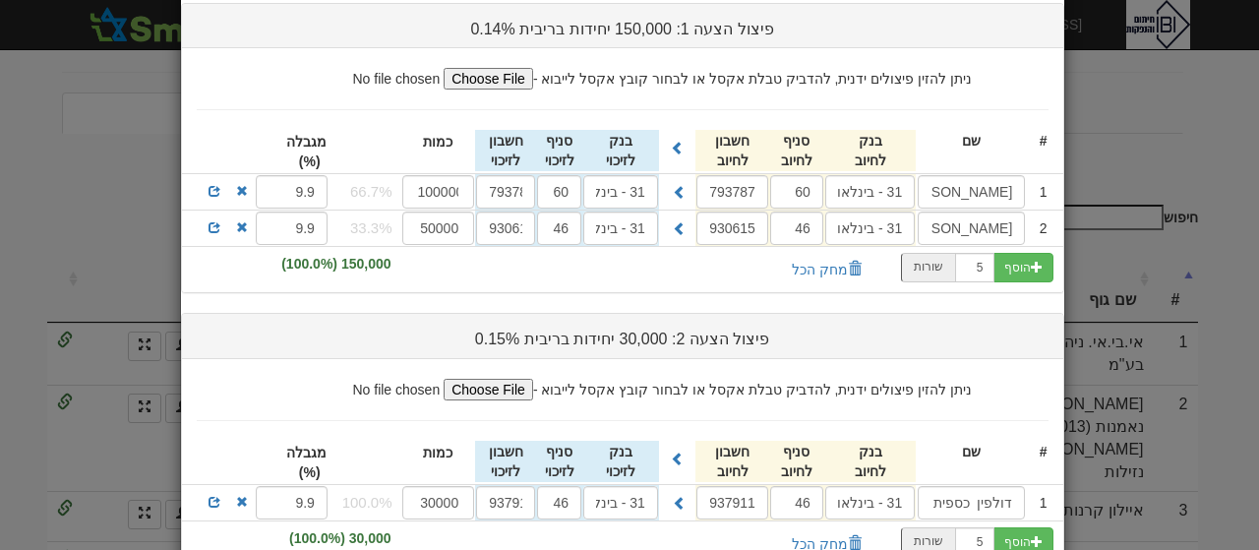
scroll to position [0, 0]
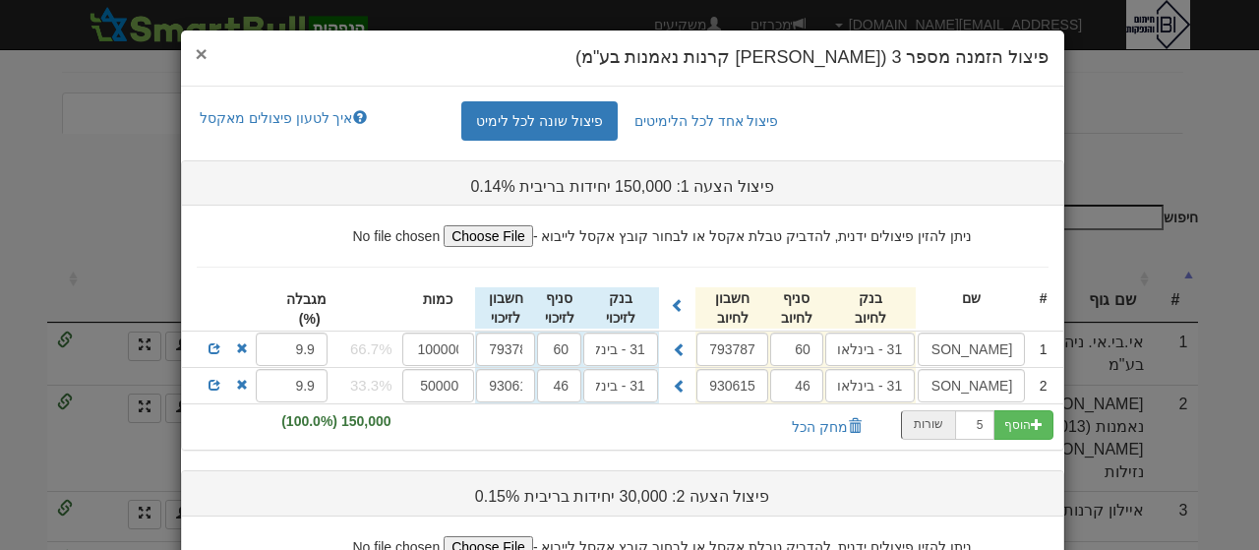
click at [207, 51] on span "×" at bounding box center [202, 53] width 12 height 23
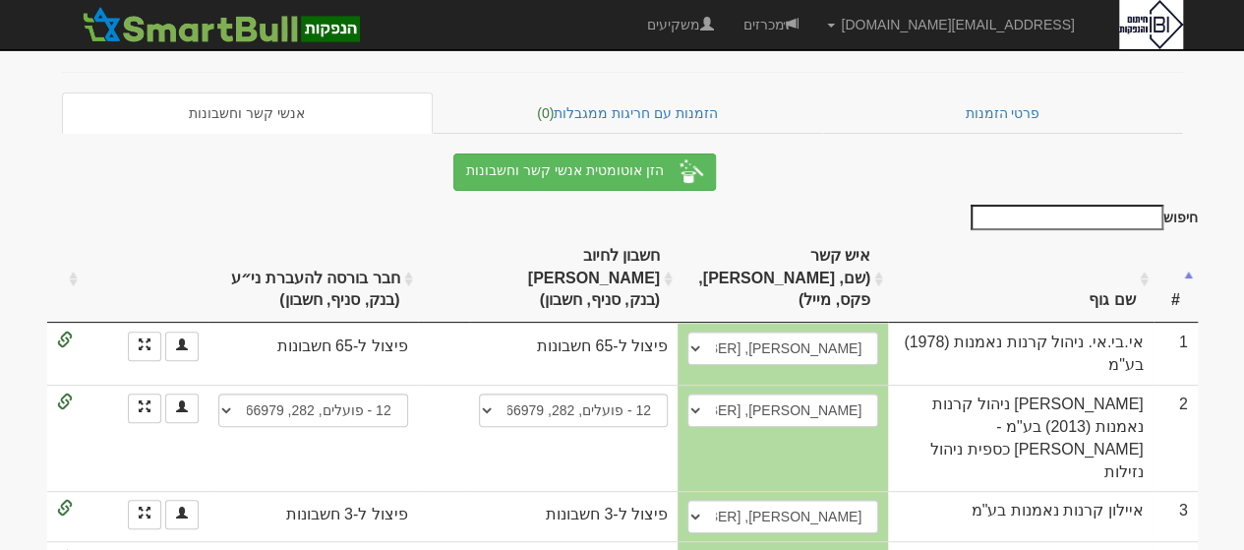
click at [1126, 251] on th "שם גוף" at bounding box center [1020, 279] width 264 height 88
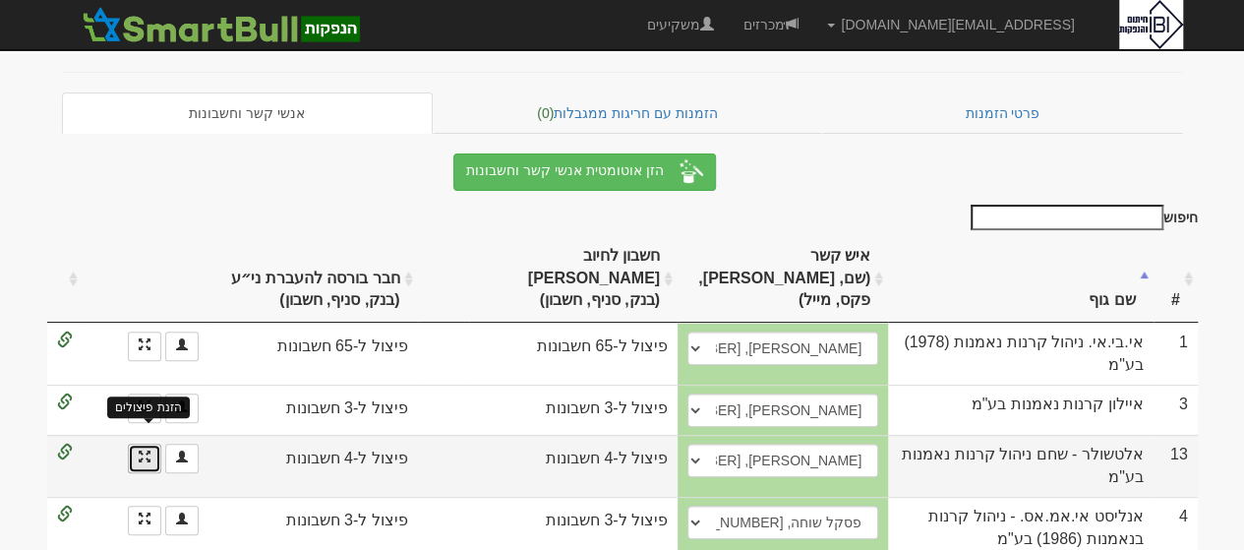
click at [145, 450] on span at bounding box center [145, 456] width 12 height 12
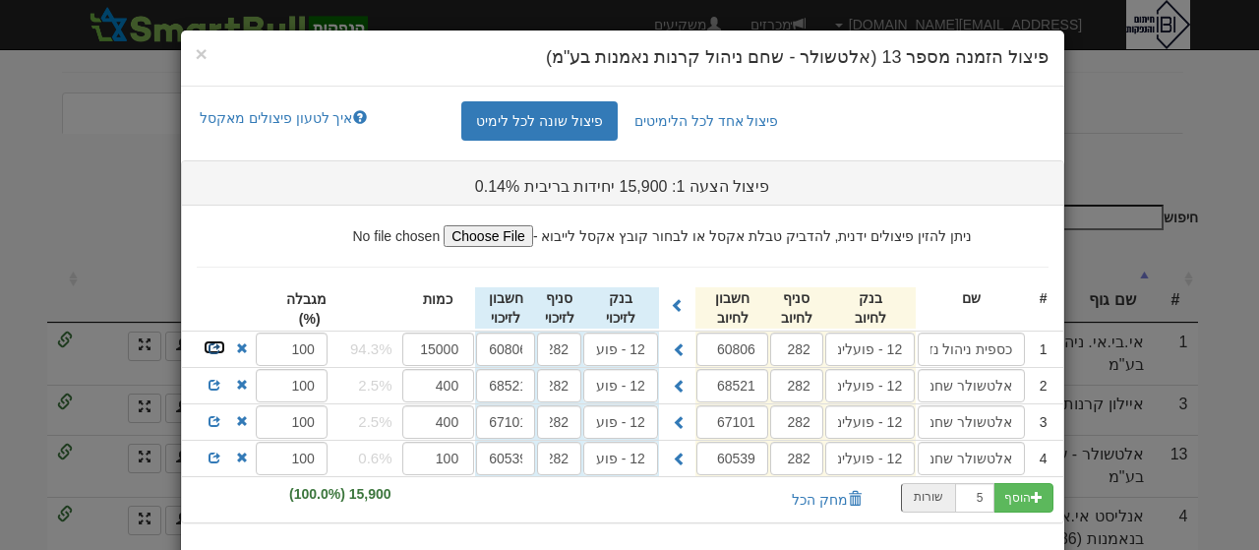
click at [220, 345] on span at bounding box center [214, 348] width 12 height 12
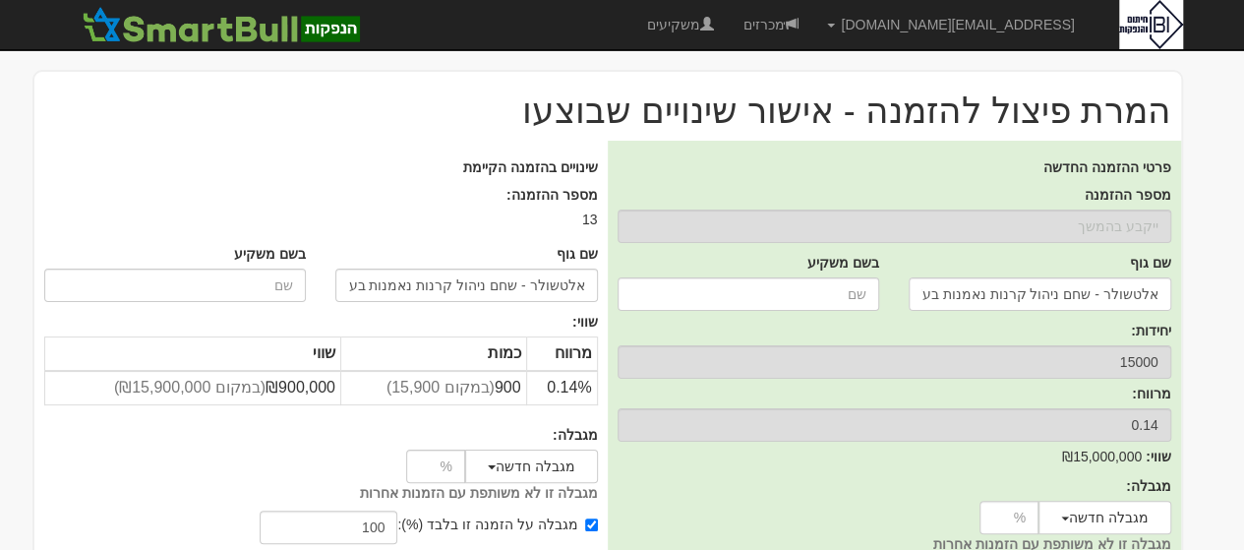
scroll to position [194, 0]
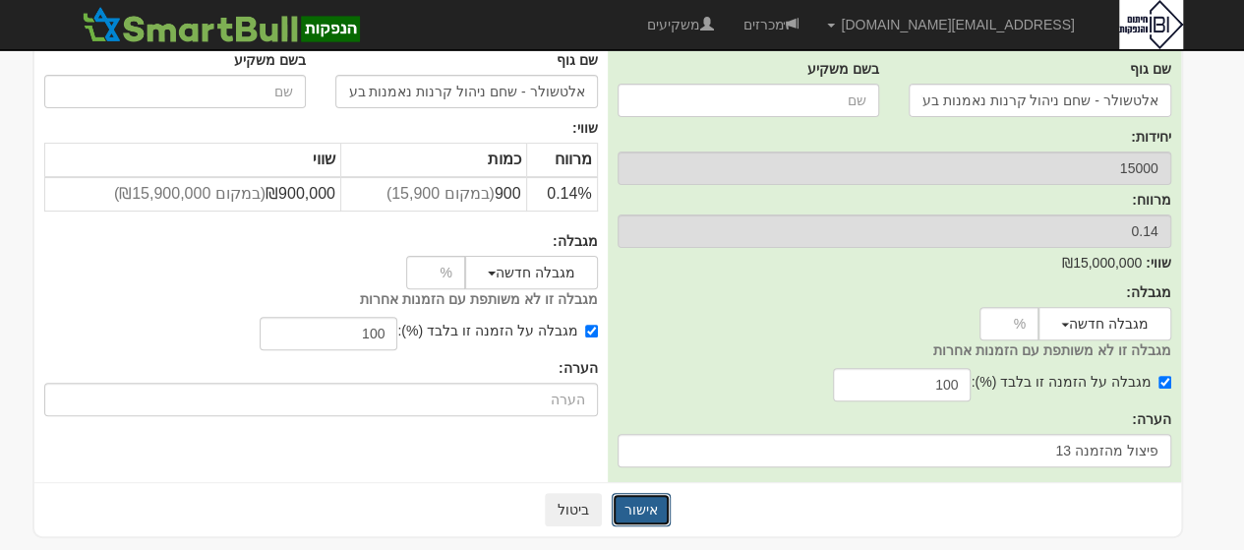
click at [649, 511] on button "אישור" at bounding box center [641, 509] width 59 height 33
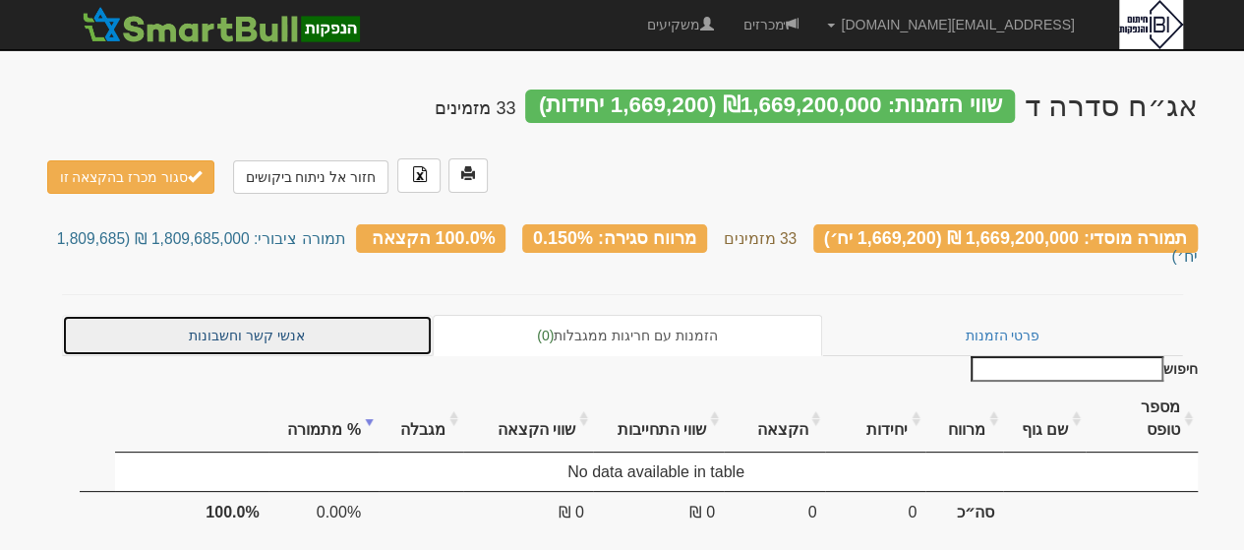
click at [247, 315] on link "אנשי קשר וחשבונות" at bounding box center [248, 335] width 372 height 41
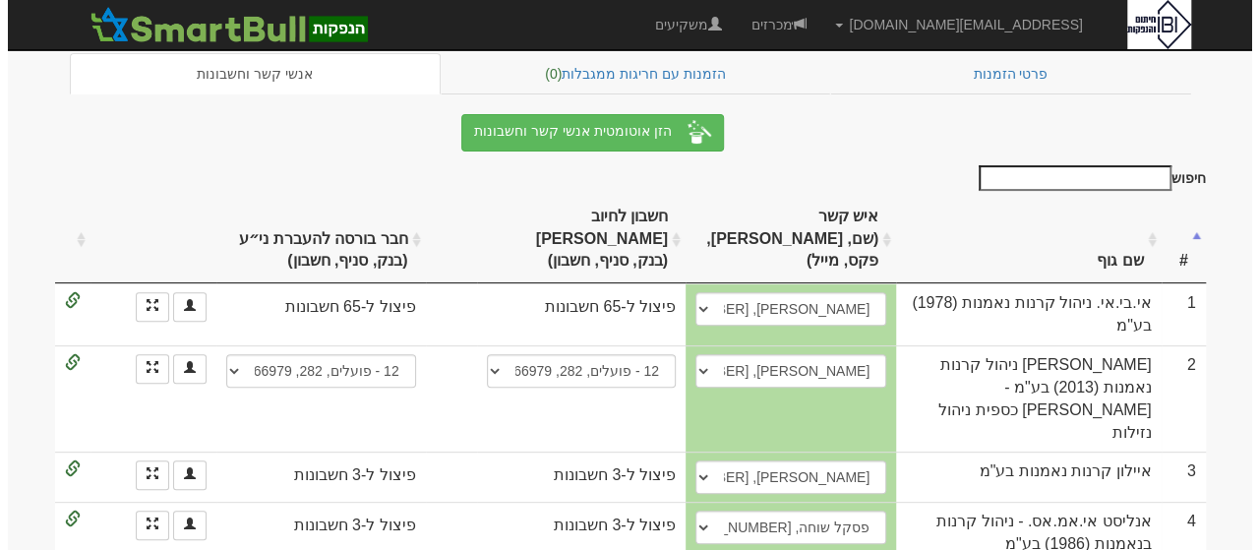
scroll to position [236, 0]
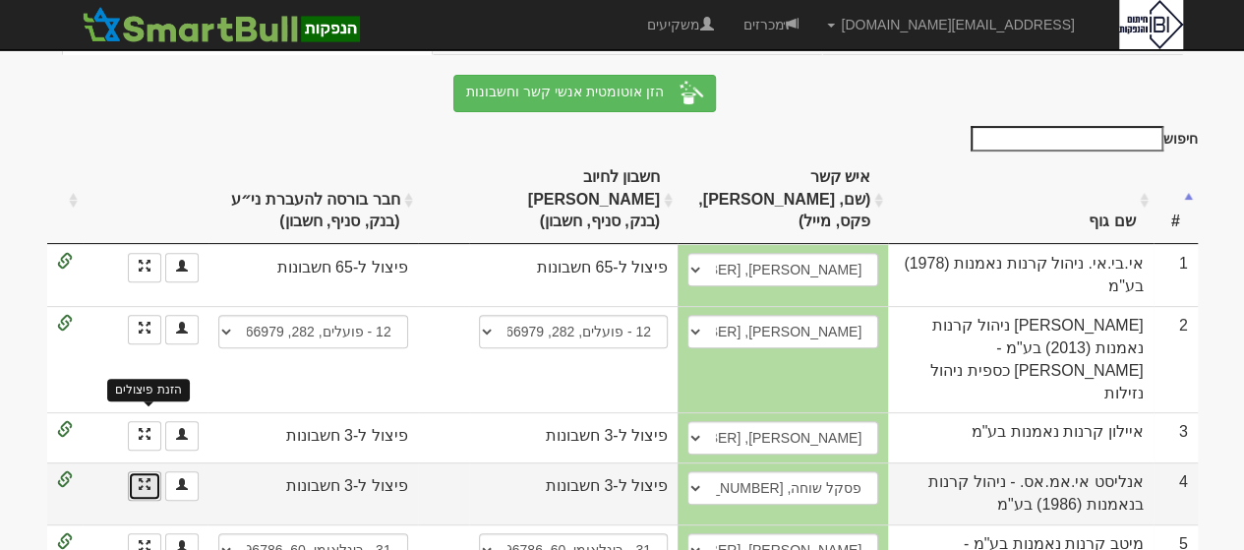
click at [142, 478] on span at bounding box center [145, 484] width 12 height 12
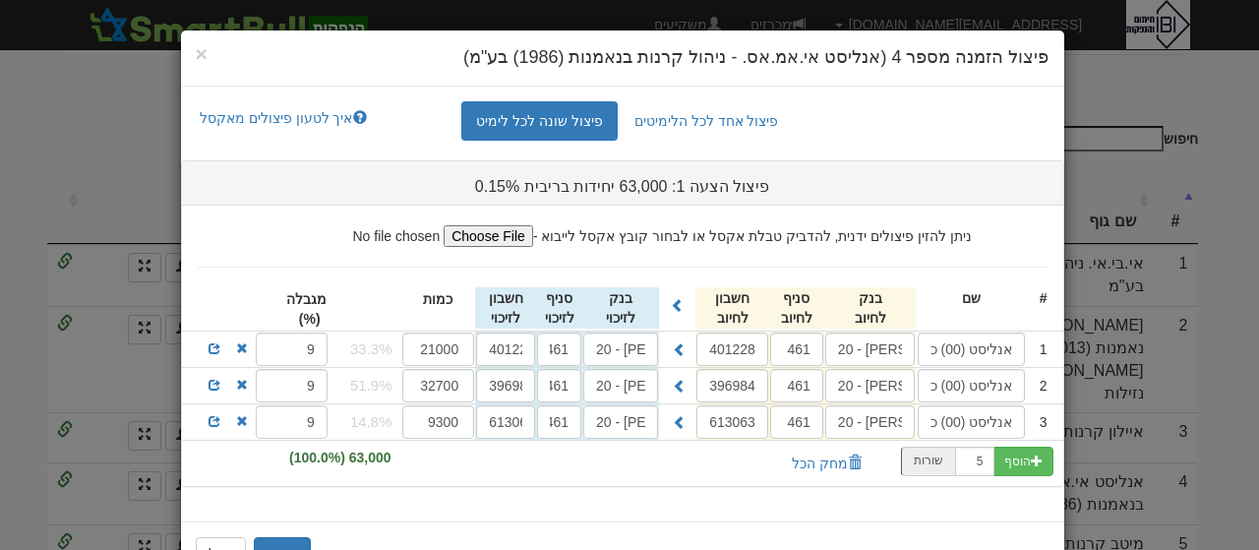
click at [686, 538] on div "שמור בטל" at bounding box center [622, 553] width 883 height 64
click at [706, 186] on h3 "פיצול הצעה 1: 63,000 יחידות בריבית 0.15%" at bounding box center [622, 187] width 411 height 18
click at [220, 343] on span at bounding box center [214, 348] width 12 height 12
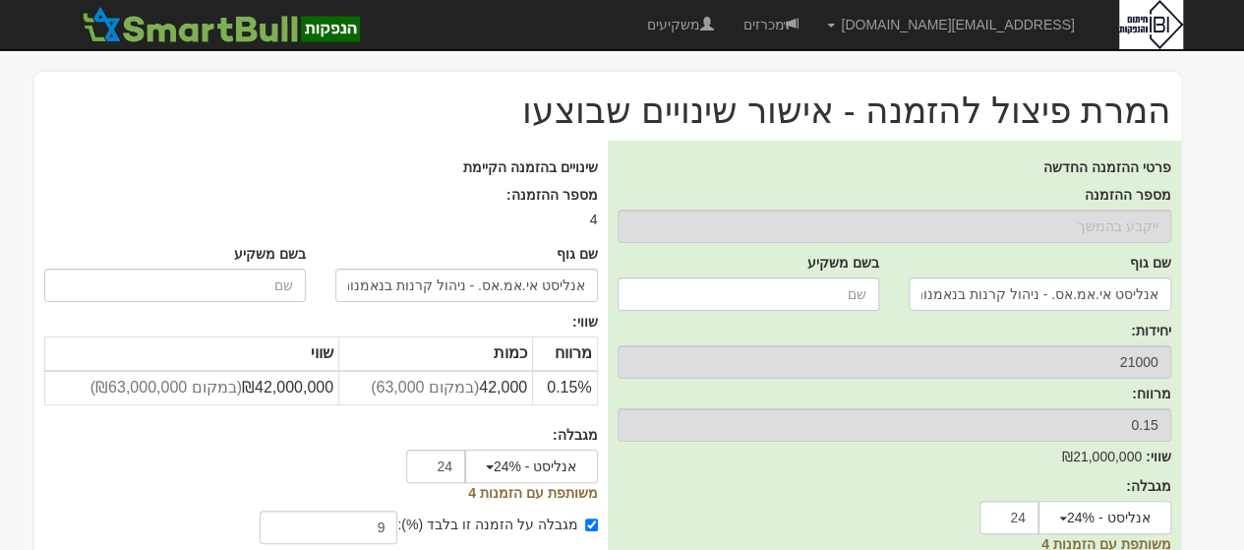
click at [1243, 145] on body "[EMAIL_ADDRESS][DOMAIN_NAME] הגדרות חשבונות הנפקה תבניות הודעות קיבול" at bounding box center [622, 372] width 1244 height 745
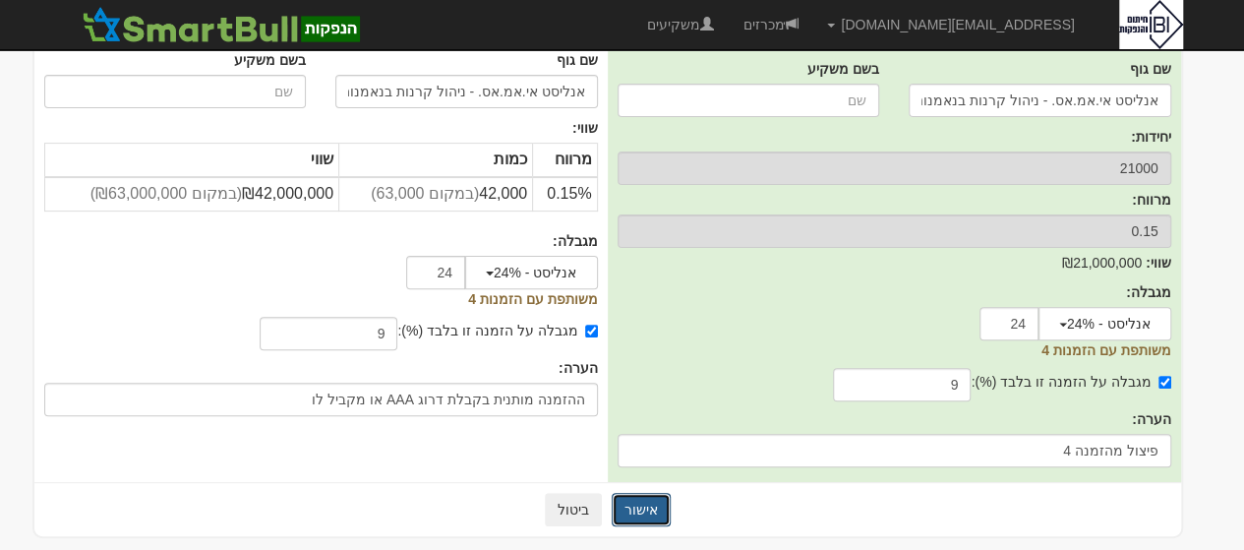
click at [645, 499] on button "אישור" at bounding box center [641, 509] width 59 height 33
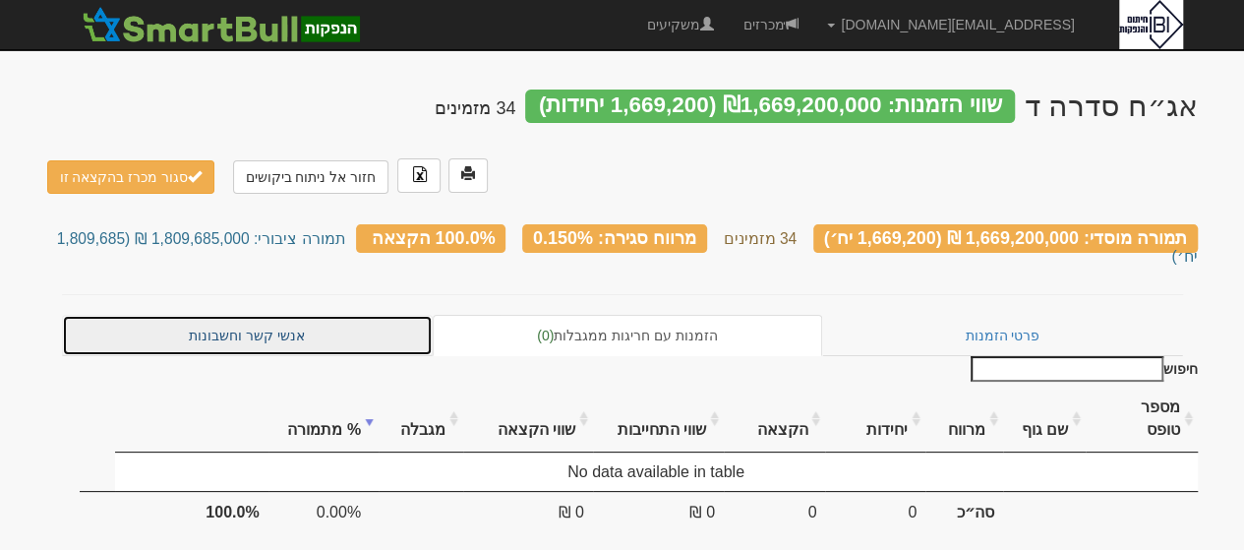
click at [265, 318] on link "אנשי קשר וחשבונות" at bounding box center [248, 335] width 372 height 41
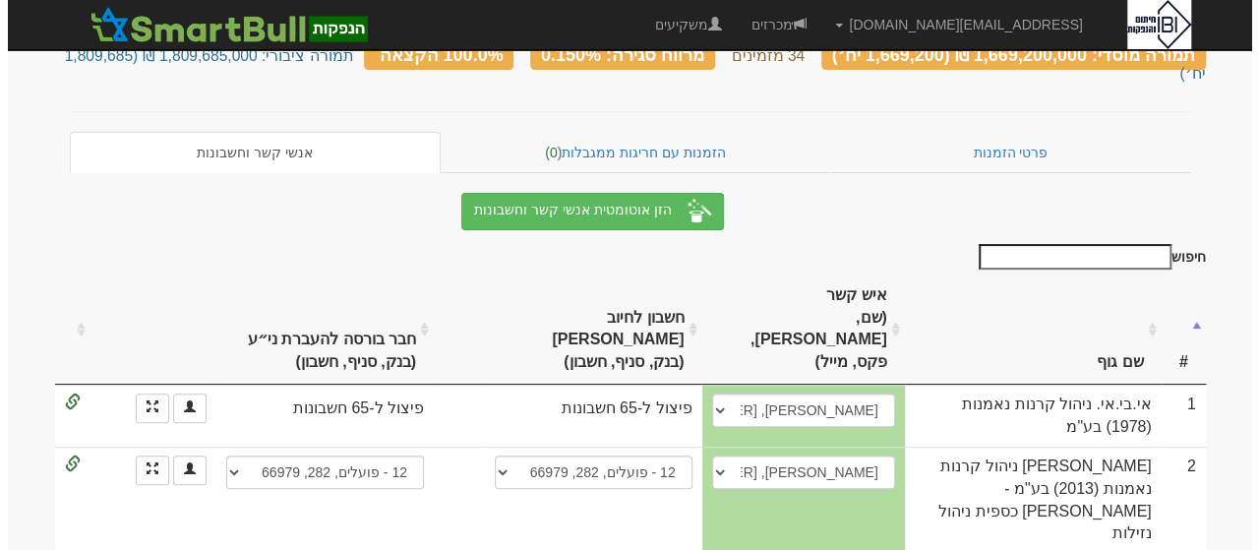
scroll to position [157, 0]
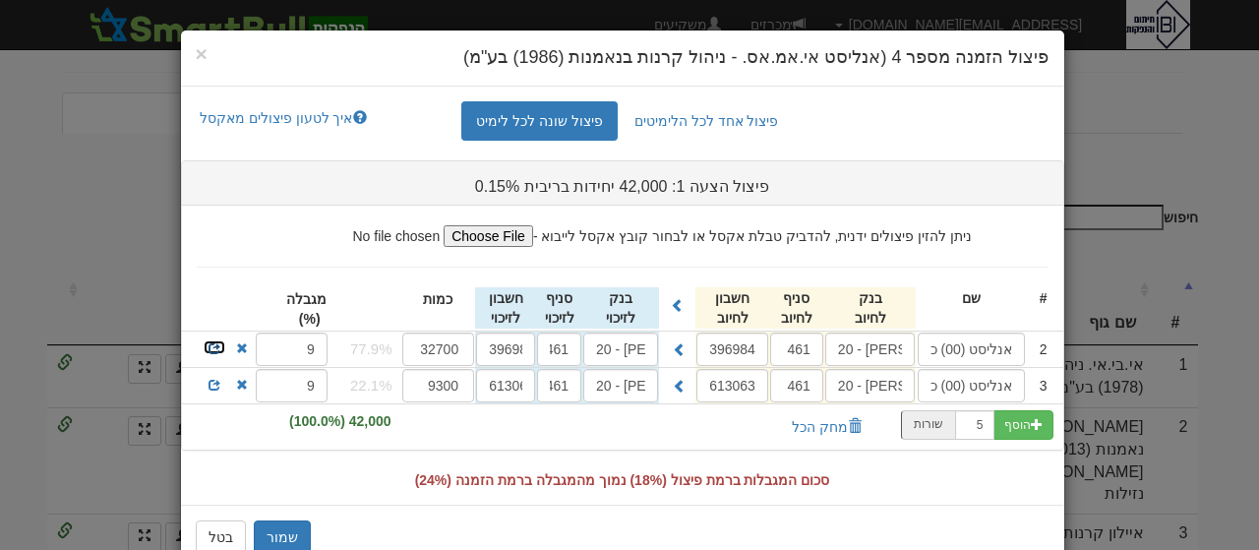
click at [220, 345] on span at bounding box center [214, 348] width 12 height 12
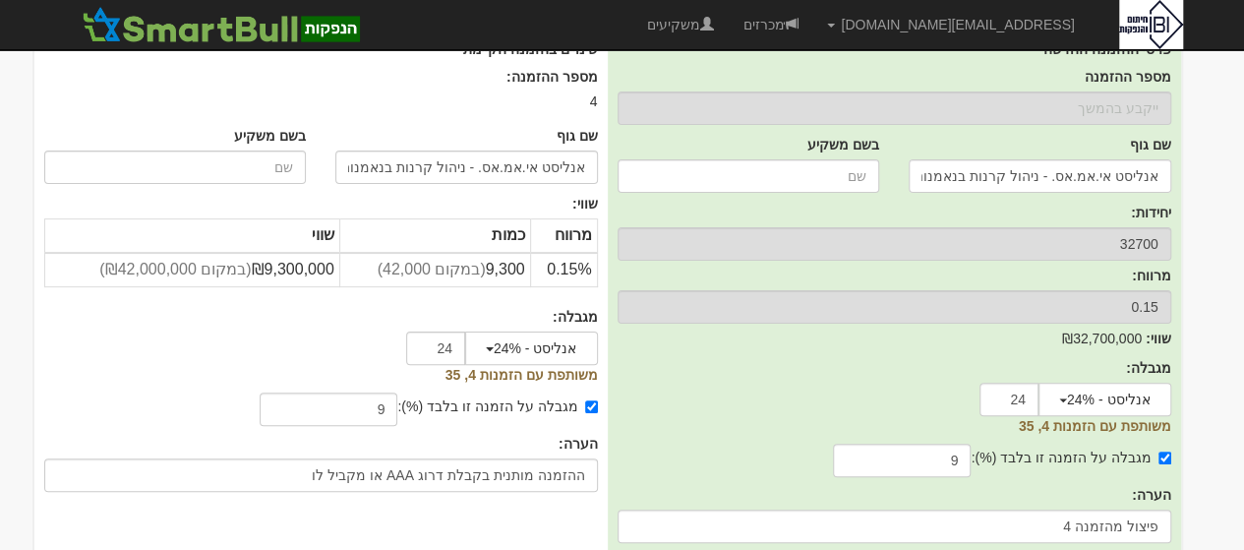
scroll to position [194, 0]
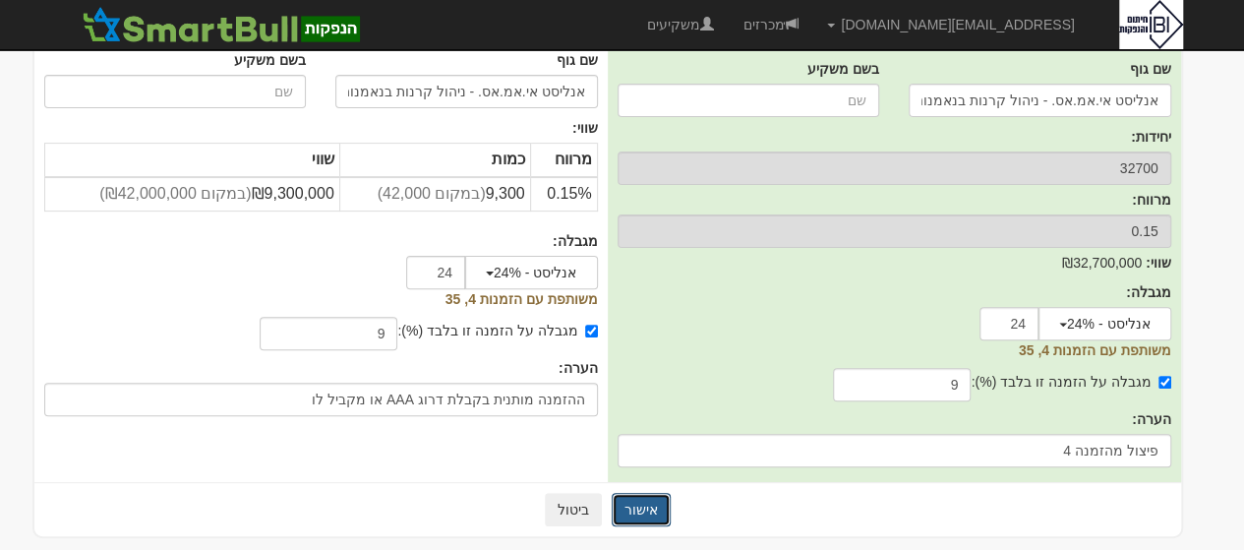
click at [647, 502] on button "אישור" at bounding box center [641, 509] width 59 height 33
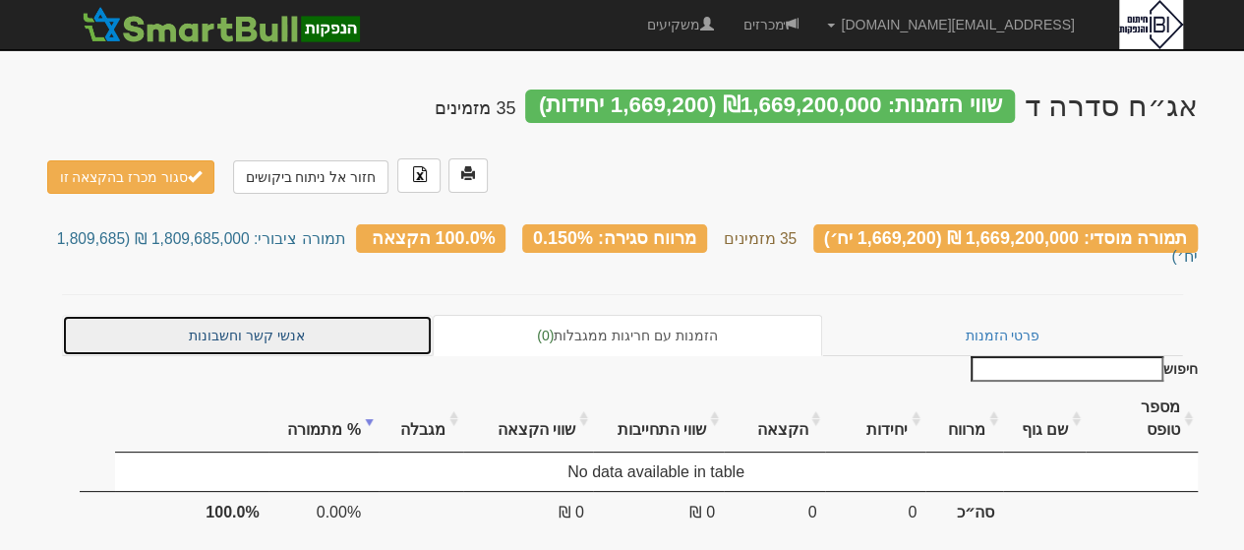
click at [241, 315] on link "אנשי קשר וחשבונות" at bounding box center [248, 335] width 372 height 41
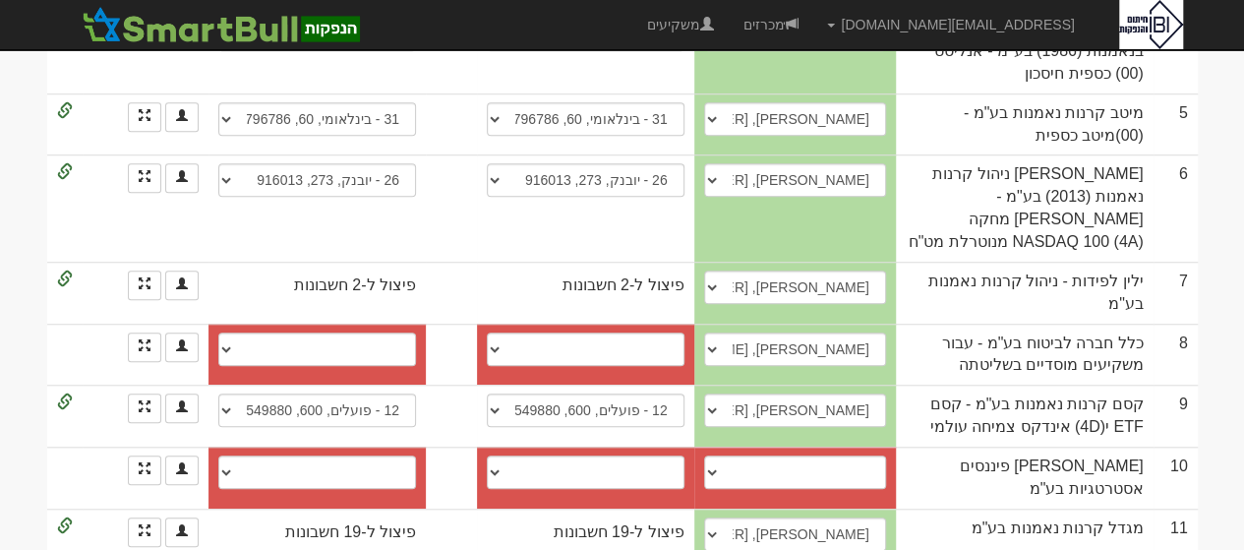
scroll to position [836, 0]
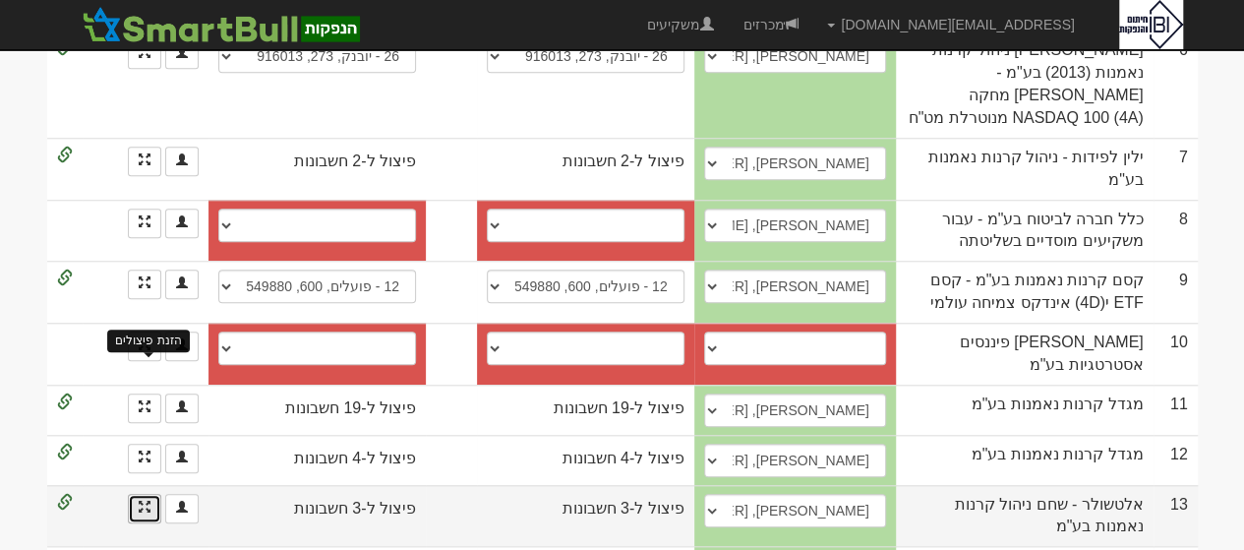
click at [149, 500] on span at bounding box center [145, 506] width 12 height 12
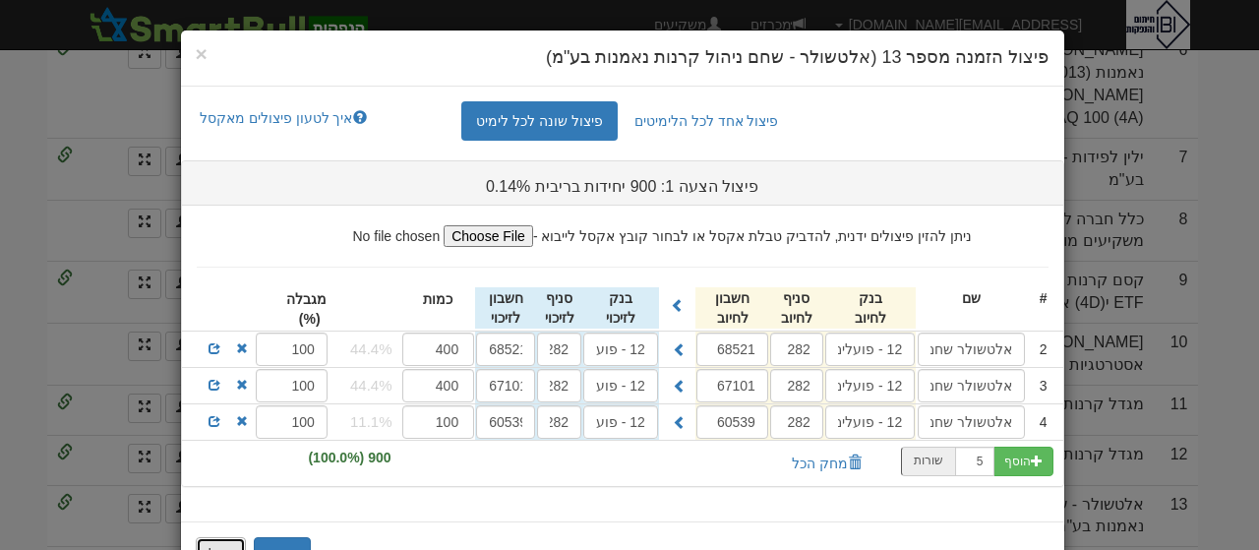
click at [220, 542] on button "בטל" at bounding box center [221, 553] width 50 height 33
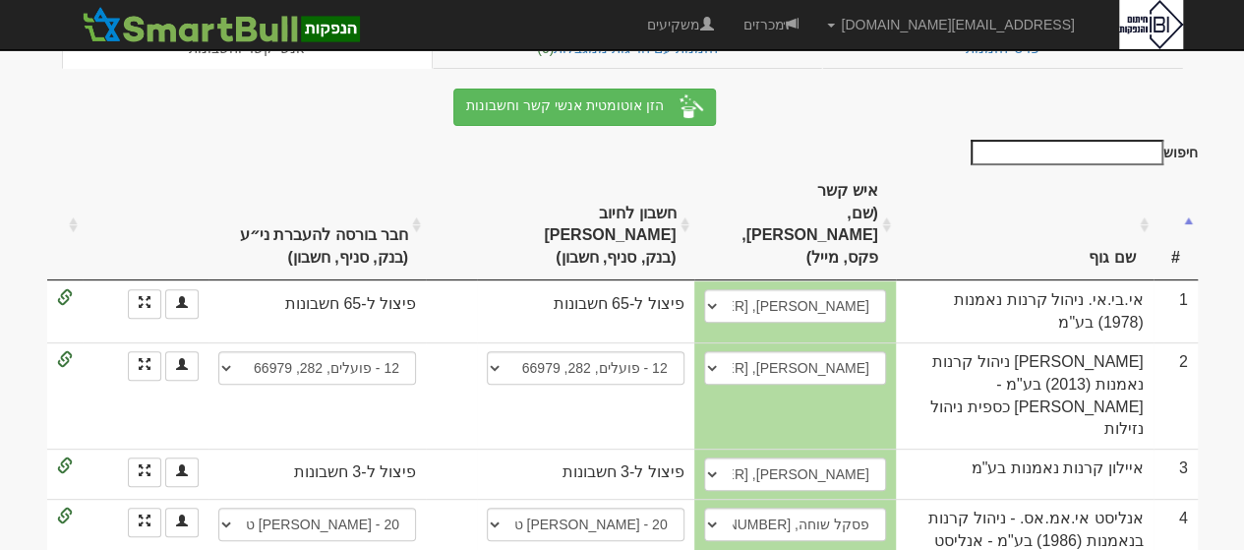
scroll to position [219, 0]
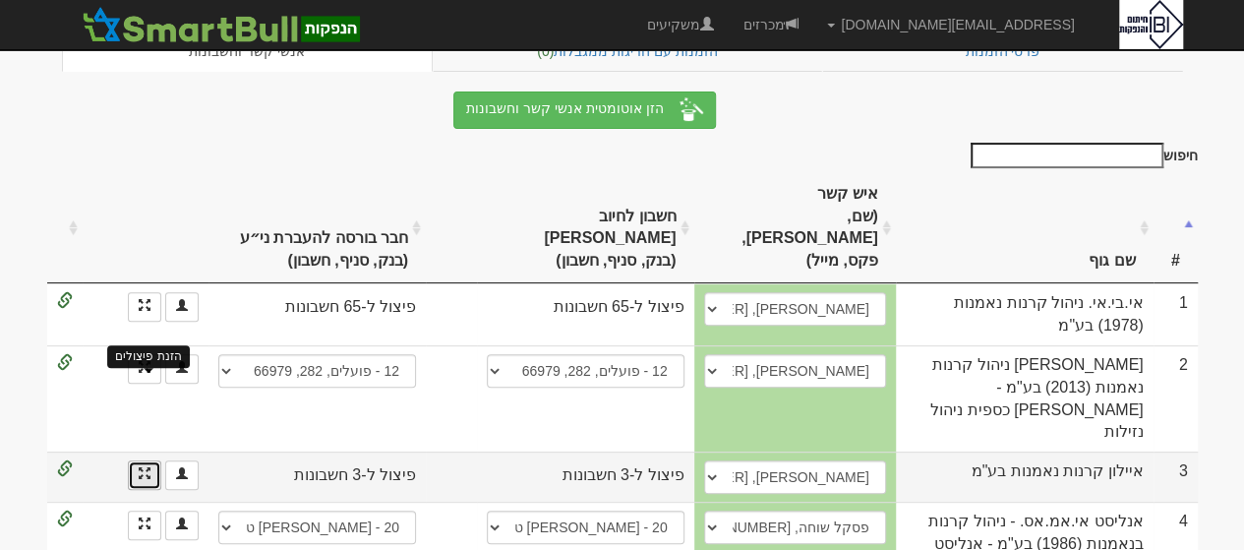
click at [146, 467] on span at bounding box center [145, 473] width 12 height 12
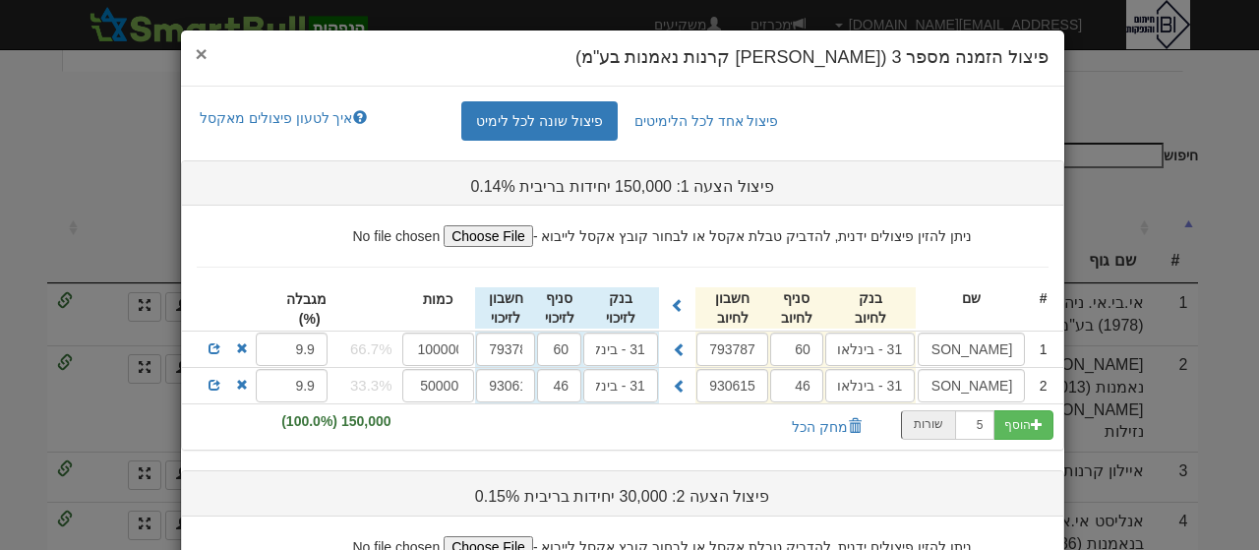
click at [207, 56] on span "×" at bounding box center [202, 53] width 12 height 23
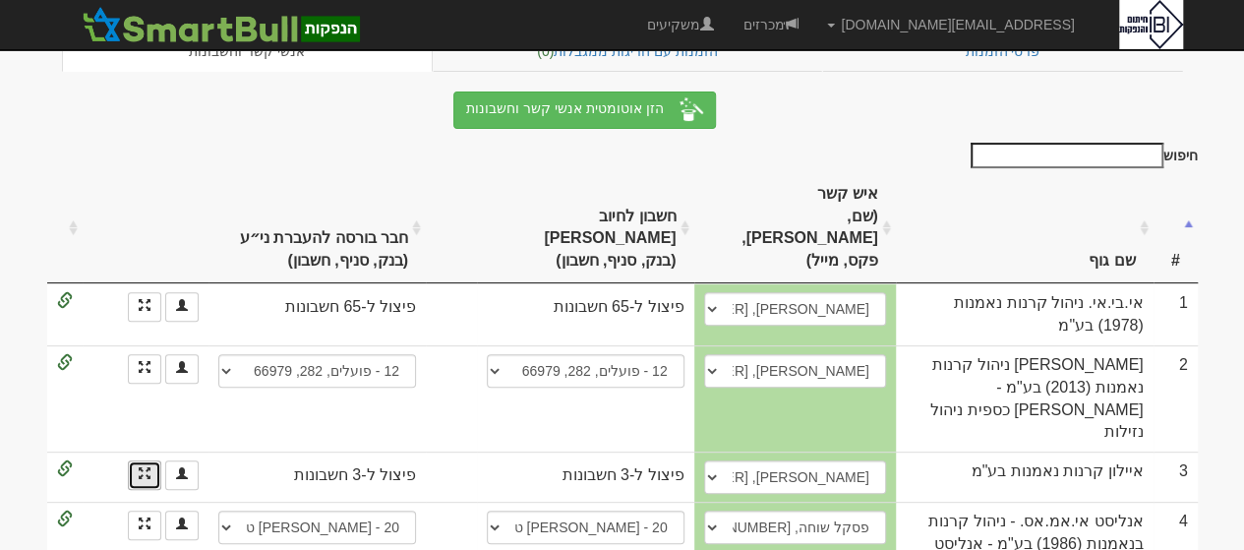
scroll to position [0, 0]
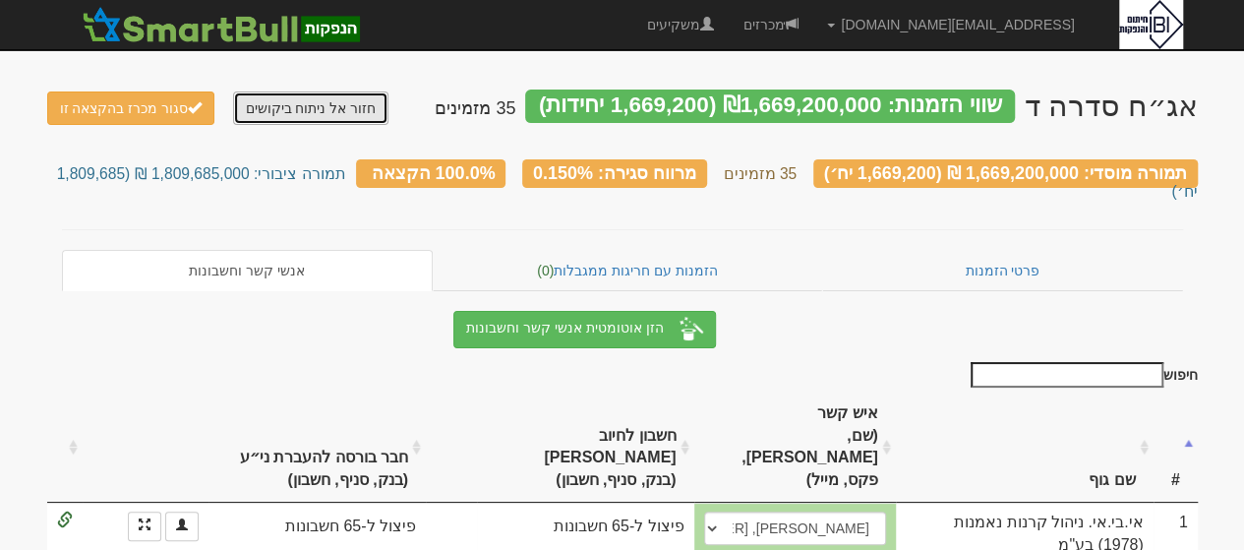
click at [323, 111] on link "חזור אל ניתוח ביקושים" at bounding box center [311, 107] width 156 height 33
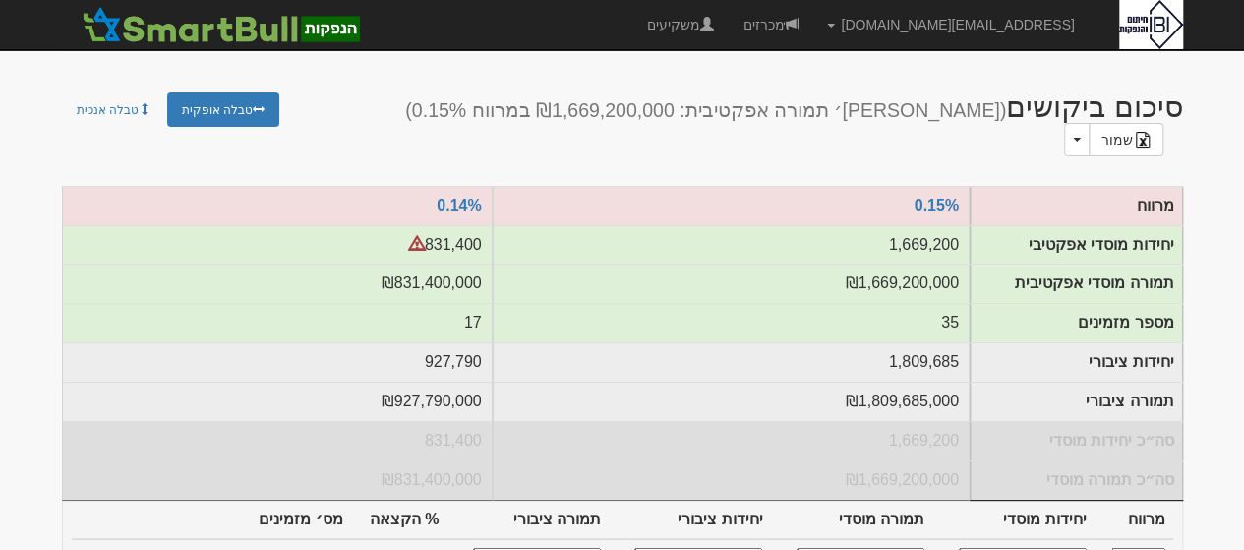
scroll to position [285, 0]
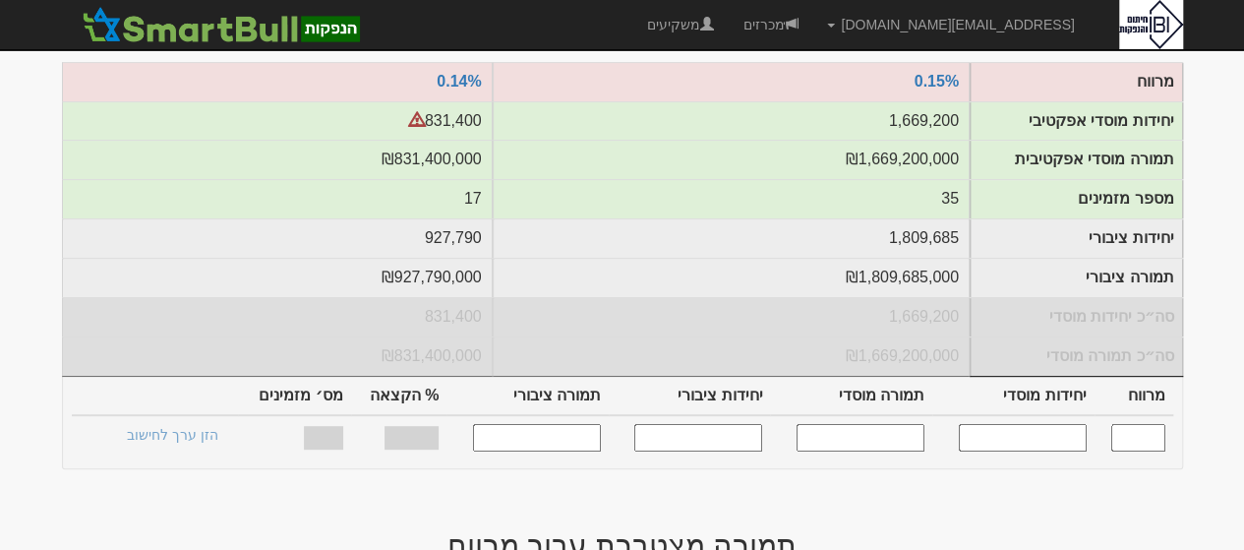
click at [1001, 424] on input "text" at bounding box center [1023, 437] width 128 height 27
type input "1300000"
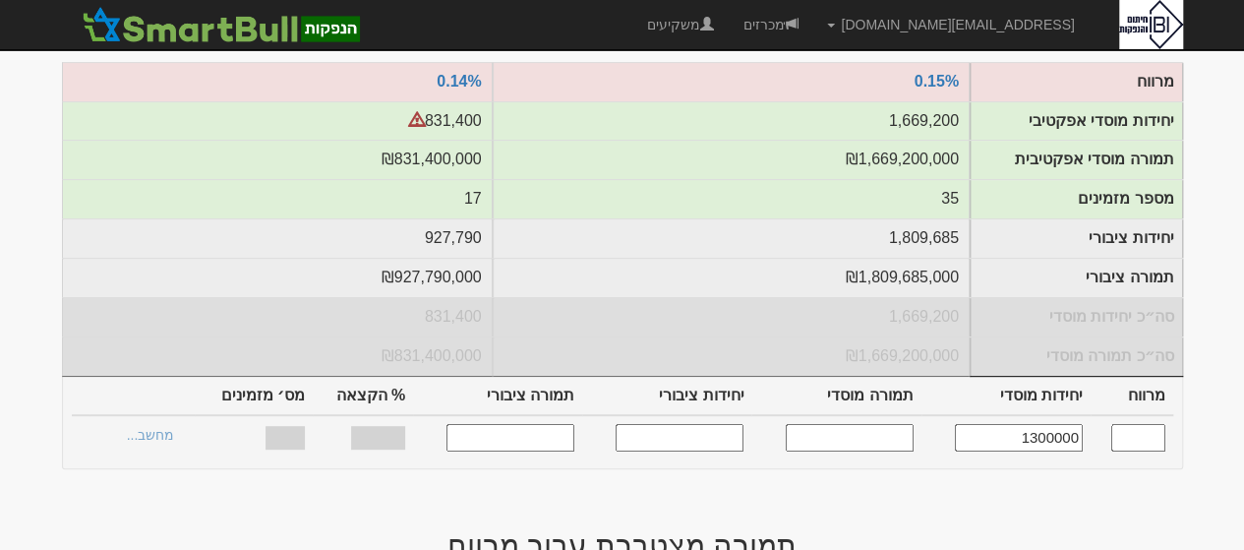
type input "0.150"
type input "1,300,000"
type input "1,300,000,000"
type input "1,421,053"
type input "1,421,053,000"
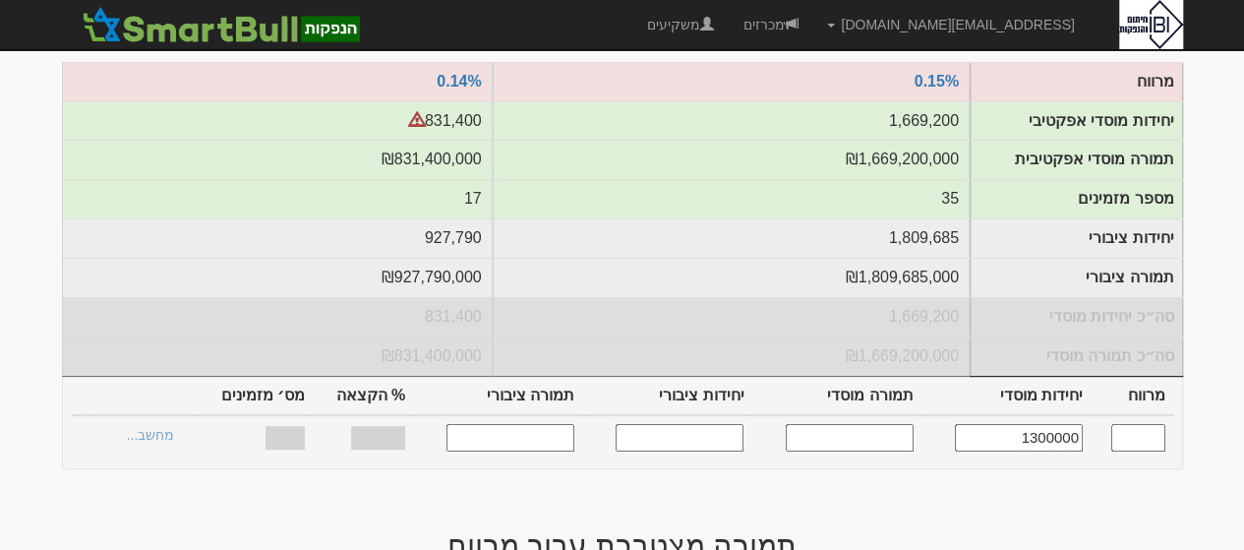
type input "55.93%"
type input "35"
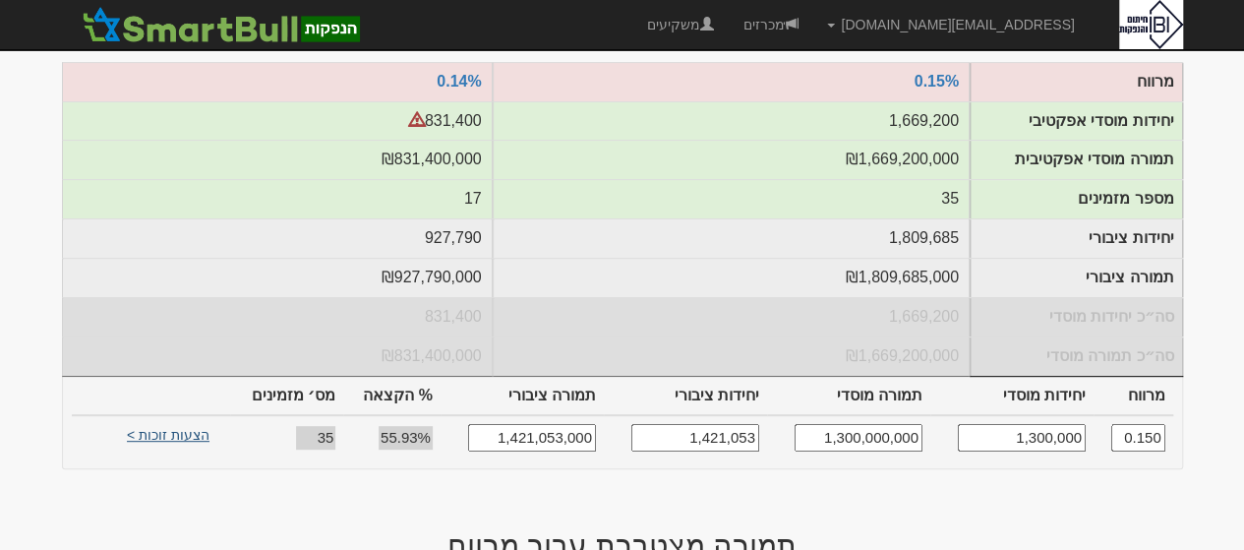
type input "1,300,000"
click at [165, 424] on link "הצעות זוכות >" at bounding box center [168, 438] width 108 height 28
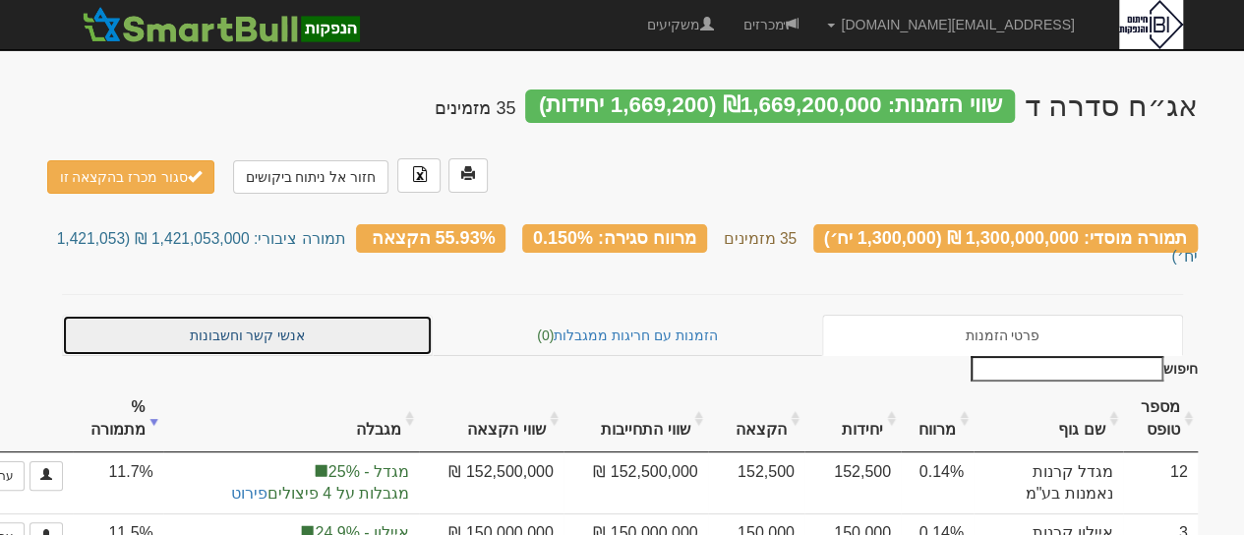
click at [230, 315] on link "אנשי קשר וחשבונות" at bounding box center [248, 335] width 372 height 41
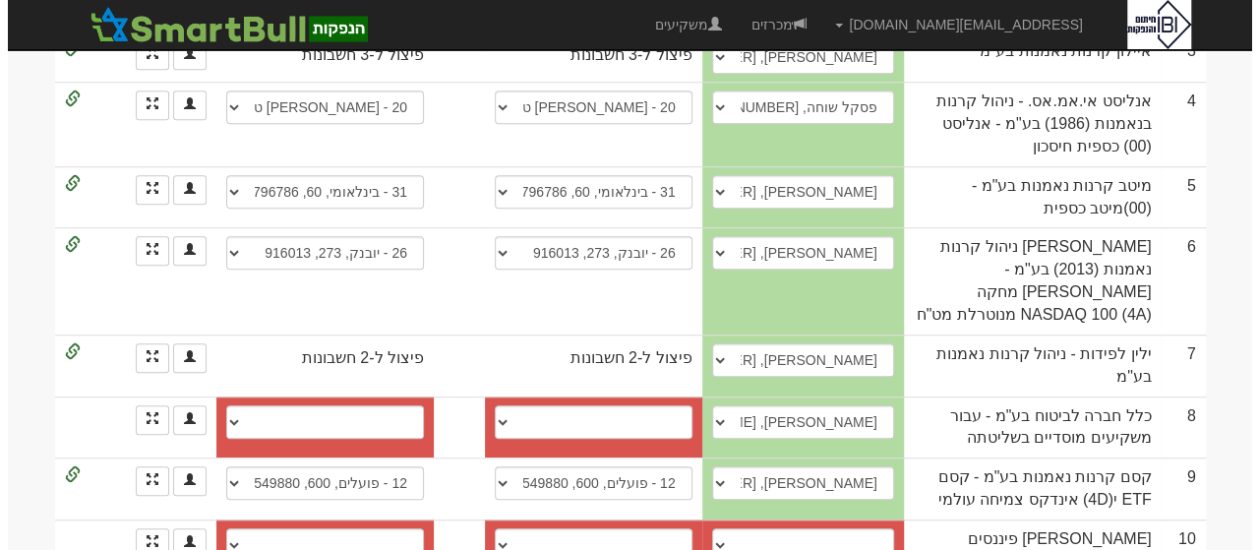
scroll to position [678, 0]
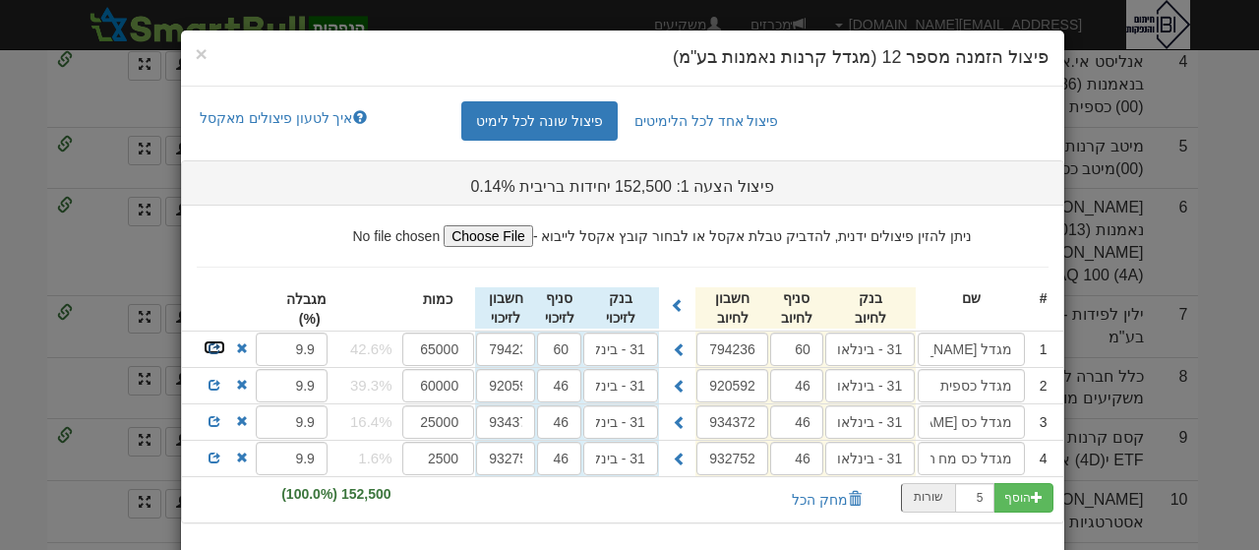
click at [220, 348] on span at bounding box center [214, 348] width 12 height 12
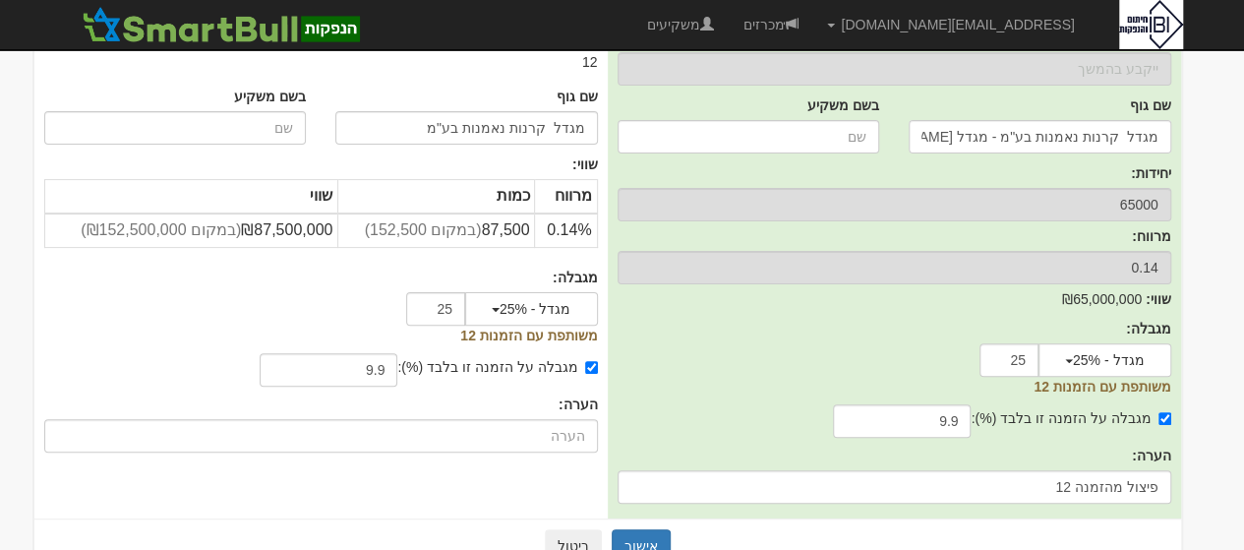
scroll to position [194, 0]
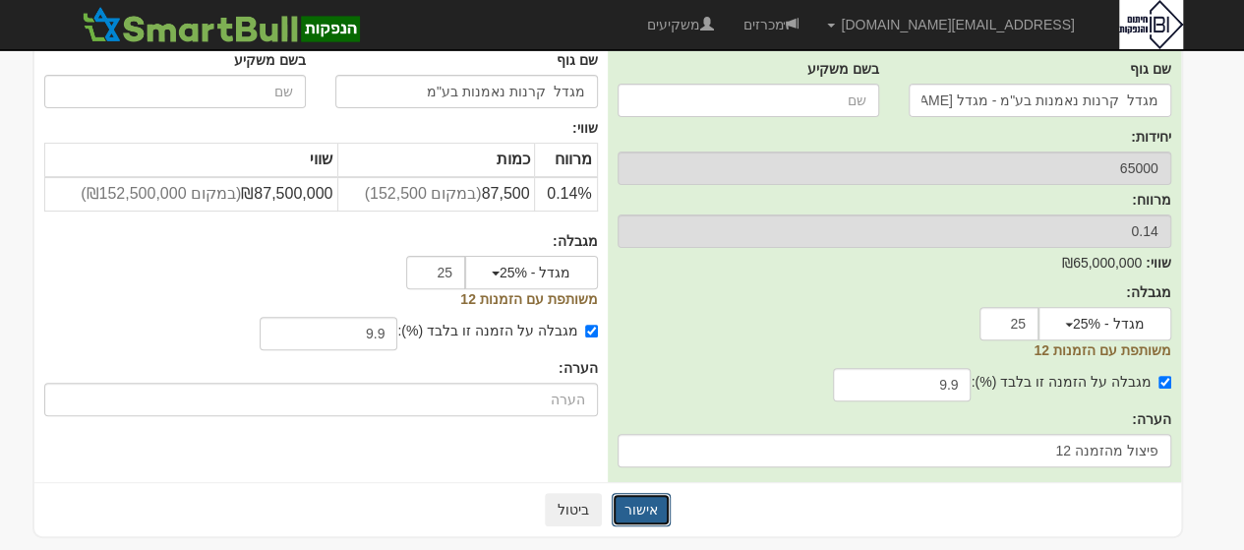
click at [644, 510] on button "אישור" at bounding box center [641, 509] width 59 height 33
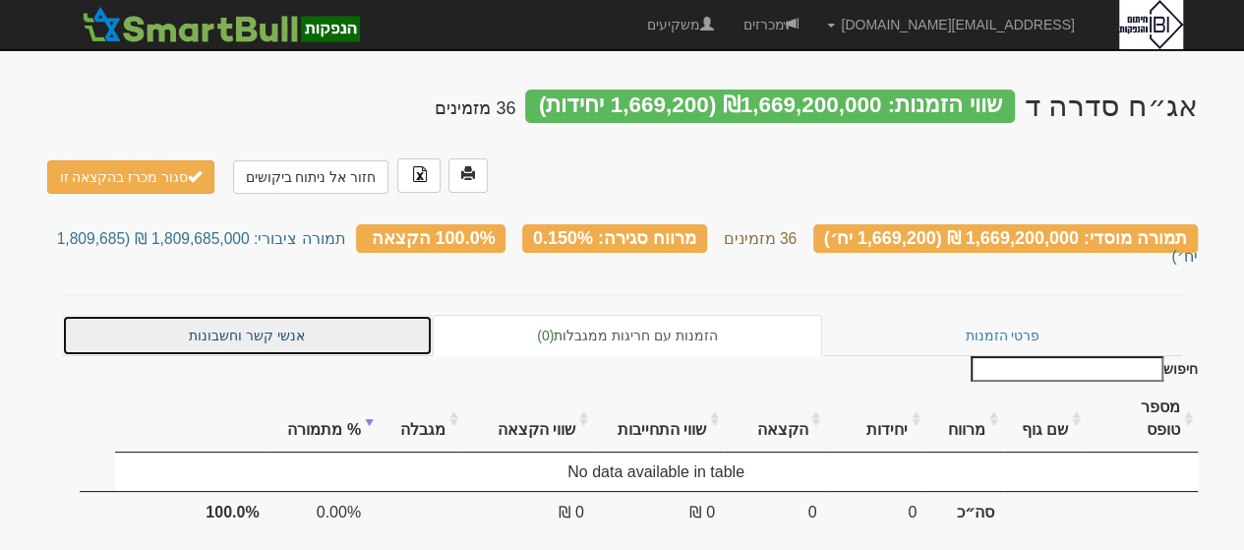
click at [265, 315] on link "אנשי קשר וחשבונות" at bounding box center [248, 335] width 372 height 41
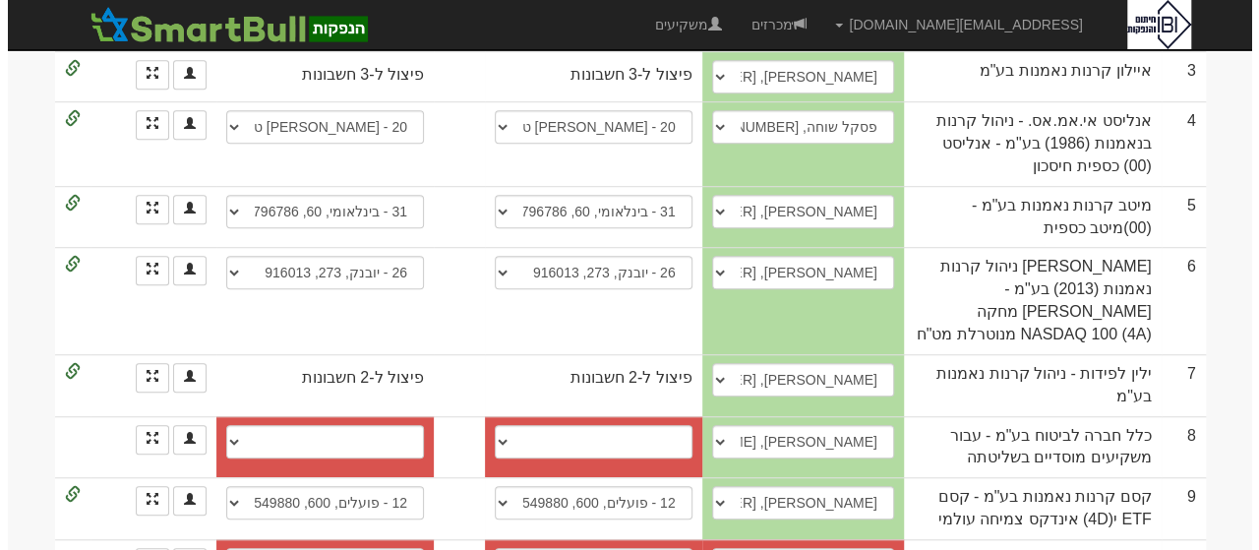
scroll to position [659, 0]
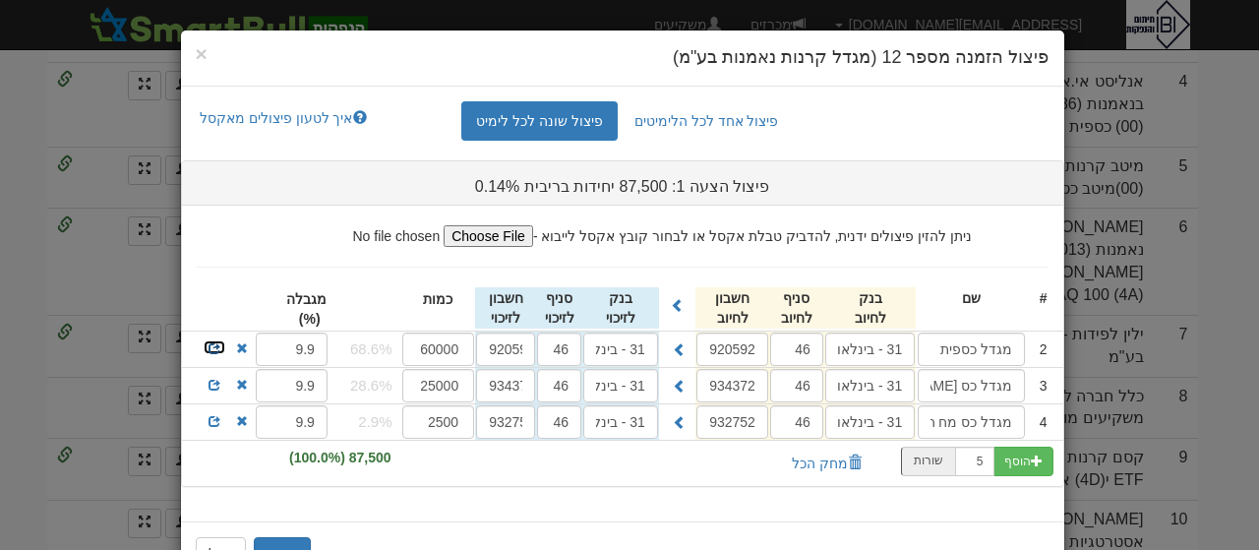
click at [220, 347] on span at bounding box center [214, 348] width 12 height 12
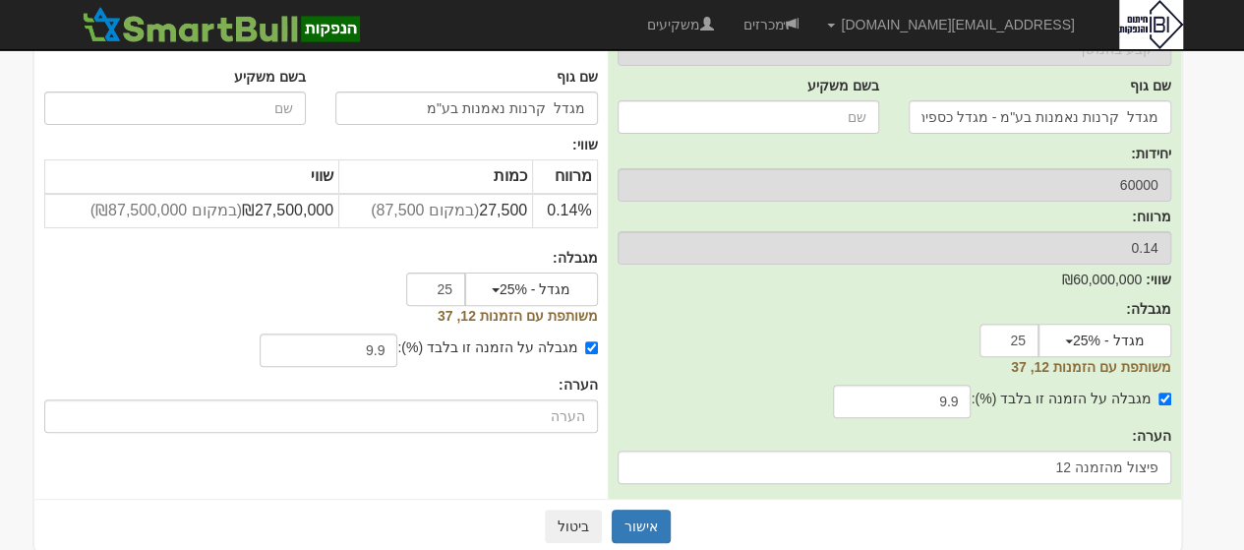
scroll to position [194, 0]
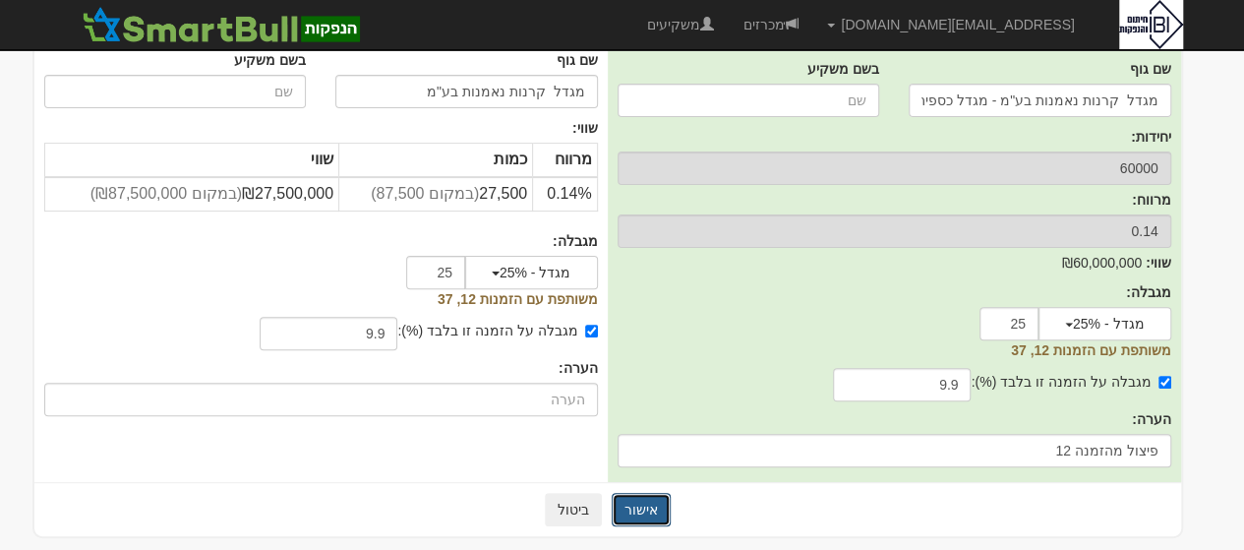
click at [653, 503] on button "אישור" at bounding box center [641, 509] width 59 height 33
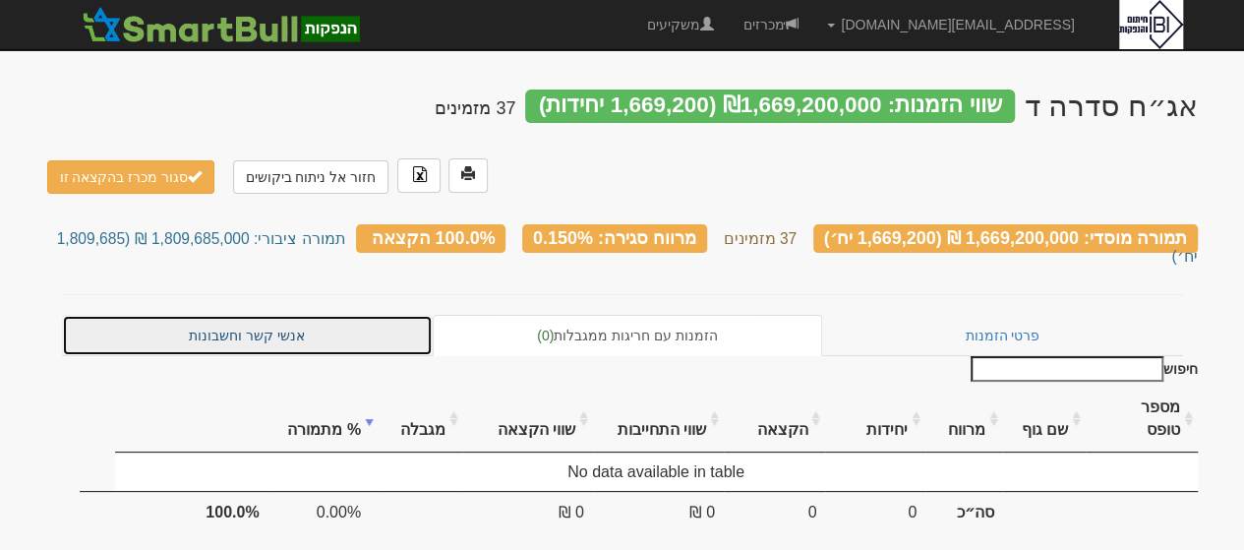
click at [255, 316] on link "אנשי קשר וחשבונות" at bounding box center [248, 335] width 372 height 41
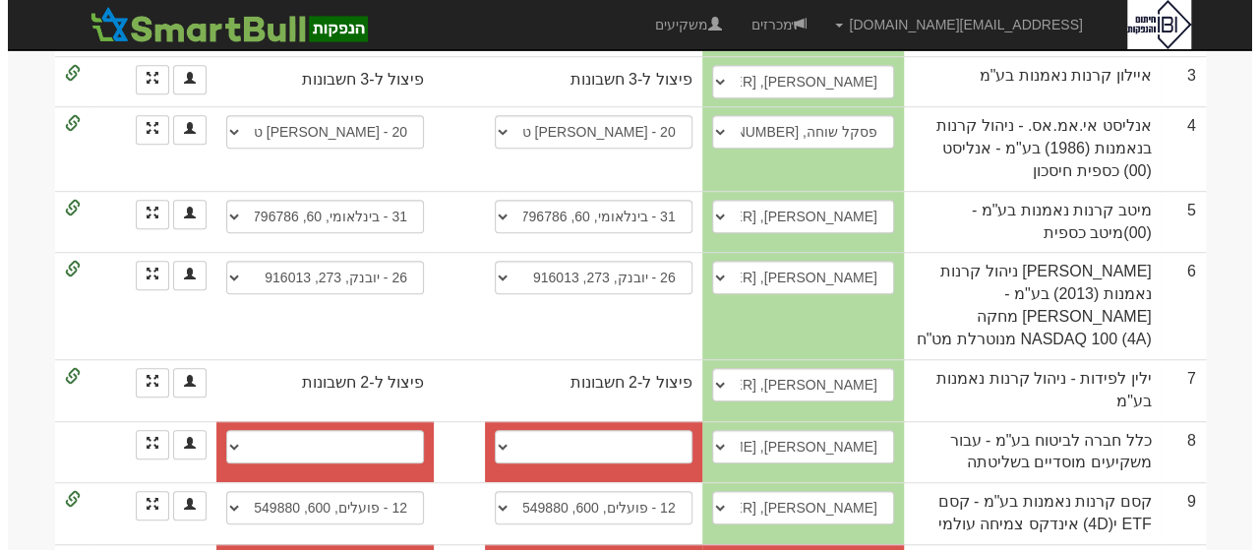
scroll to position [654, 0]
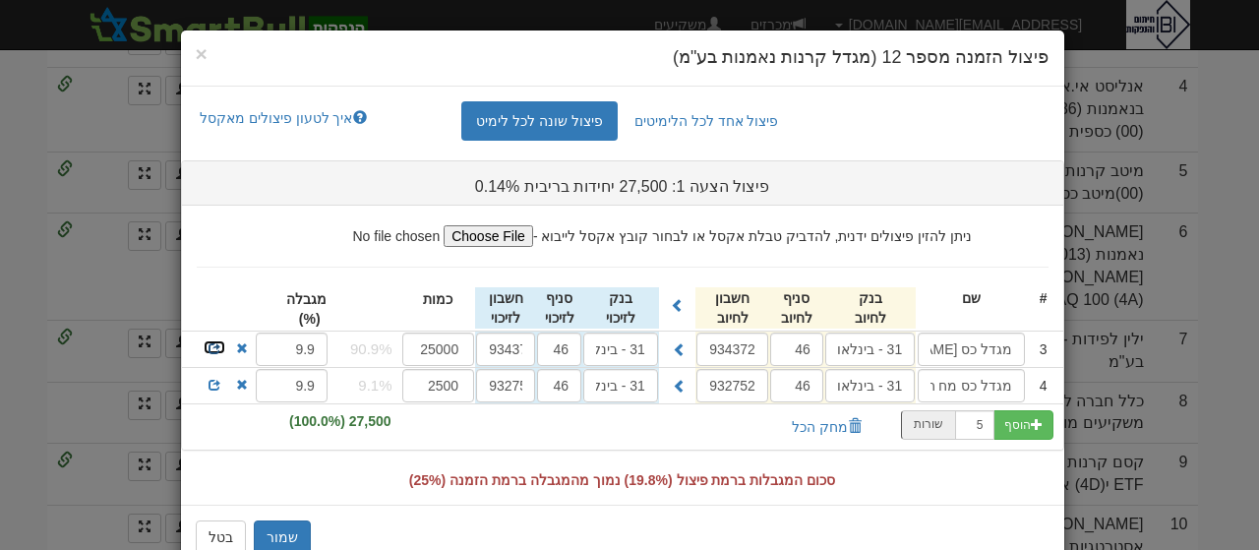
click at [220, 345] on span at bounding box center [214, 348] width 12 height 12
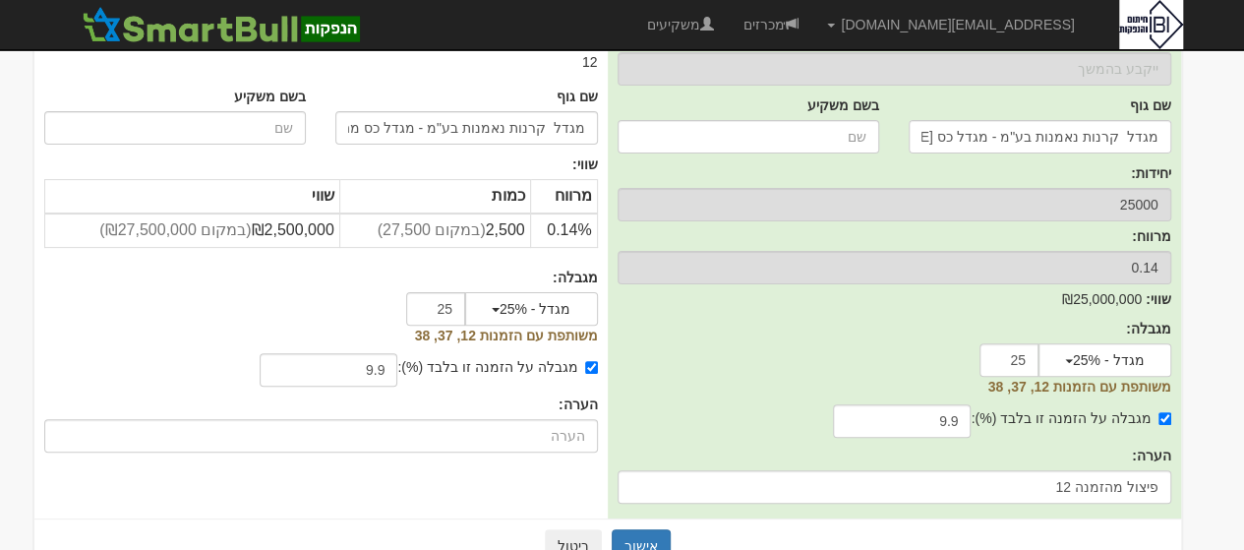
scroll to position [194, 0]
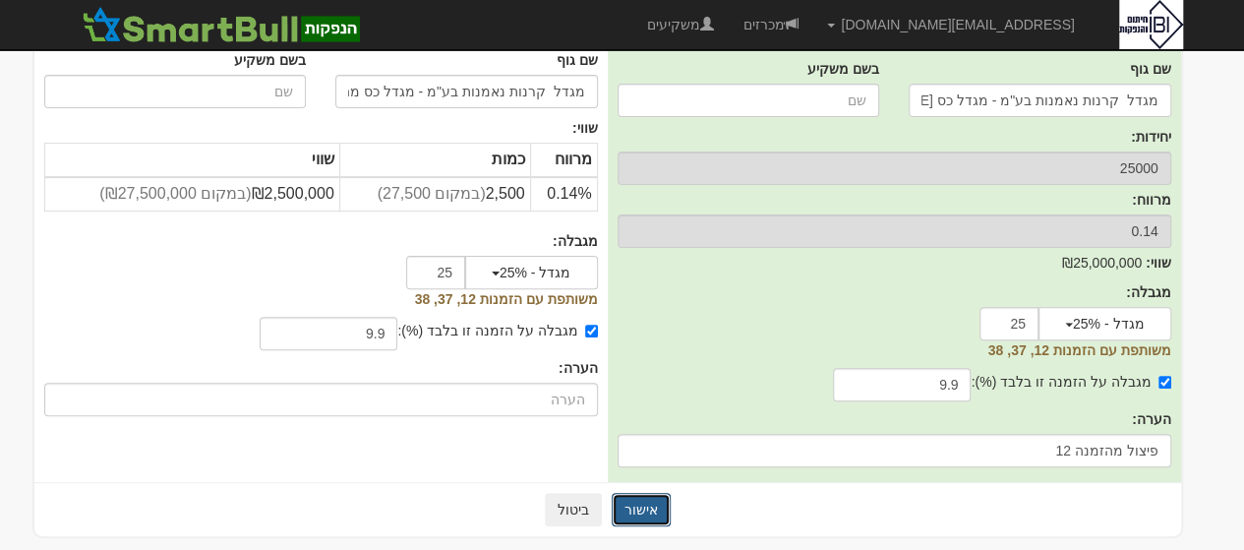
click at [639, 502] on button "אישור" at bounding box center [641, 509] width 59 height 33
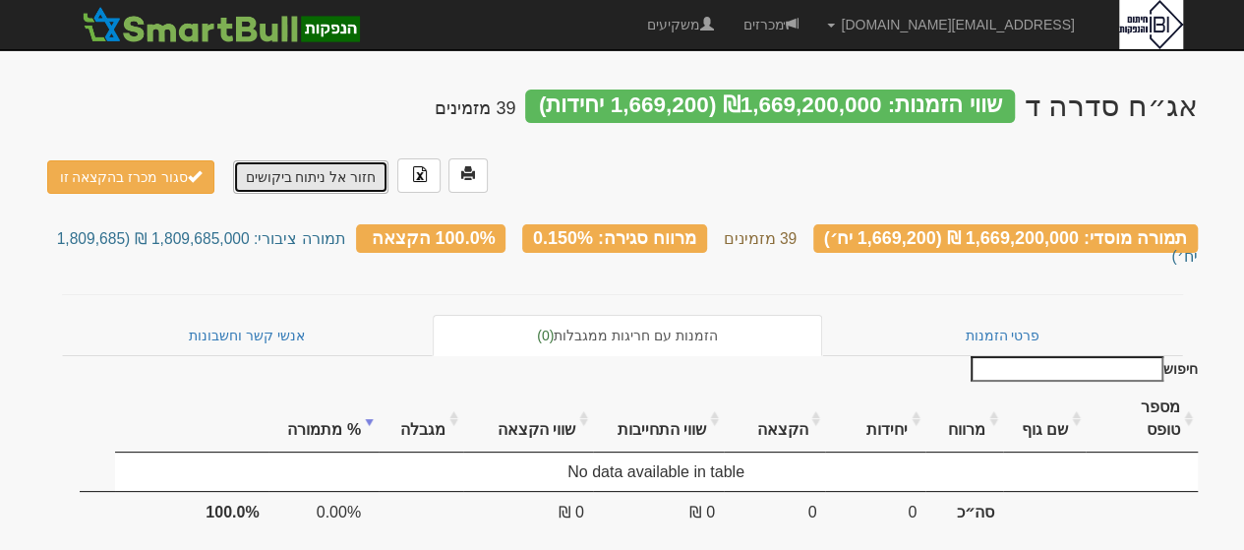
click at [317, 182] on link "חזור אל ניתוח ביקושים" at bounding box center [311, 176] width 156 height 33
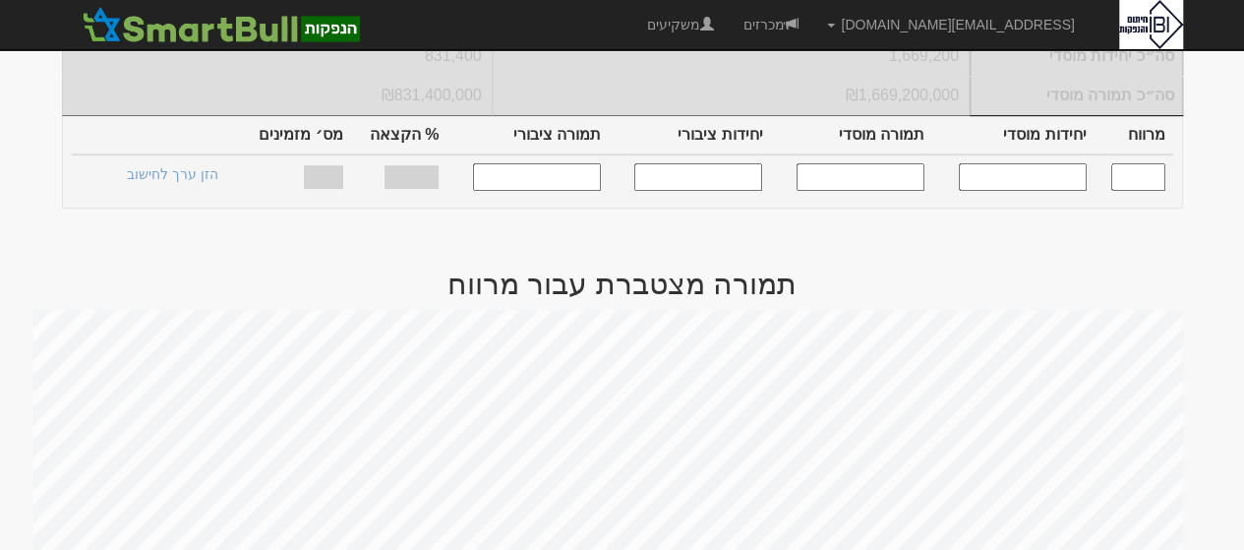
scroll to position [570, 0]
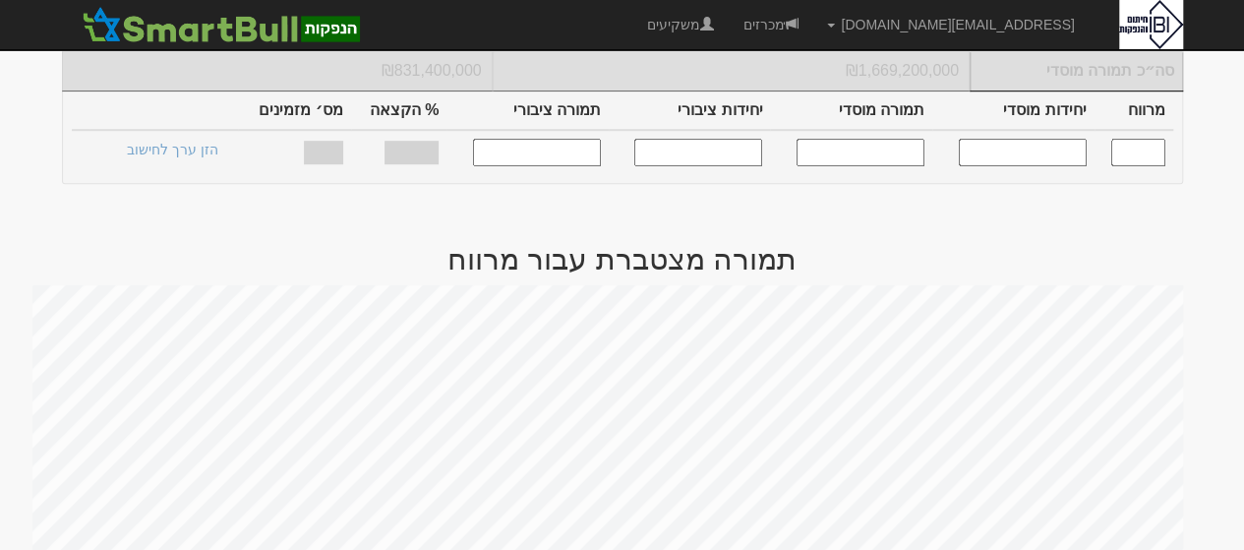
click at [1053, 139] on input "text" at bounding box center [1023, 152] width 128 height 27
type input "1300000"
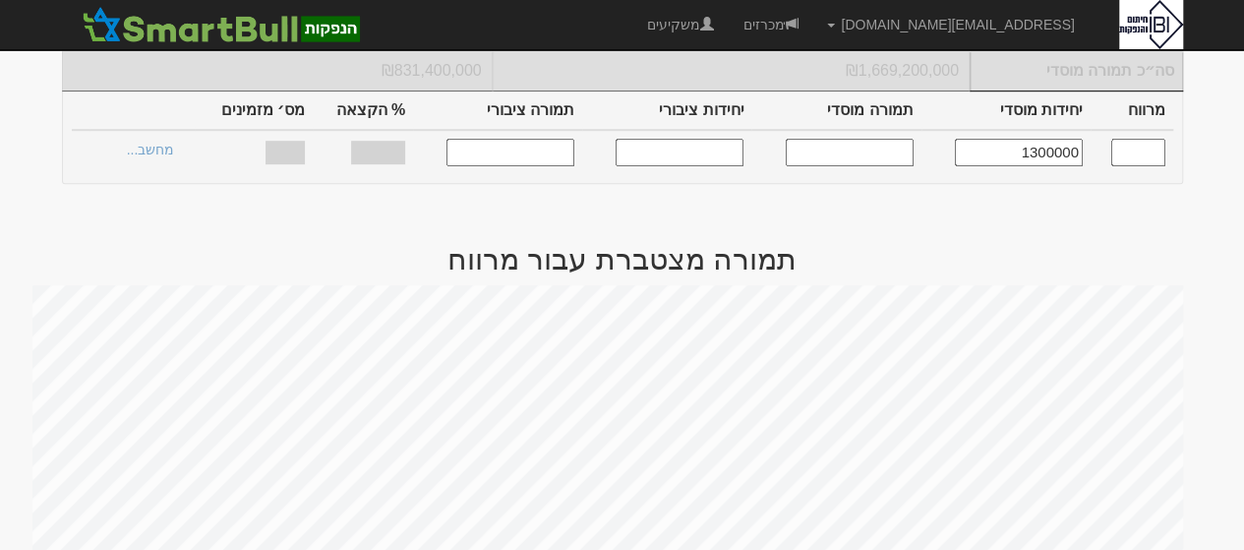
type input "0.150"
type input "1,300,000"
type input "1,300,000,000"
type input "1,421,053"
type input "1,421,053,000"
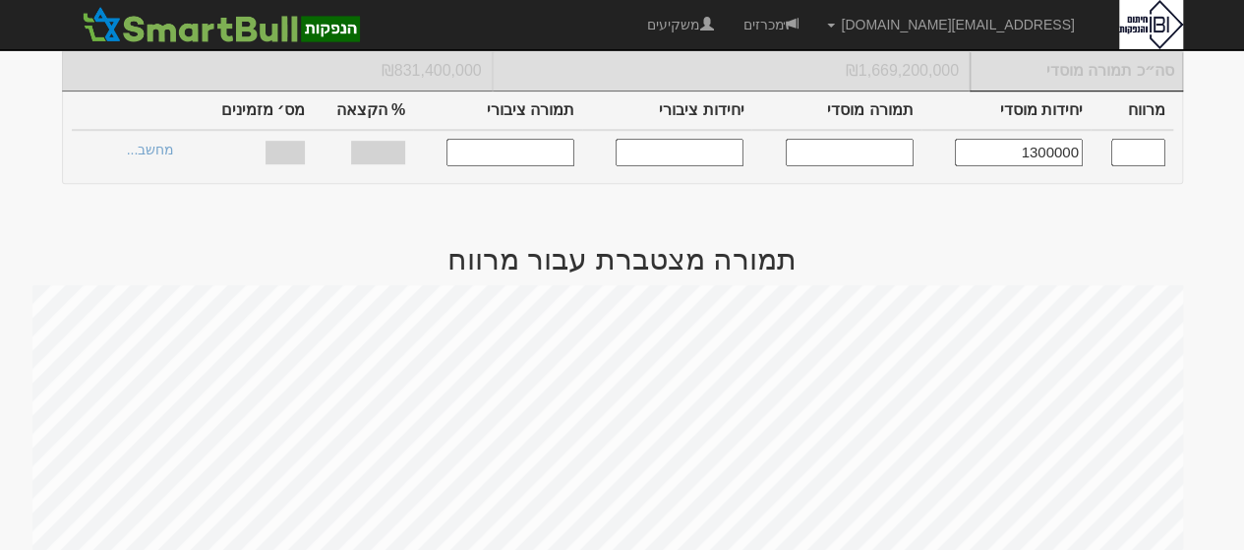
type input "55.93%"
type input "39"
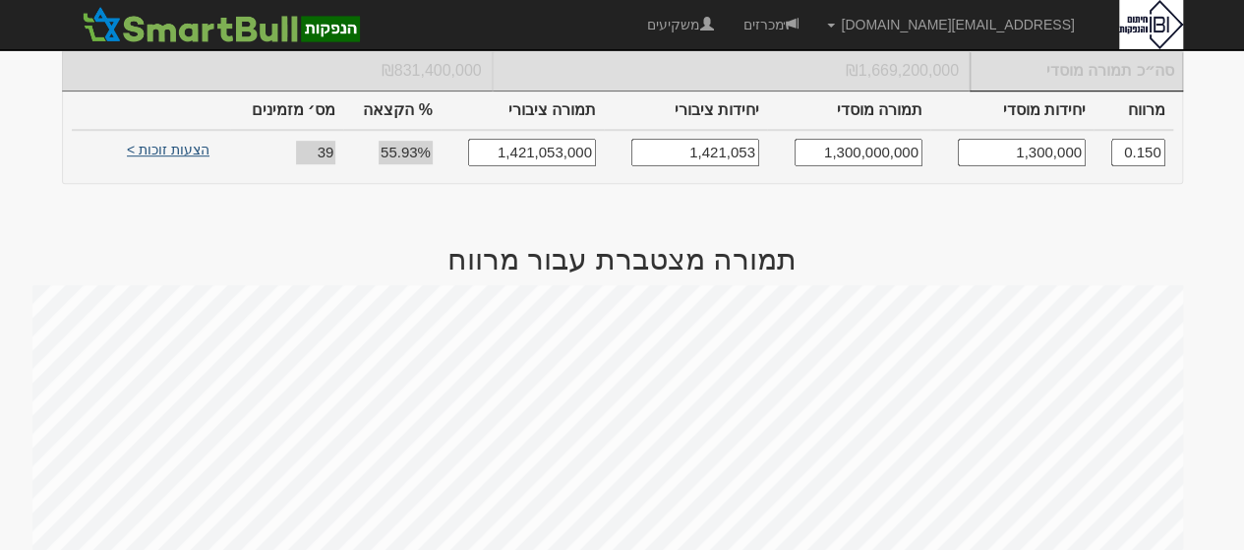
type input "1,300,000"
click at [189, 139] on link "הצעות זוכות >" at bounding box center [168, 153] width 108 height 28
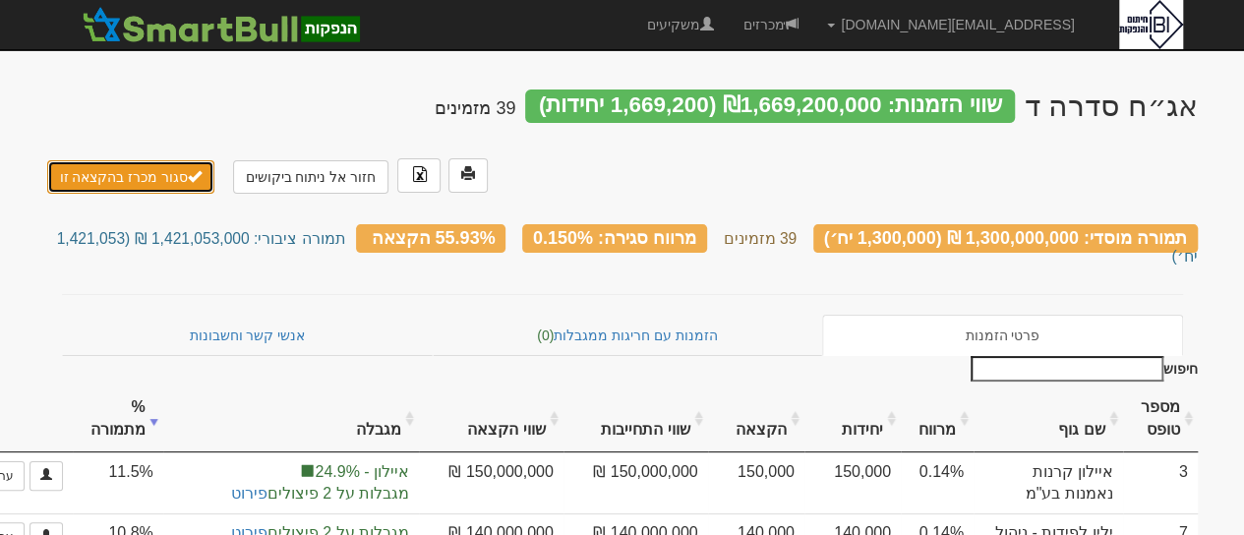
click at [136, 180] on button "סגור מכרז בהקצאה זו" at bounding box center [131, 176] width 168 height 33
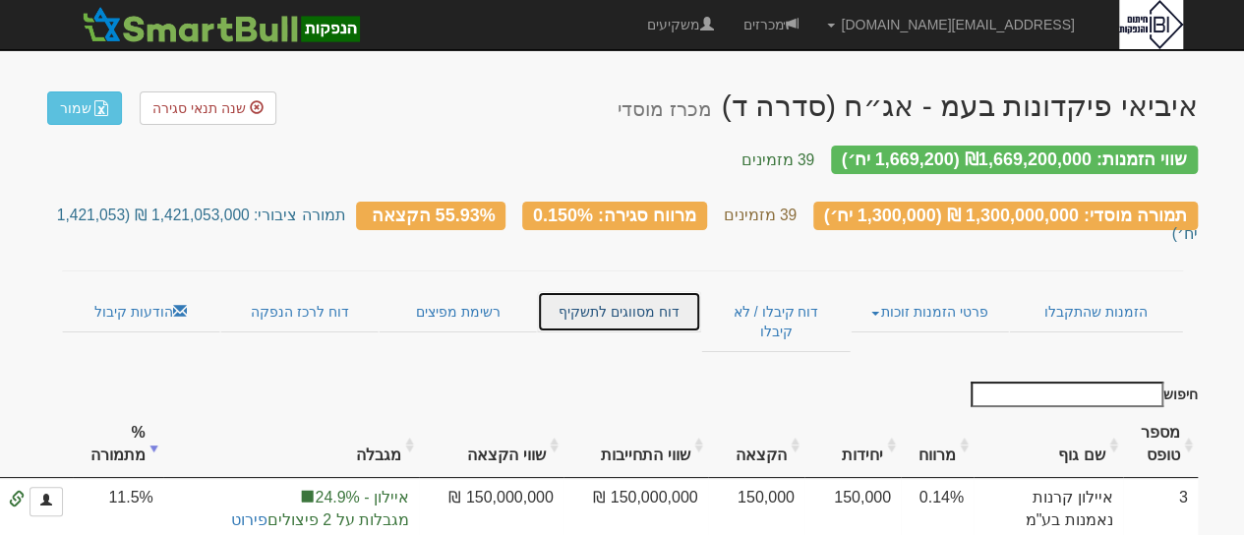
click at [634, 291] on link "דוח מסווגים לתשקיף" at bounding box center [619, 311] width 164 height 41
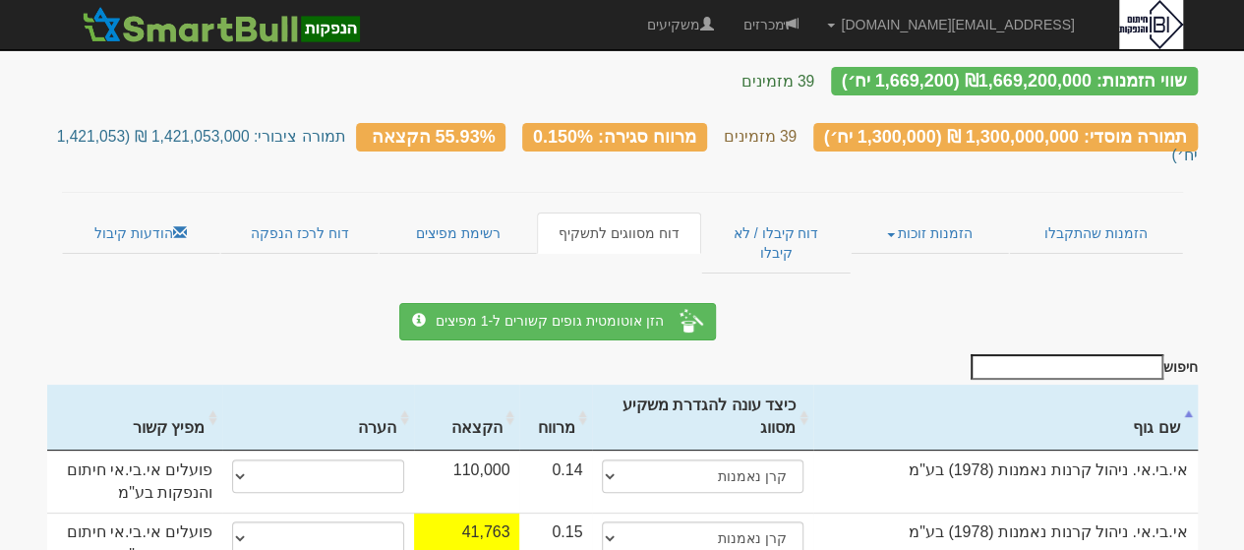
scroll to position [118, 0]
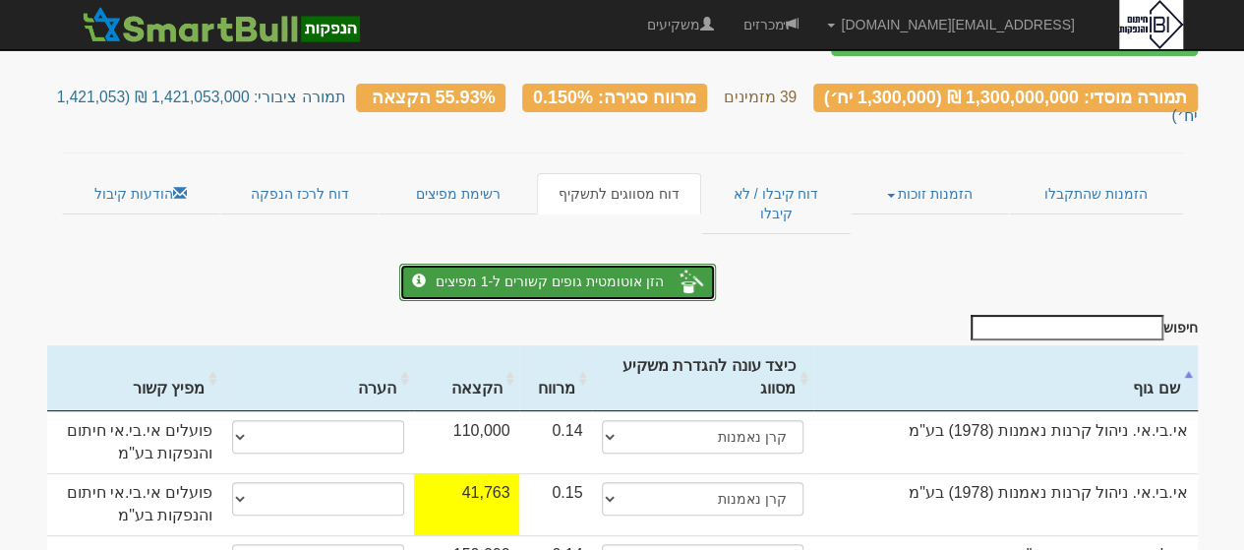
click at [574, 273] on span "הזן אוטומטית גופים קשורים ל-1 מפיצים" at bounding box center [538, 281] width 252 height 16
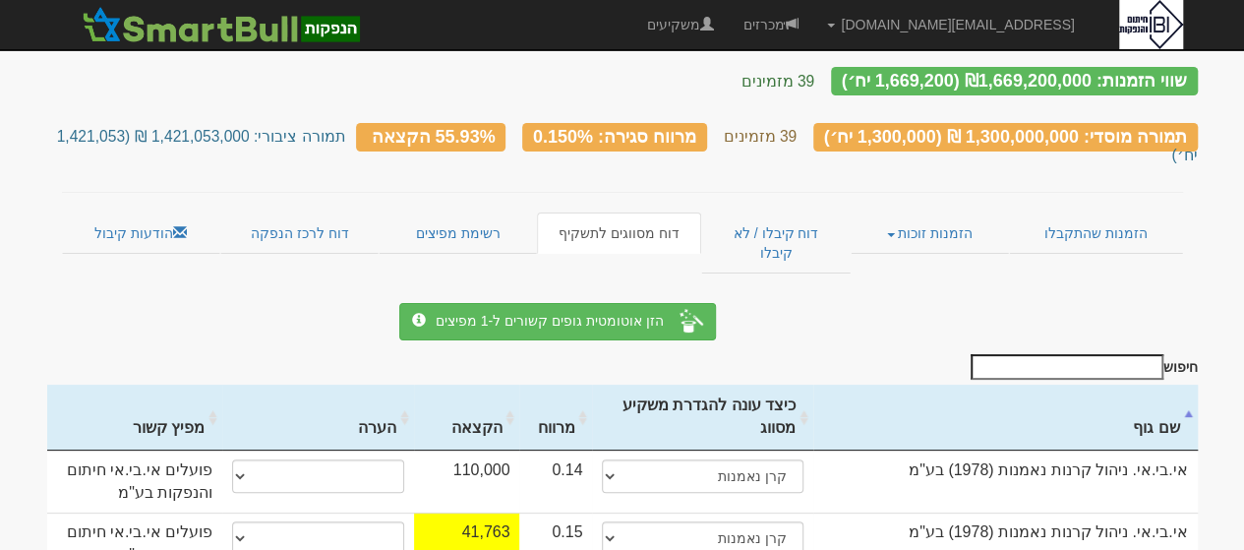
scroll to position [118, 0]
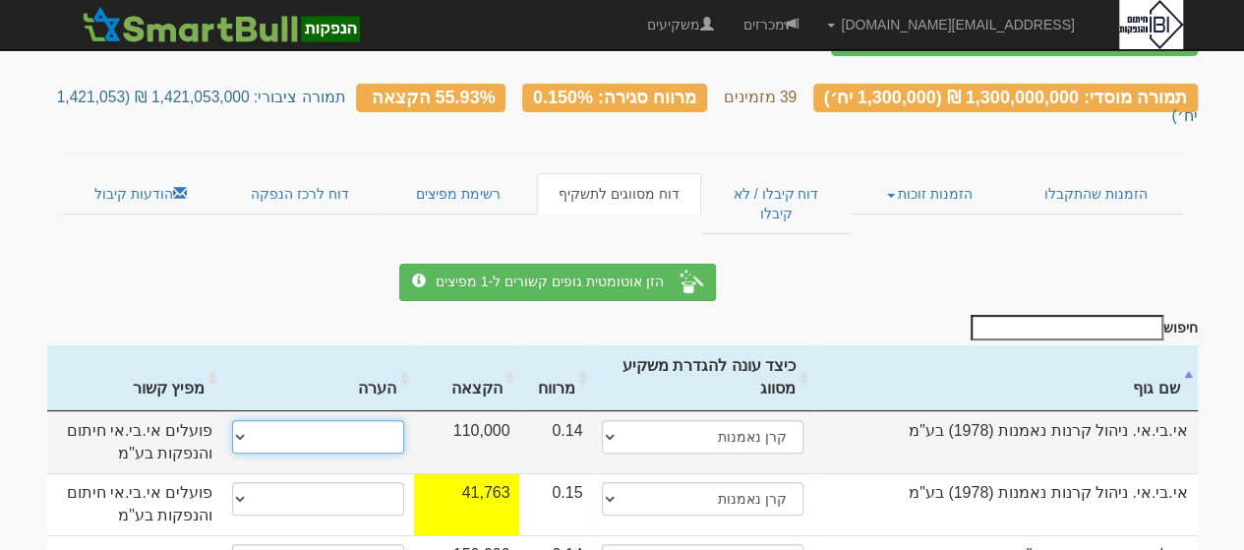
click at [240, 420] on select "* גוף הקשור למפיץ בהנפקה ** בעל עניין בחברה *** בעל שליטה בחברה" at bounding box center [318, 436] width 172 height 33
select select "* גוף הקשור למפיץ בהנפקה"
click at [232, 420] on select "* גוף הקשור למפיץ בהנפקה ** בעל עניין בחברה *** בעל שליטה בחברה" at bounding box center [318, 436] width 172 height 33
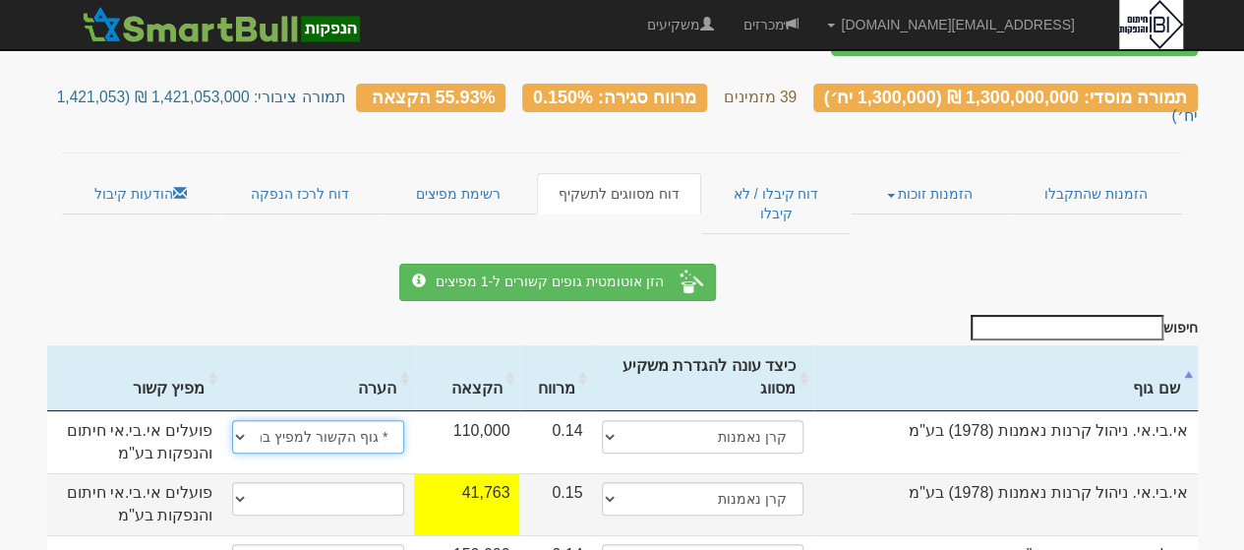
select select "* גוף הקשור למפיץ בהנפקה"
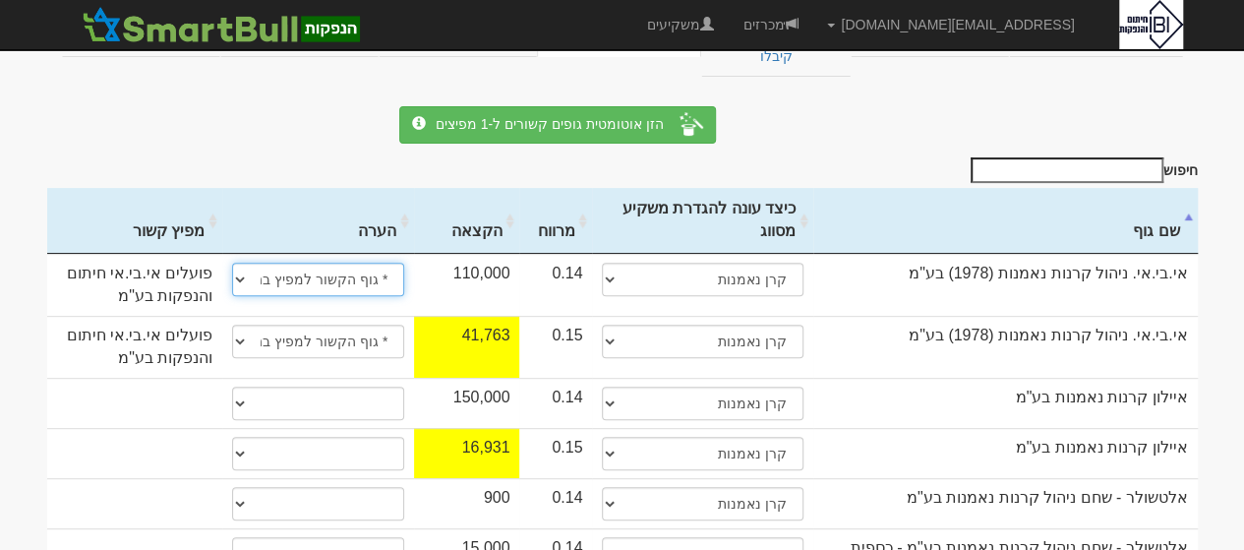
scroll to position [323, 0]
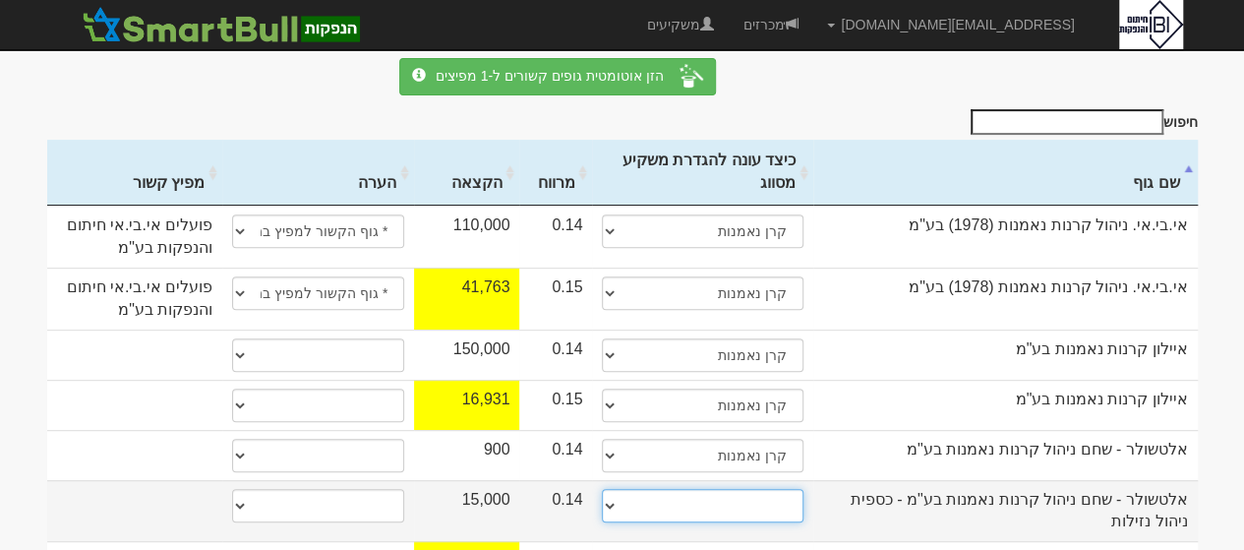
click at [614, 489] on select "תאגיד מסווג חתם / מפיץ חברת ביטוח תאגיד בעל הון של 50 מ׳ ש׳׳ח קופת גמל / קרן פנ…" at bounding box center [703, 505] width 202 height 33
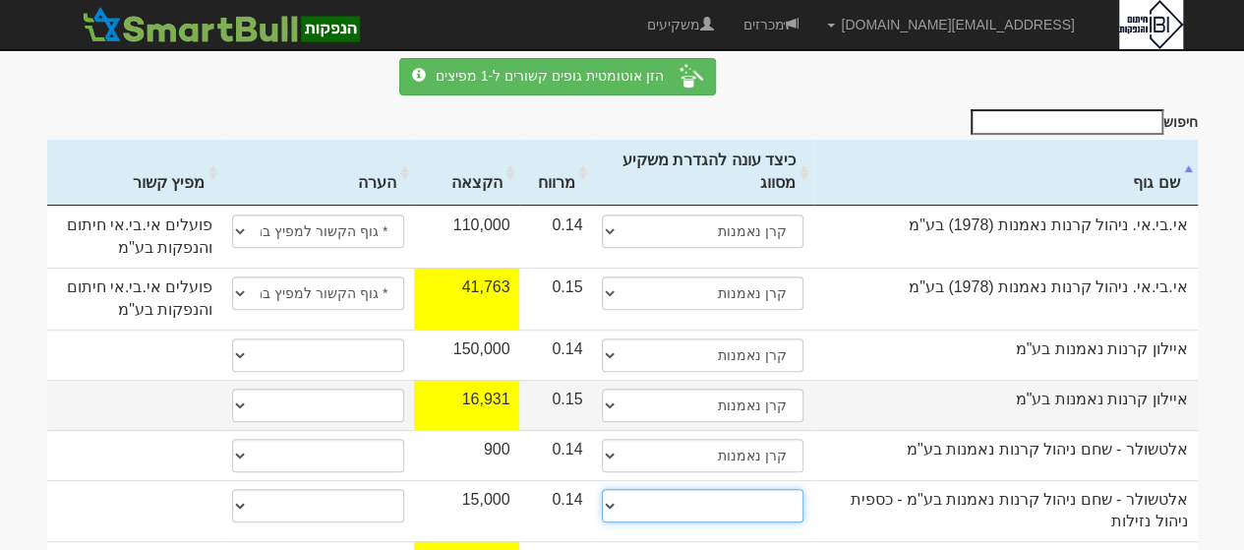
select select "קרן נאמנות"
click at [602, 489] on select "תאגיד מסווג חתם / מפיץ חברת ביטוח תאגיד בעל הון של 50 מ׳ ש׳׳ח קופת גמל / קרן פנ…" at bounding box center [703, 505] width 202 height 33
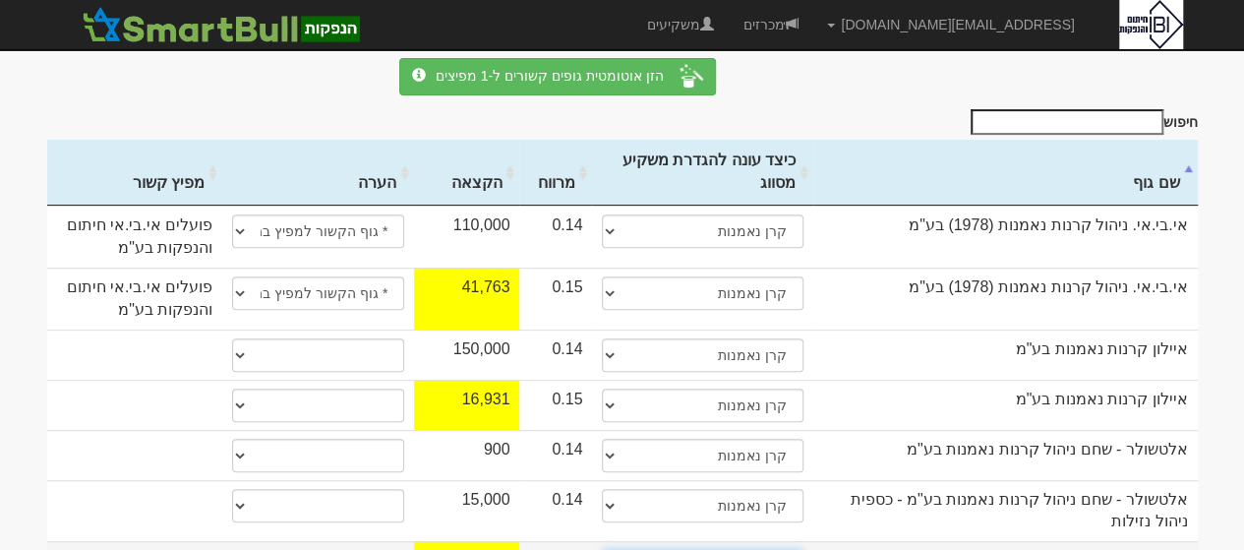
select select "קרן נאמנות"
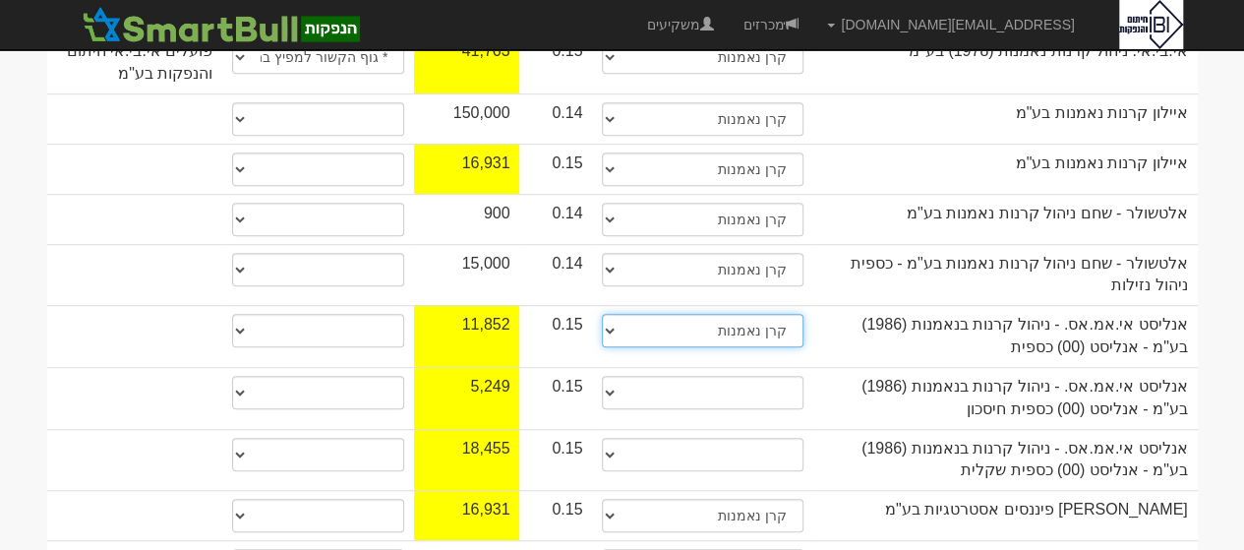
scroll to position [599, 0]
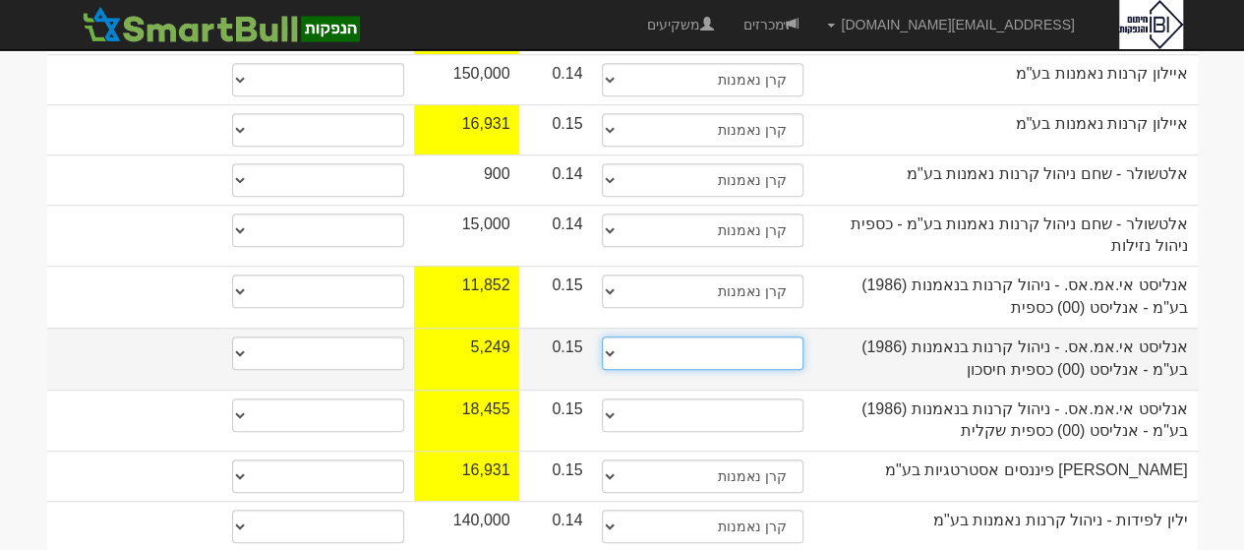
click at [607, 336] on select "תאגיד מסווג חתם / מפיץ חברת ביטוח תאגיד בעל הון של 50 מ׳ ש׳׳ח קופת גמל / קרן פנ…" at bounding box center [703, 352] width 202 height 33
select select "קרן נאמנות"
click at [602, 336] on select "תאגיד מסווג חתם / מפיץ חברת ביטוח תאגיד בעל הון של 50 מ׳ ש׳׳ח קופת גמל / קרן פנ…" at bounding box center [703, 352] width 202 height 33
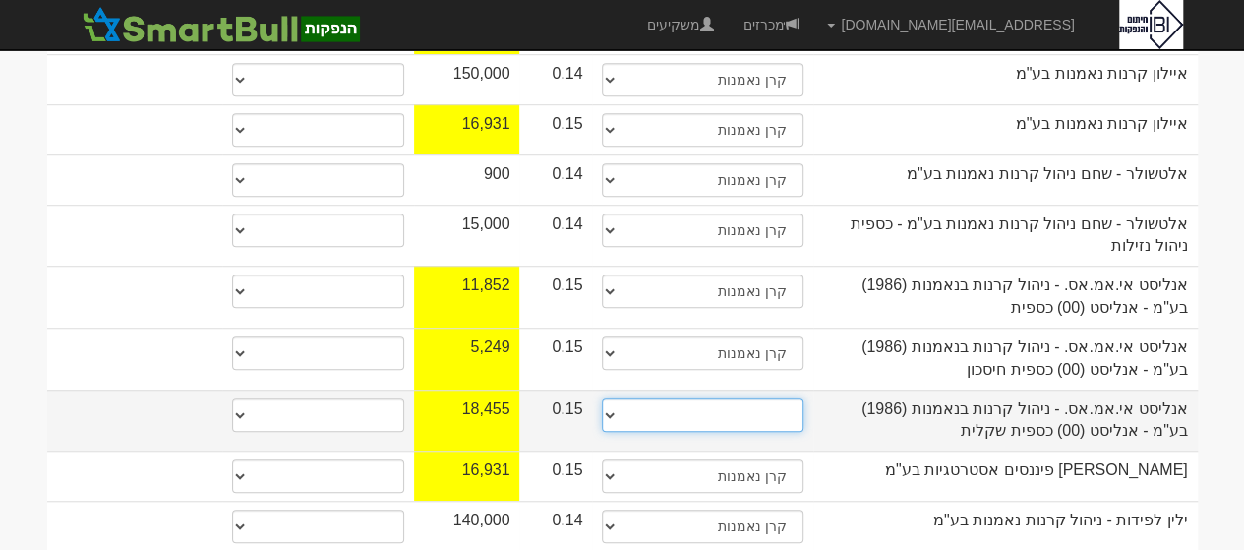
click at [612, 398] on select "תאגיד מסווג חתם / מפיץ חברת ביטוח תאגיד בעל הון של 50 מ׳ ש׳׳ח קופת גמל / קרן פנ…" at bounding box center [703, 414] width 202 height 33
select select "קרן נאמנות"
click at [602, 398] on select "תאגיד מסווג חתם / מפיץ חברת ביטוח תאגיד בעל הון של 50 מ׳ ש׳׳ח קופת גמל / קרן פנ…" at bounding box center [703, 414] width 202 height 33
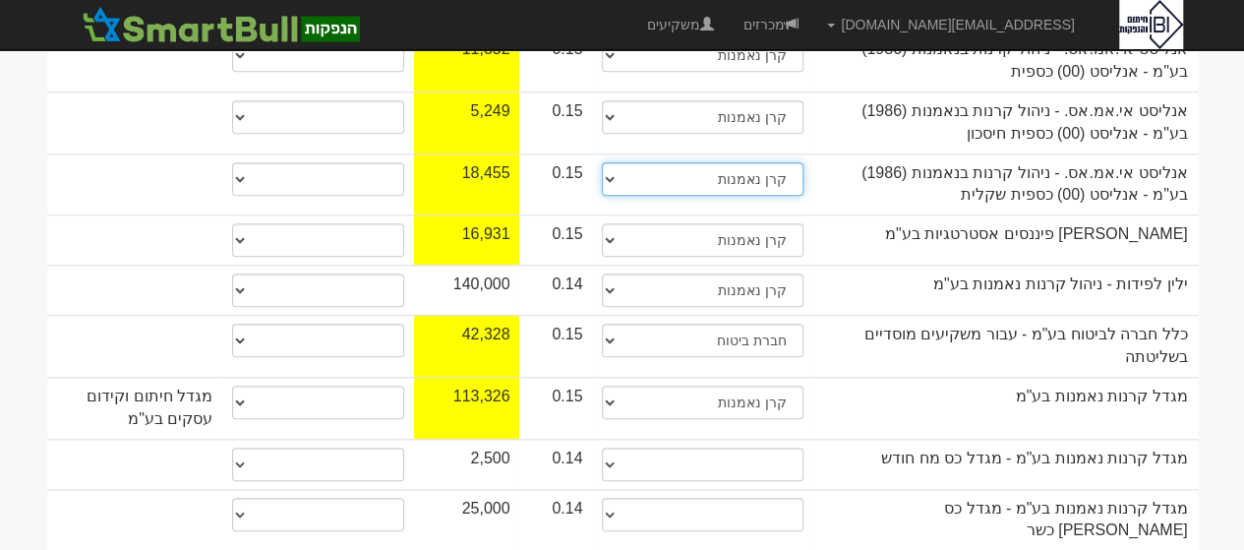
scroll to position [874, 0]
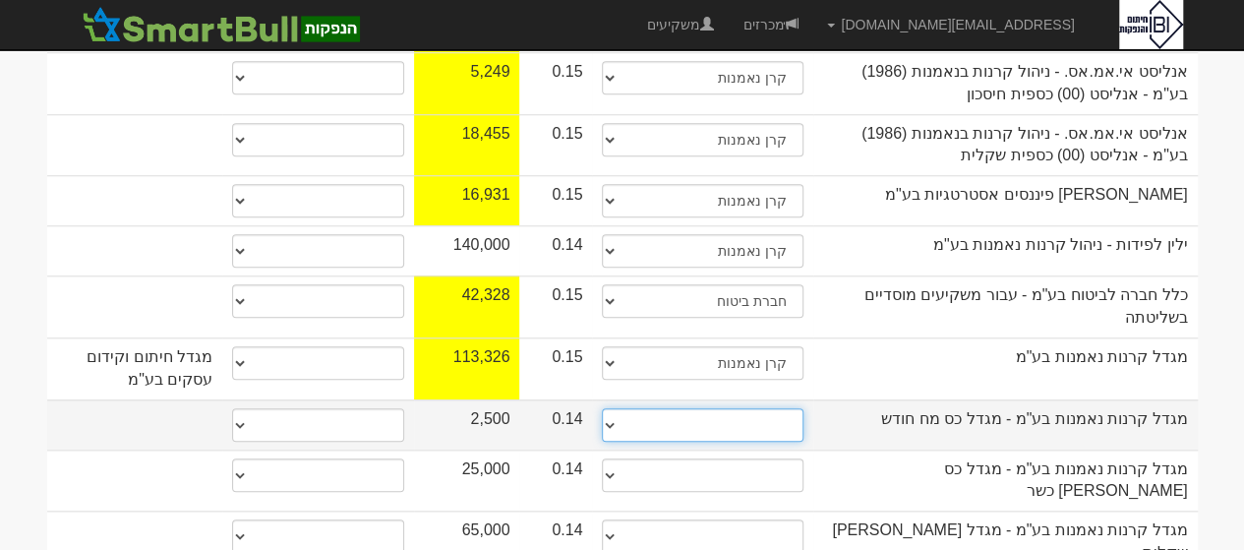
click at [614, 408] on select "תאגיד מסווג חתם / מפיץ חברת ביטוח תאגיד בעל הון של 50 מ׳ ש׳׳ח קופת גמל / קרן פנ…" at bounding box center [703, 424] width 202 height 33
select select "קרן נאמנות"
click at [602, 408] on select "תאגיד מסווג חתם / מפיץ חברת ביטוח תאגיד בעל הון של 50 מ׳ ש׳׳ח קופת גמל / קרן פנ…" at bounding box center [703, 424] width 202 height 33
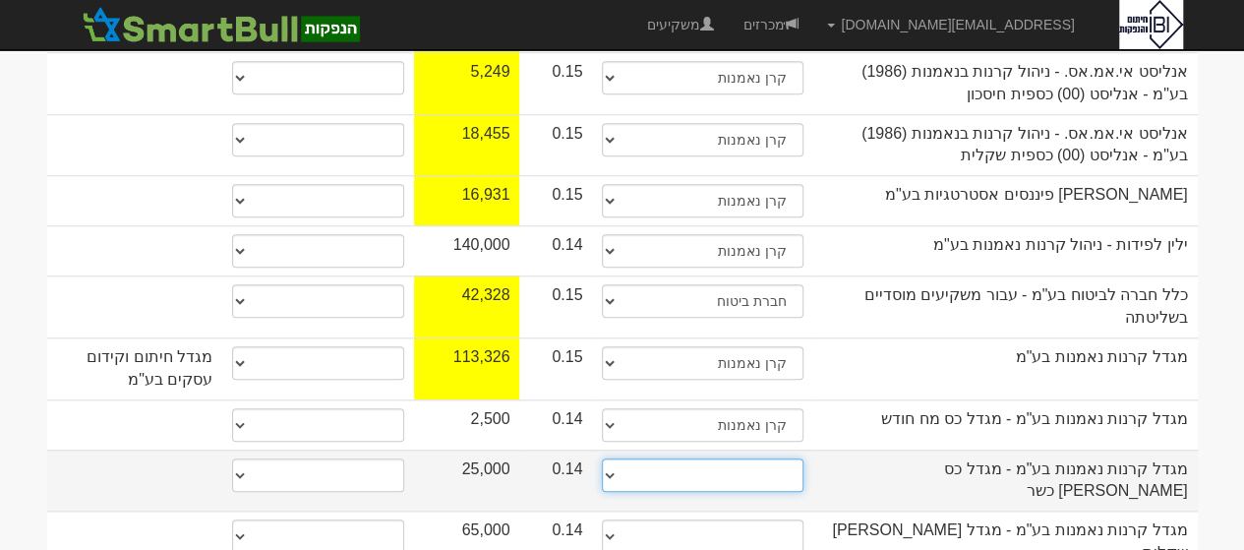
click at [609, 458] on select "תאגיד מסווג חתם / מפיץ חברת ביטוח תאגיד בעל הון של 50 מ׳ ש׳׳ח קופת גמל / קרן פנ…" at bounding box center [703, 474] width 202 height 33
select select "קרן נאמנות"
click at [602, 458] on select "תאגיד מסווג חתם / מפיץ חברת ביטוח תאגיד בעל הון של 50 מ׳ ש׳׳ח קופת גמל / קרן פנ…" at bounding box center [703, 474] width 202 height 33
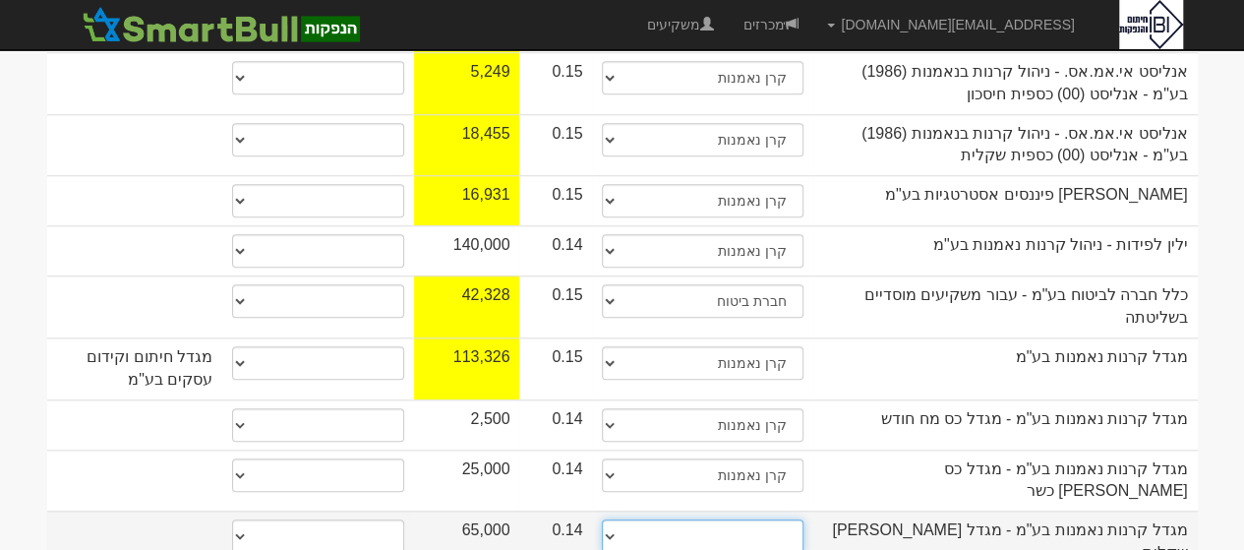
click at [610, 519] on select "תאגיד מסווג חתם / מפיץ חברת ביטוח תאגיד בעל הון של 50 מ׳ ש׳׳ח קופת גמל / קרן פנ…" at bounding box center [703, 535] width 202 height 33
select select "קרן נאמנות"
click at [602, 519] on select "תאגיד מסווג חתם / מפיץ חברת ביטוח תאגיד בעל הון של 50 מ׳ ש׳׳ח קופת גמל / קרן פנ…" at bounding box center [703, 535] width 202 height 33
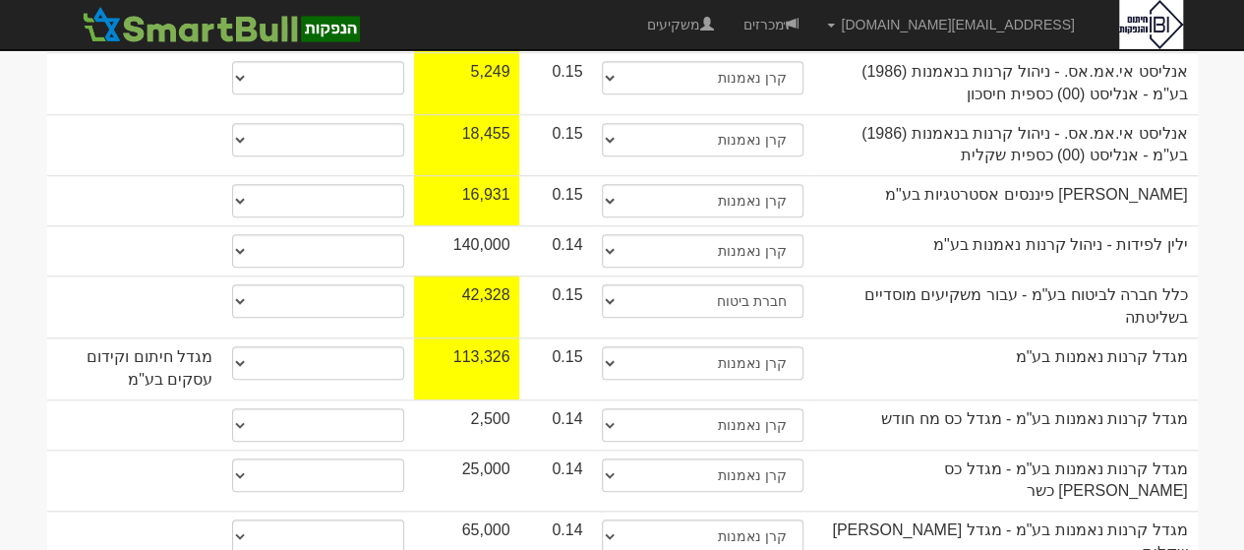
select select "קרן נאמנות"
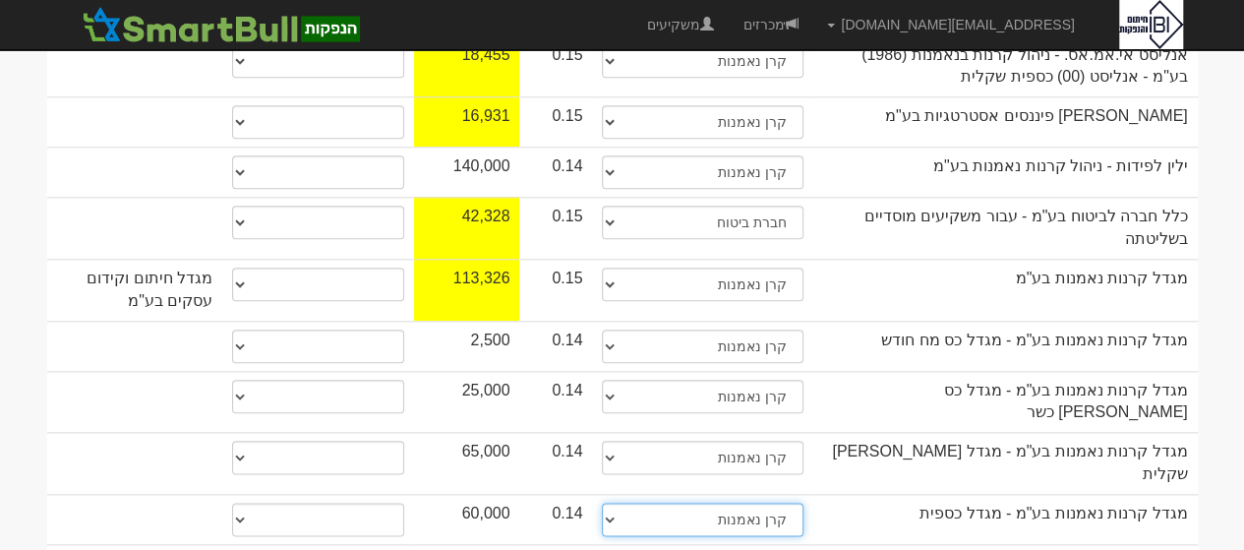
scroll to position [1076, 0]
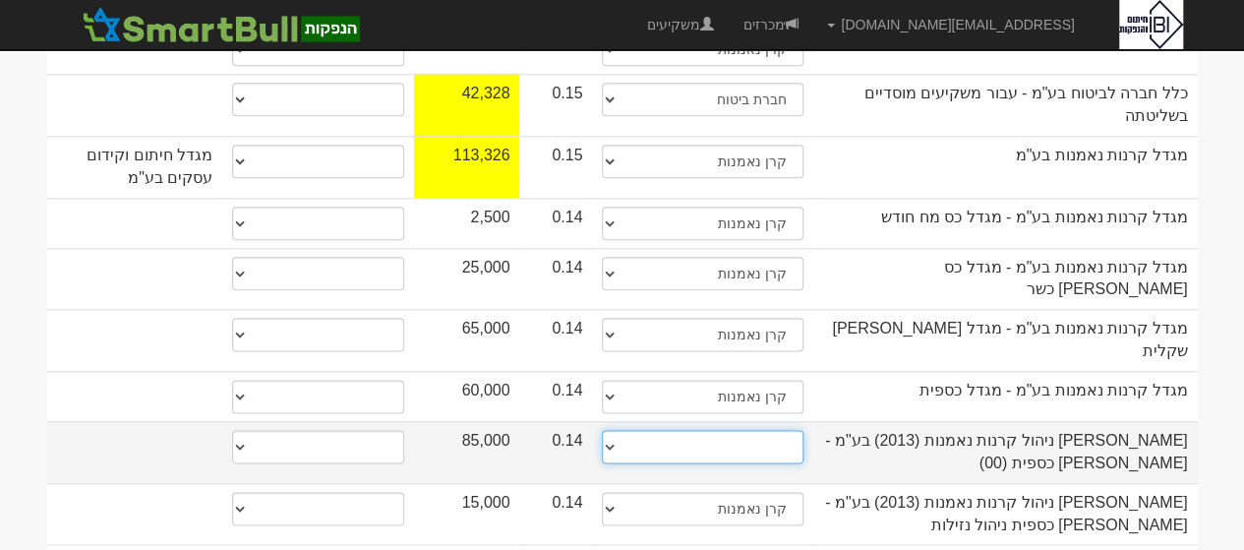
click at [609, 430] on select "תאגיד מסווג חתם / מפיץ חברת ביטוח תאגיד בעל הון של 50 מ׳ ש׳׳ח קופת גמל / קרן פנ…" at bounding box center [703, 446] width 202 height 33
select select "קרן נאמנות"
click at [602, 430] on select "תאגיד מסווג חתם / מפיץ חברת ביטוח תאגיד בעל הון של 50 מ׳ ש׳׳ח קופת גמל / קרן פנ…" at bounding box center [703, 446] width 202 height 33
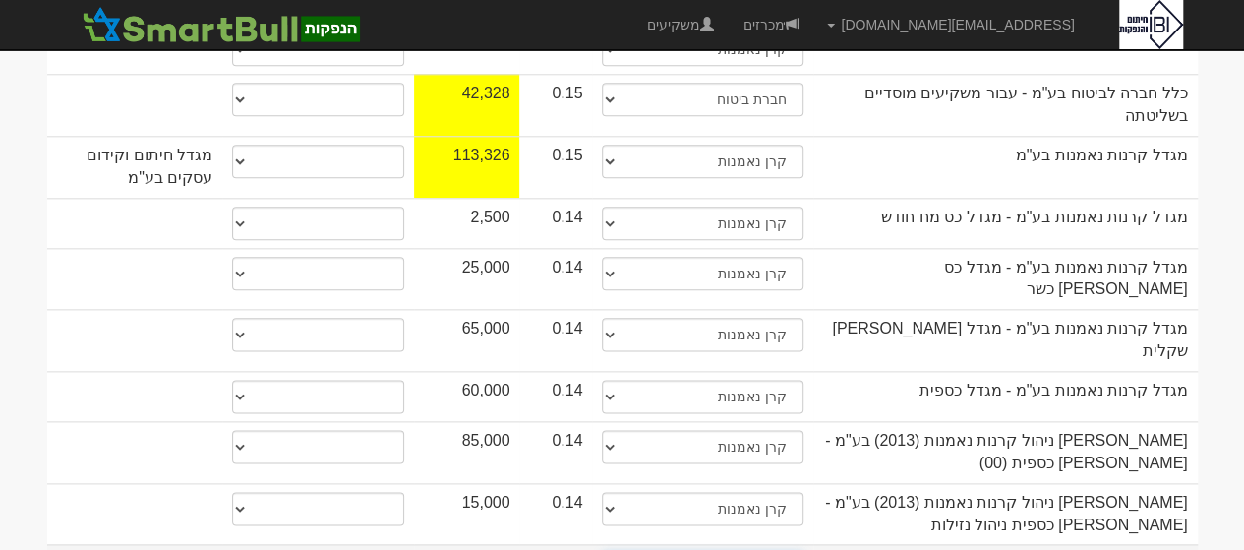
select select "קרן נאמנות"
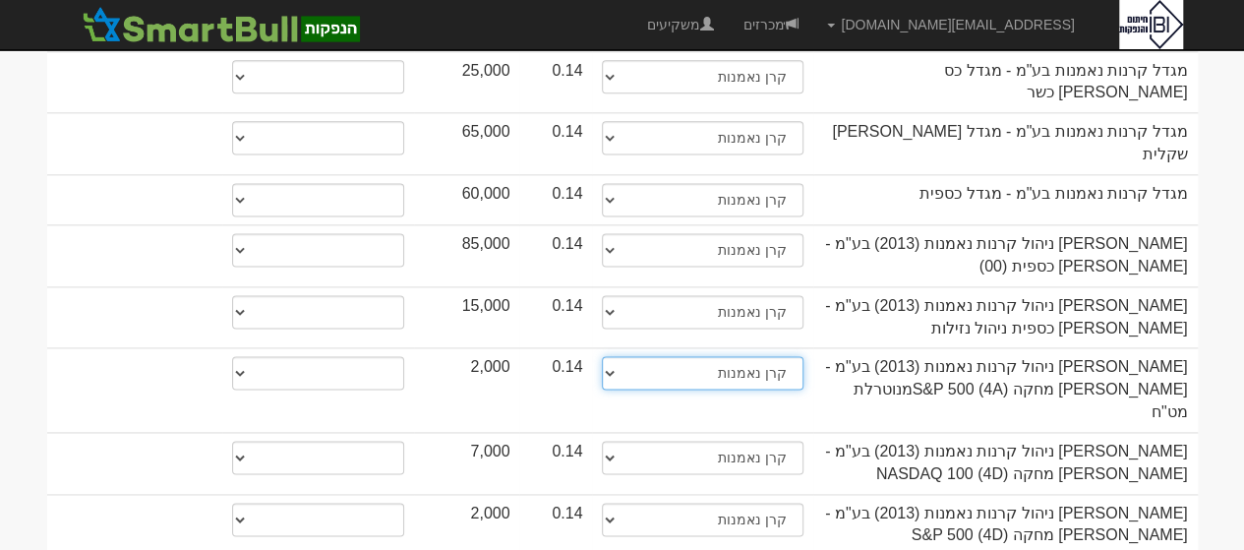
scroll to position [1312, 0]
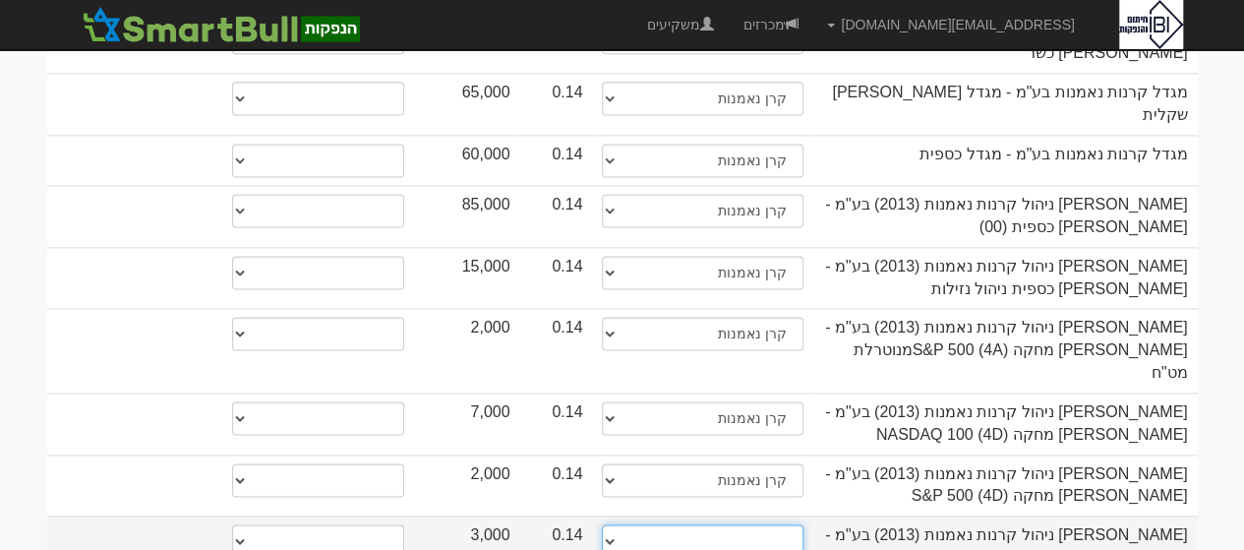
click at [607, 524] on select "תאגיד מסווג חתם / מפיץ חברת ביטוח תאגיד בעל הון של 50 מ׳ ש׳׳ח קופת גמל / קרן פנ…" at bounding box center [703, 540] width 202 height 33
select select "קרן נאמנות"
click at [602, 524] on select "תאגיד מסווג חתם / מפיץ חברת ביטוח תאגיד בעל הון של 50 מ׳ ש׳׳ח קופת גמל / קרן פנ…" at bounding box center [703, 540] width 202 height 33
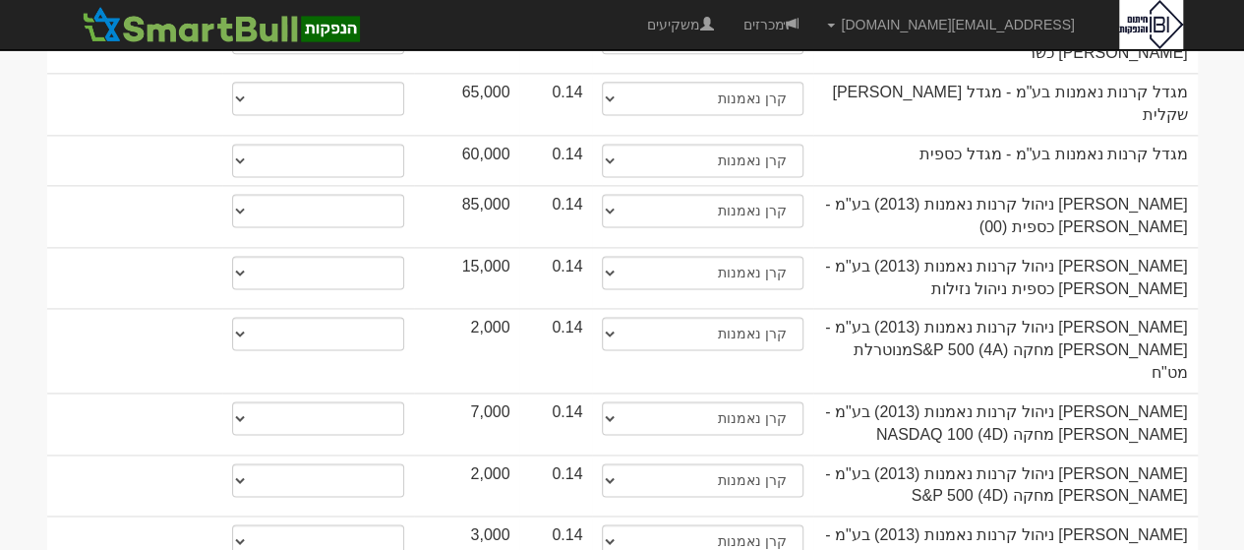
select select "קרן נאמנות"
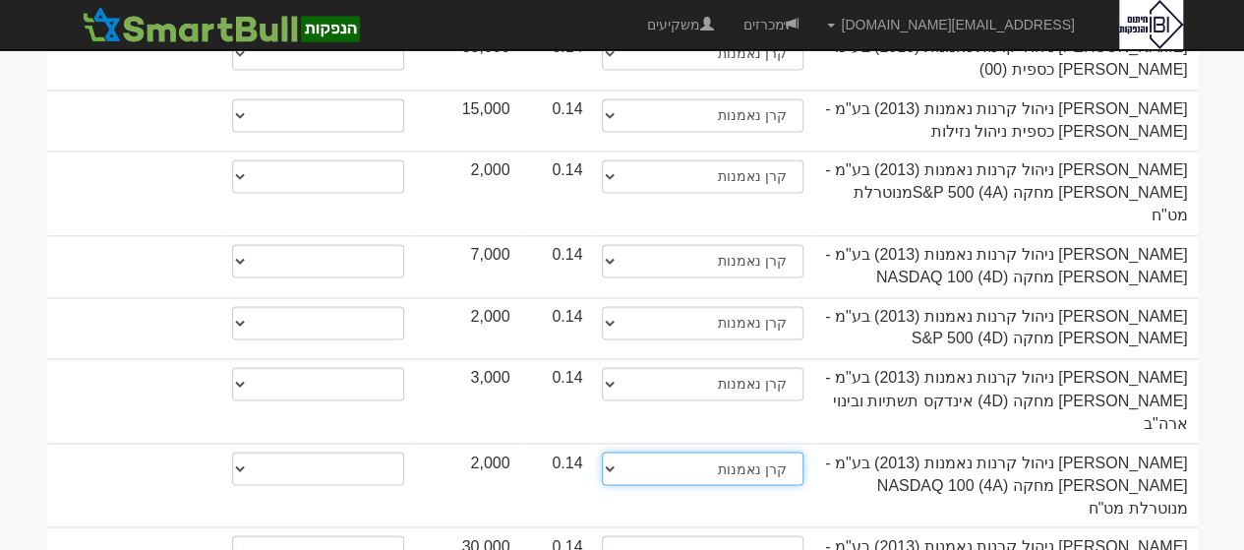
scroll to position [1508, 0]
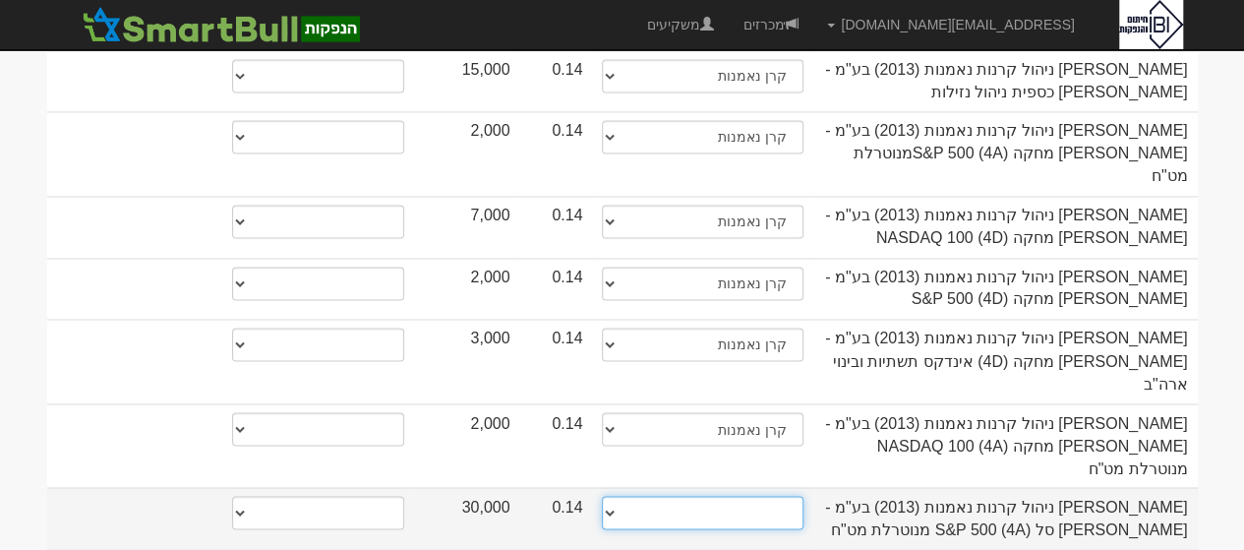
click at [742, 496] on select "תאגיד מסווג חתם / מפיץ חברת ביטוח תאגיד בעל הון של 50 מ׳ ש׳׳ח קופת גמל / קרן פנ…" at bounding box center [703, 512] width 202 height 33
select select "קרן נאמנות"
click at [602, 496] on select "תאגיד מסווג חתם / מפיץ חברת ביטוח תאגיד בעל הון של 50 מ׳ ש׳׳ח קופת גמל / קרן פנ…" at bounding box center [703, 512] width 202 height 33
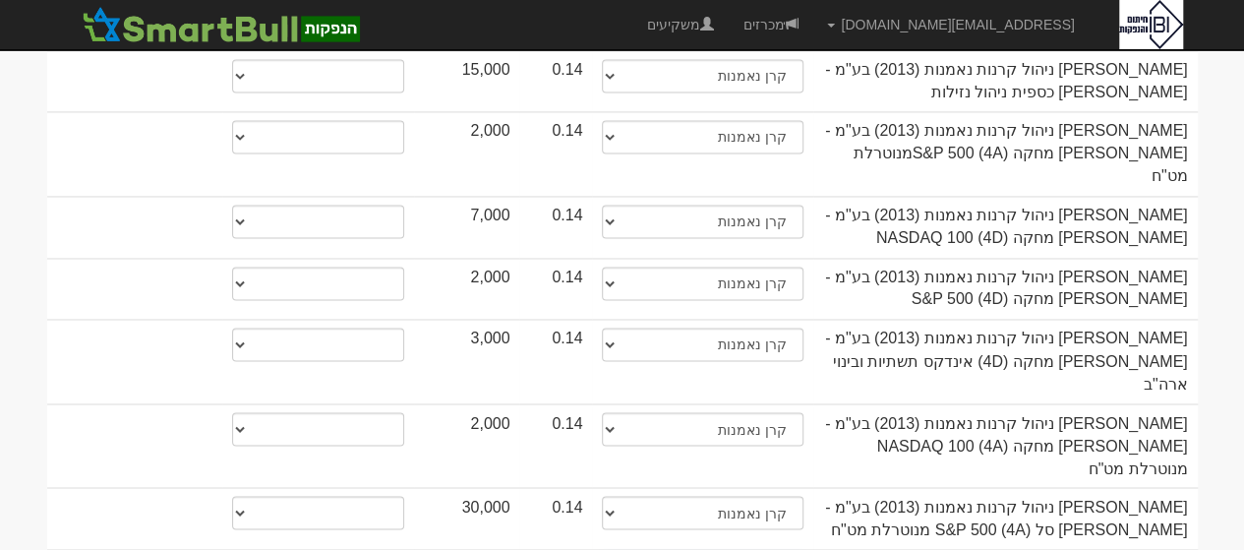
select select "קרן נאמנות"
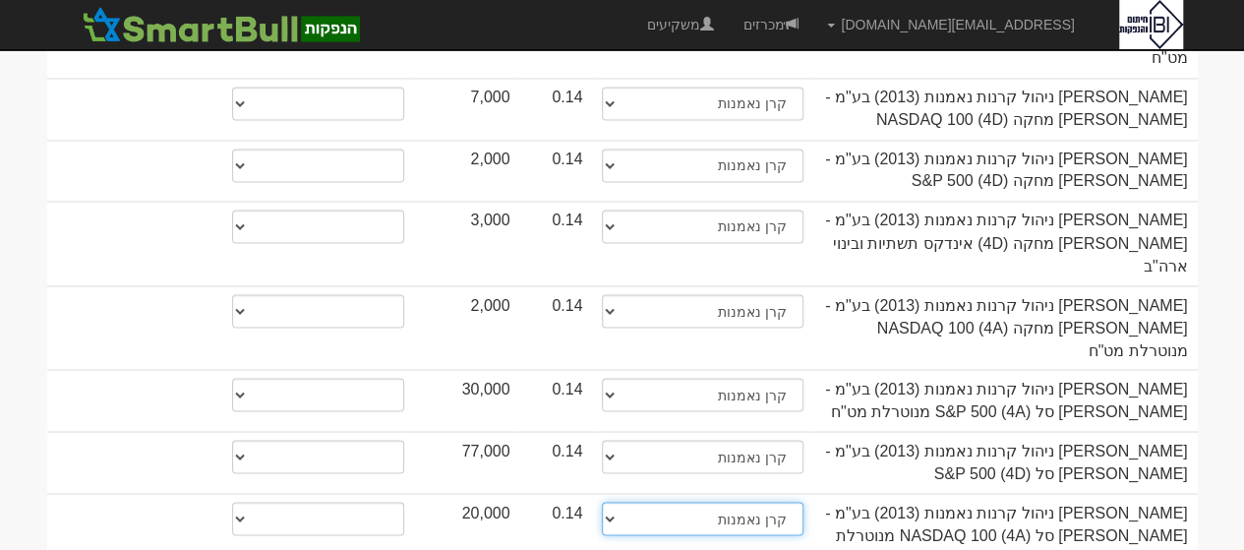
scroll to position [1705, 0]
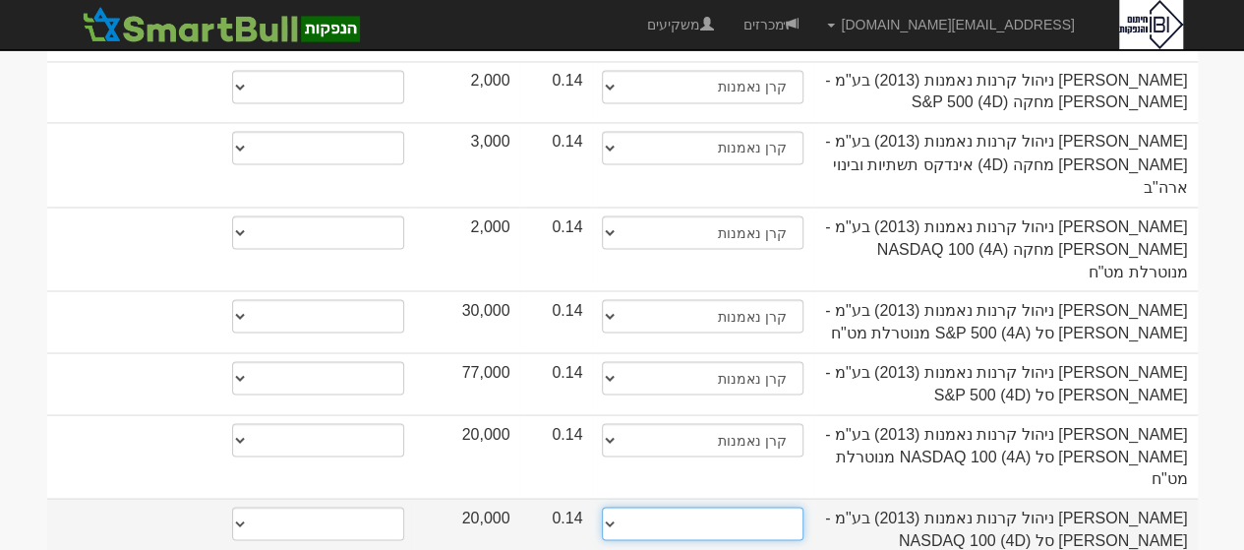
click at [785, 506] on select "תאגיד מסווג חתם / מפיץ חברת ביטוח תאגיד בעל הון של 50 מ׳ ש׳׳ח קופת גמל / קרן פנ…" at bounding box center [703, 522] width 202 height 33
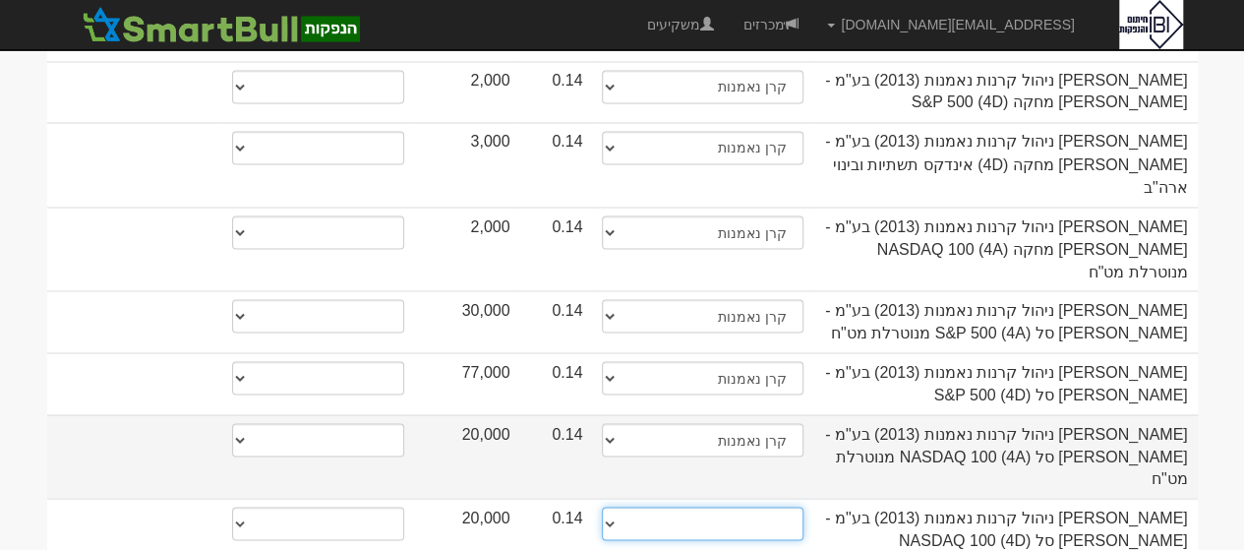
select select "קרן נאמנות"
click at [602, 506] on select "תאגיד מסווג חתם / מפיץ חברת ביטוח תאגיד בעל הון של 50 מ׳ ש׳׳ח קופת גמל / קרן פנ…" at bounding box center [703, 522] width 202 height 33
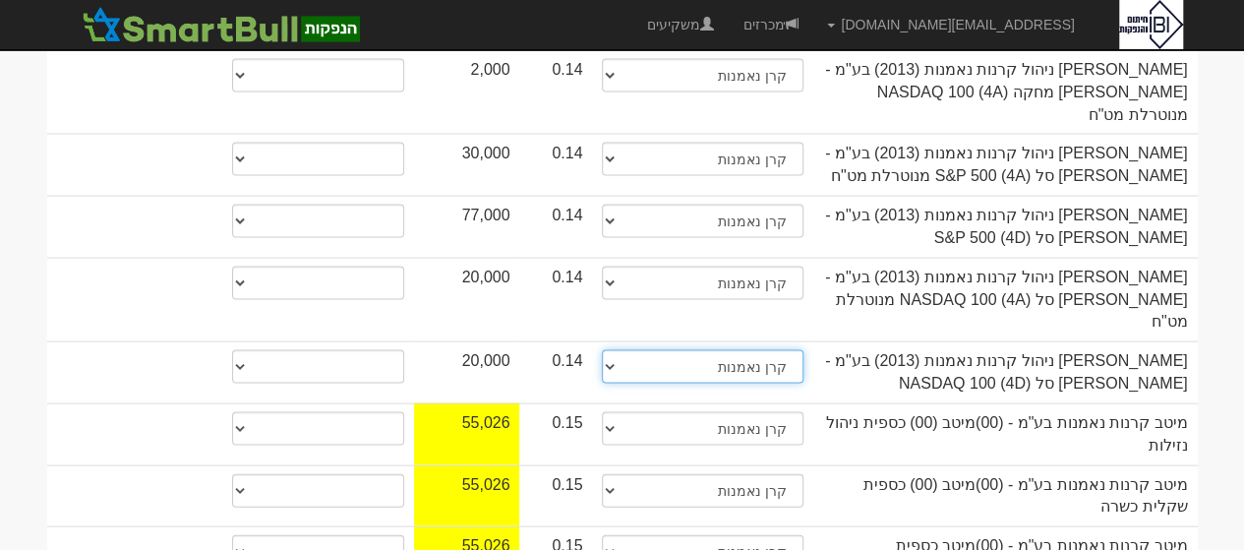
scroll to position [1902, 0]
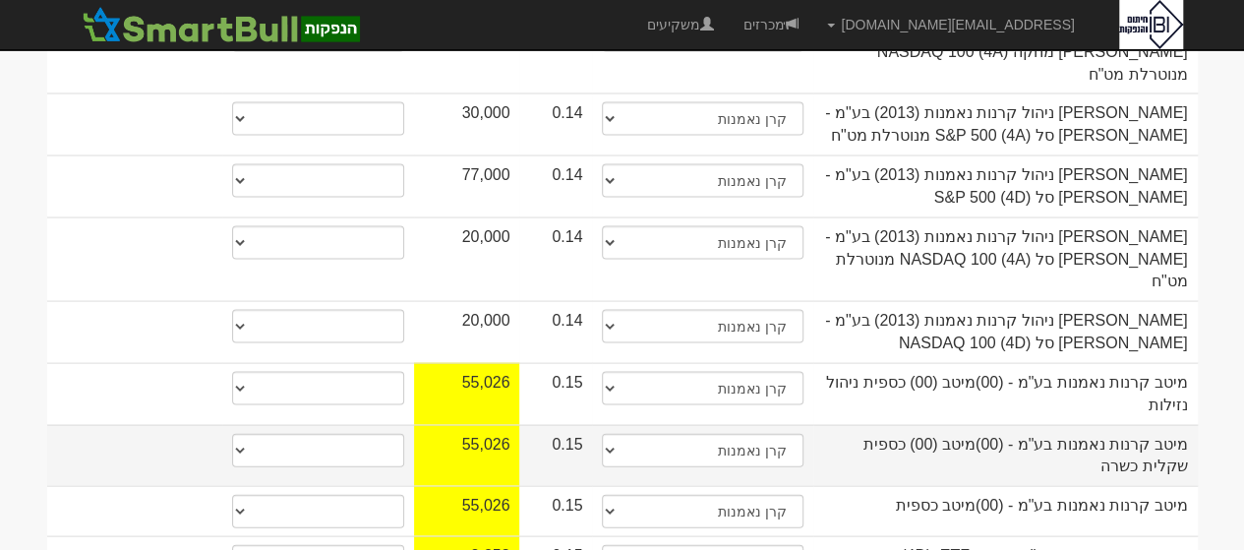
select select "קרן נאמנות"
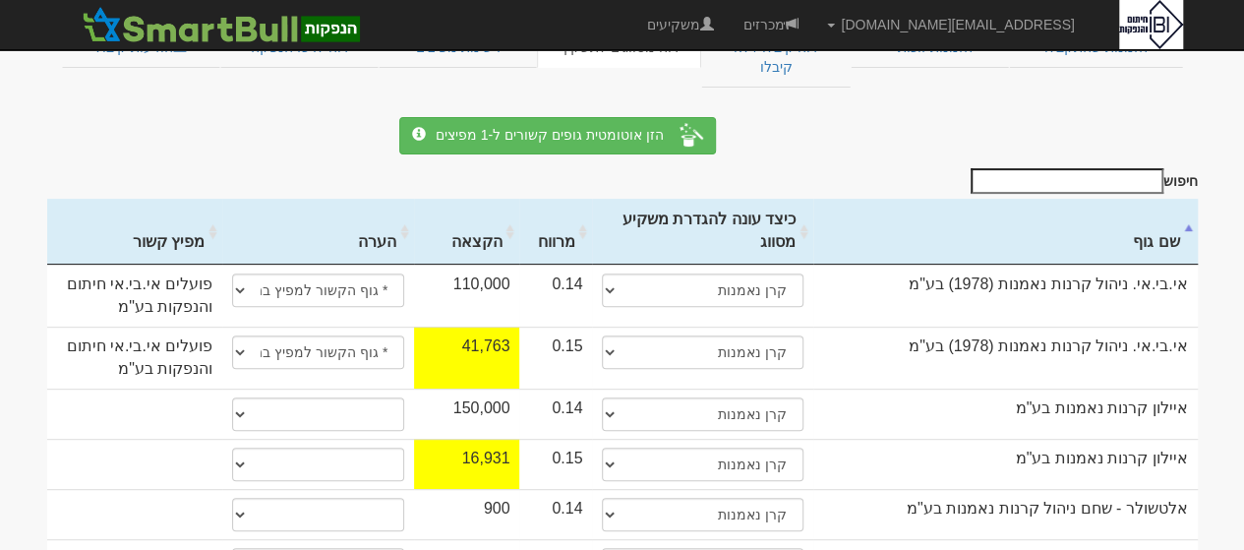
scroll to position [0, 0]
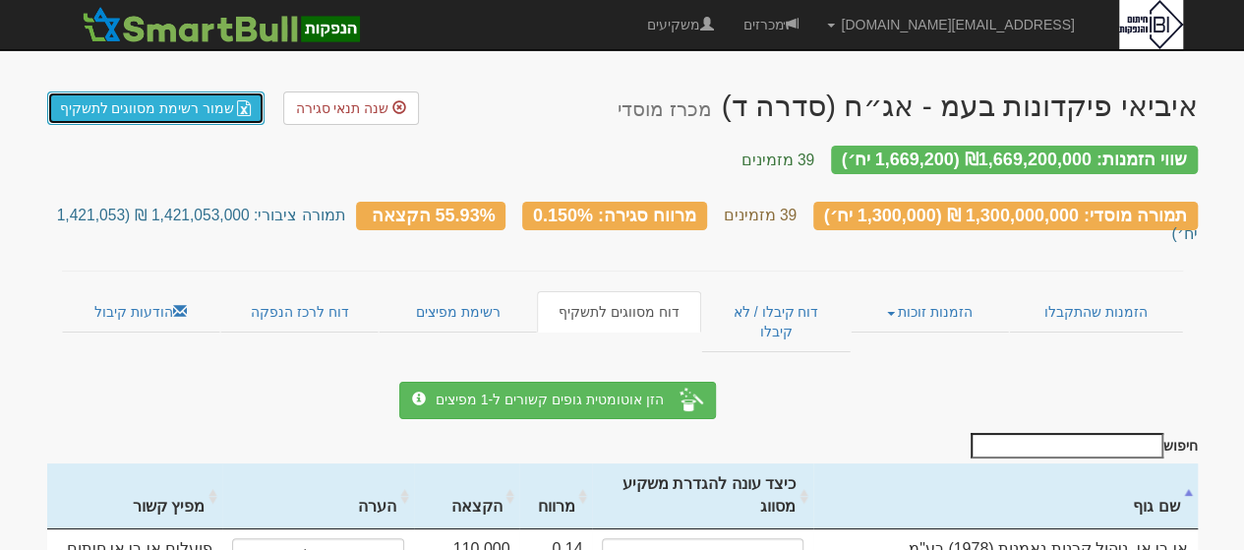
click at [151, 117] on link "שמור רשימת מסווגים לתשקיף" at bounding box center [156, 107] width 218 height 33
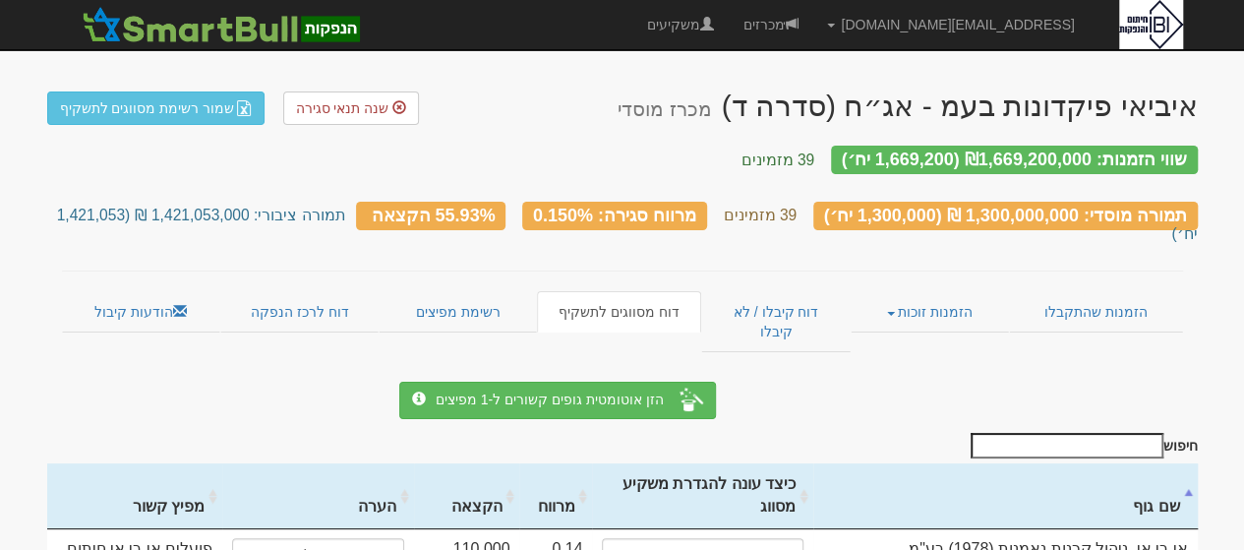
drag, startPoint x: 159, startPoint y: 200, endPoint x: 90, endPoint y: 195, distance: 69.0
click at [90, 206] on small "תמורה ציבורי: 1,421,053,000 ₪ (1,421,053 יח׳)" at bounding box center [627, 223] width 1141 height 34
copy small "1,421,053"
click at [900, 291] on link "הזמנות זוכות" at bounding box center [930, 311] width 158 height 41
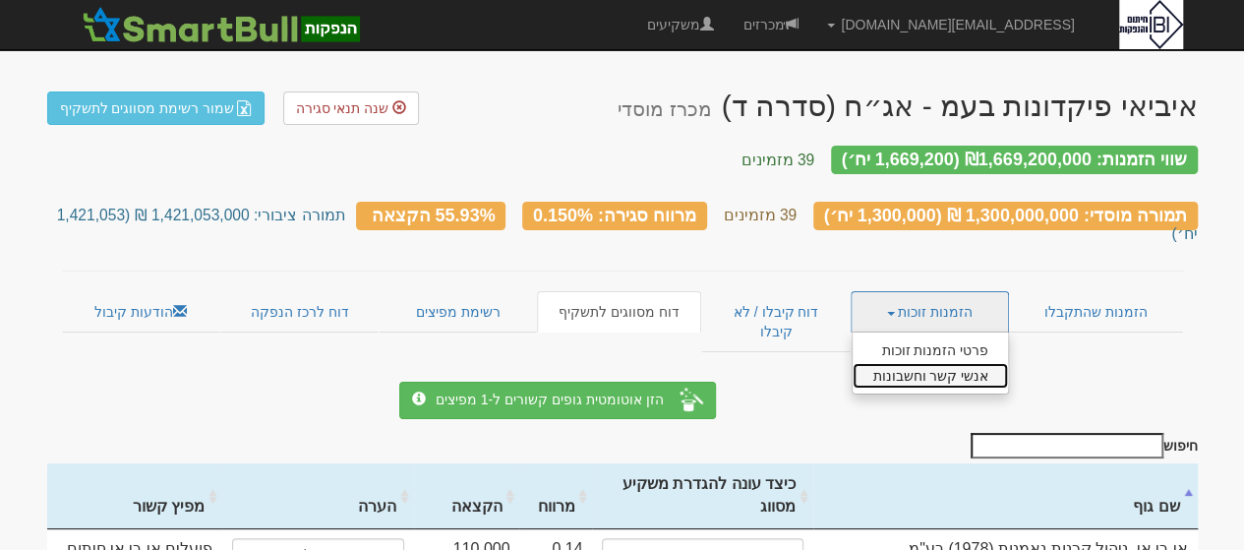
click at [931, 363] on link "אנשי קשר וחשבונות" at bounding box center [929, 376] width 155 height 26
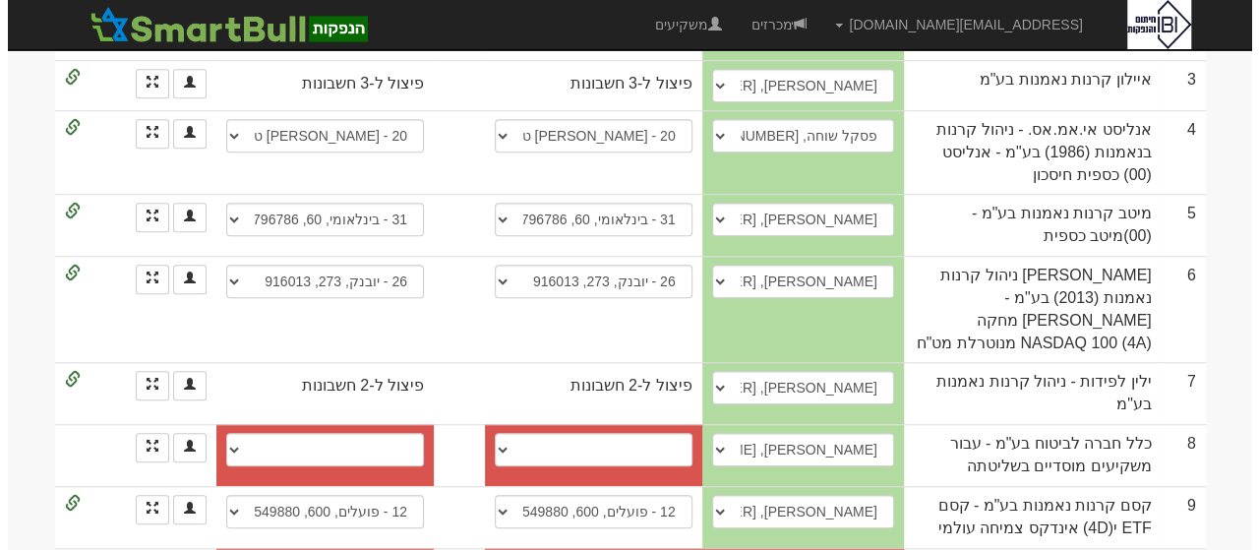
scroll to position [732, 0]
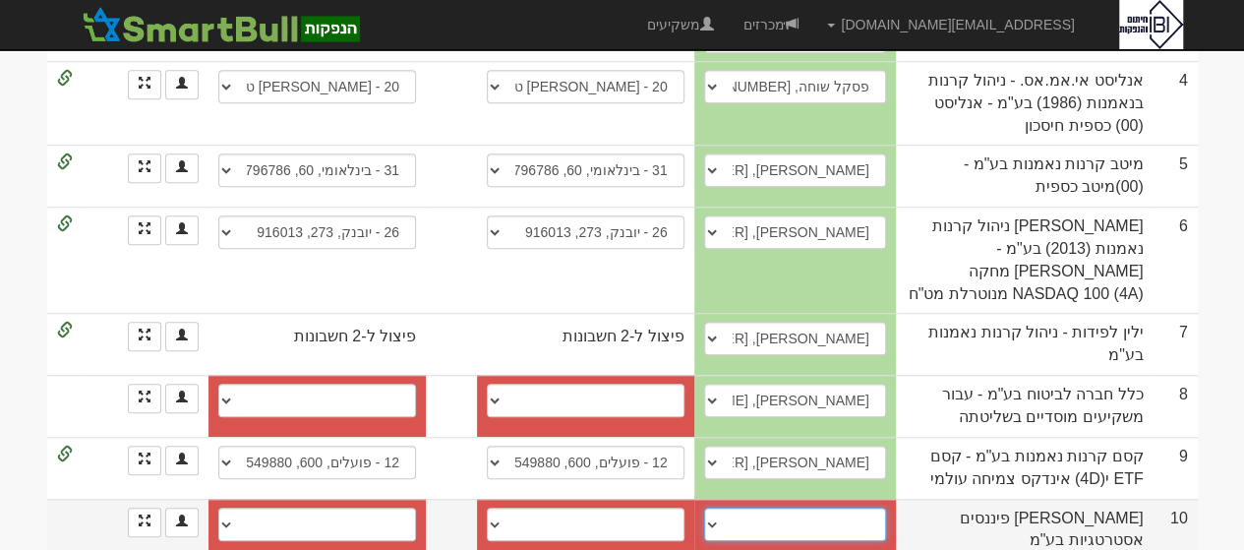
click at [715, 507] on select "שי פרקו, shaip@harel-finance.co.il ────────── איש קשר חדש" at bounding box center [795, 523] width 182 height 33
select select "67bf56e096ae591b228f766c"
click at [704, 507] on select "שי פרקו, shaip@harel-finance.co.il ────────── איש קשר חדש" at bounding box center [795, 523] width 182 height 33
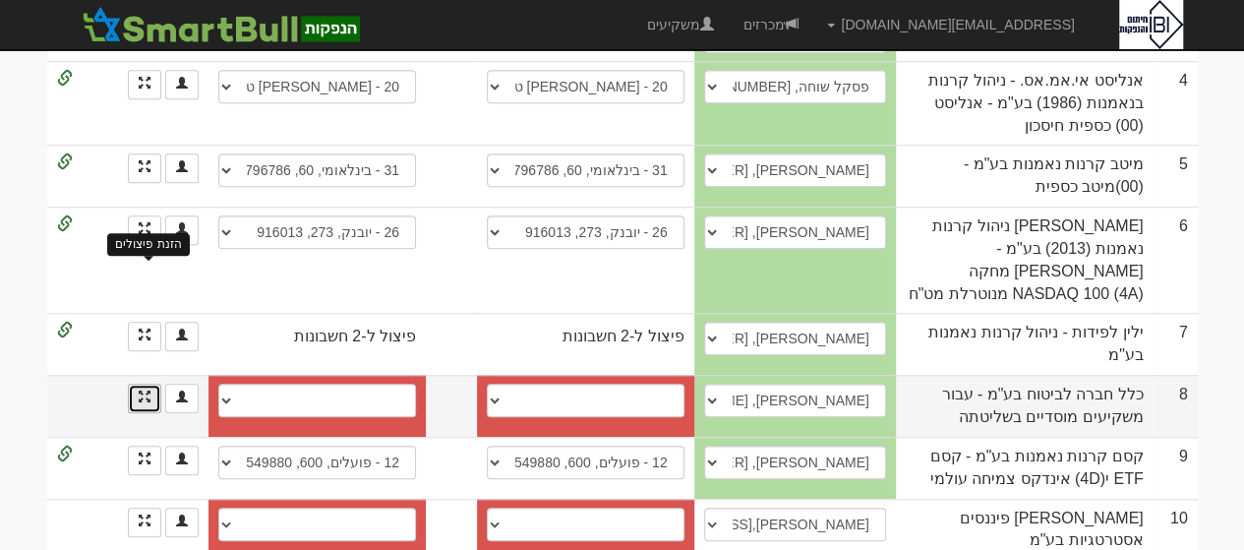
click at [145, 390] on span at bounding box center [145, 396] width 12 height 12
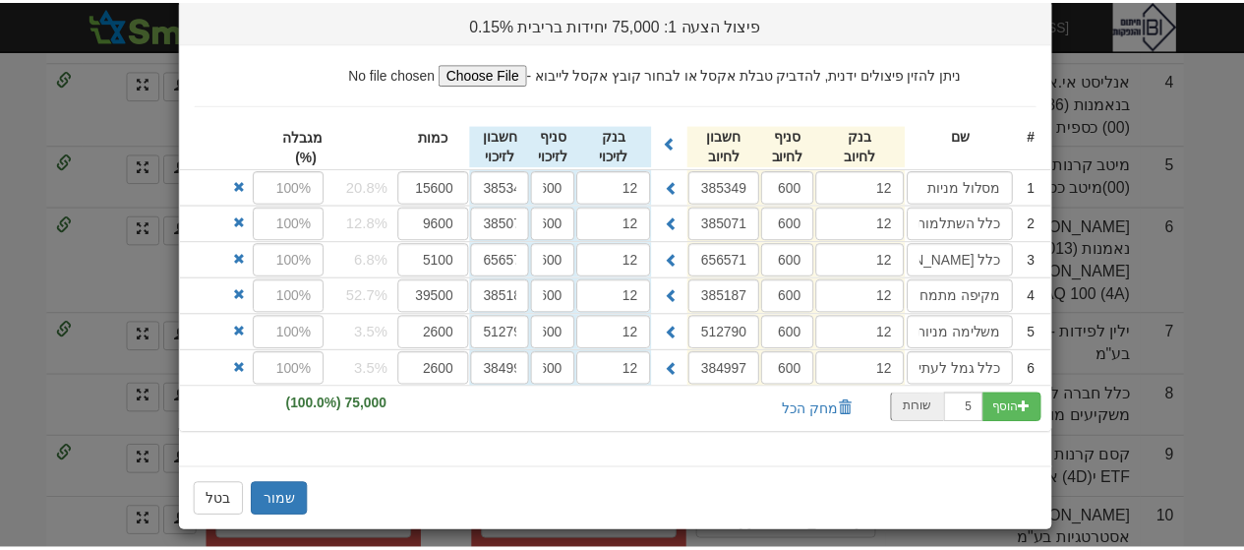
scroll to position [166, 0]
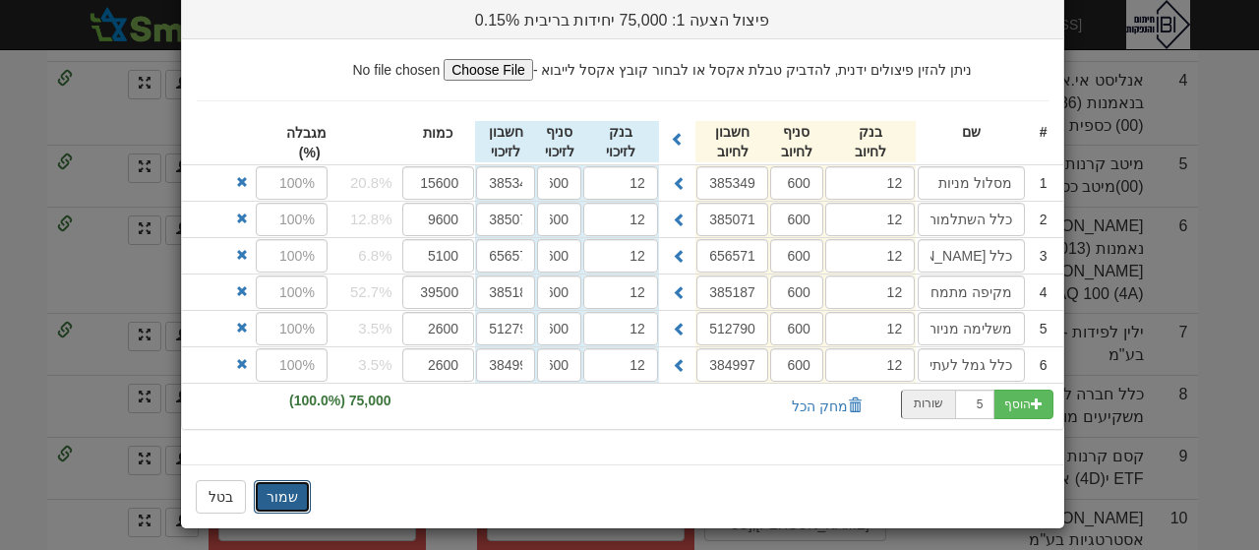
click at [279, 480] on button "שמור" at bounding box center [282, 496] width 57 height 33
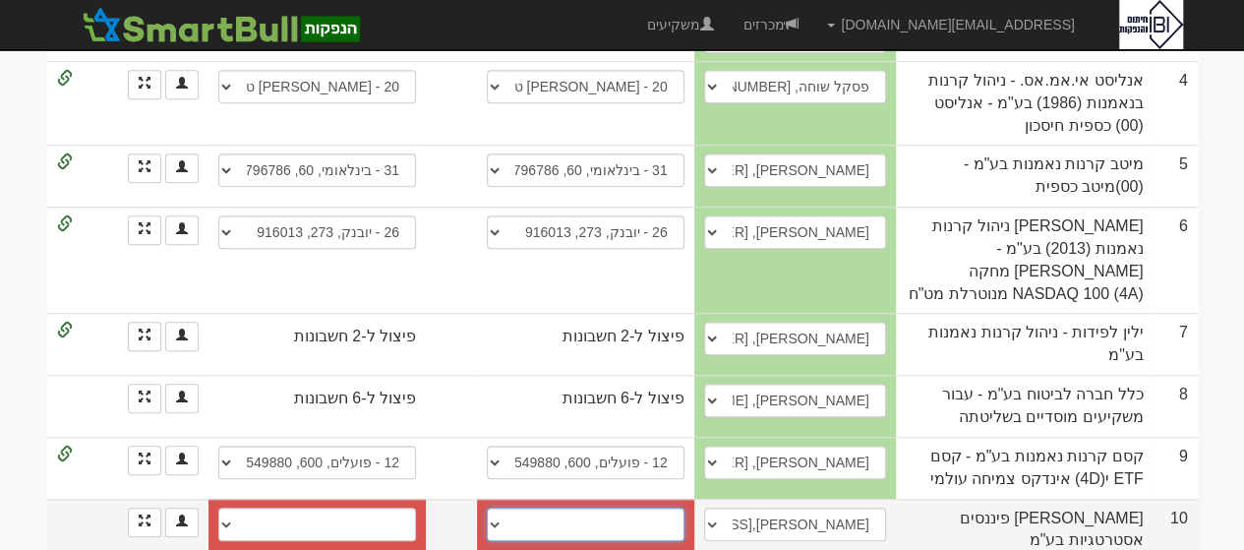
click at [490, 507] on select "לאומי (10), 800, 51627286 חשבון חדש" at bounding box center [586, 523] width 198 height 33
select select "67bf56b196ae591b228f7650"
click at [487, 507] on select "לאומי (10), 800, 51627286 חשבון חדש" at bounding box center [586, 523] width 198 height 33
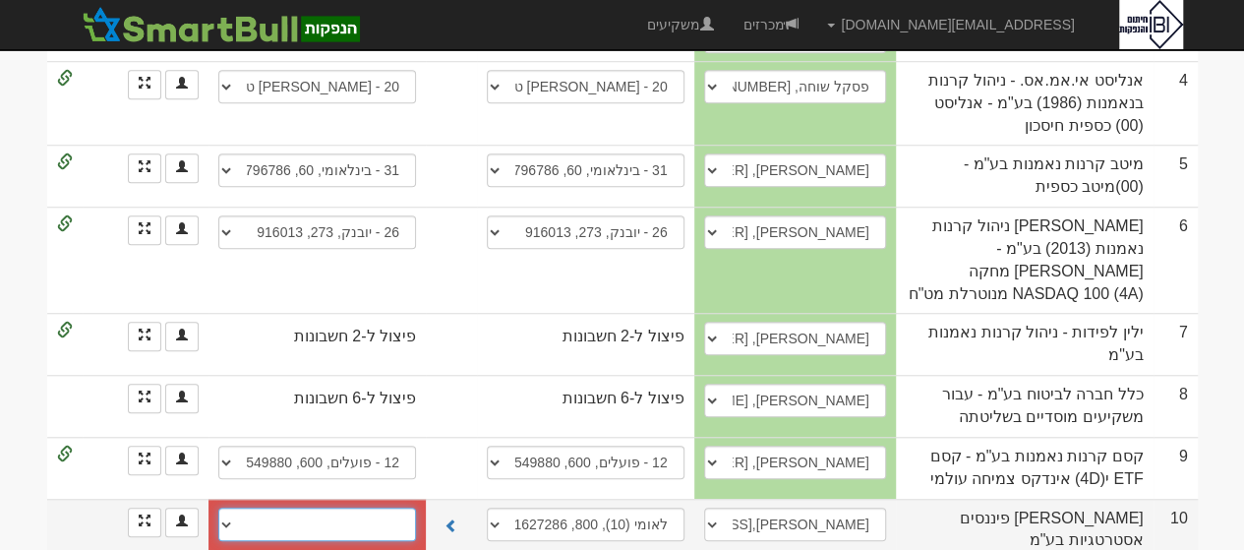
click at [224, 507] on select "לאומי (10), 800, 51627216 חשבון חדש" at bounding box center [317, 523] width 198 height 33
select select "67bf56c096ae591b228f765d"
click at [218, 507] on select "לאומי (10), 800, 51627216 חשבון חדש" at bounding box center [317, 523] width 198 height 33
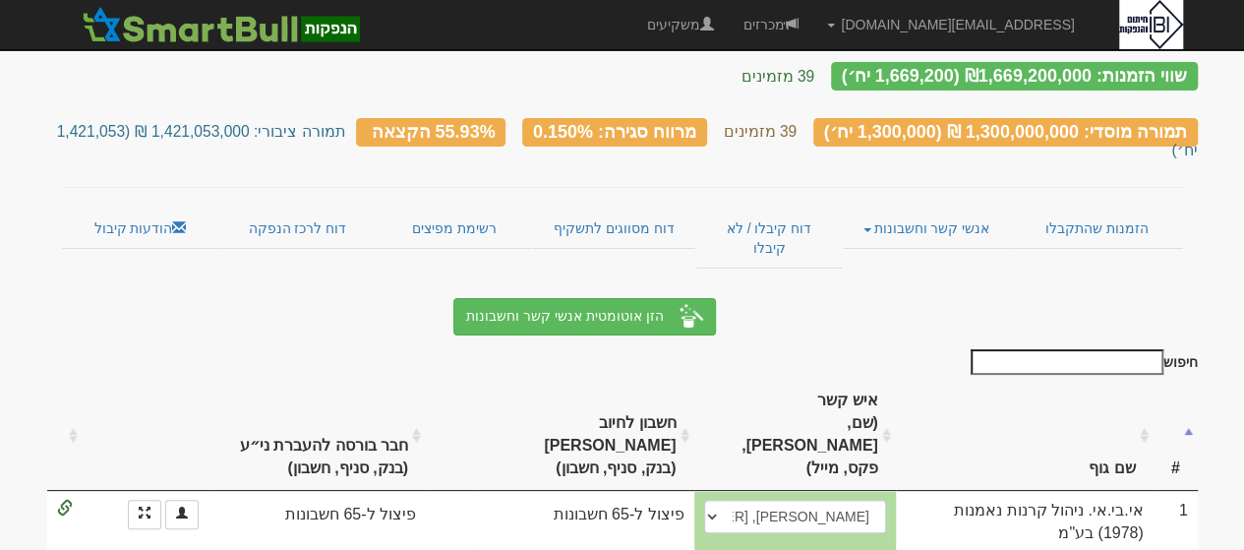
scroll to position [0, 0]
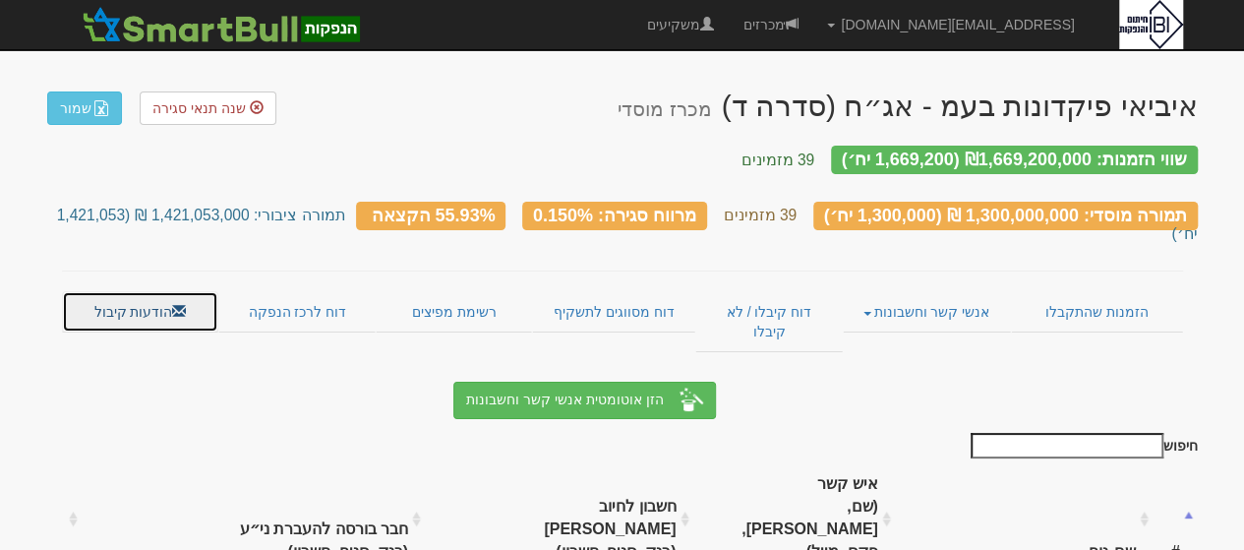
click at [149, 291] on link "הודעות קיבול" at bounding box center [140, 311] width 157 height 41
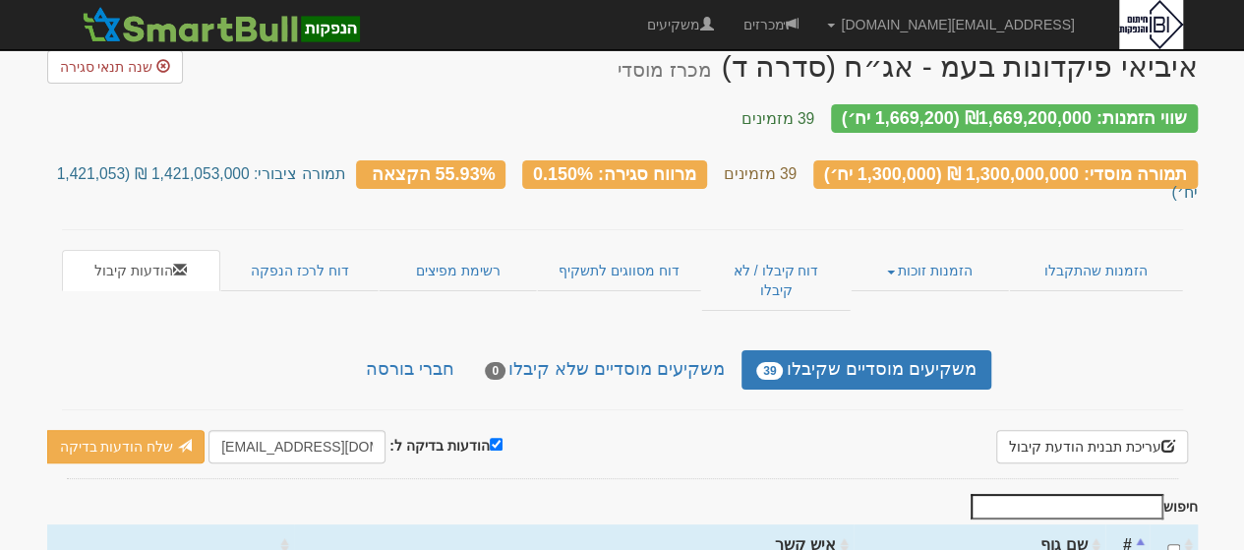
scroll to position [261, 0]
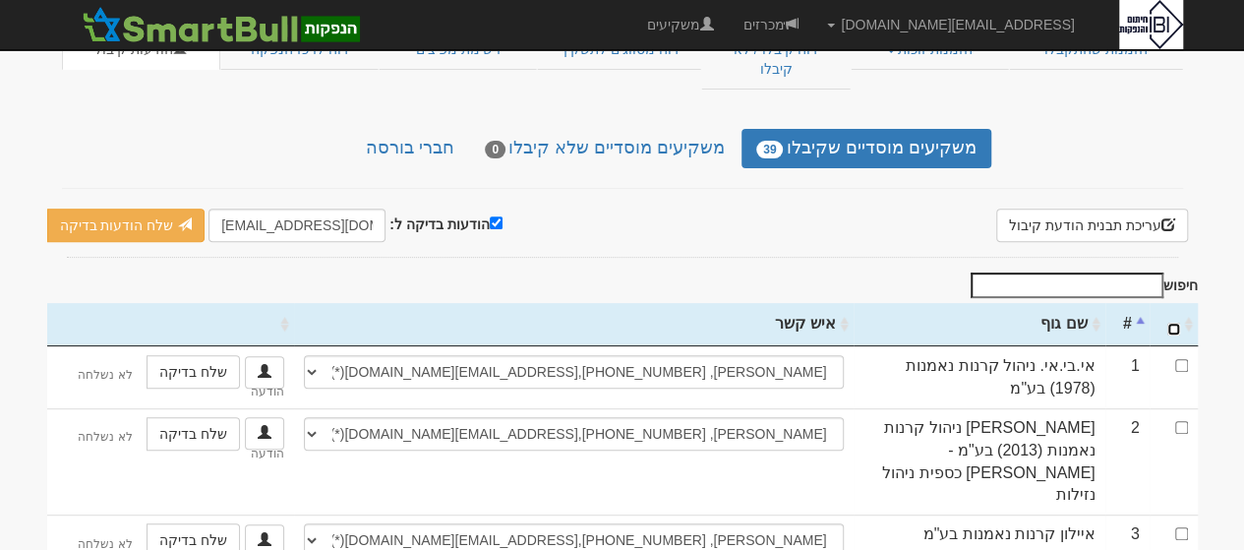
click at [1176, 323] on input "\a : activate to sort column ascending" at bounding box center [1173, 329] width 13 height 13
checkbox input "true"
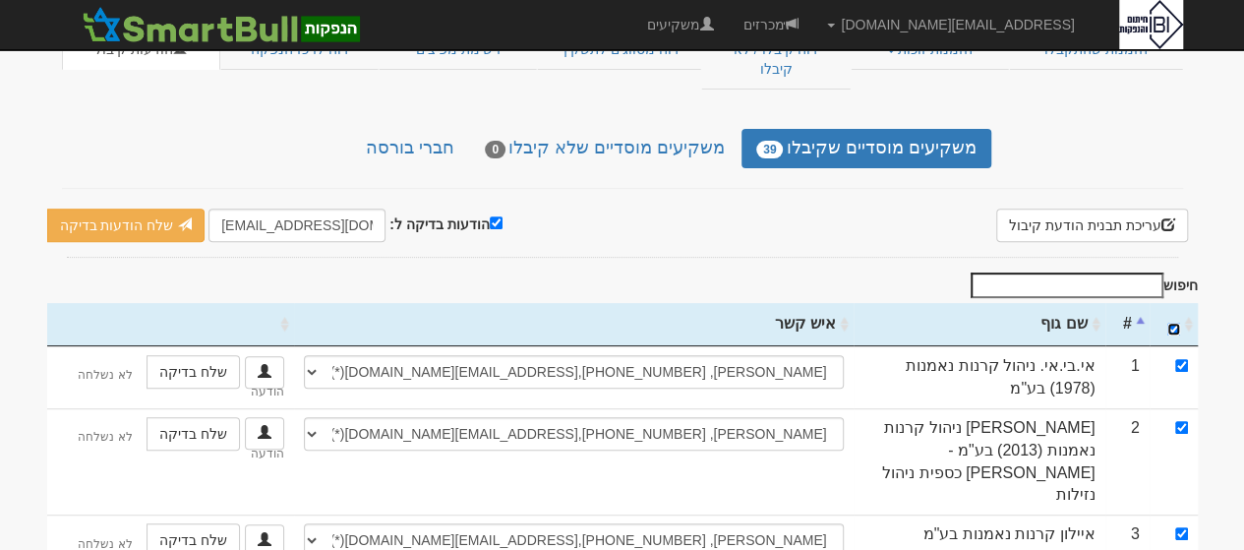
checkbox input "true"
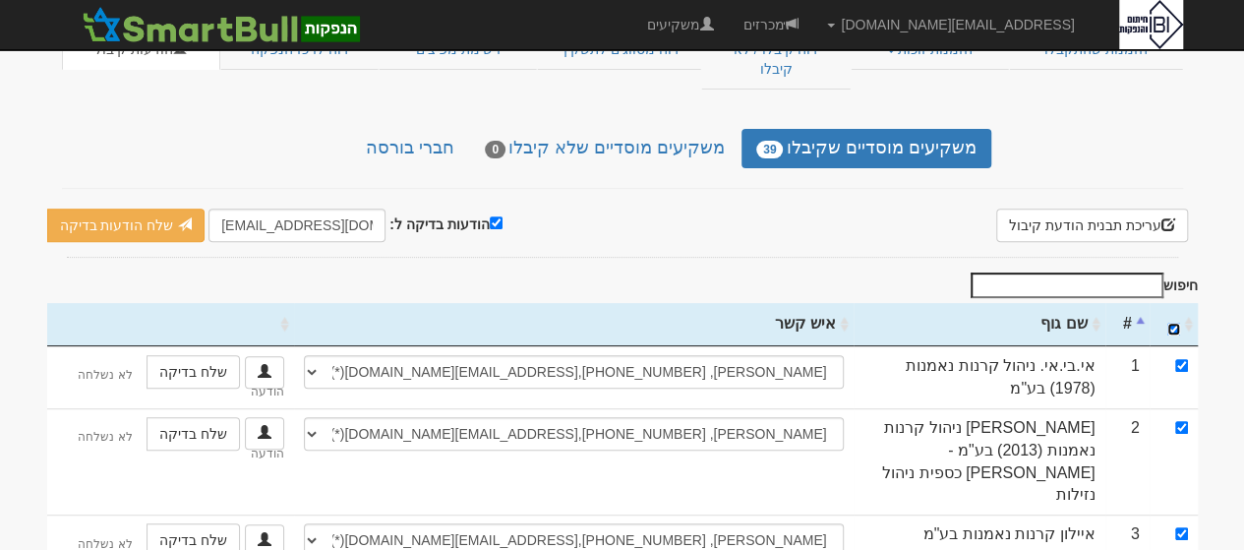
checkbox input "true"
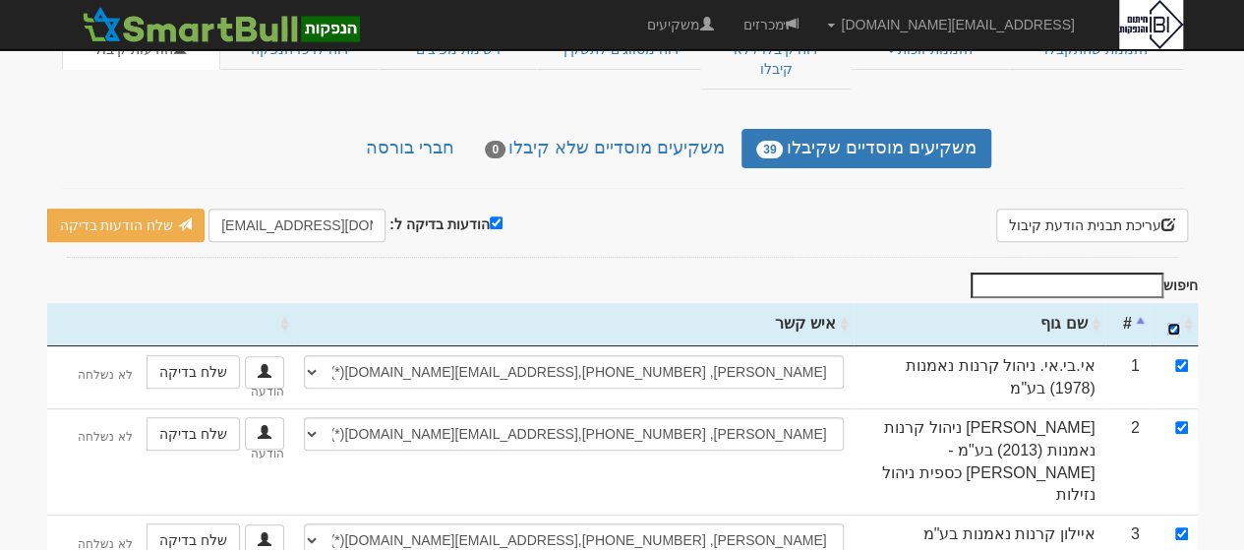
checkbox input "true"
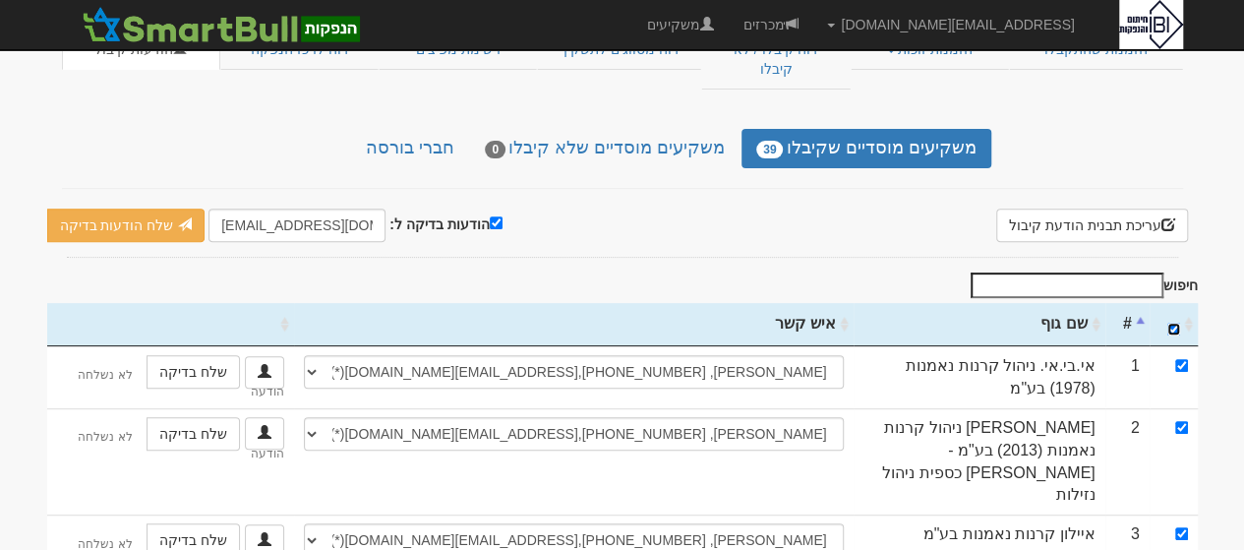
checkbox input "true"
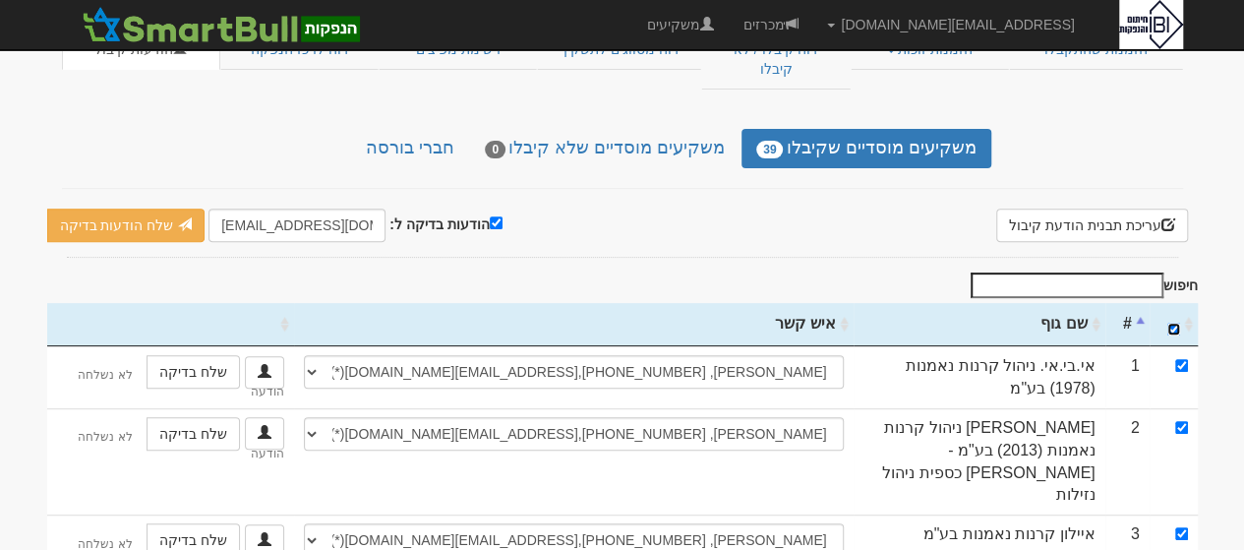
checkbox input "true"
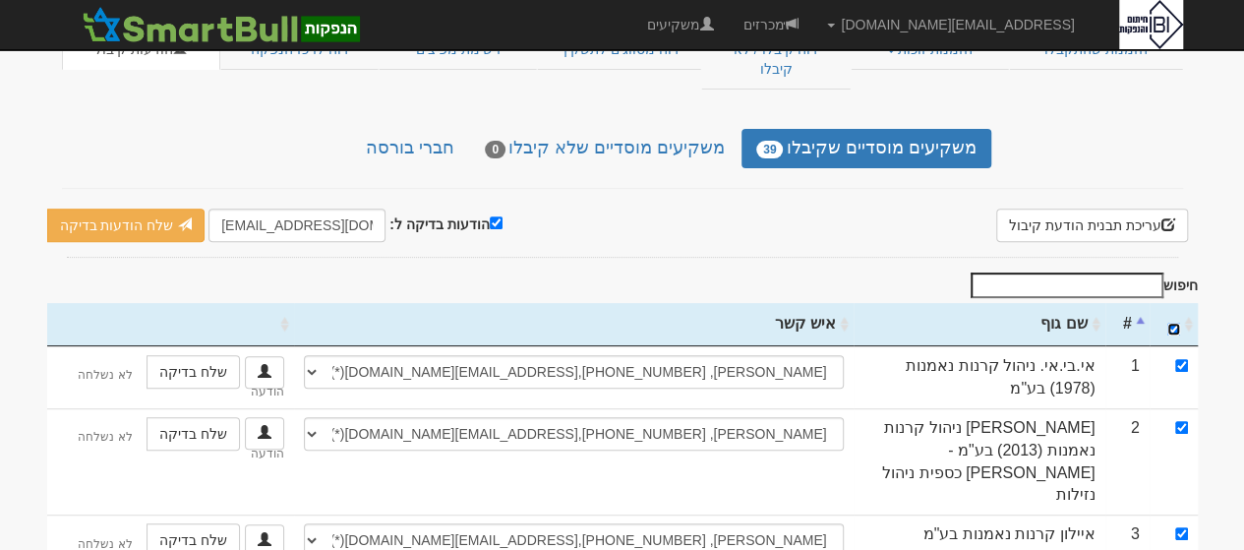
checkbox input "true"
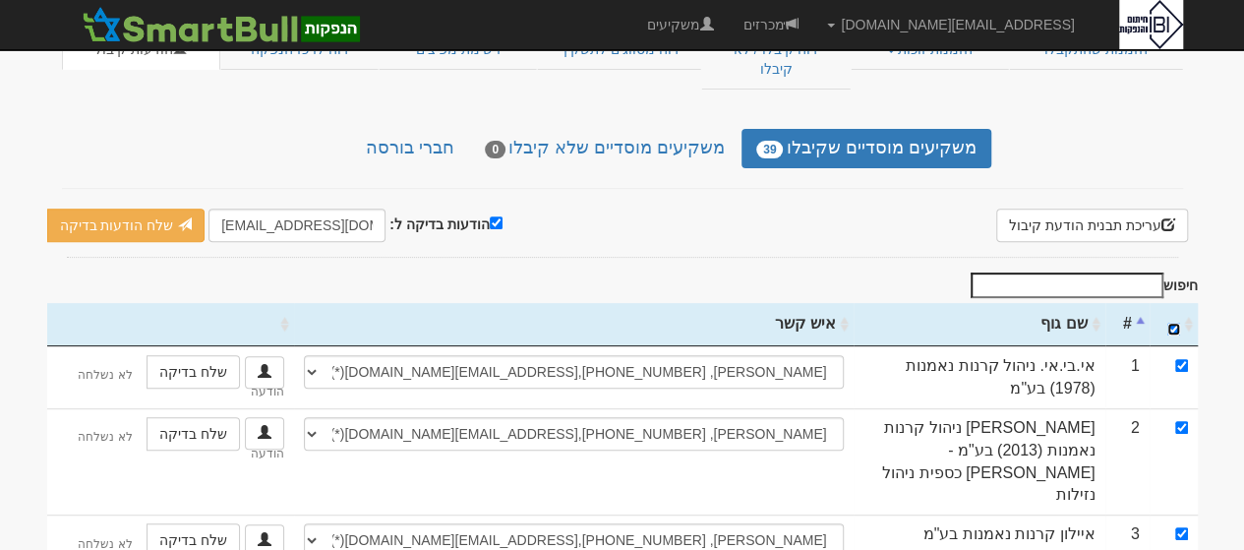
checkbox input "true"
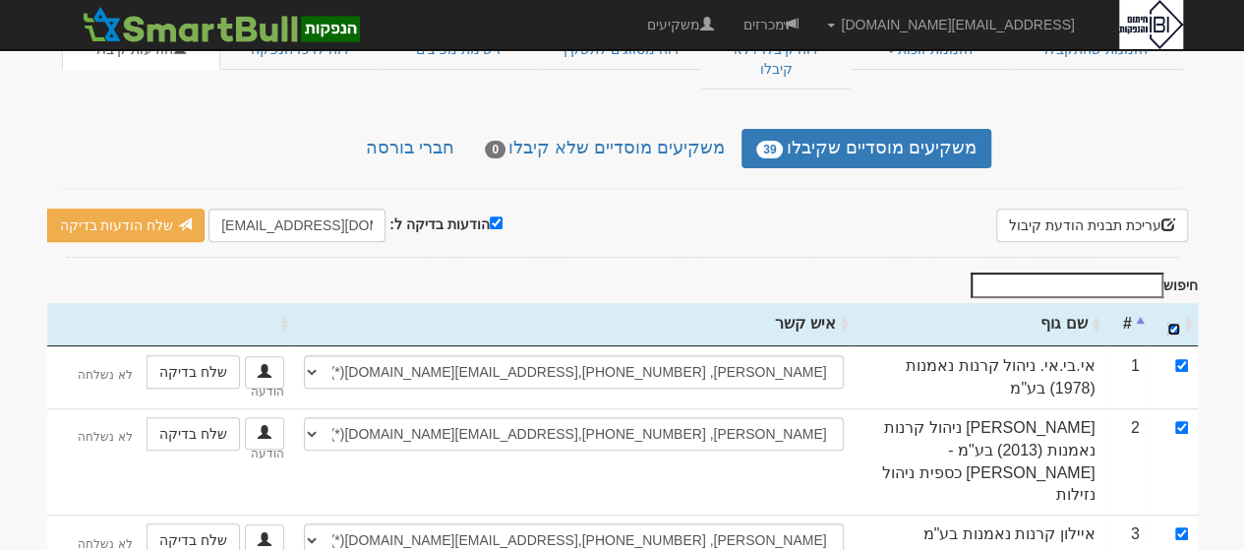
checkbox input "true"
click at [492, 216] on input "הודעות בדיקה ל:" at bounding box center [496, 222] width 13 height 13
checkbox input "false"
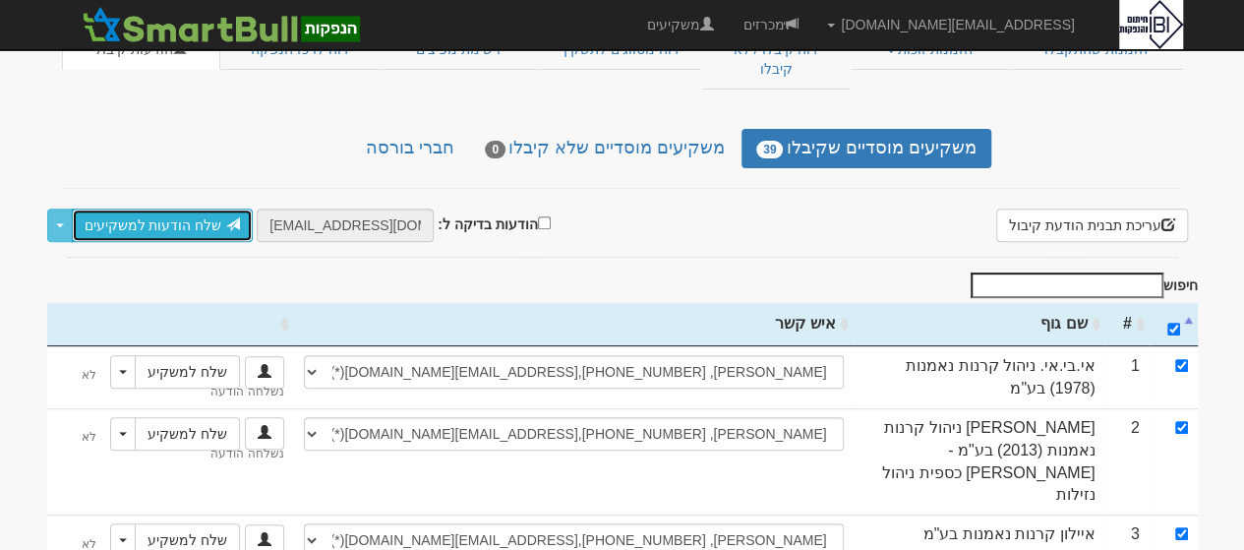
click at [179, 208] on link "שלח הודעות למשקיעים" at bounding box center [163, 224] width 182 height 33
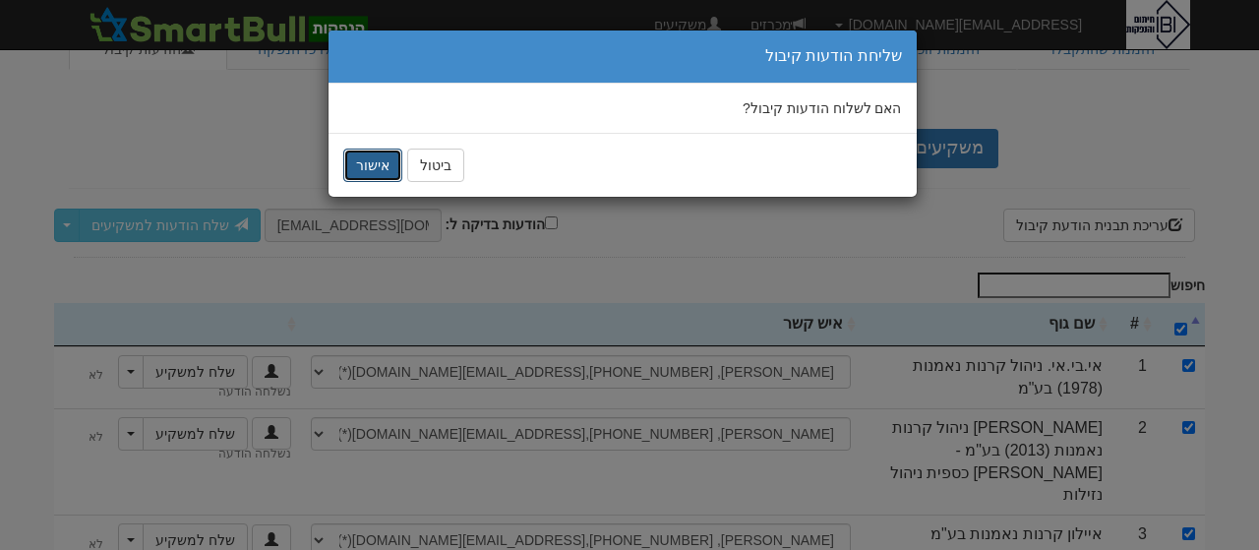
click at [364, 165] on button "אישור" at bounding box center [372, 164] width 59 height 33
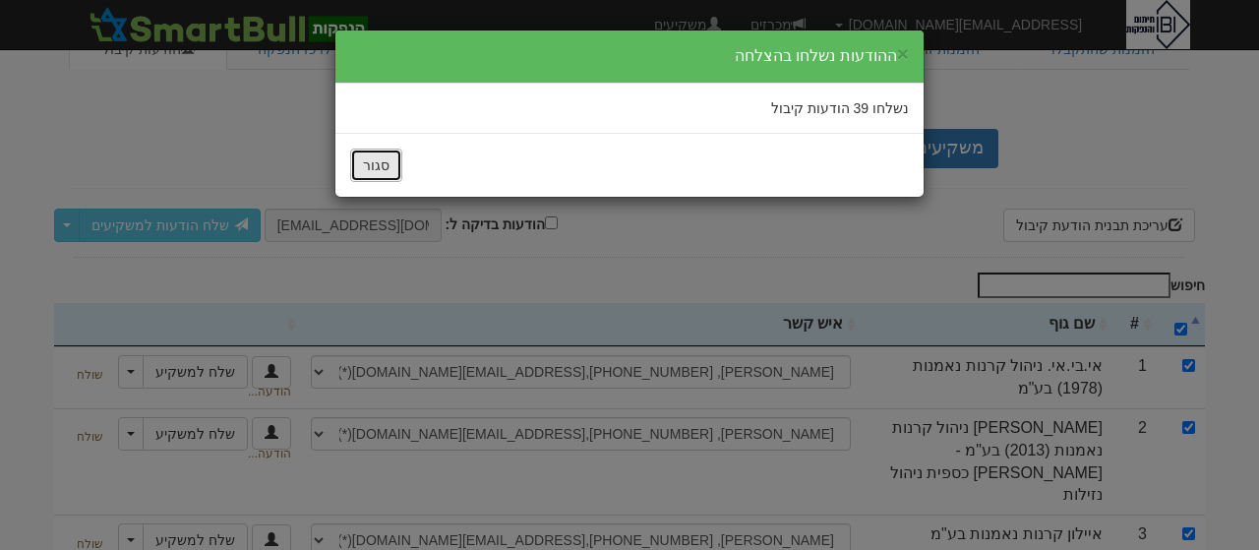
click at [364, 165] on button "סגור" at bounding box center [376, 164] width 52 height 33
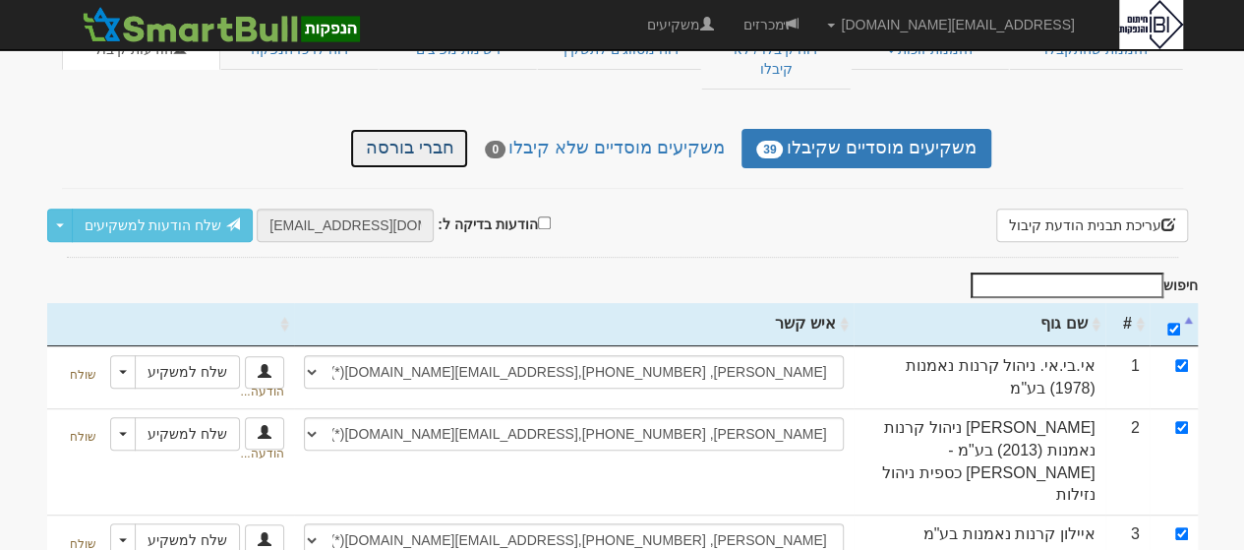
click at [433, 129] on link "חברי בורסה" at bounding box center [409, 148] width 118 height 39
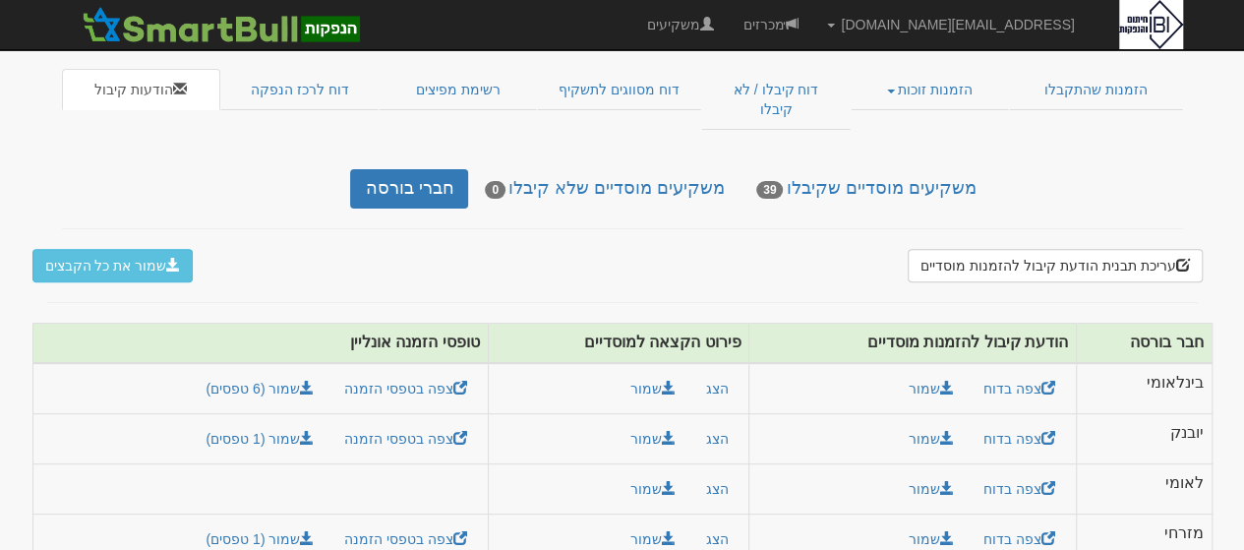
scroll to position [245, 0]
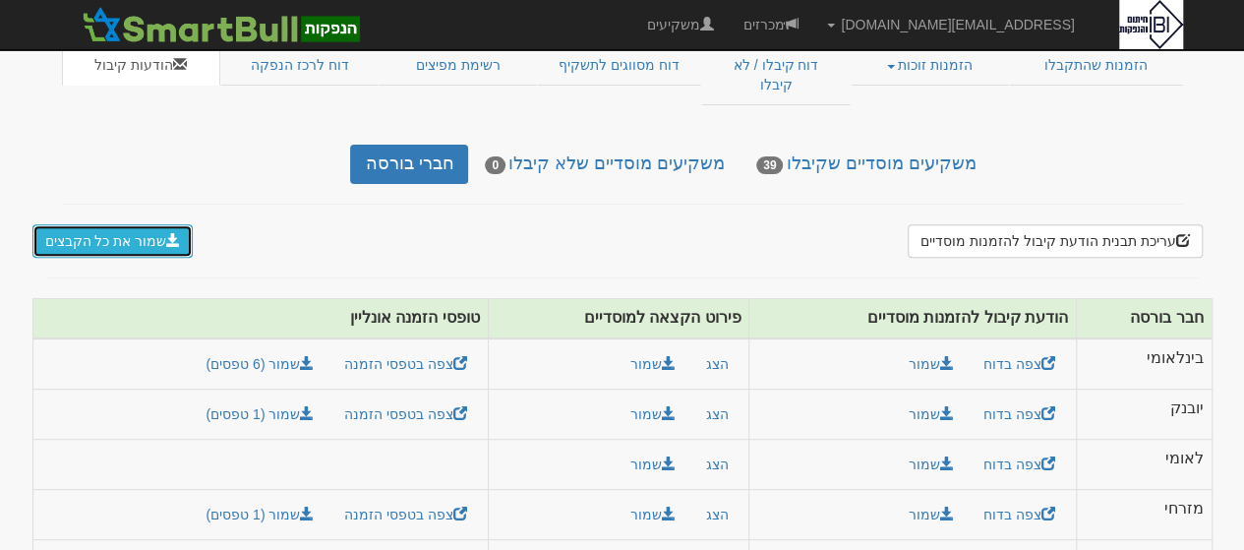
click at [125, 224] on button "שמור את כל הקבצים" at bounding box center [112, 240] width 161 height 33
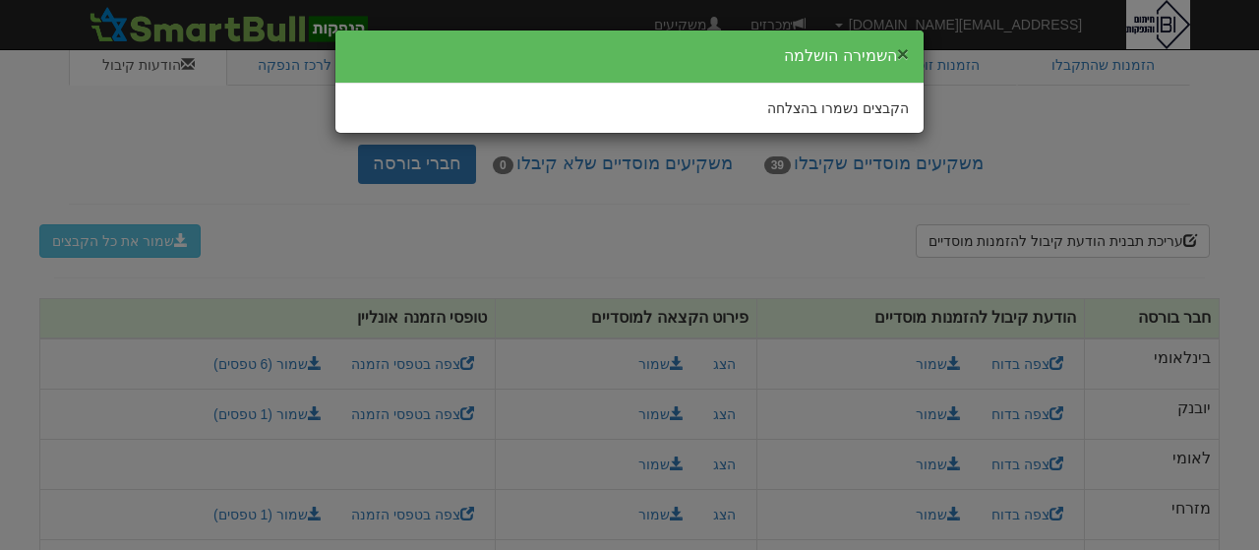
click at [903, 52] on button "×" at bounding box center [903, 53] width 12 height 21
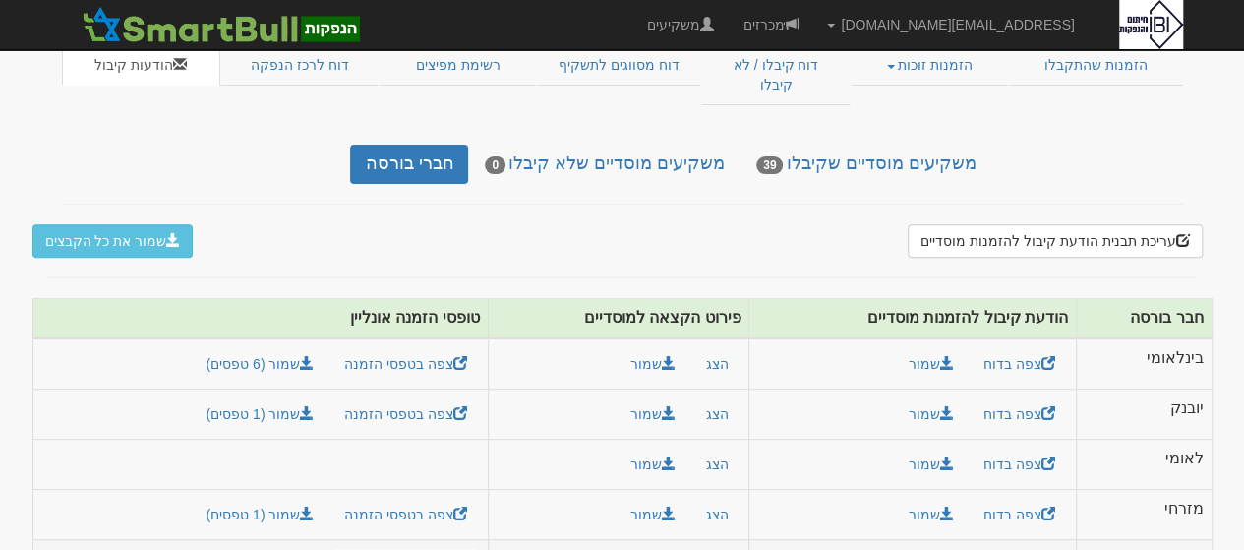
drag, startPoint x: 1200, startPoint y: 420, endPoint x: 474, endPoint y: 510, distance: 731.3
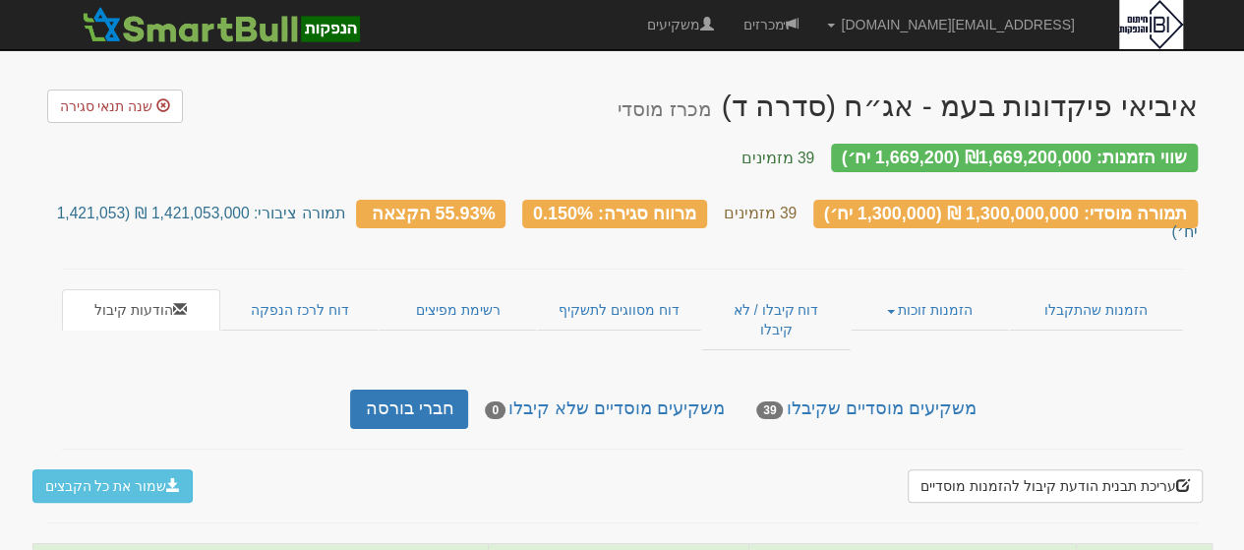
click at [1242, 15] on nav "shir@ibi.co.il הגדרות חשבונות הנפקה תבניות הודעות קיבול" at bounding box center [622, 25] width 1244 height 50
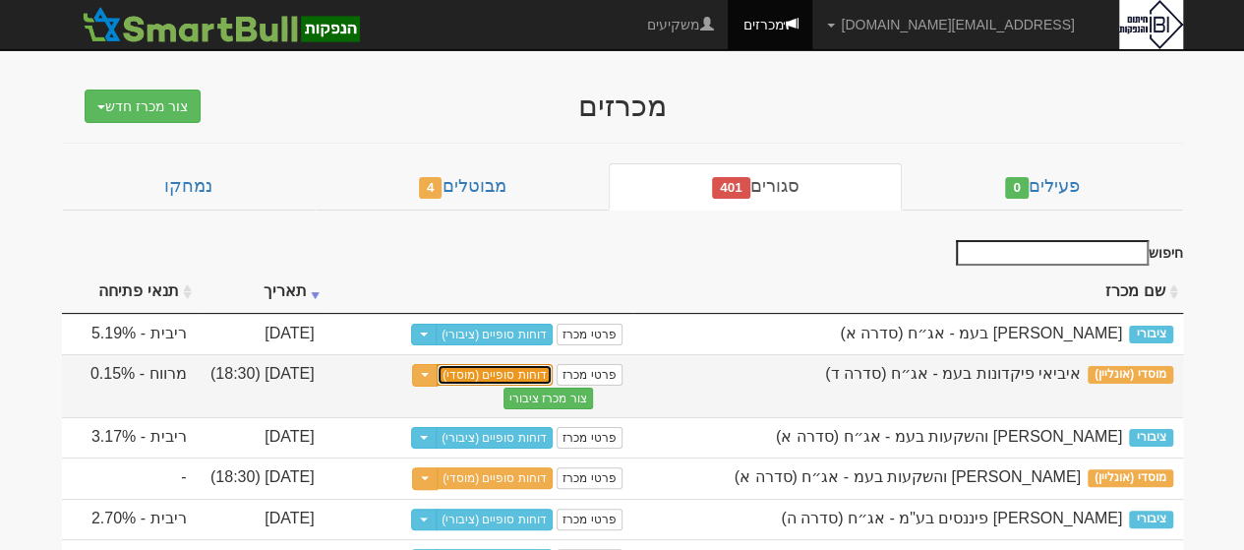
click at [507, 365] on link "דוחות סופיים (מוסדי)" at bounding box center [495, 375] width 116 height 22
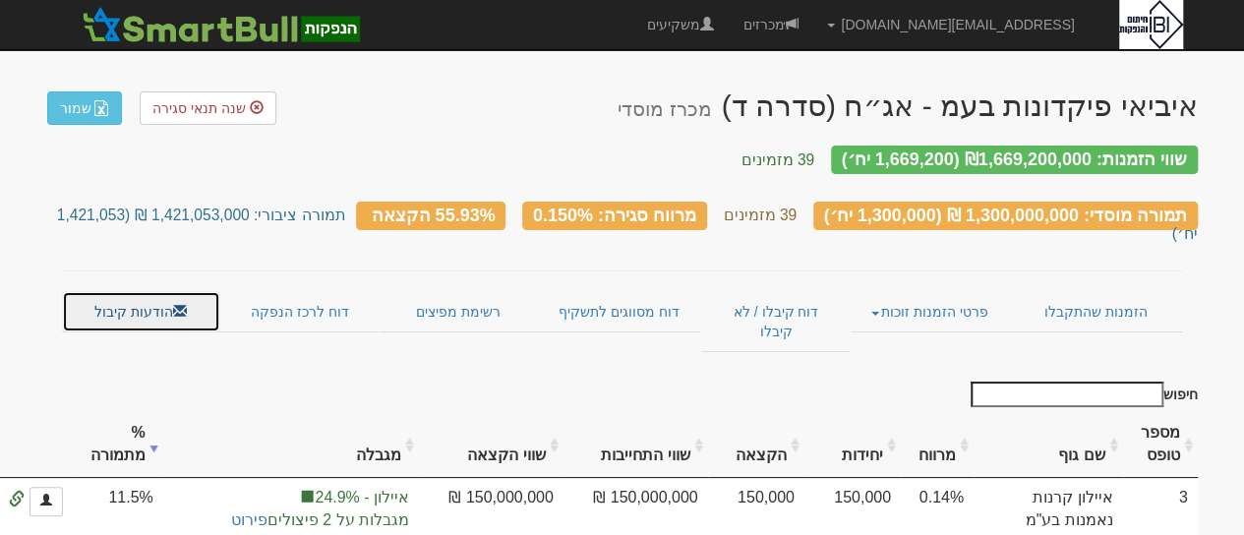
click at [147, 291] on link "הודעות קיבול" at bounding box center [141, 311] width 158 height 41
